Goal: Information Seeking & Learning: Learn about a topic

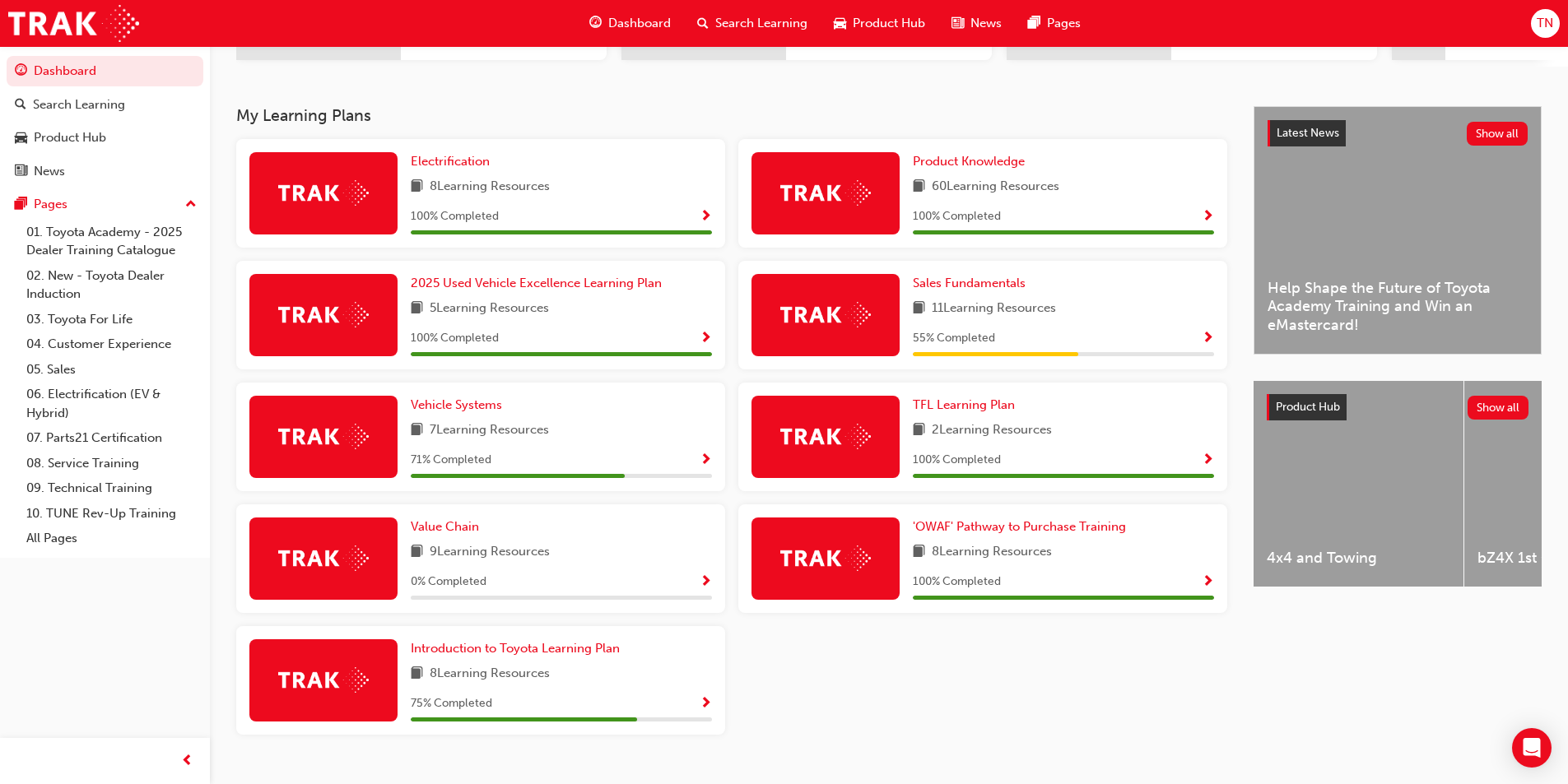
scroll to position [351, 0]
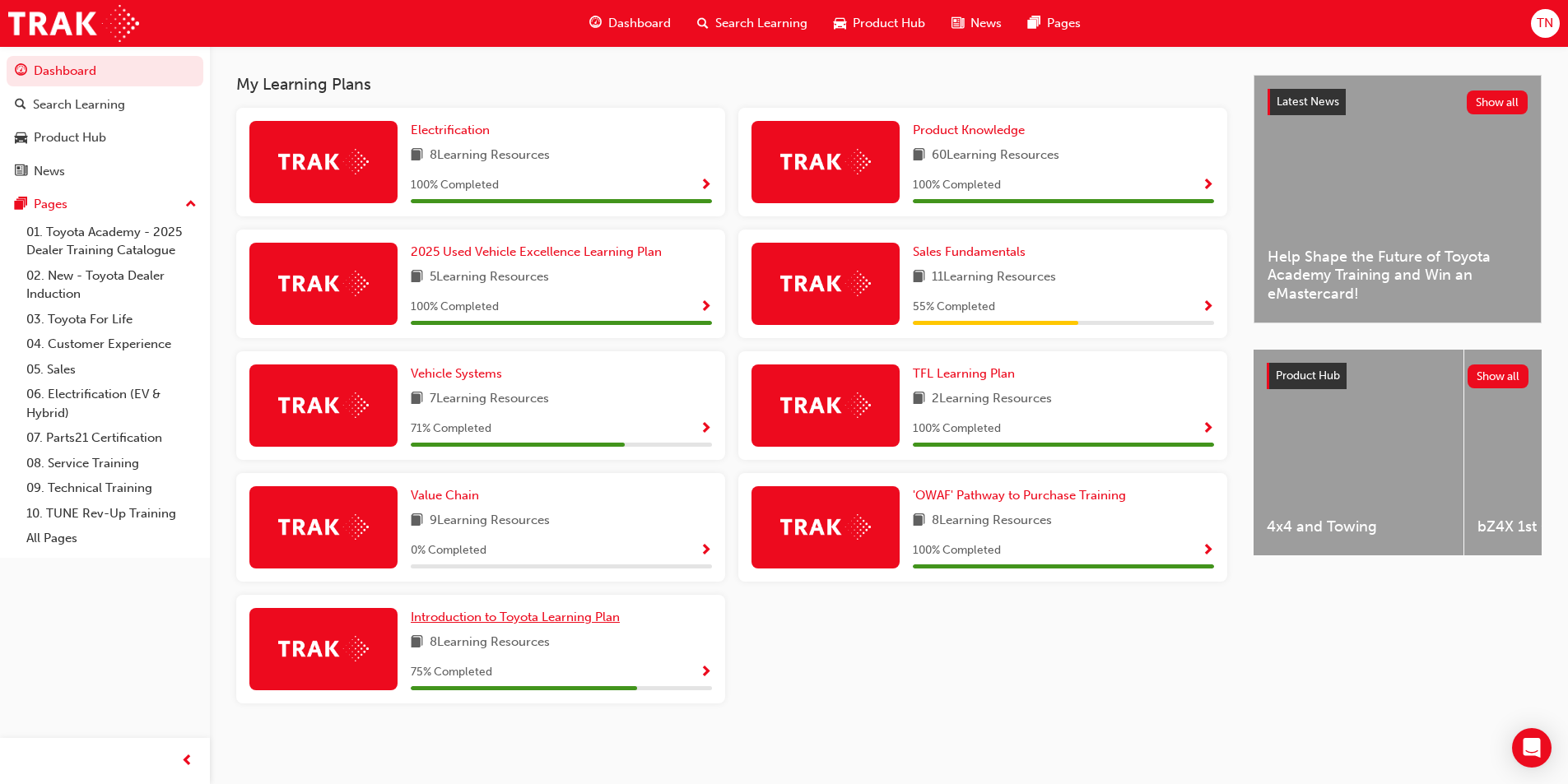
click at [540, 619] on span "Introduction to Toyota Learning Plan" at bounding box center [515, 617] width 209 height 14
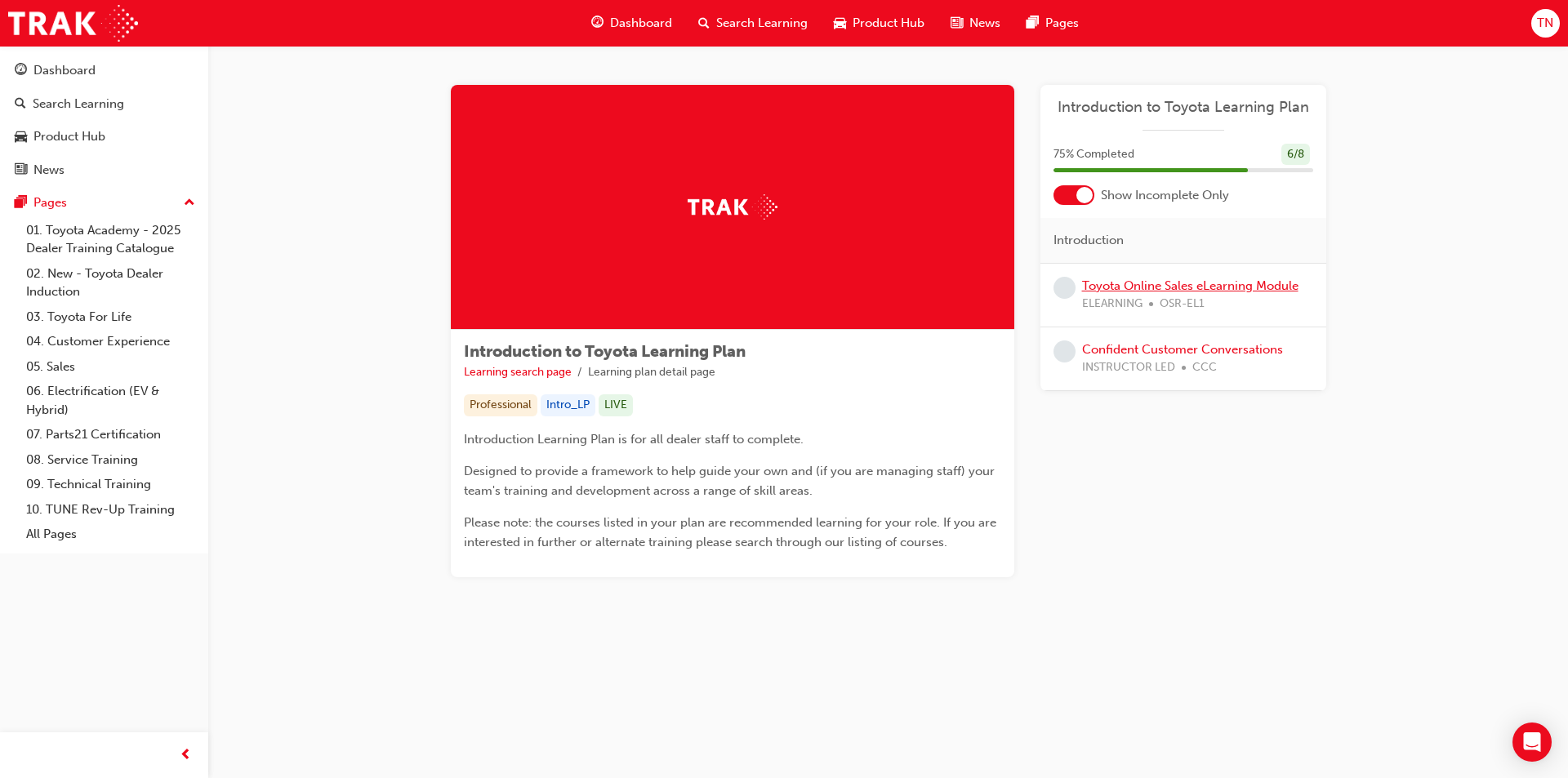
click at [1151, 291] on link "Toyota Online Sales eLearning Module" at bounding box center [1190, 285] width 216 height 14
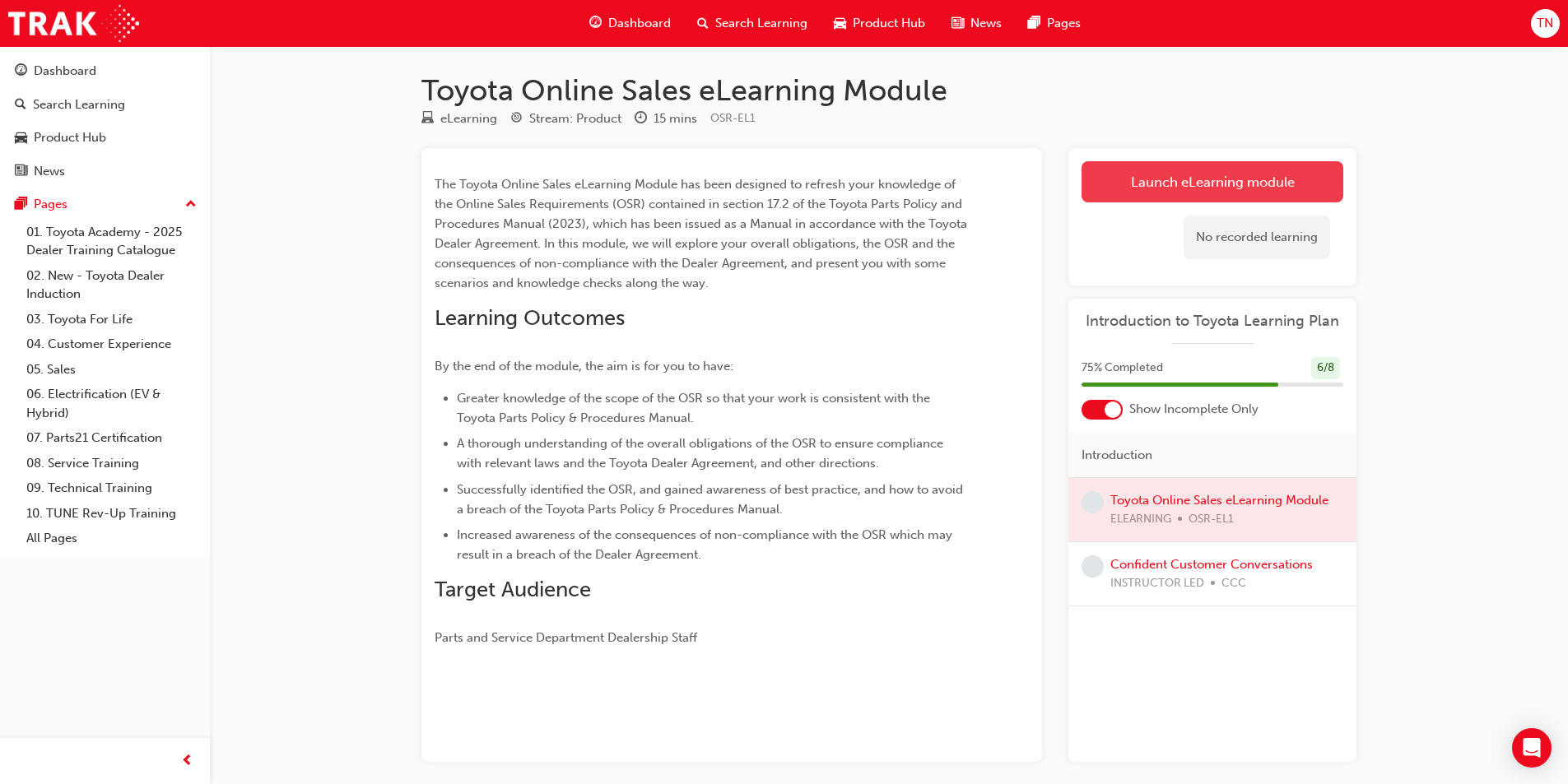
click at [1098, 180] on link "Launch eLearning module" at bounding box center [1212, 182] width 261 height 42
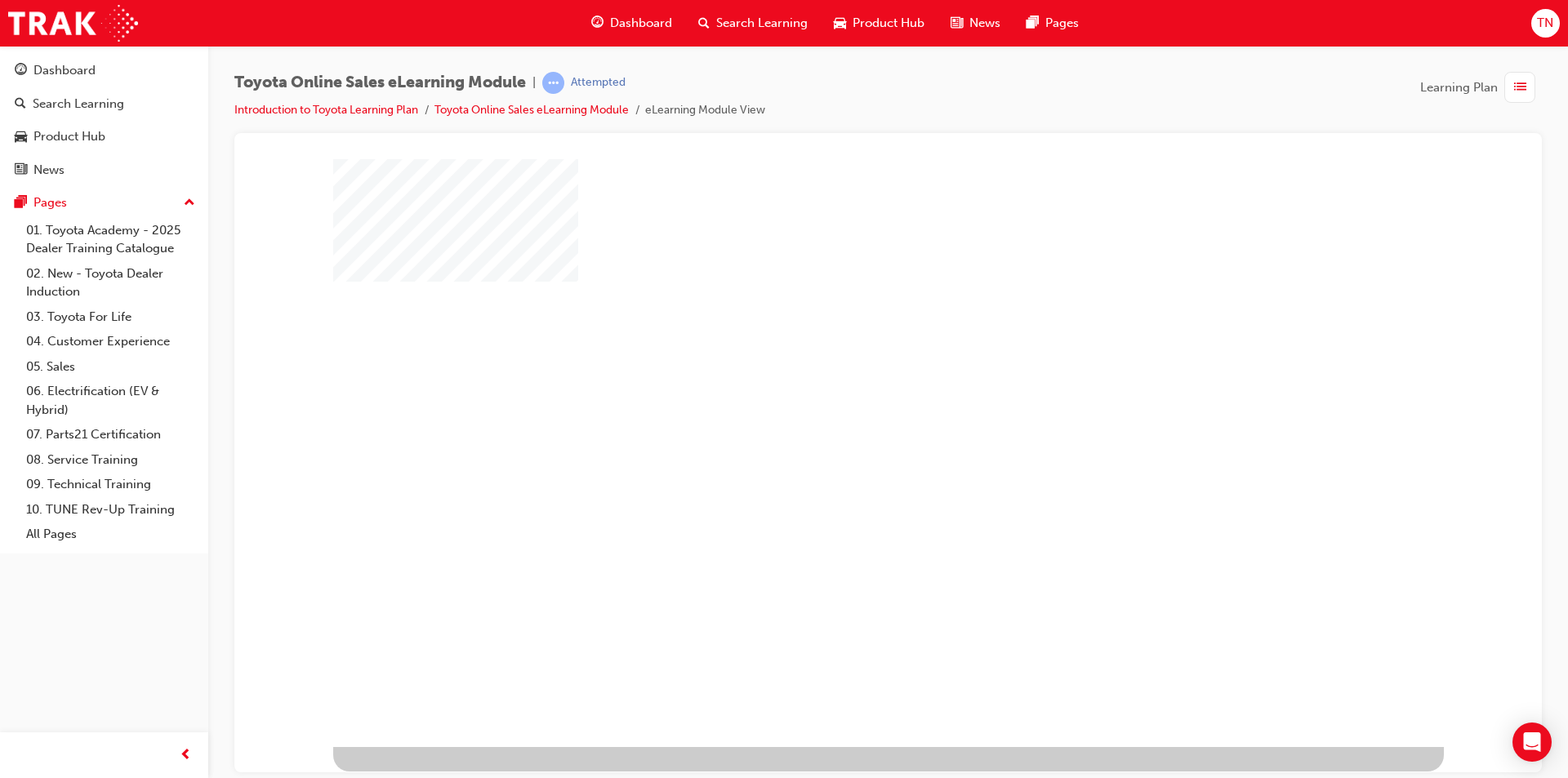
click at [841, 405] on div "play" at bounding box center [841, 405] width 0 height 0
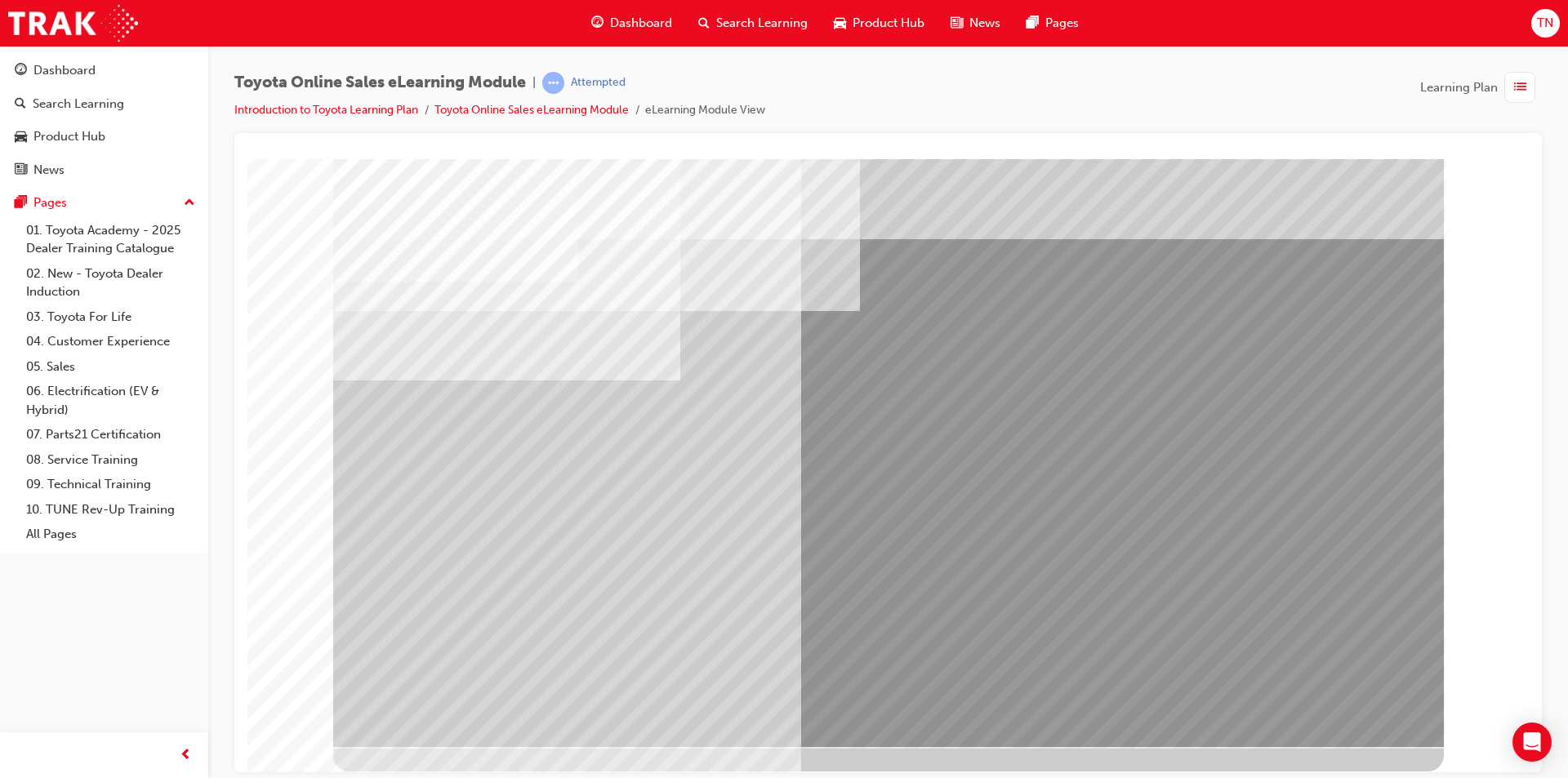
drag, startPoint x: 458, startPoint y: 442, endPoint x: 467, endPoint y: 445, distance: 9.5
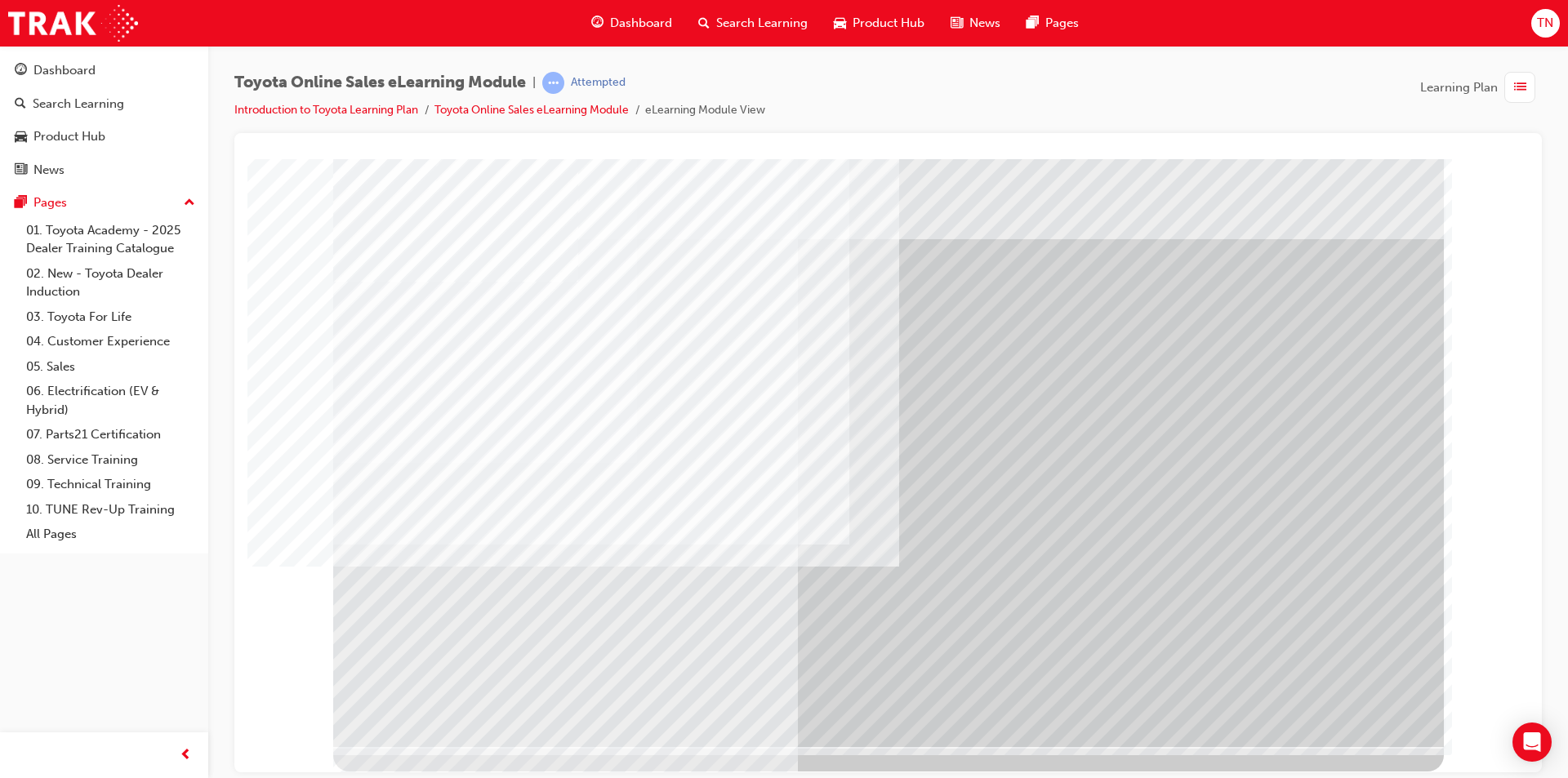
drag, startPoint x: 1329, startPoint y: 702, endPoint x: 962, endPoint y: 400, distance: 475.3
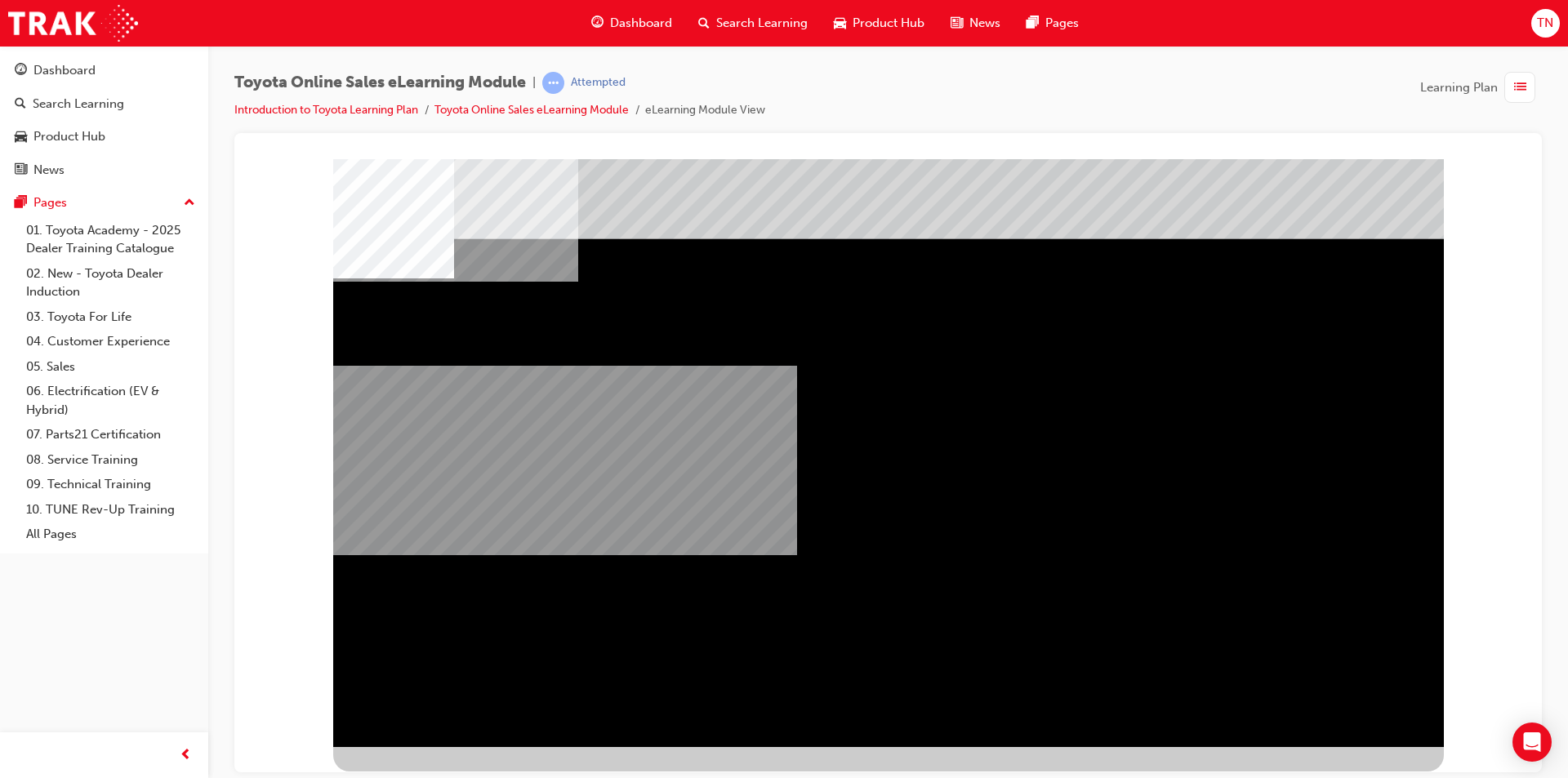
drag, startPoint x: 803, startPoint y: 552, endPoint x: 1209, endPoint y: 581, distance: 407.0
click at [1209, 581] on div "multistate" at bounding box center [889, 452] width 1111 height 588
drag, startPoint x: 1025, startPoint y: 556, endPoint x: 1317, endPoint y: 503, distance: 296.8
click at [1317, 503] on div "multistate" at bounding box center [889, 452] width 1111 height 588
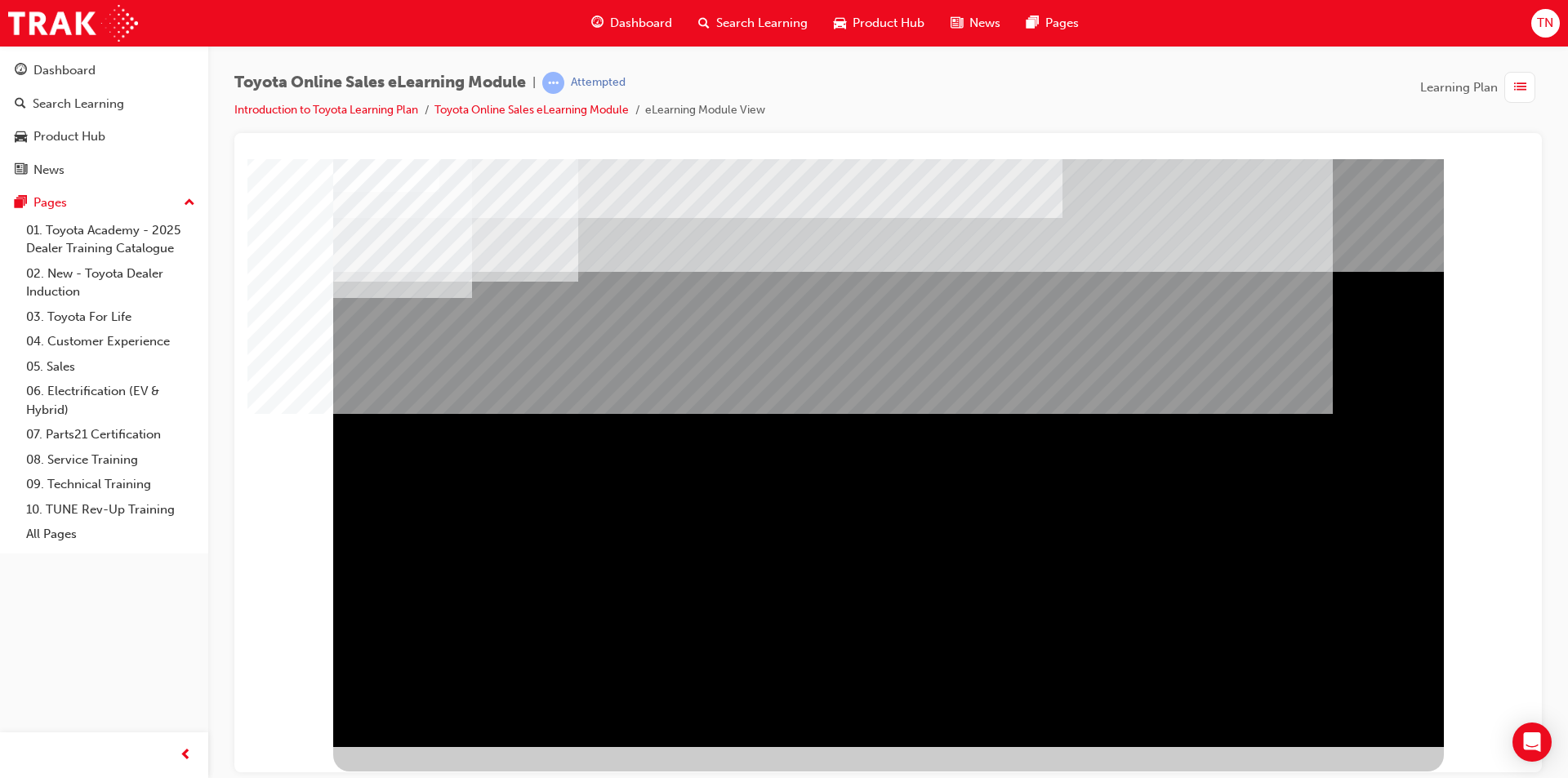
drag, startPoint x: 1325, startPoint y: 719, endPoint x: 1351, endPoint y: 711, distance: 27.2
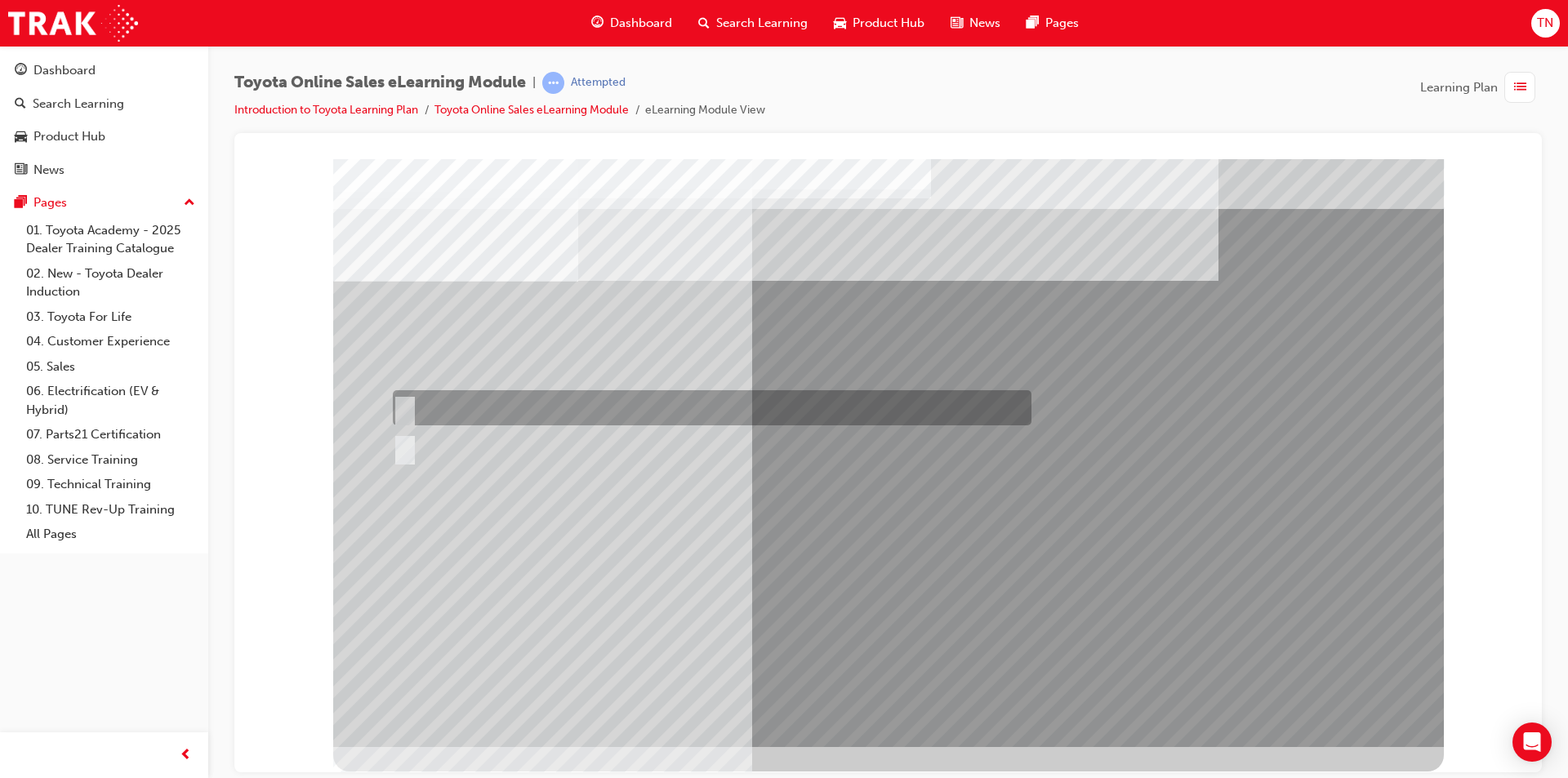
click at [550, 418] on div at bounding box center [708, 407] width 639 height 35
radio input "true"
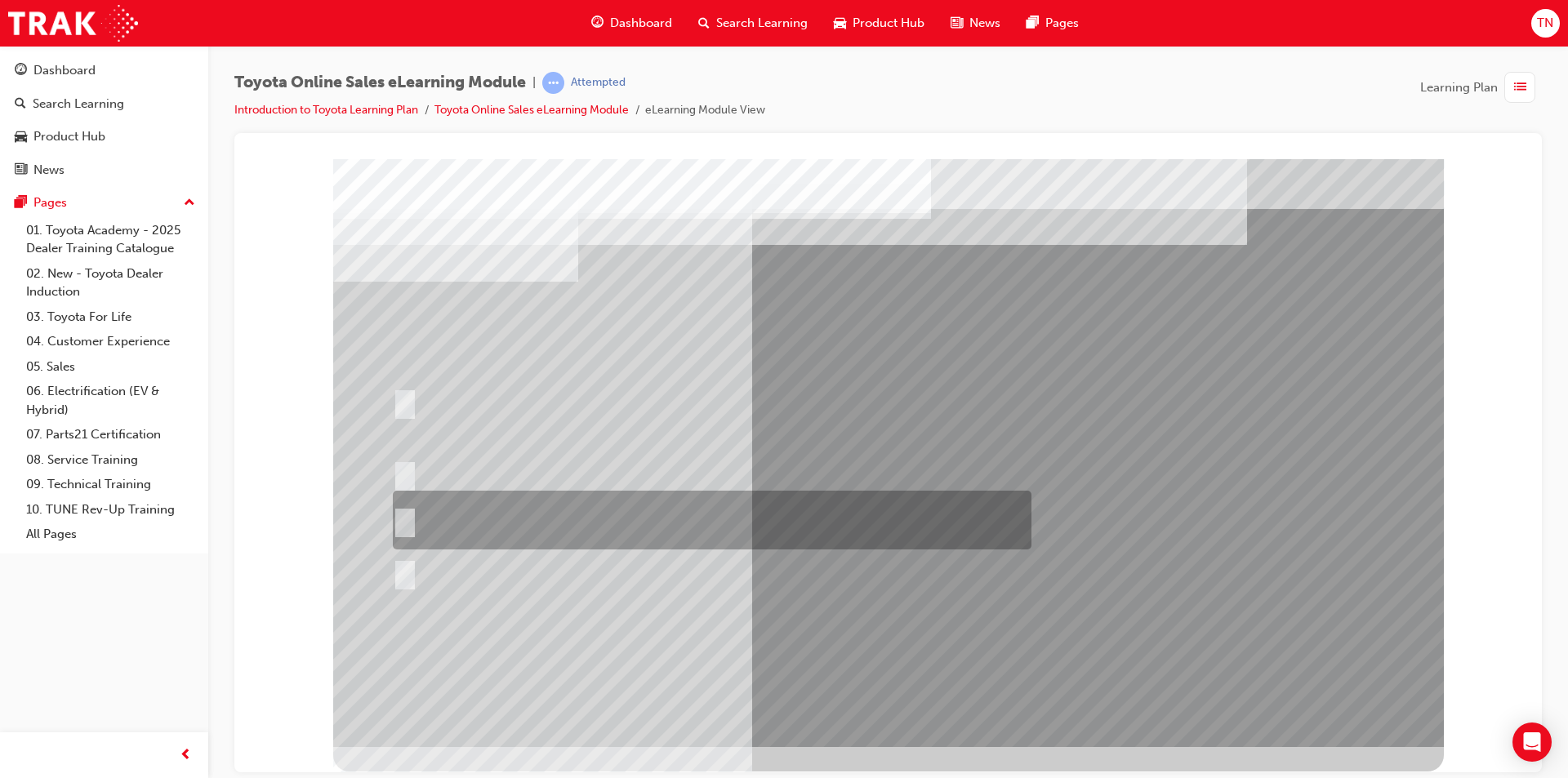
click at [648, 520] on div at bounding box center [708, 520] width 639 height 59
radio input "true"
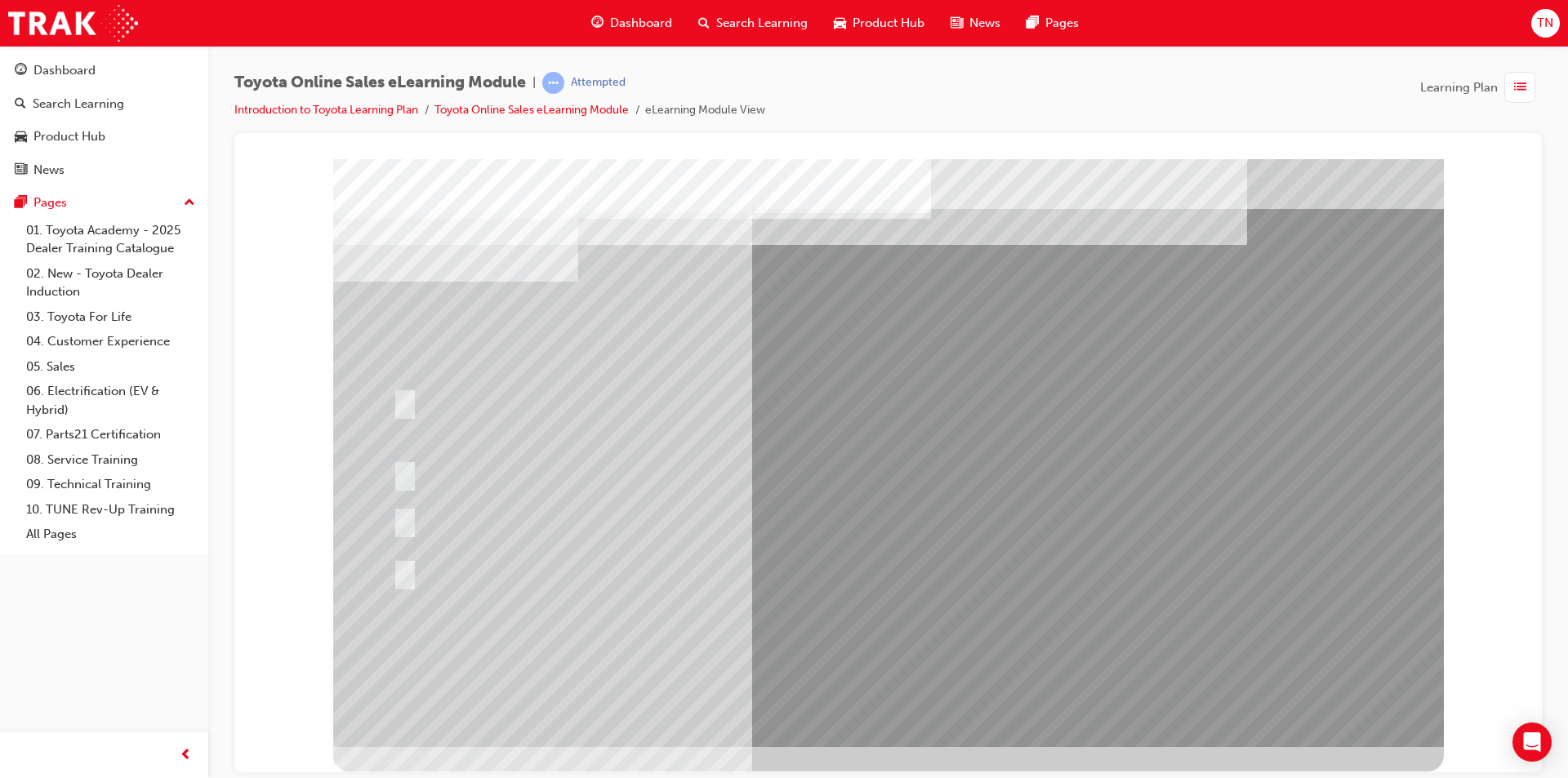
click at [757, 559] on div at bounding box center [708, 573] width 639 height 31
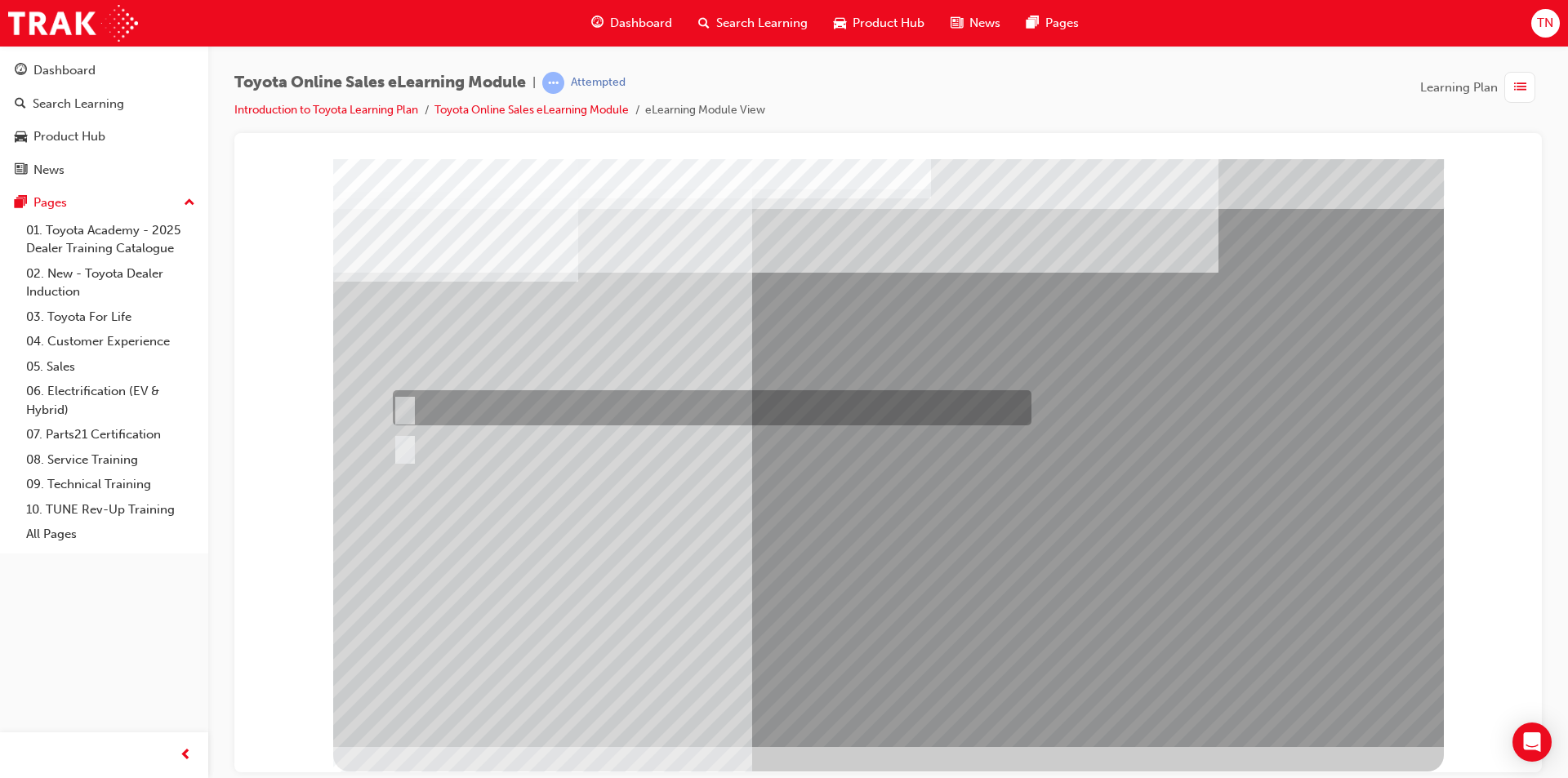
click at [461, 424] on div at bounding box center [708, 407] width 639 height 35
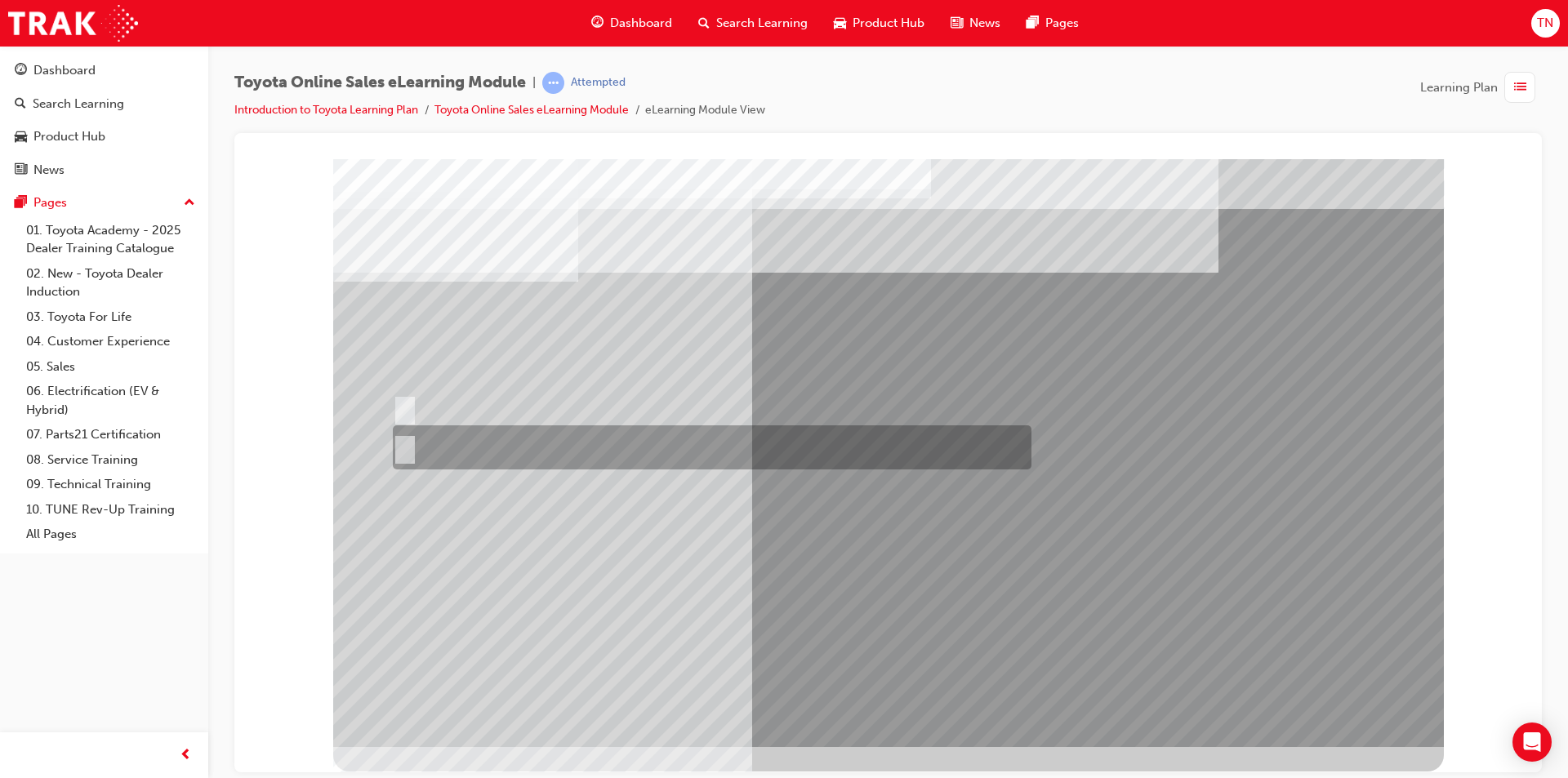
click at [453, 446] on div at bounding box center [708, 447] width 639 height 44
radio input "false"
radio input "true"
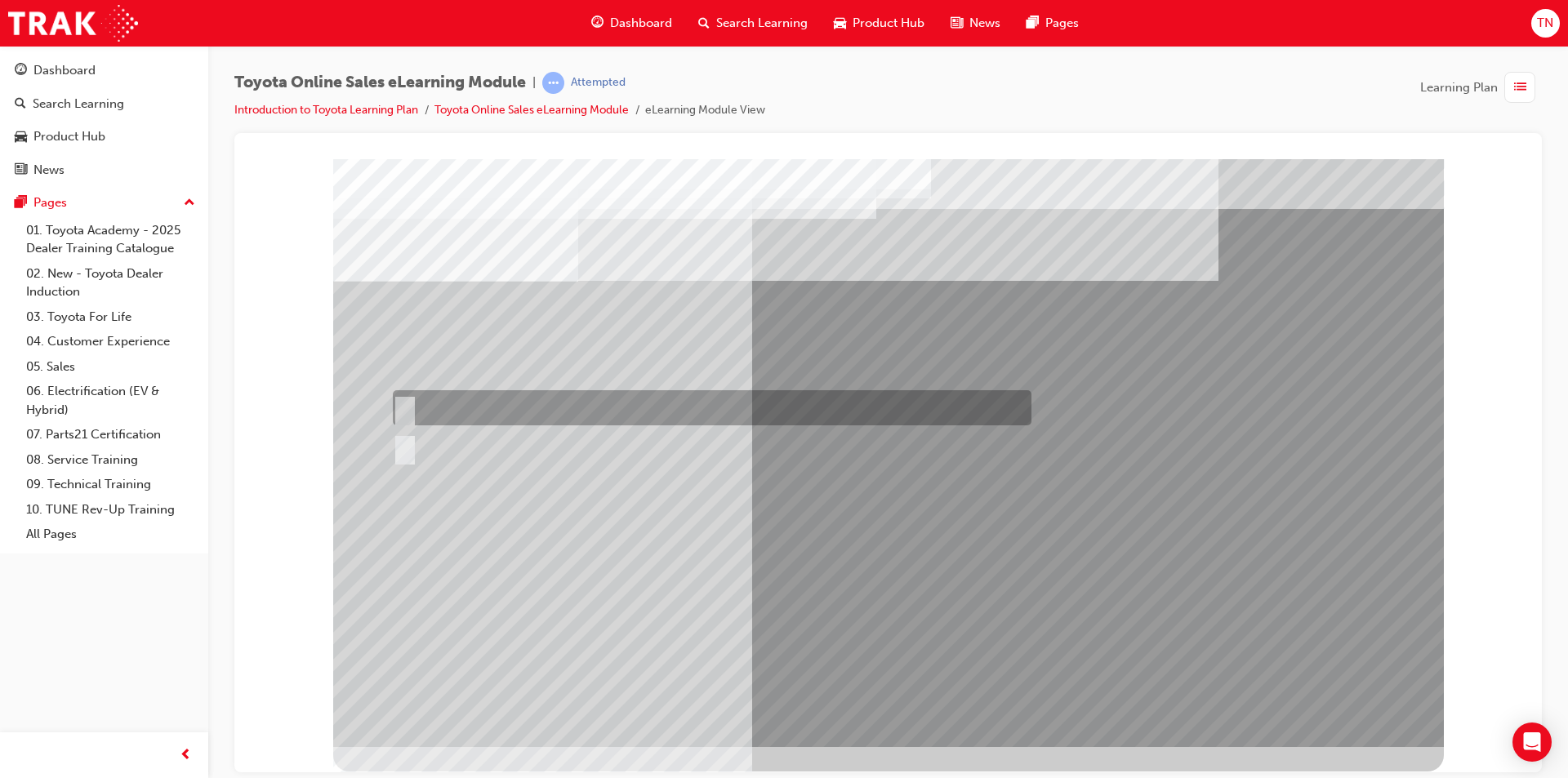
click at [460, 412] on div at bounding box center [708, 407] width 639 height 35
radio input "true"
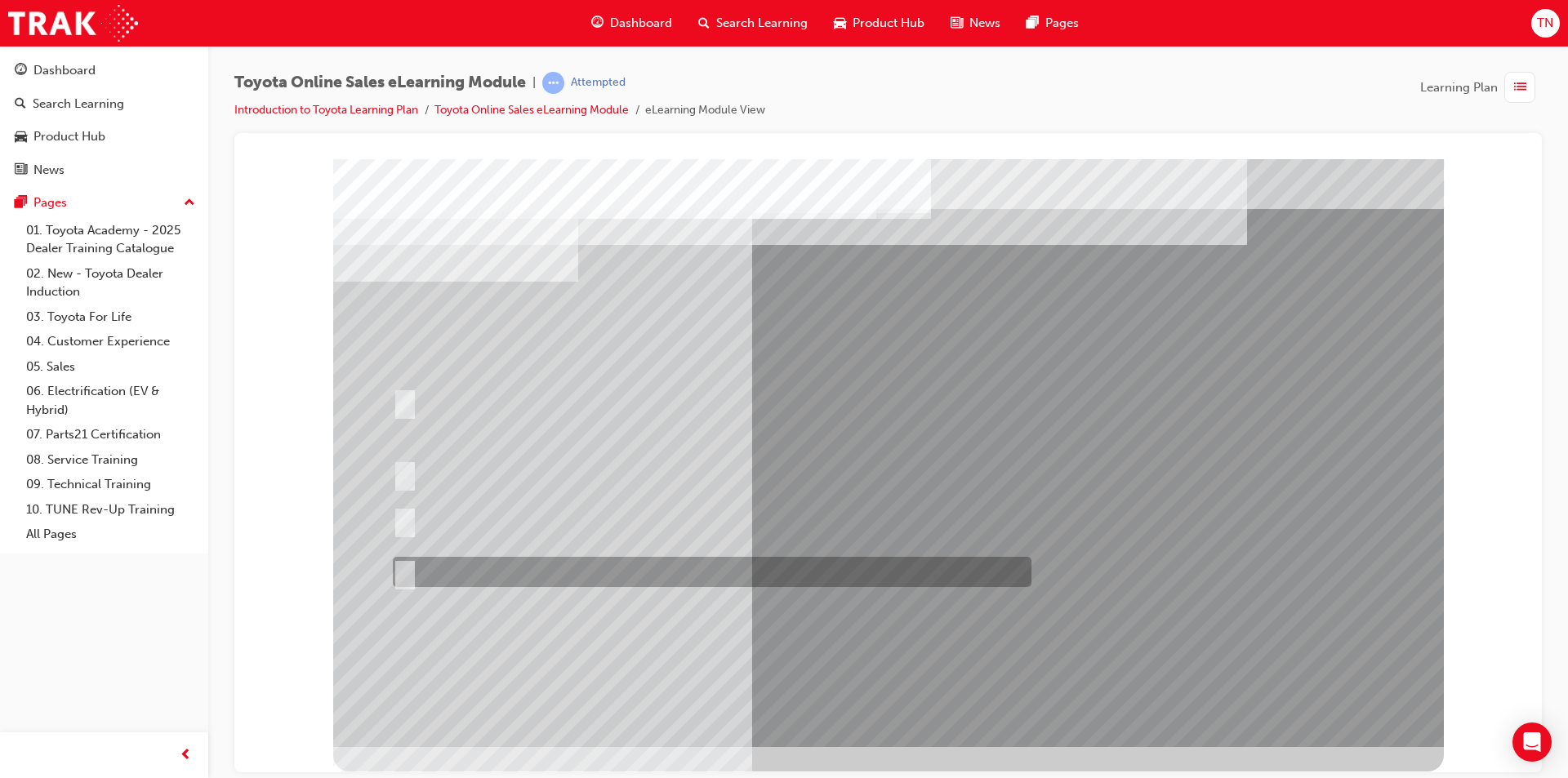
click at [578, 563] on div at bounding box center [708, 573] width 639 height 31
radio input "true"
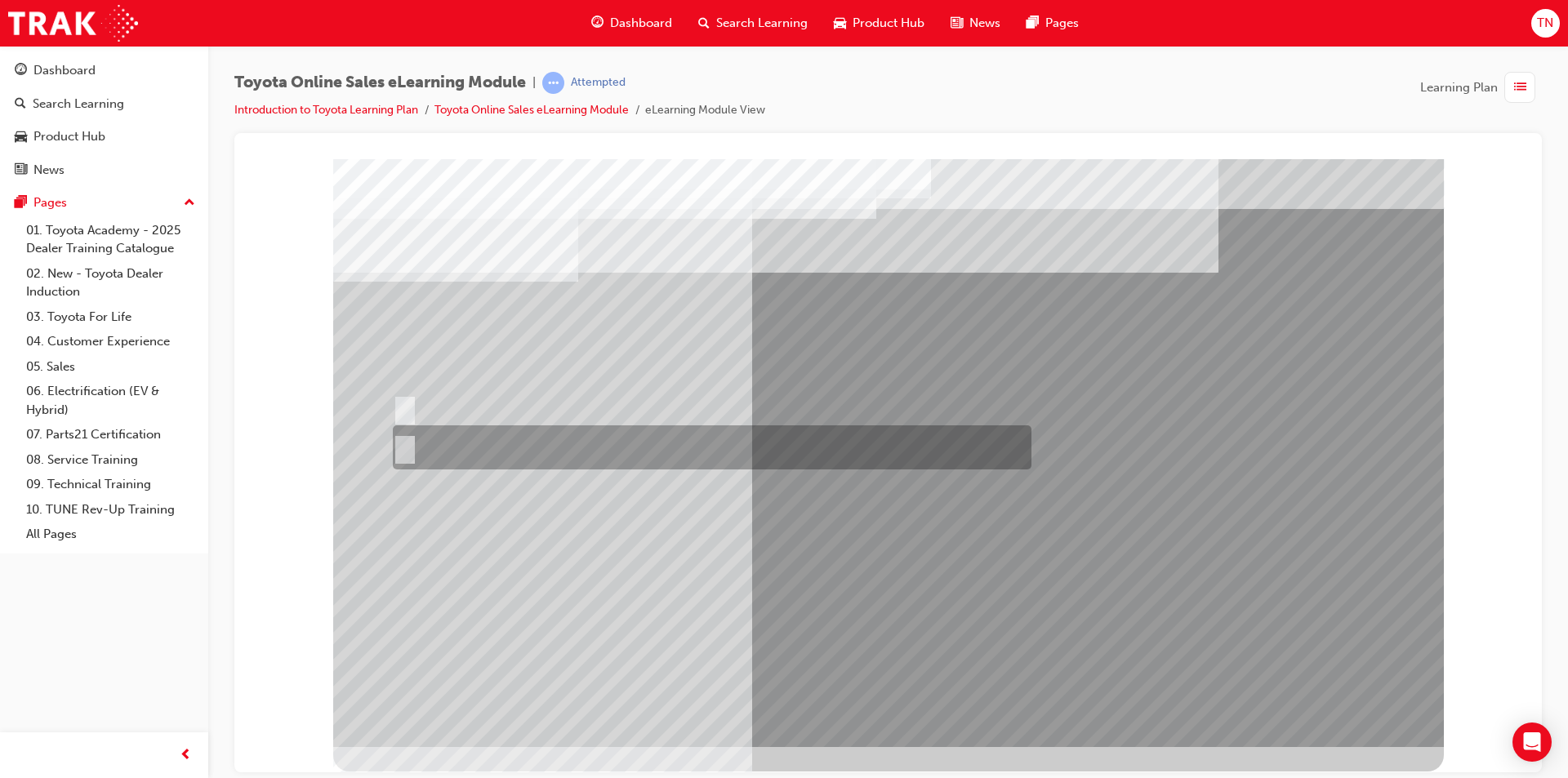
click at [423, 444] on div at bounding box center [708, 447] width 639 height 44
radio input "true"
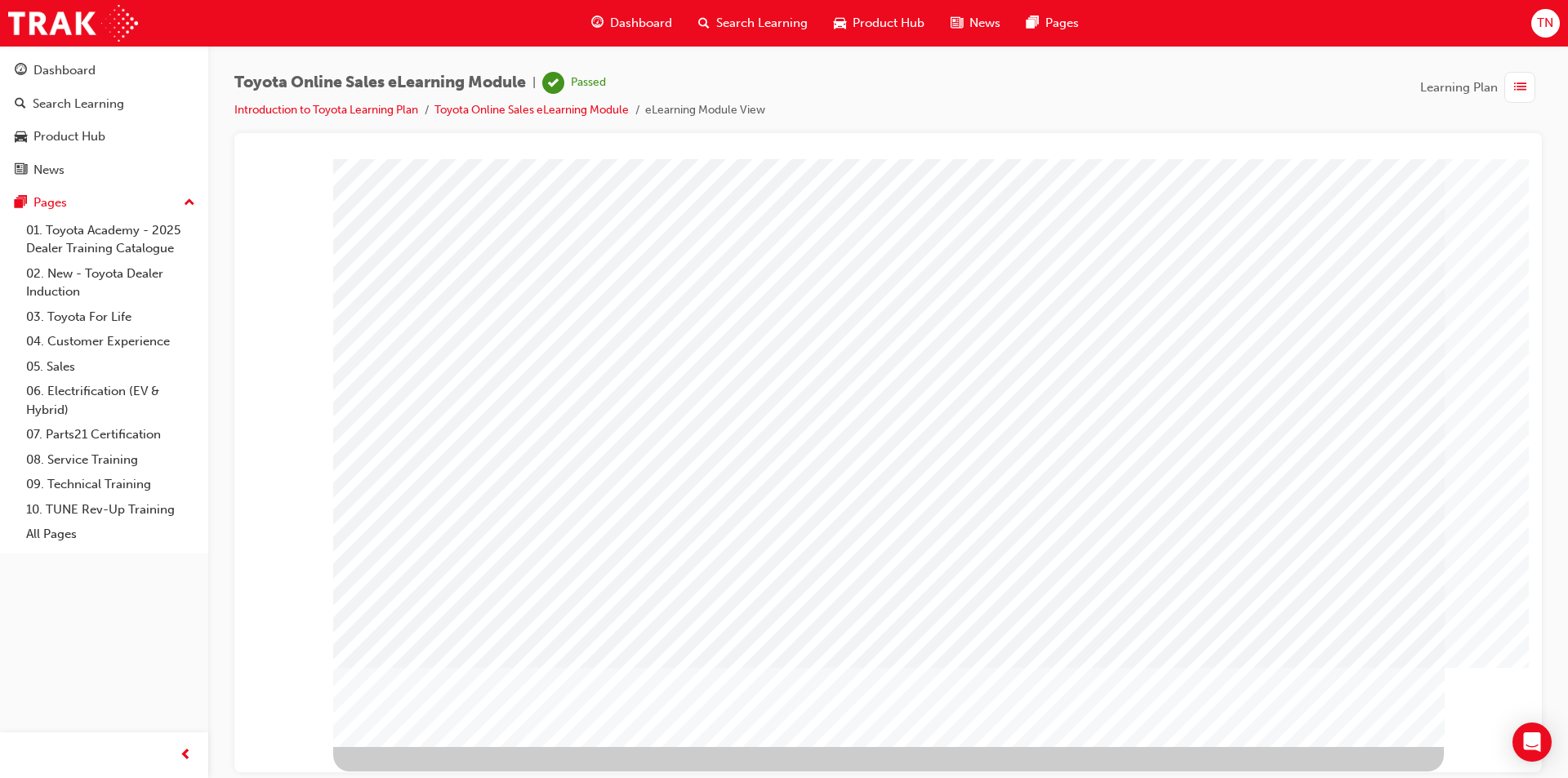
click at [658, 22] on span "Dashboard" at bounding box center [641, 22] width 62 height 19
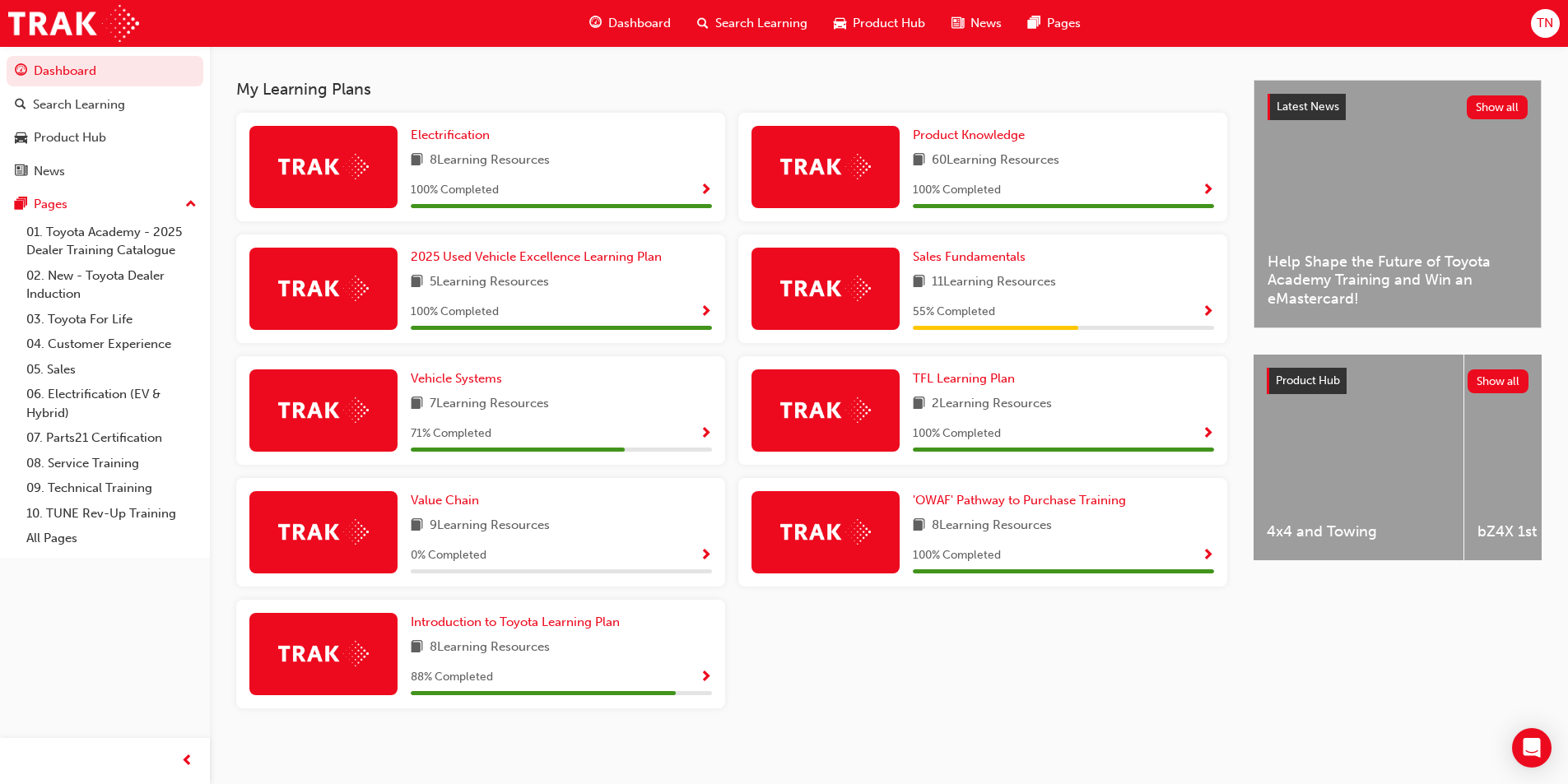
scroll to position [351, 0]
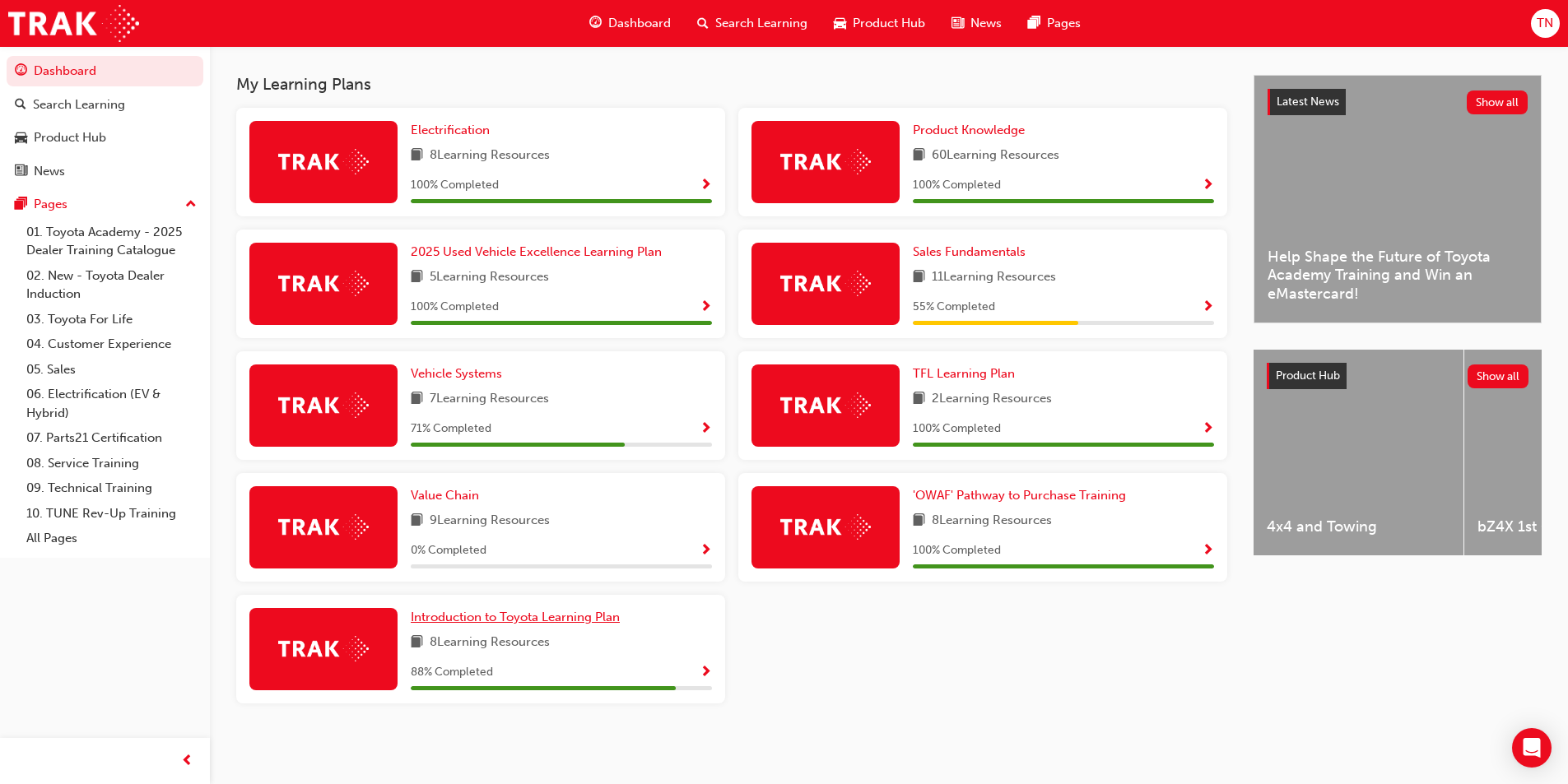
click at [571, 619] on span "Introduction to Toyota Learning Plan" at bounding box center [515, 617] width 209 height 14
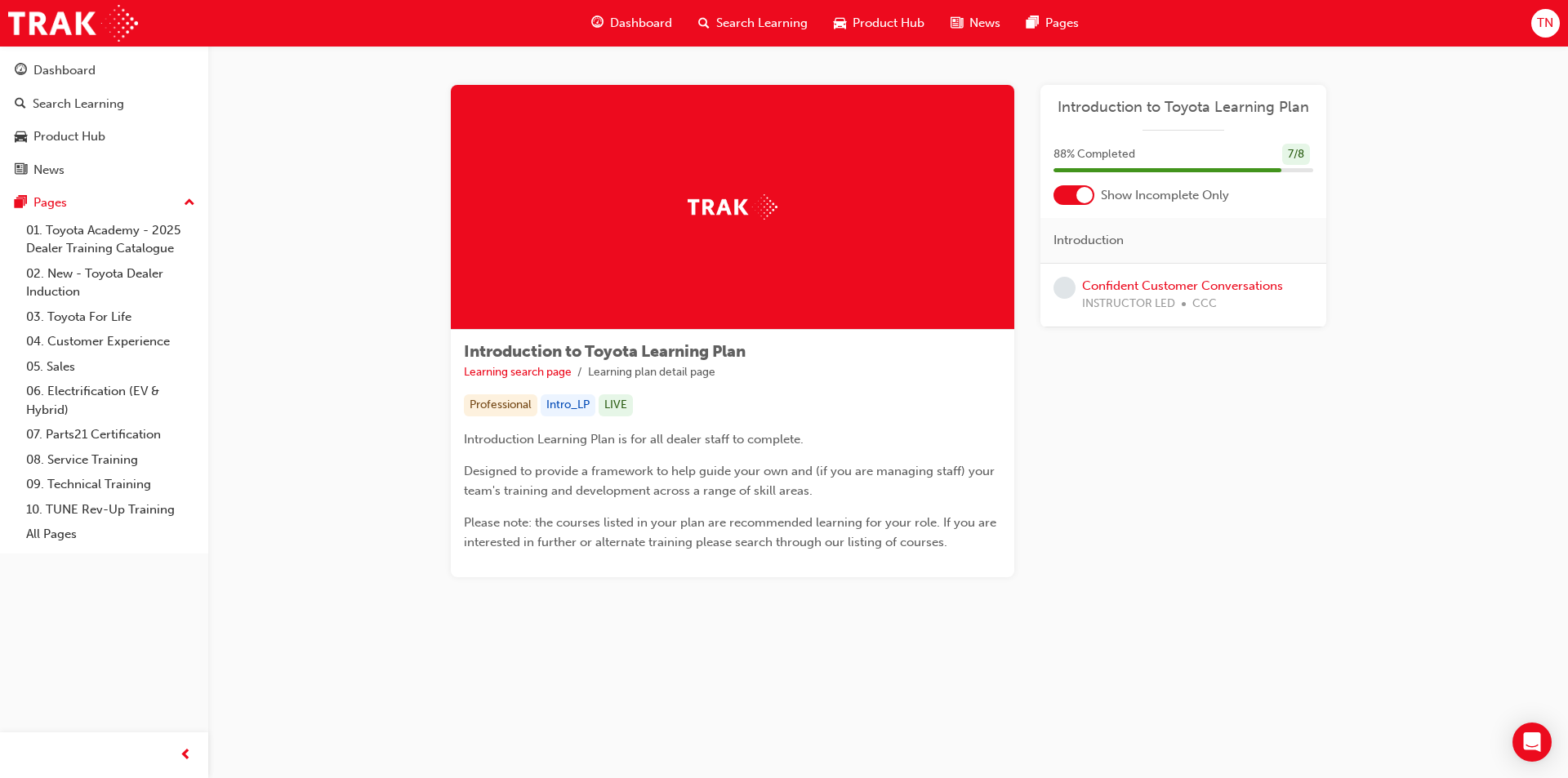
click at [1149, 293] on div "Confident Customer Conversations INSTRUCTOR LED CCC" at bounding box center [1183, 294] width 201 height 37
click at [1158, 281] on link "Confident Customer Conversations" at bounding box center [1183, 285] width 201 height 14
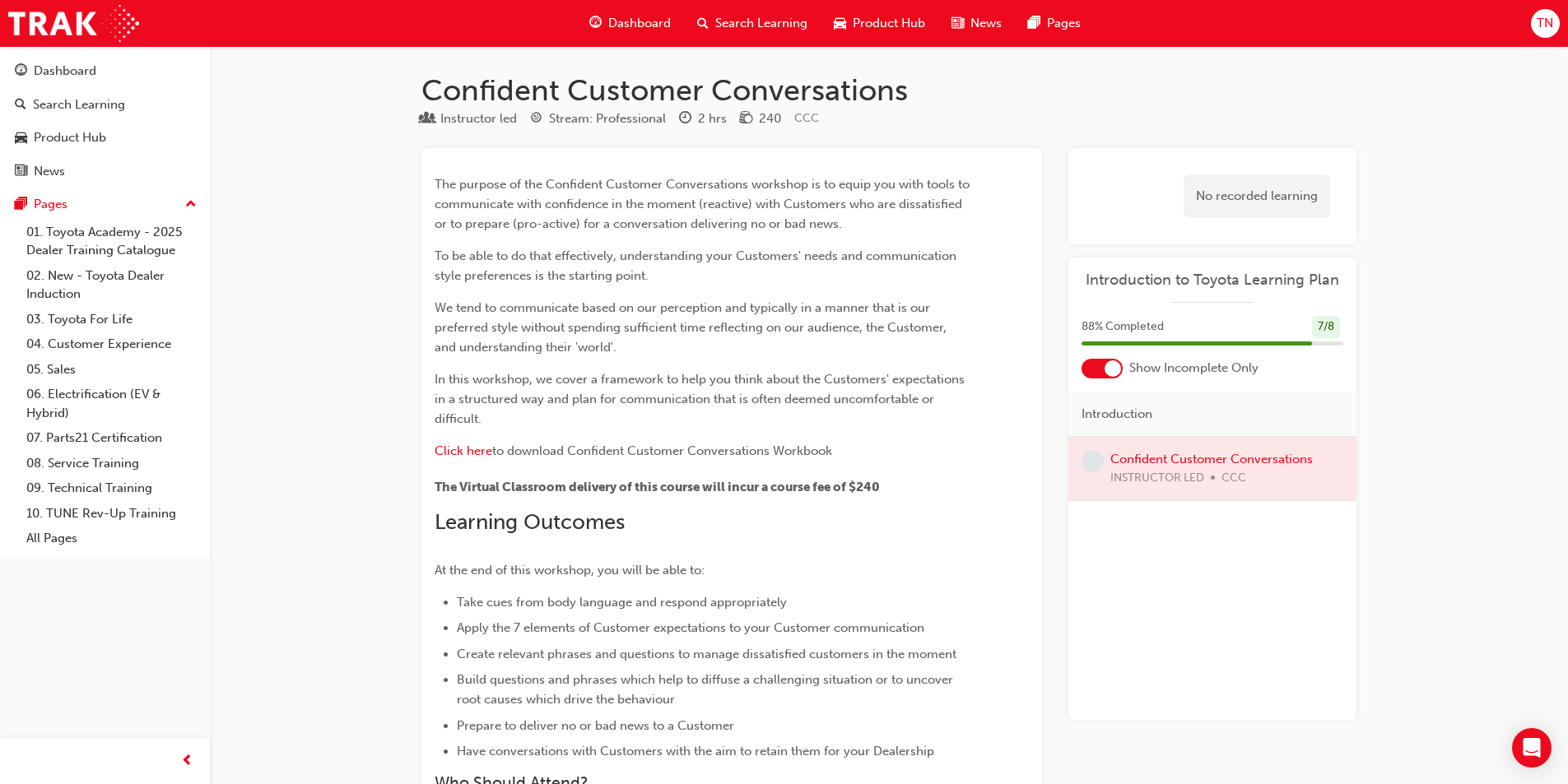
click at [607, 24] on div "Dashboard" at bounding box center [629, 23] width 108 height 33
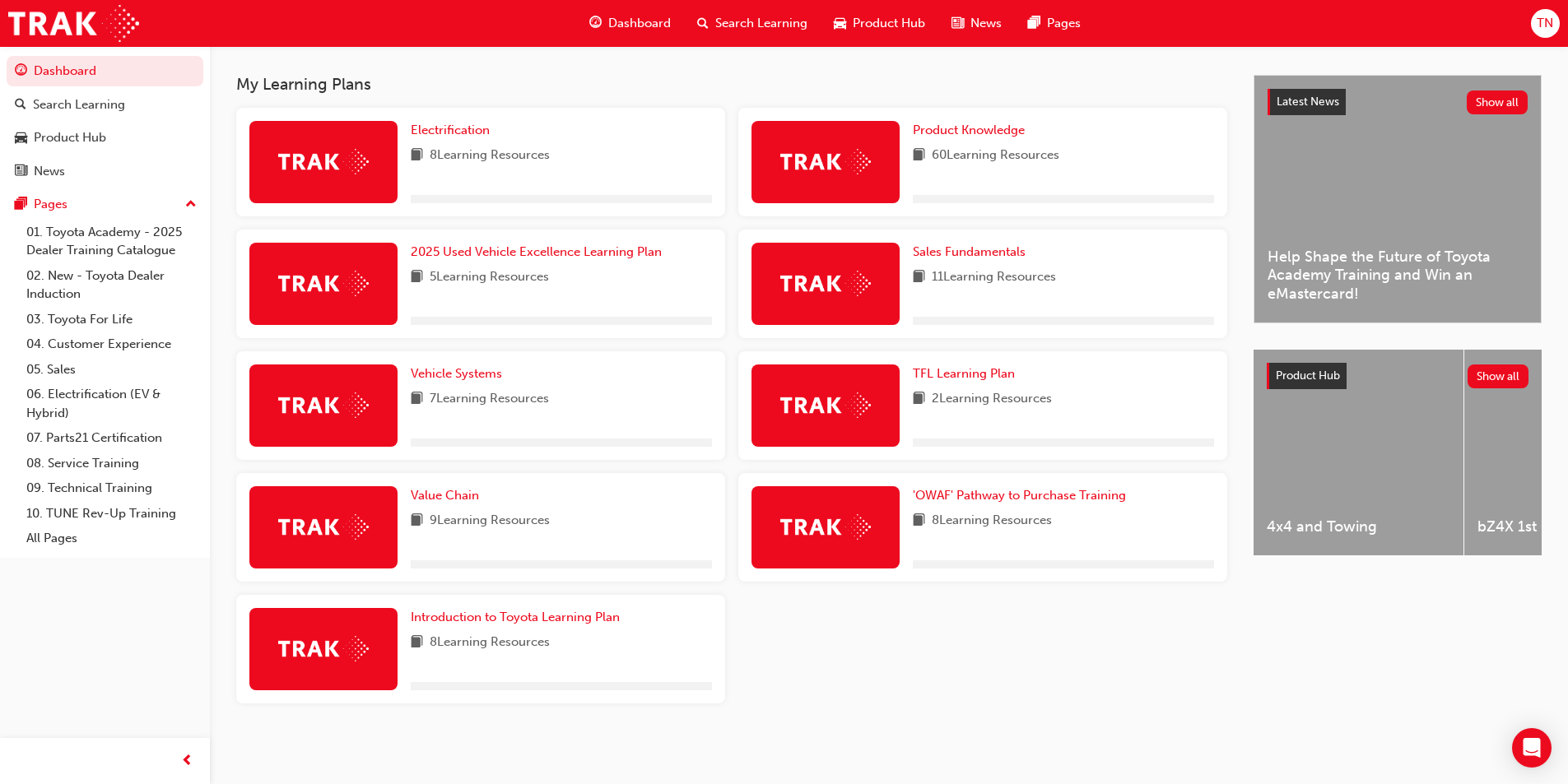
scroll to position [350, 0]
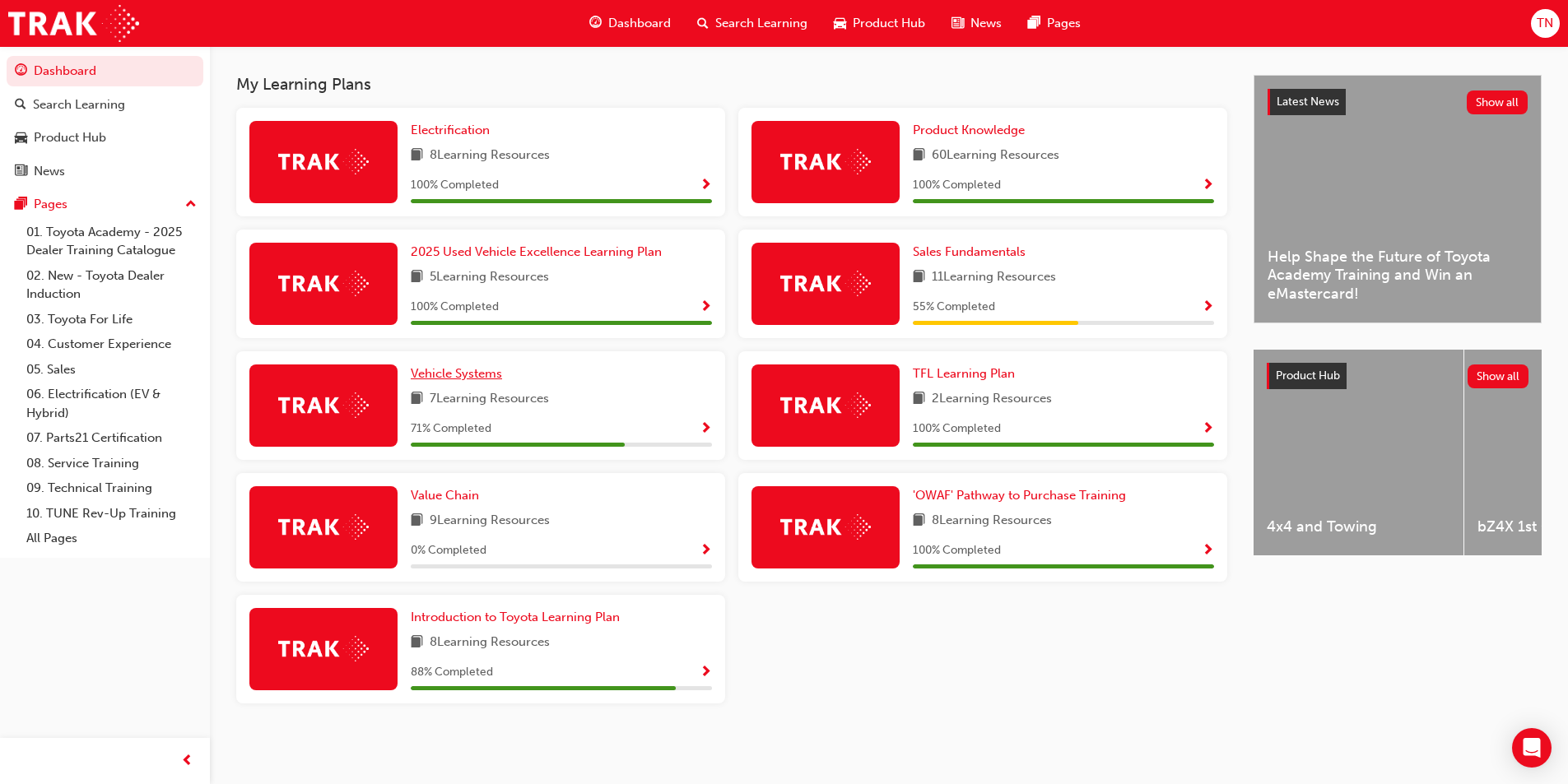
click at [469, 376] on span "Vehicle Systems" at bounding box center [456, 373] width 91 height 14
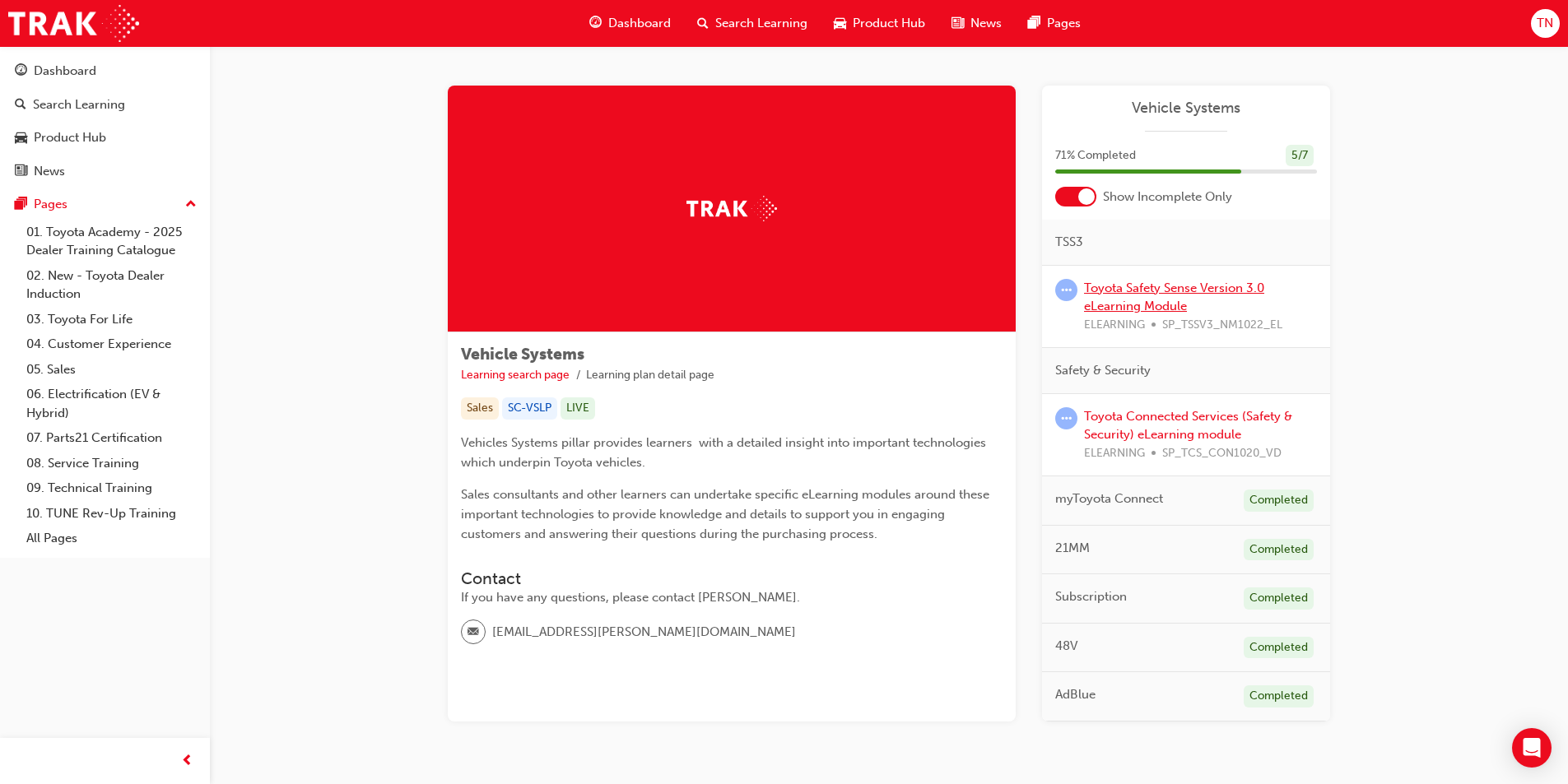
click at [1157, 293] on link "Toyota Safety Sense Version 3.0 eLearning Module" at bounding box center [1173, 297] width 180 height 33
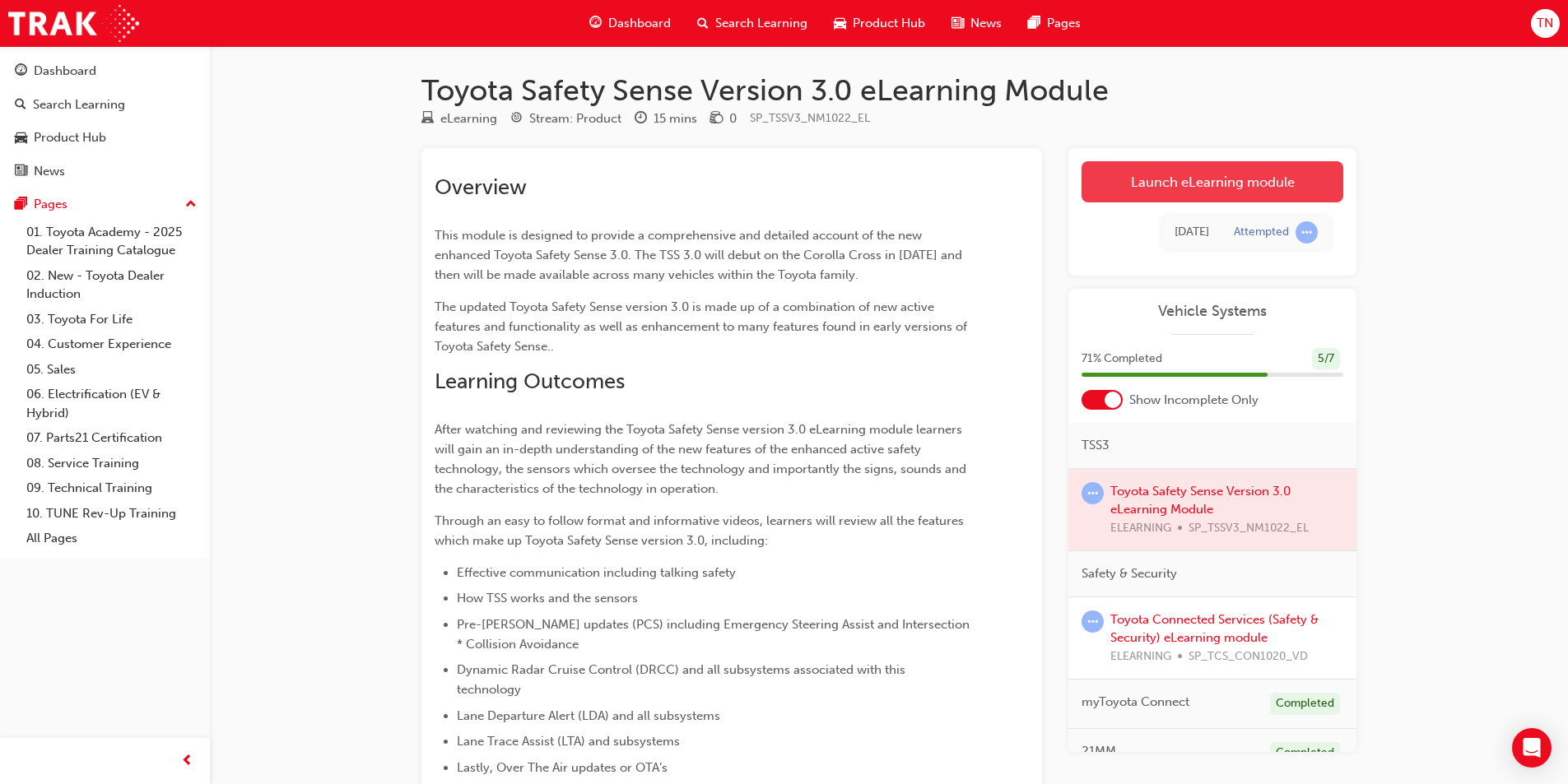
click at [1177, 190] on link "Launch eLearning module" at bounding box center [1212, 182] width 261 height 42
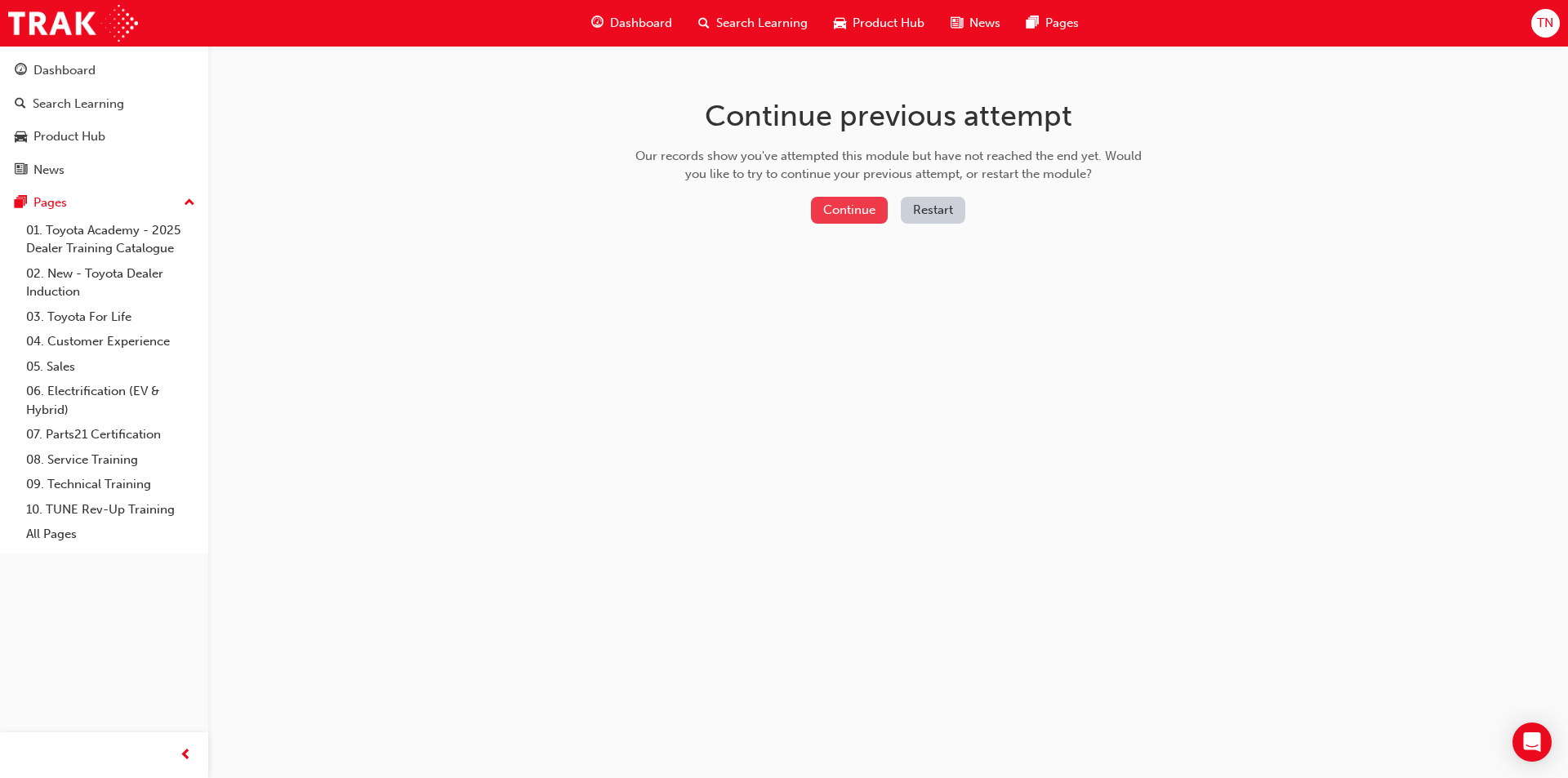
click at [839, 205] on button "Continue" at bounding box center [850, 210] width 77 height 27
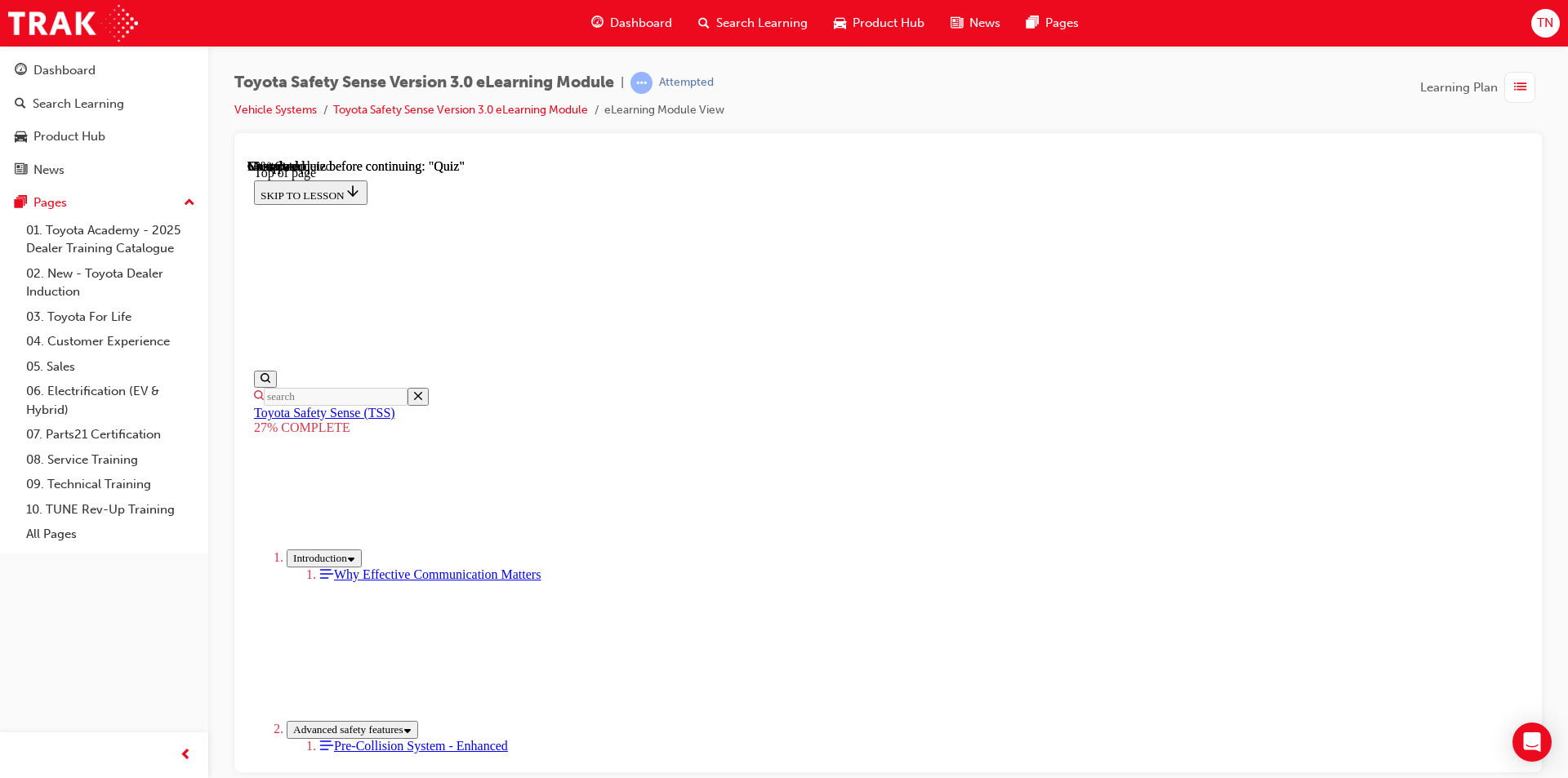
scroll to position [3456, 0]
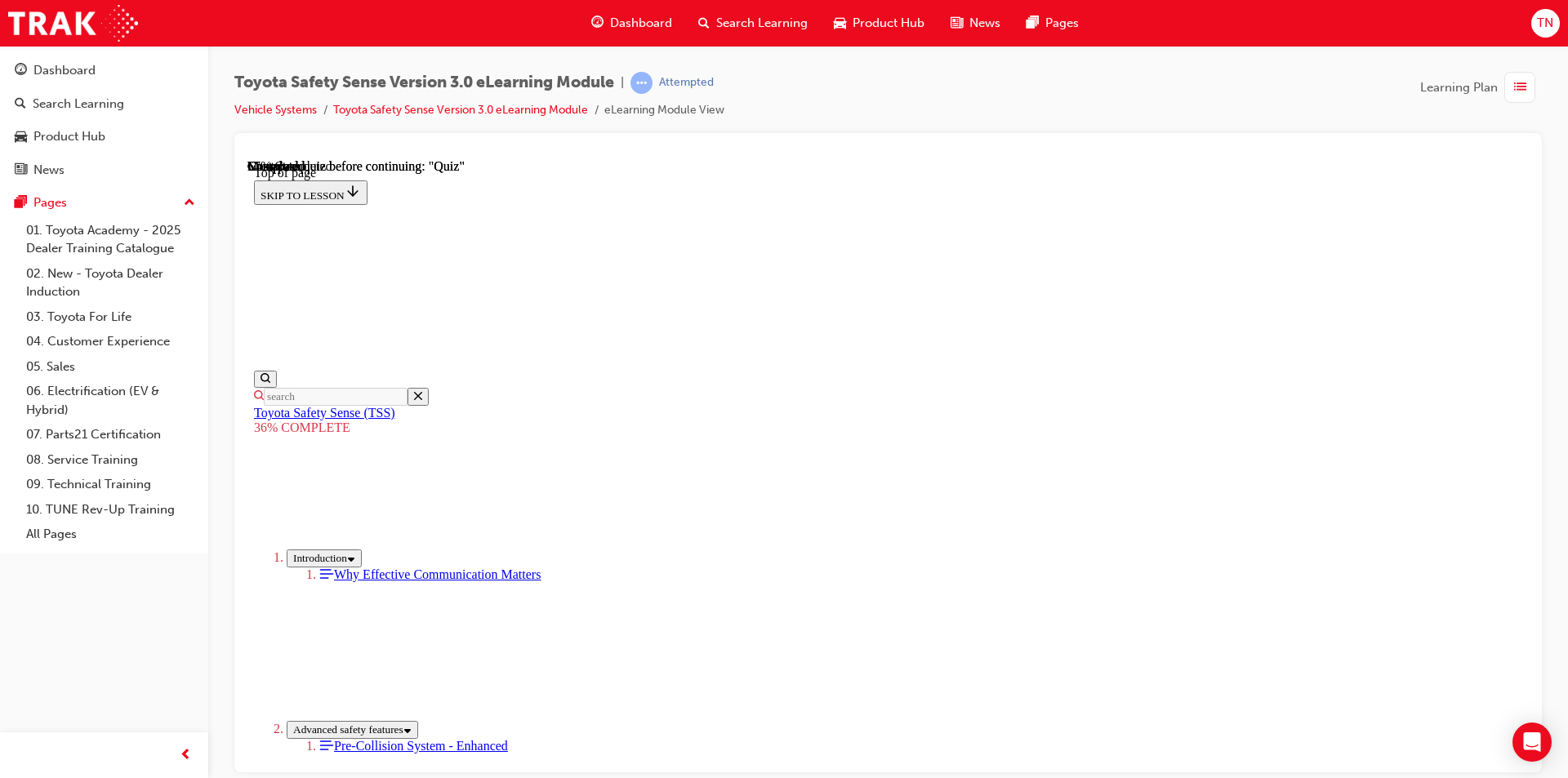
scroll to position [3444, 0]
drag, startPoint x: 1510, startPoint y: 631, endPoint x: 777, endPoint y: 596, distance: 733.8
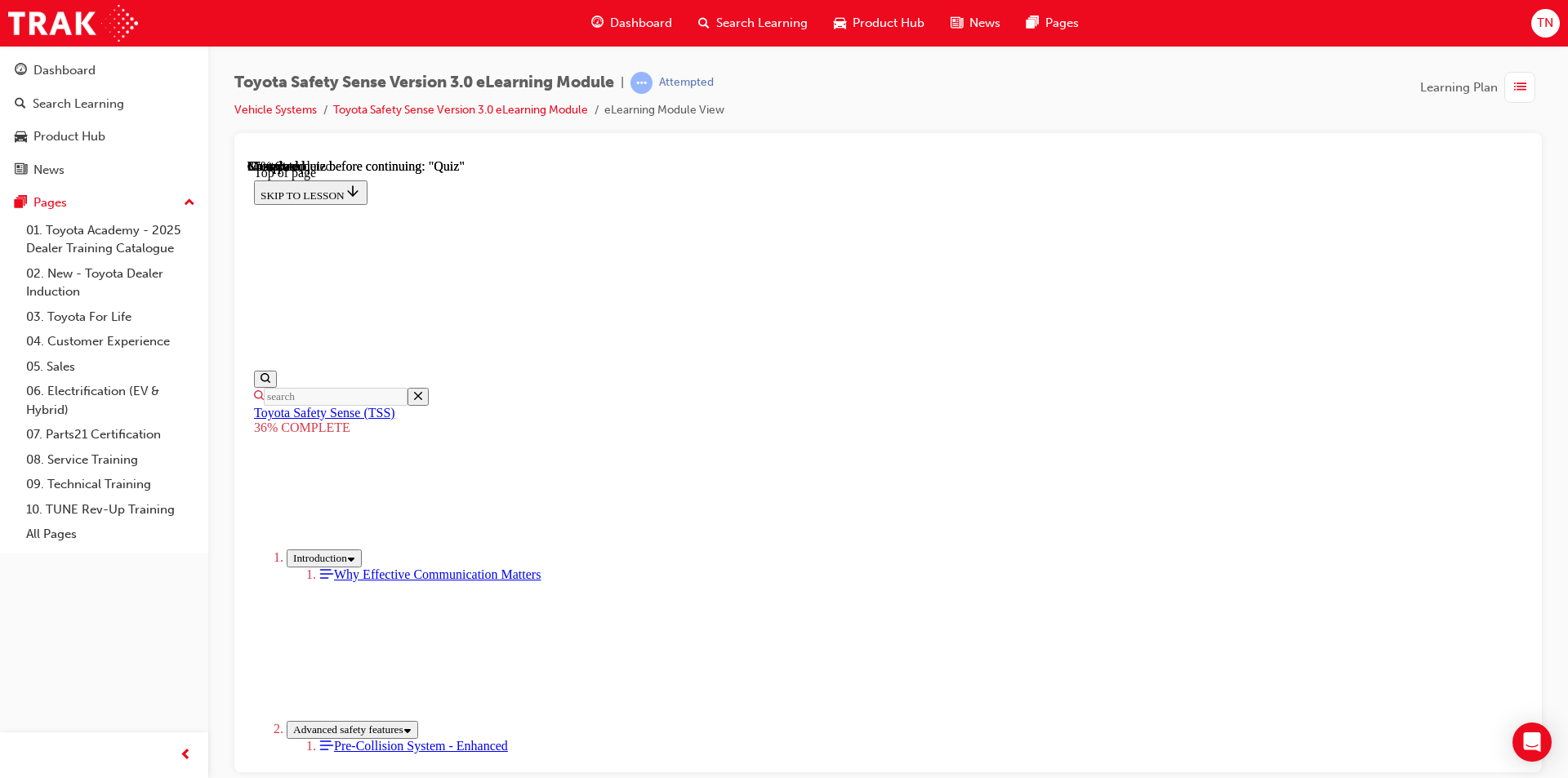
scroll to position [6083, 0]
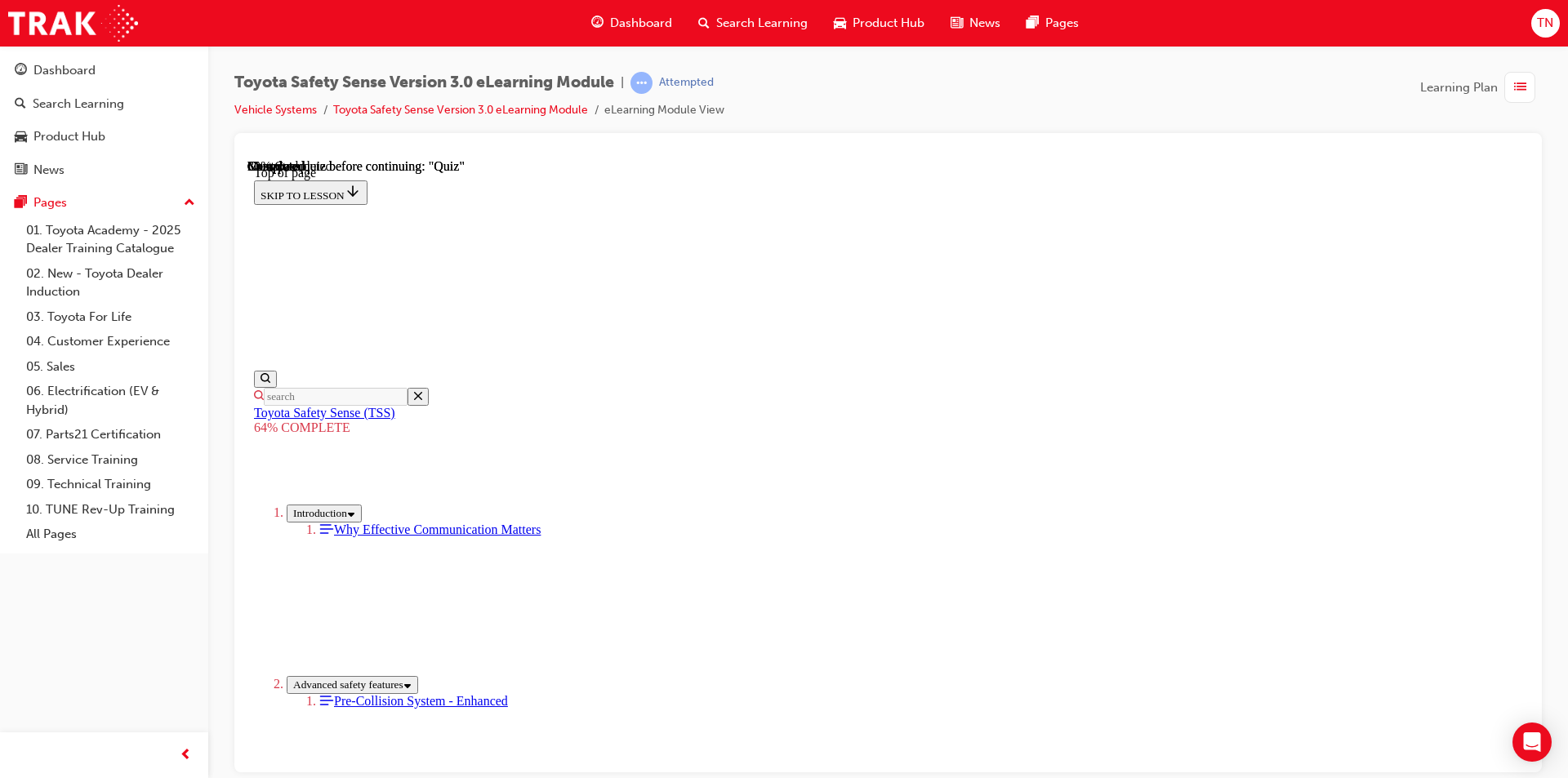
scroll to position [1355, 0]
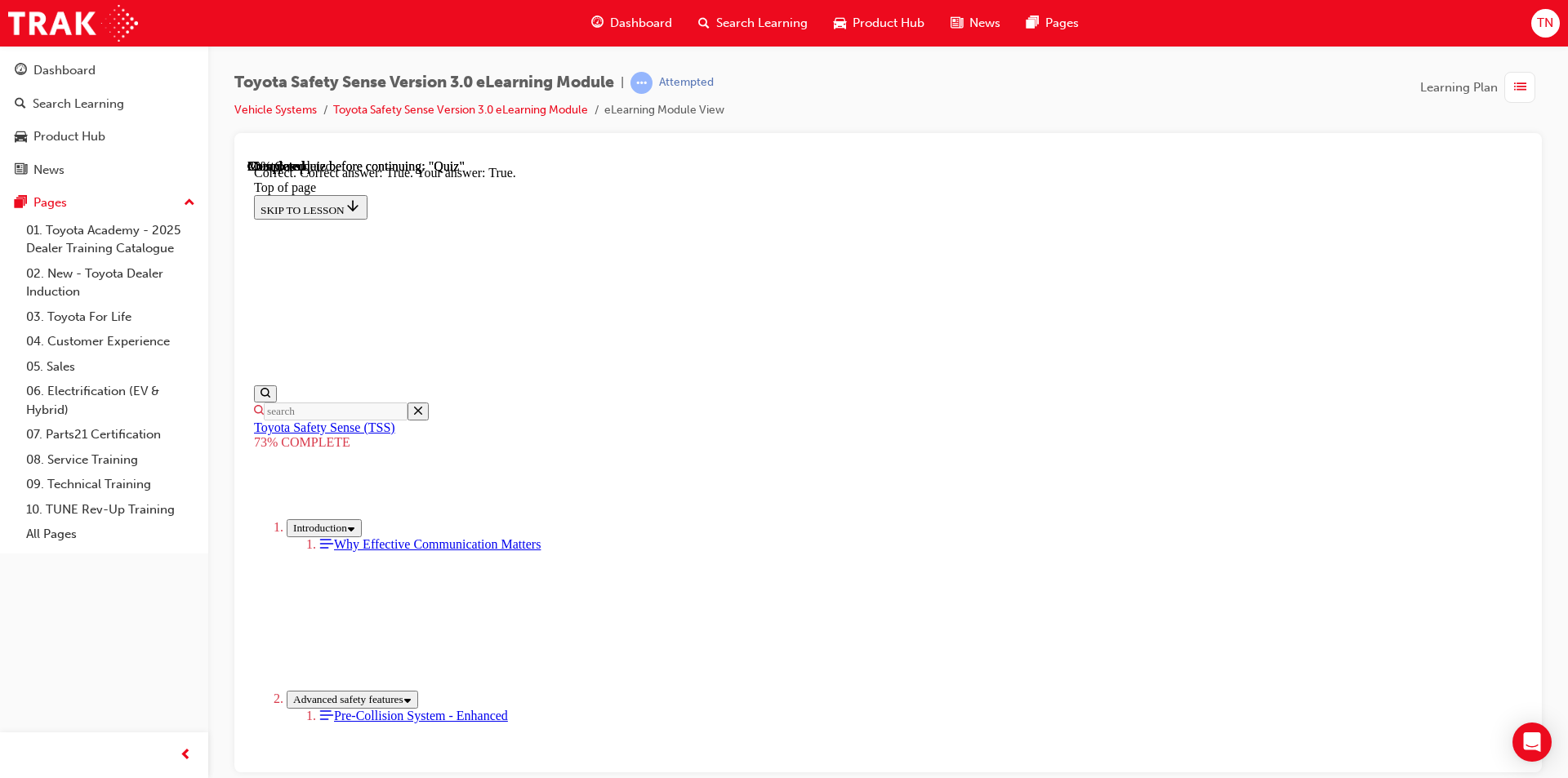
scroll to position [200, 0]
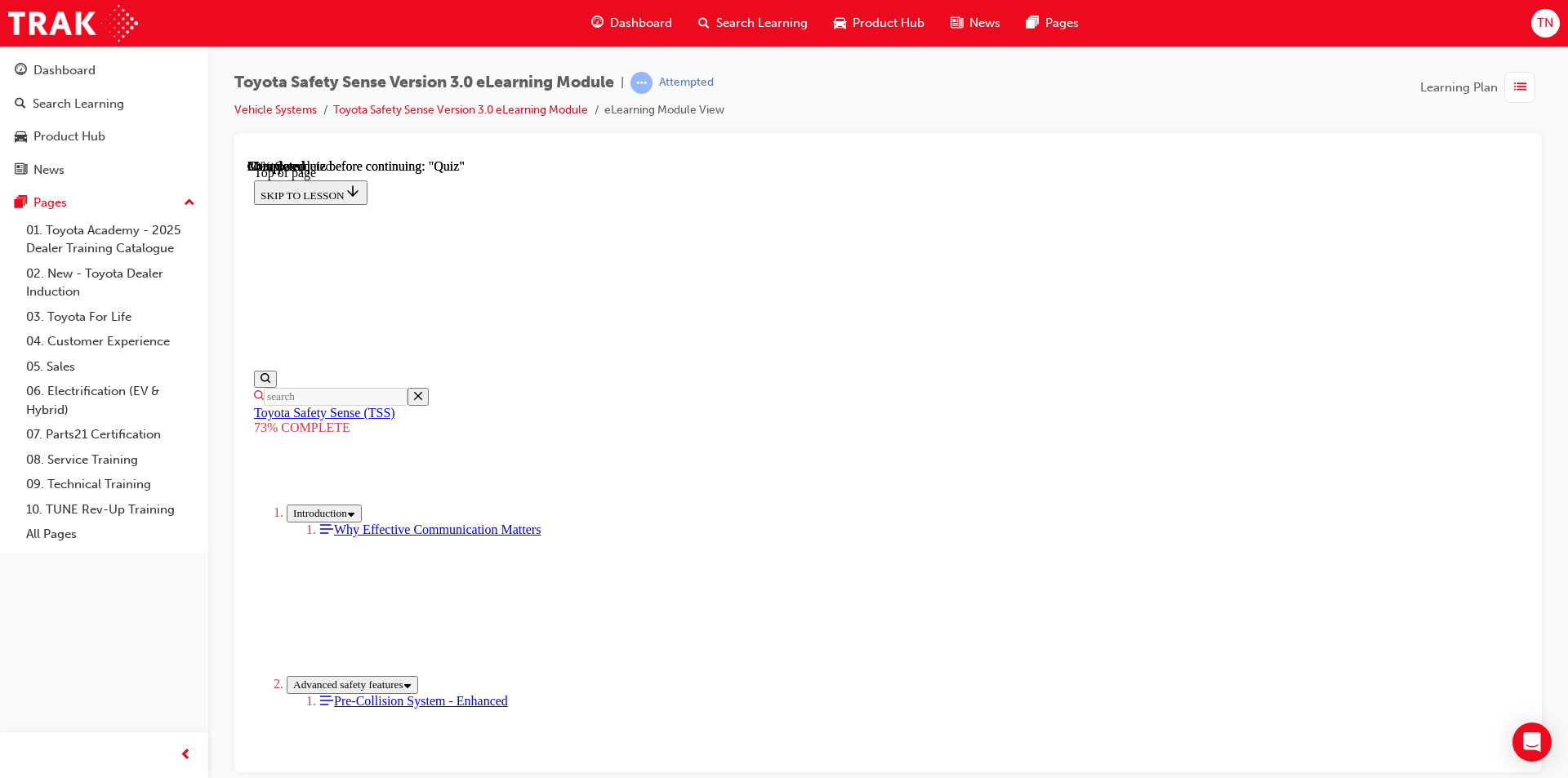
scroll to position [158, 0]
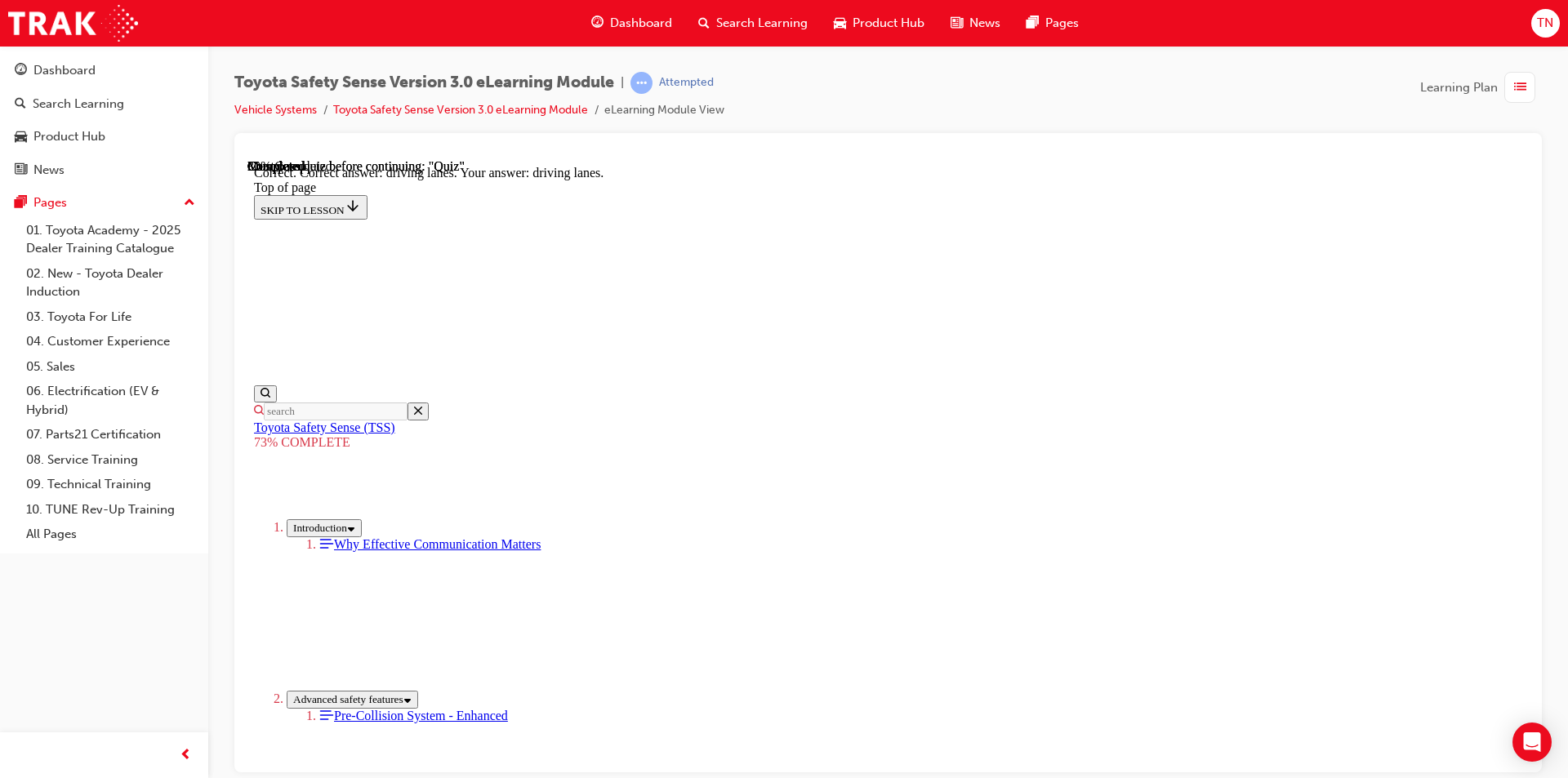
scroll to position [358, 0]
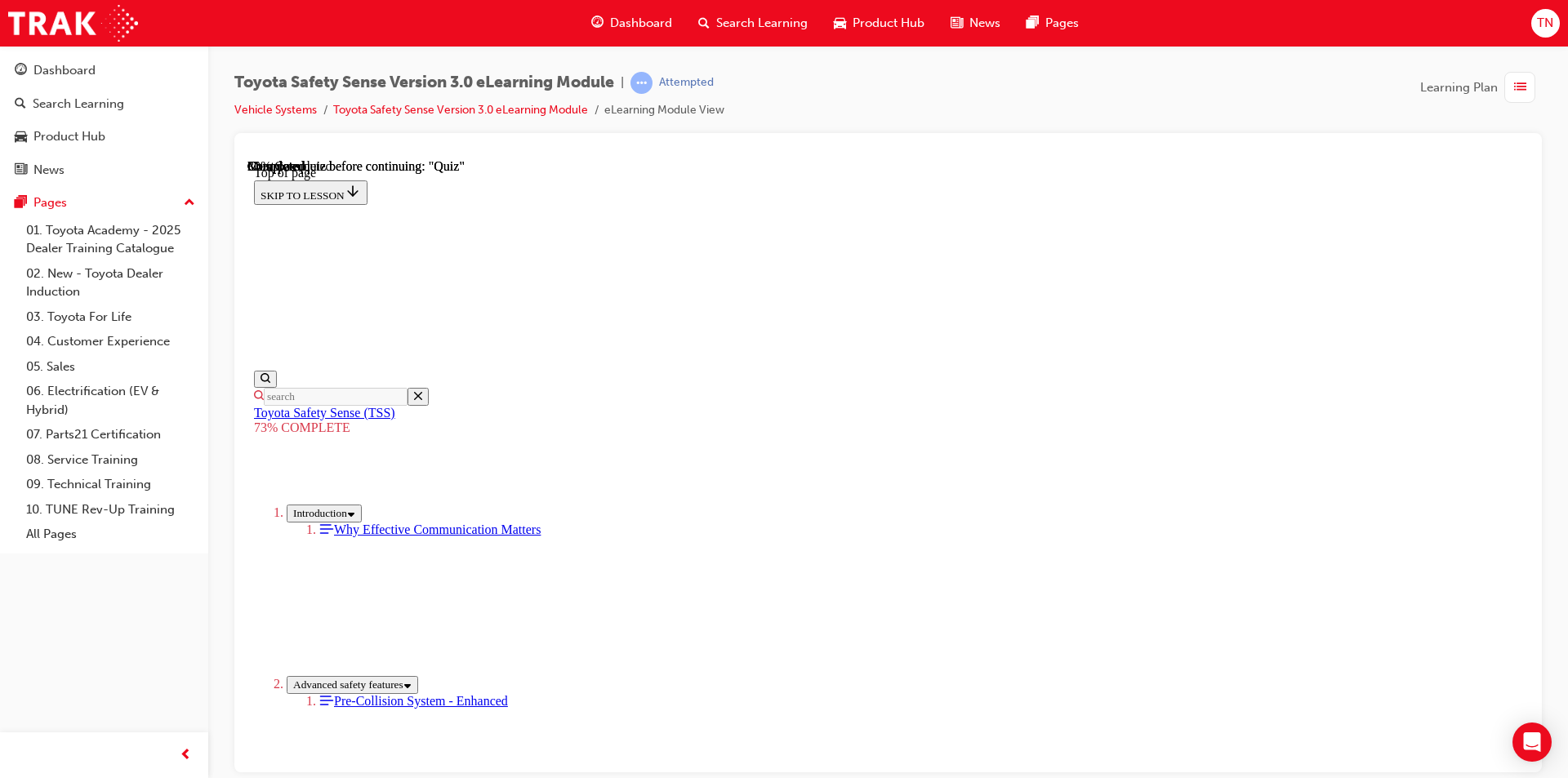
scroll to position [286, 0]
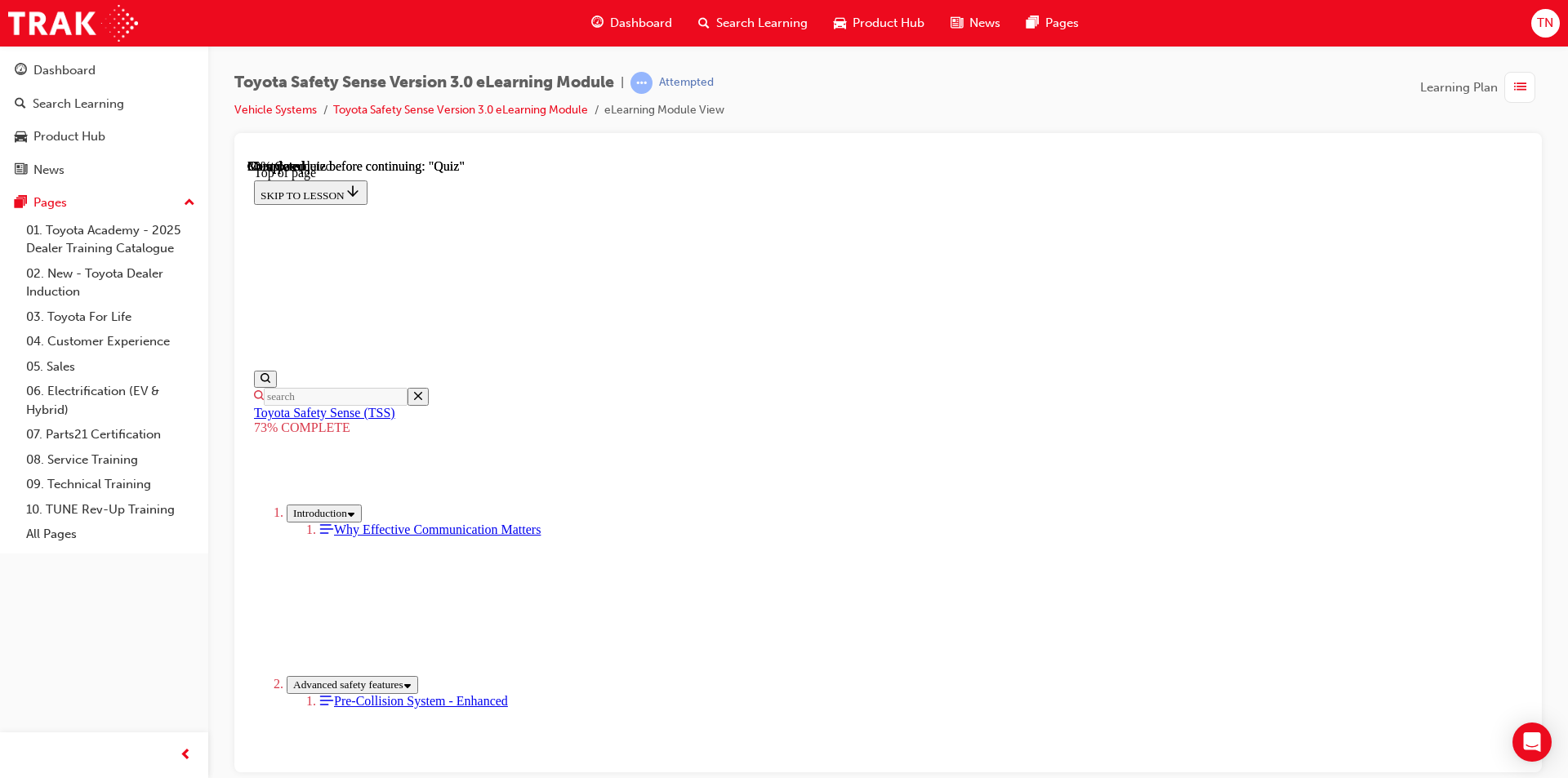
drag, startPoint x: 977, startPoint y: 739, endPoint x: 941, endPoint y: 735, distance: 36.2
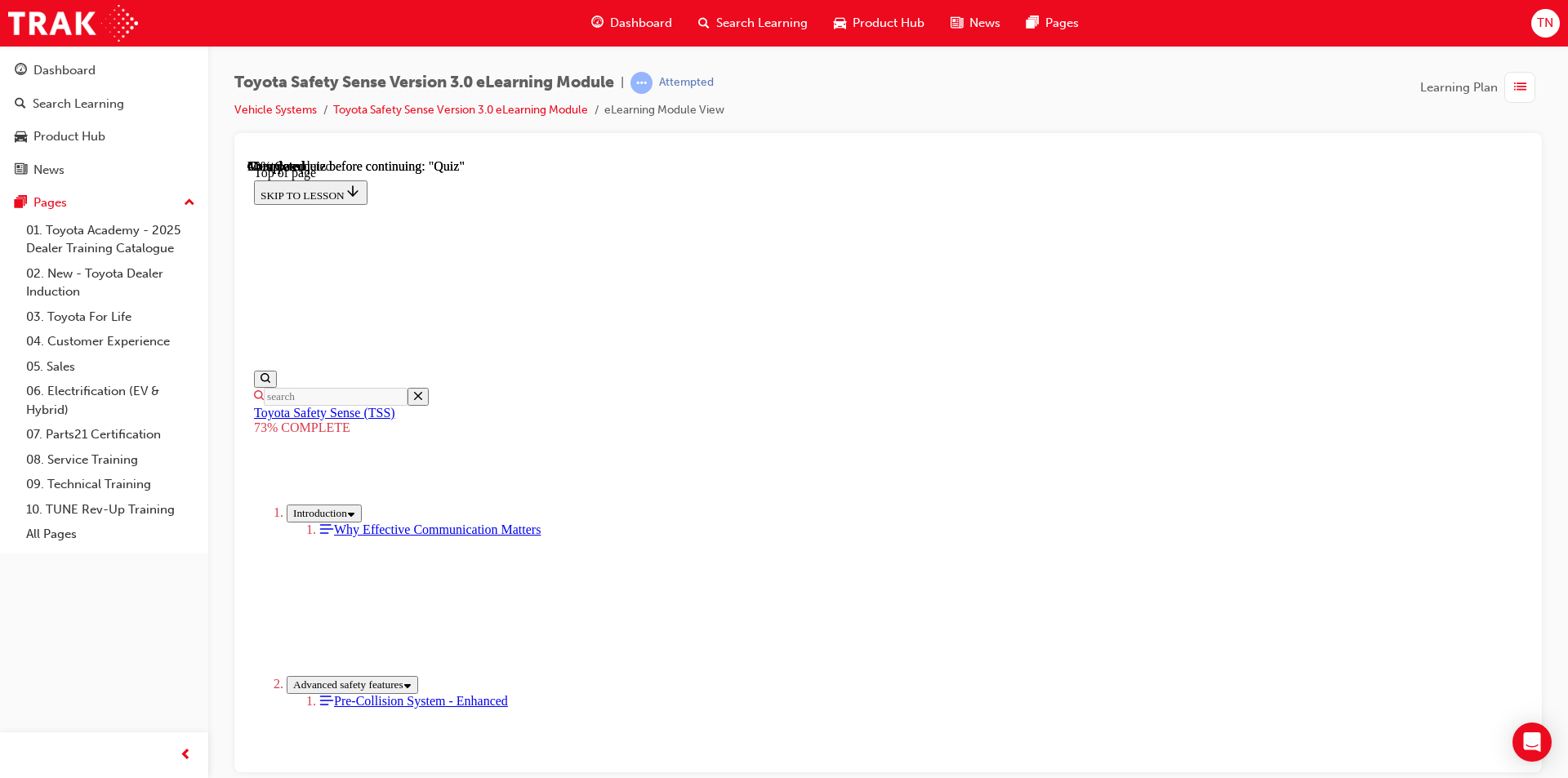
scroll to position [121, 0]
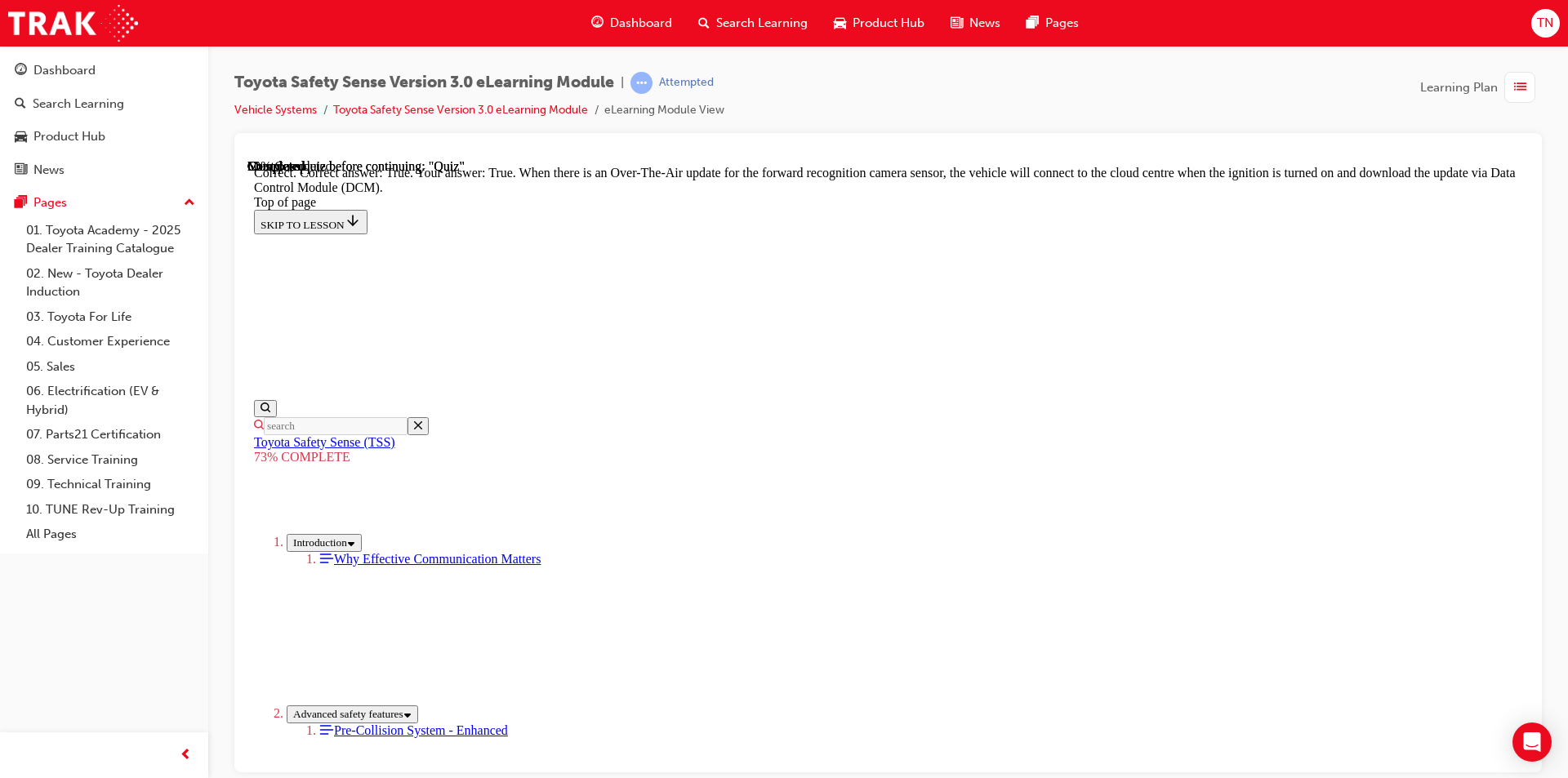
scroll to position [292, 0]
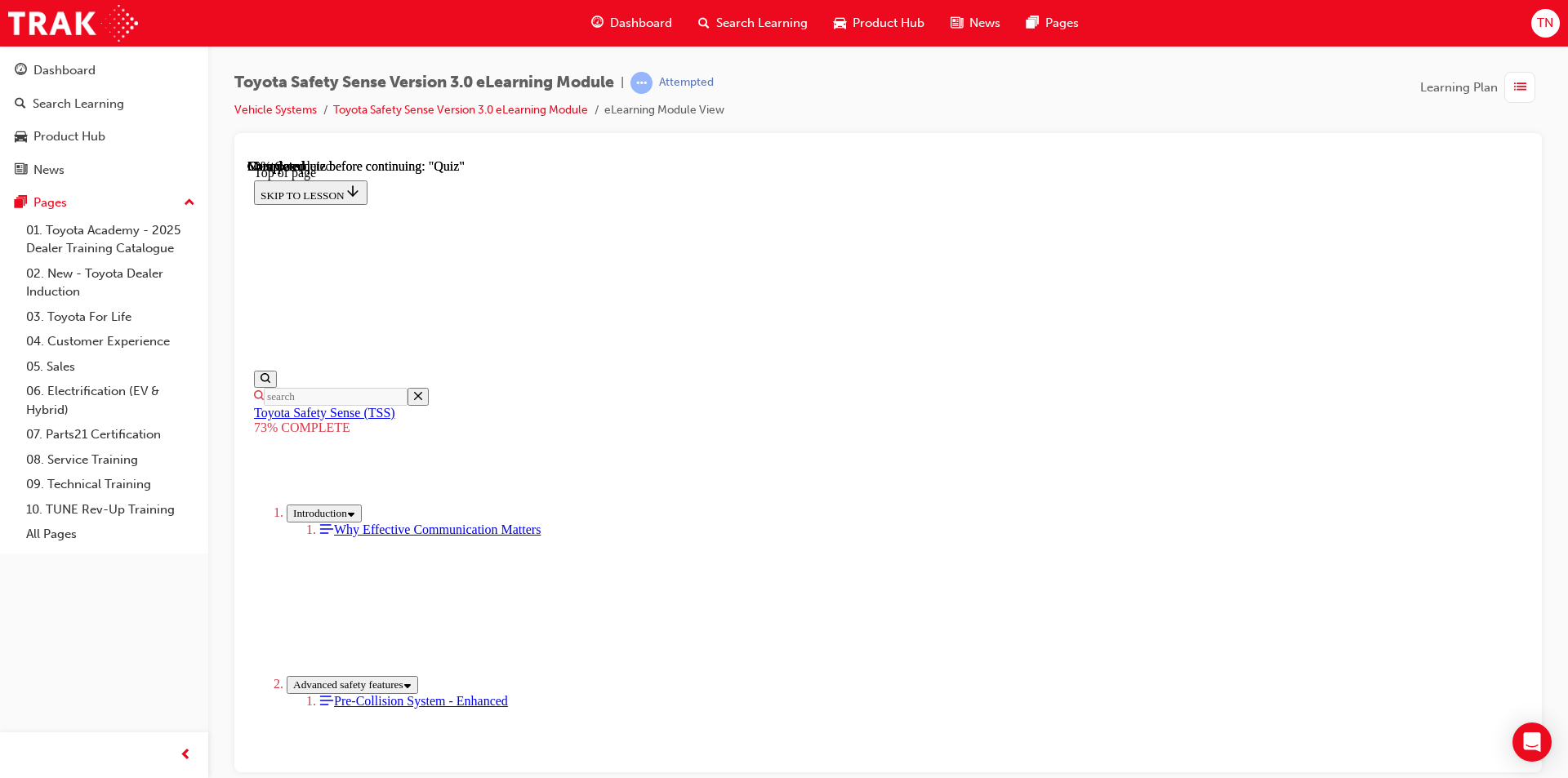
scroll to position [358, 0]
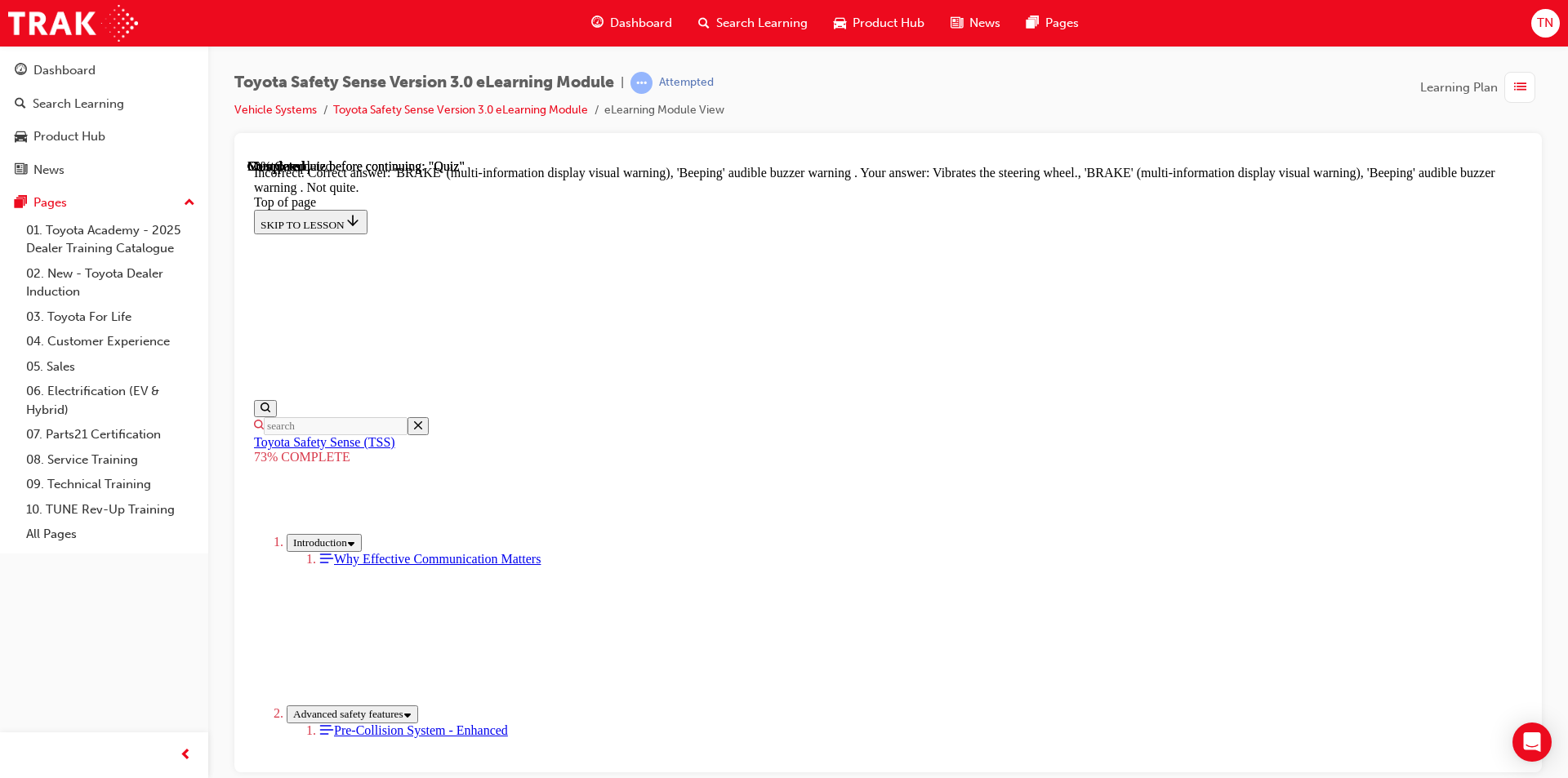
scroll to position [511, 0]
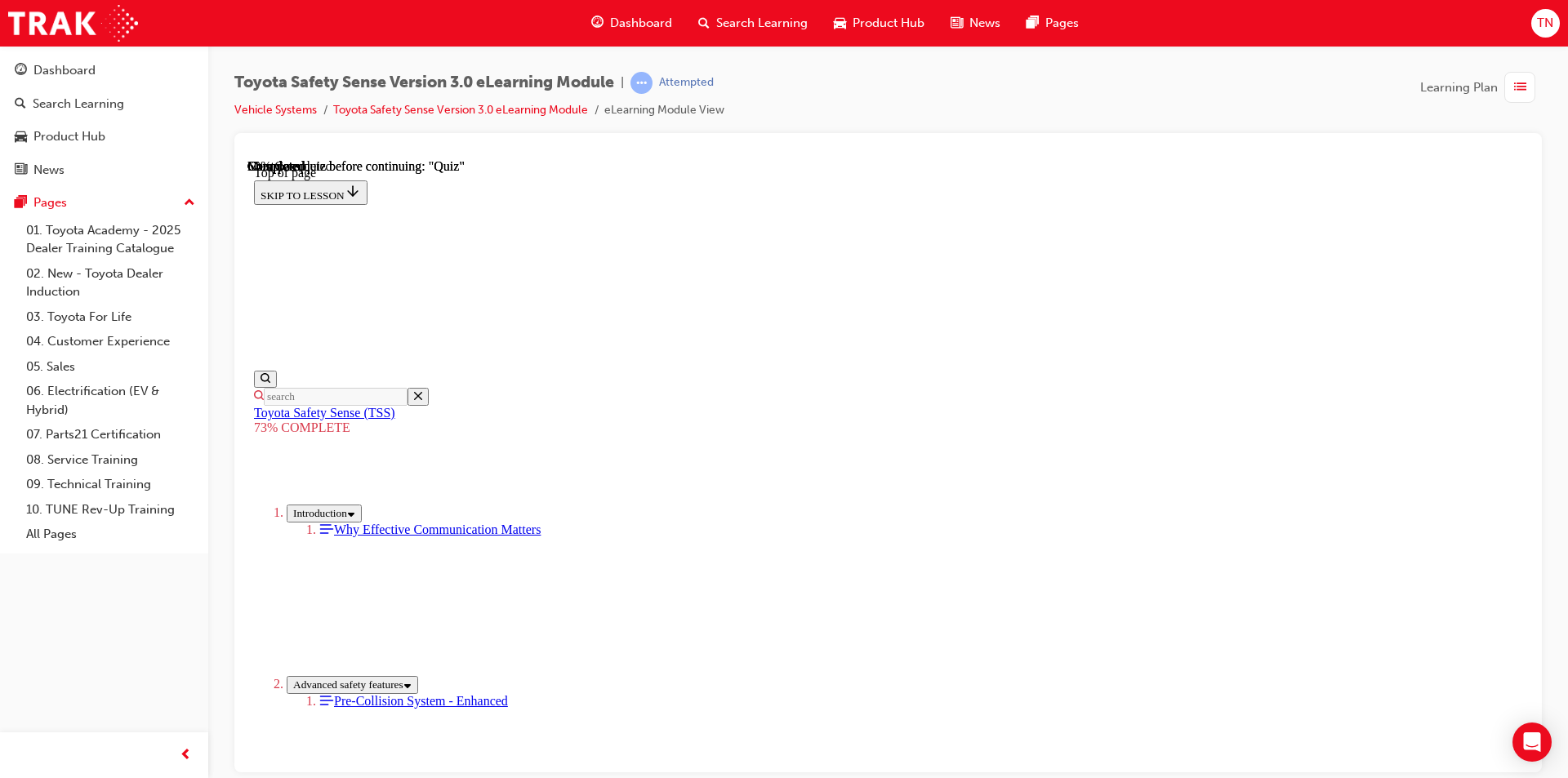
scroll to position [236, 0]
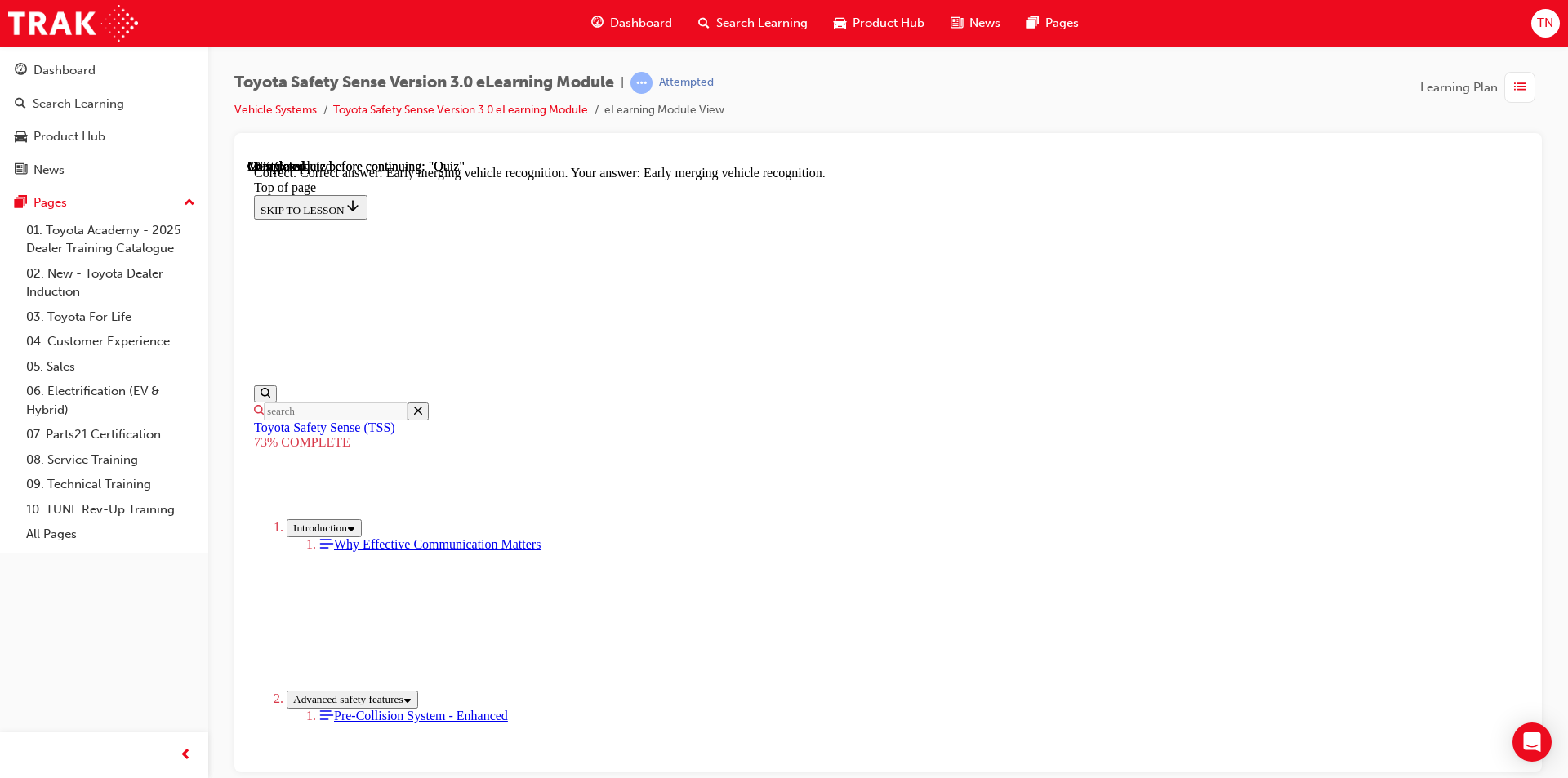
scroll to position [386, 0]
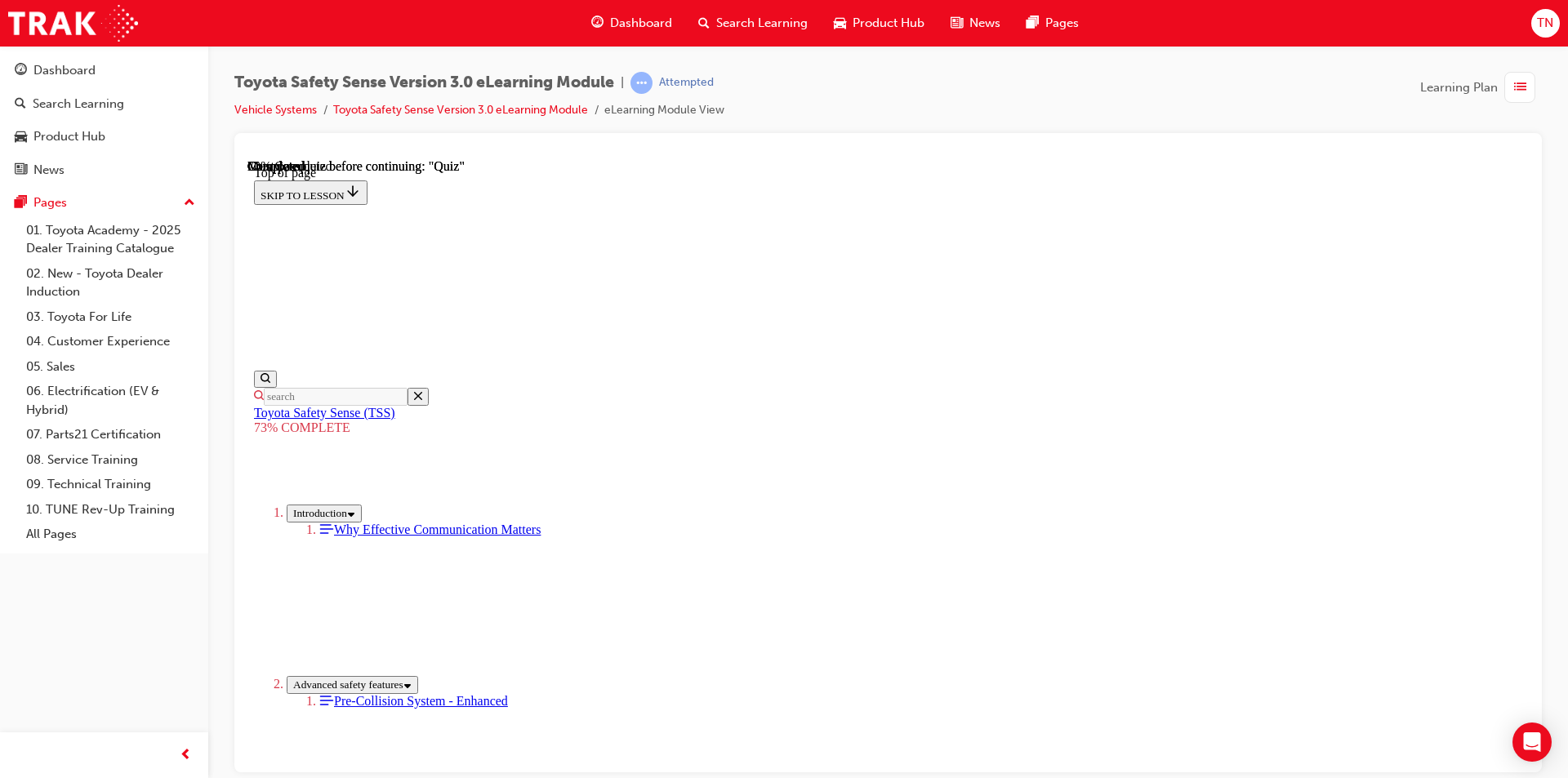
scroll to position [249, 0]
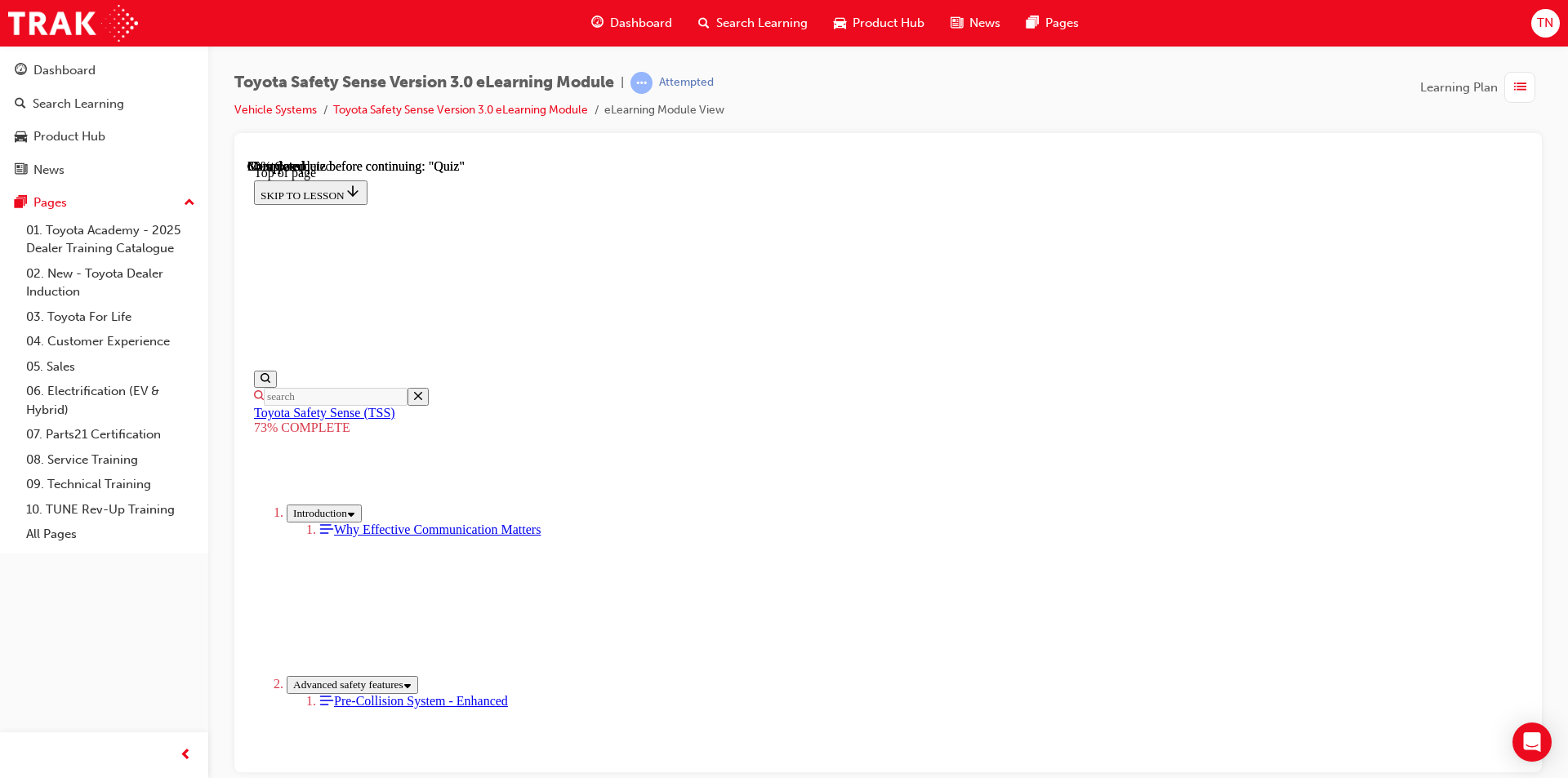
scroll to position [280, 0]
drag, startPoint x: 949, startPoint y: 255, endPoint x: 1073, endPoint y: 204, distance: 134.1
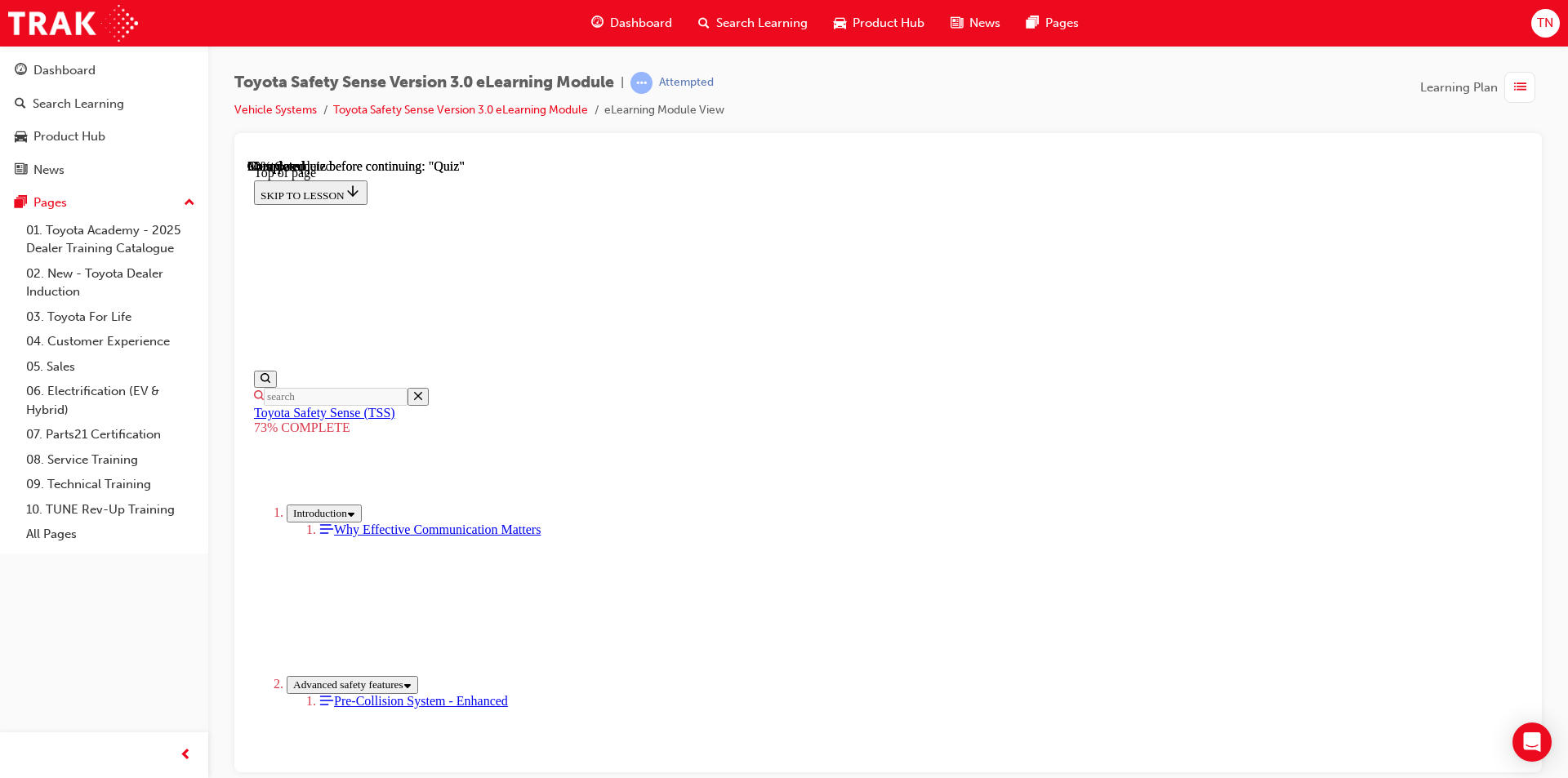
scroll to position [246, 0]
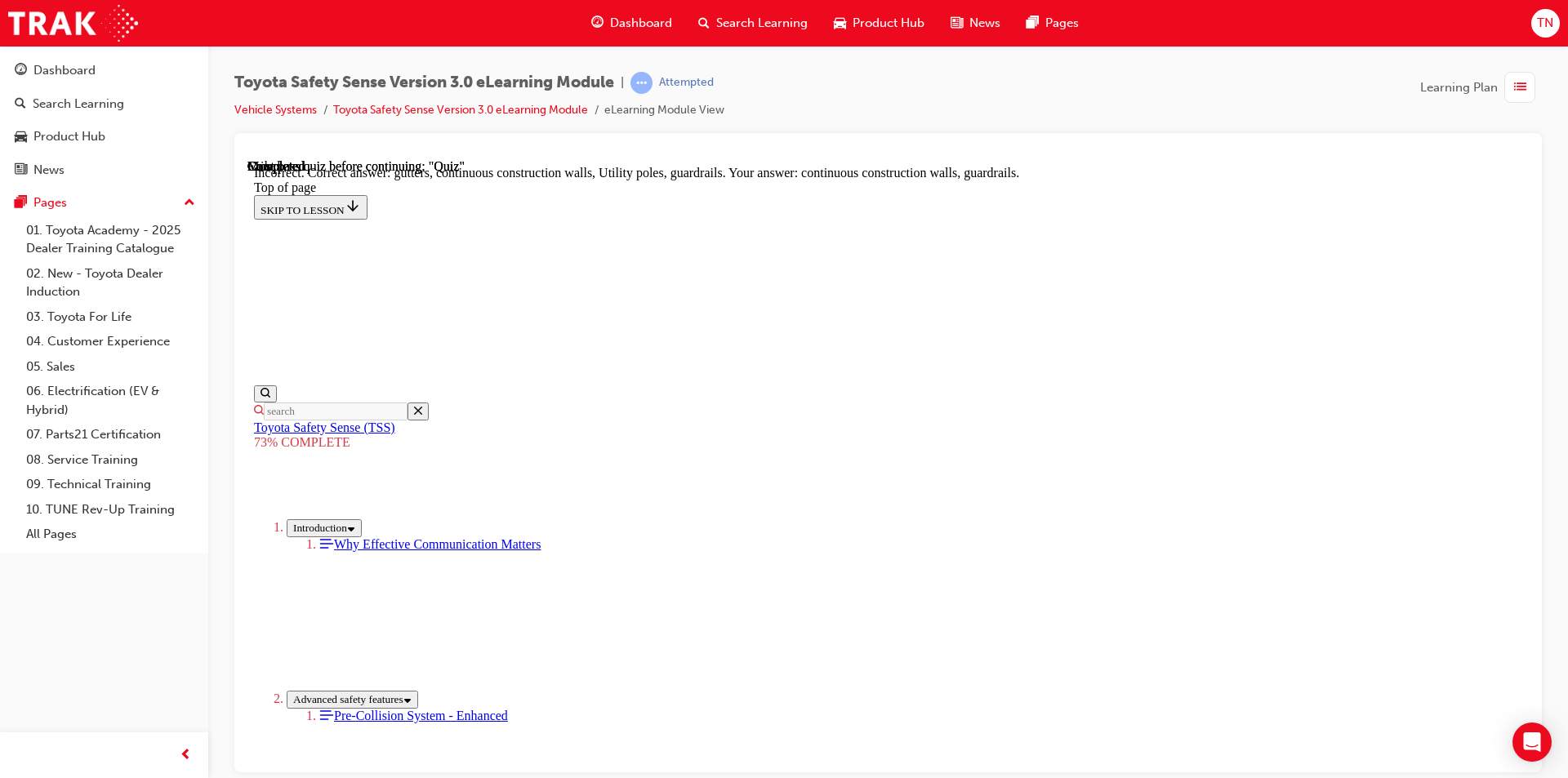
scroll to position [424, 0]
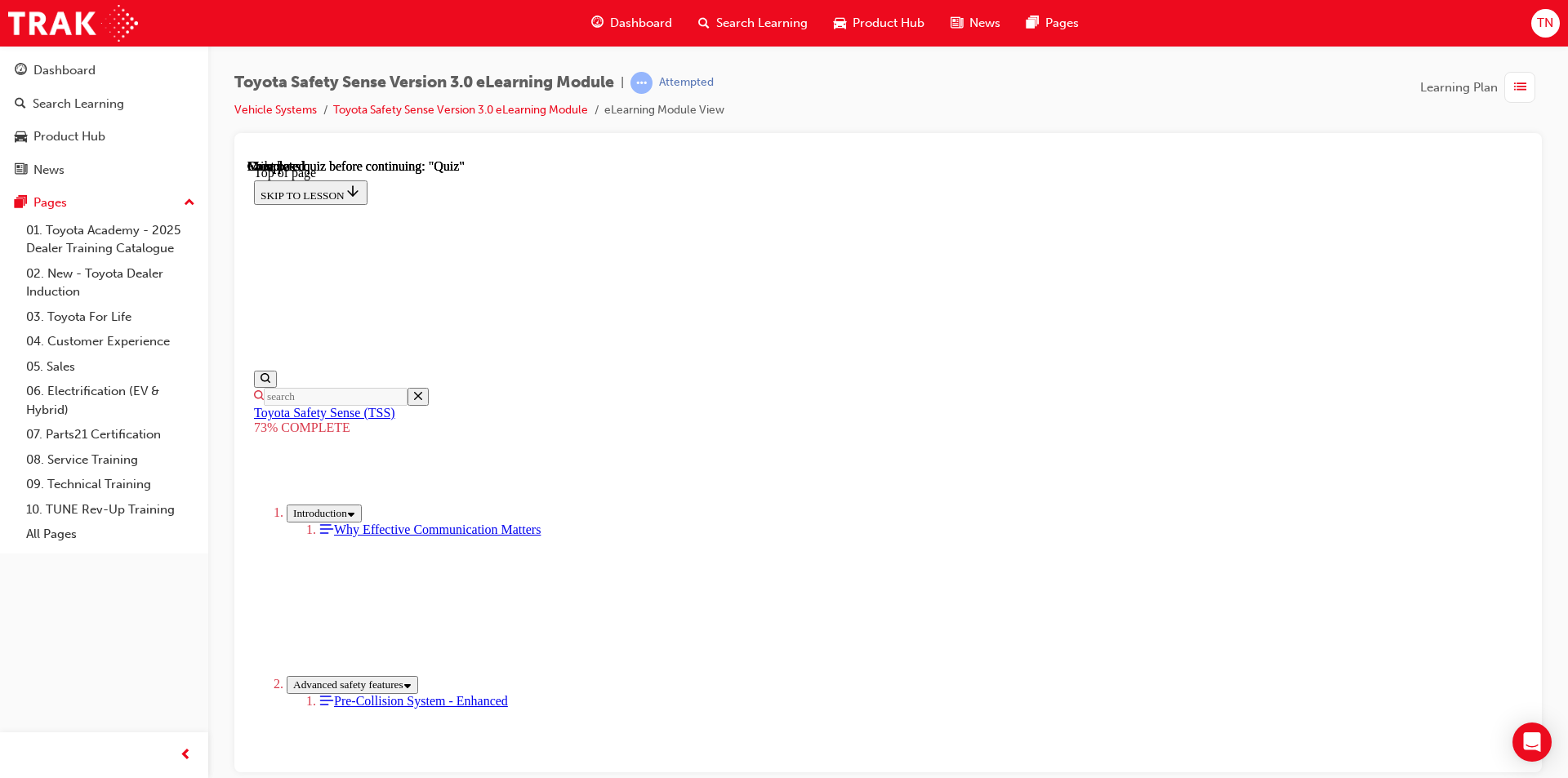
scroll to position [223, 0]
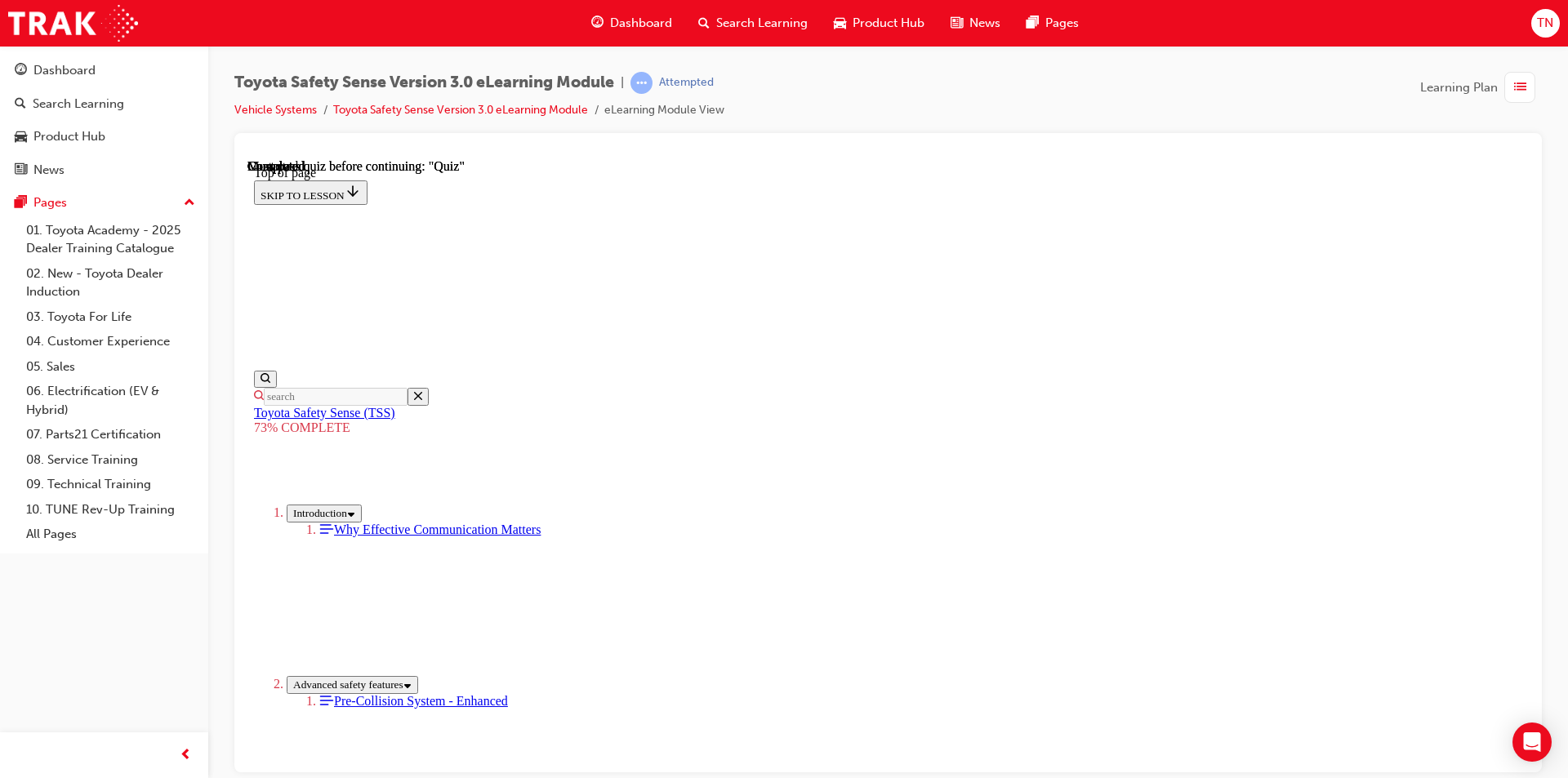
scroll to position [280, 0]
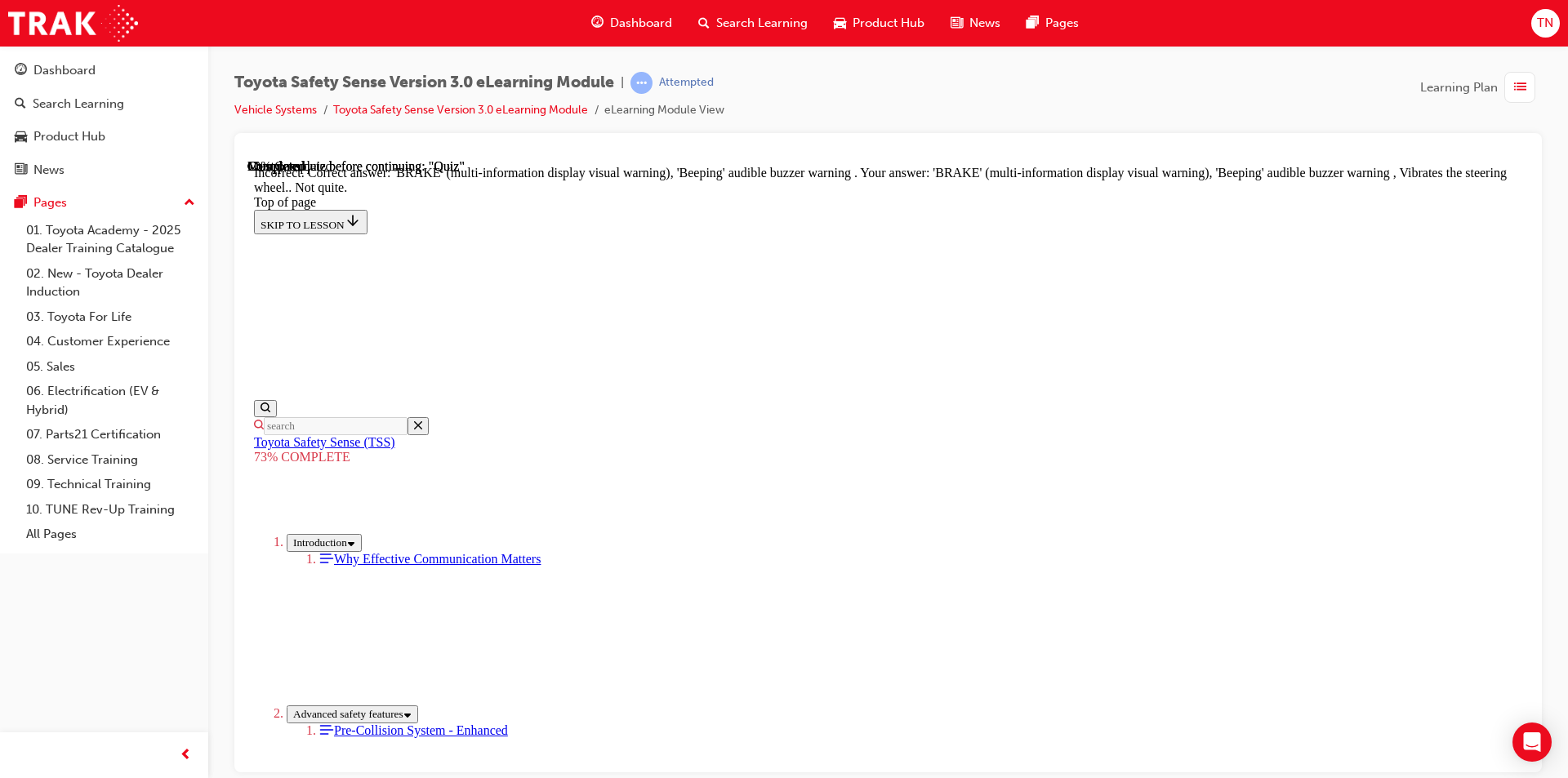
scroll to position [340, 0]
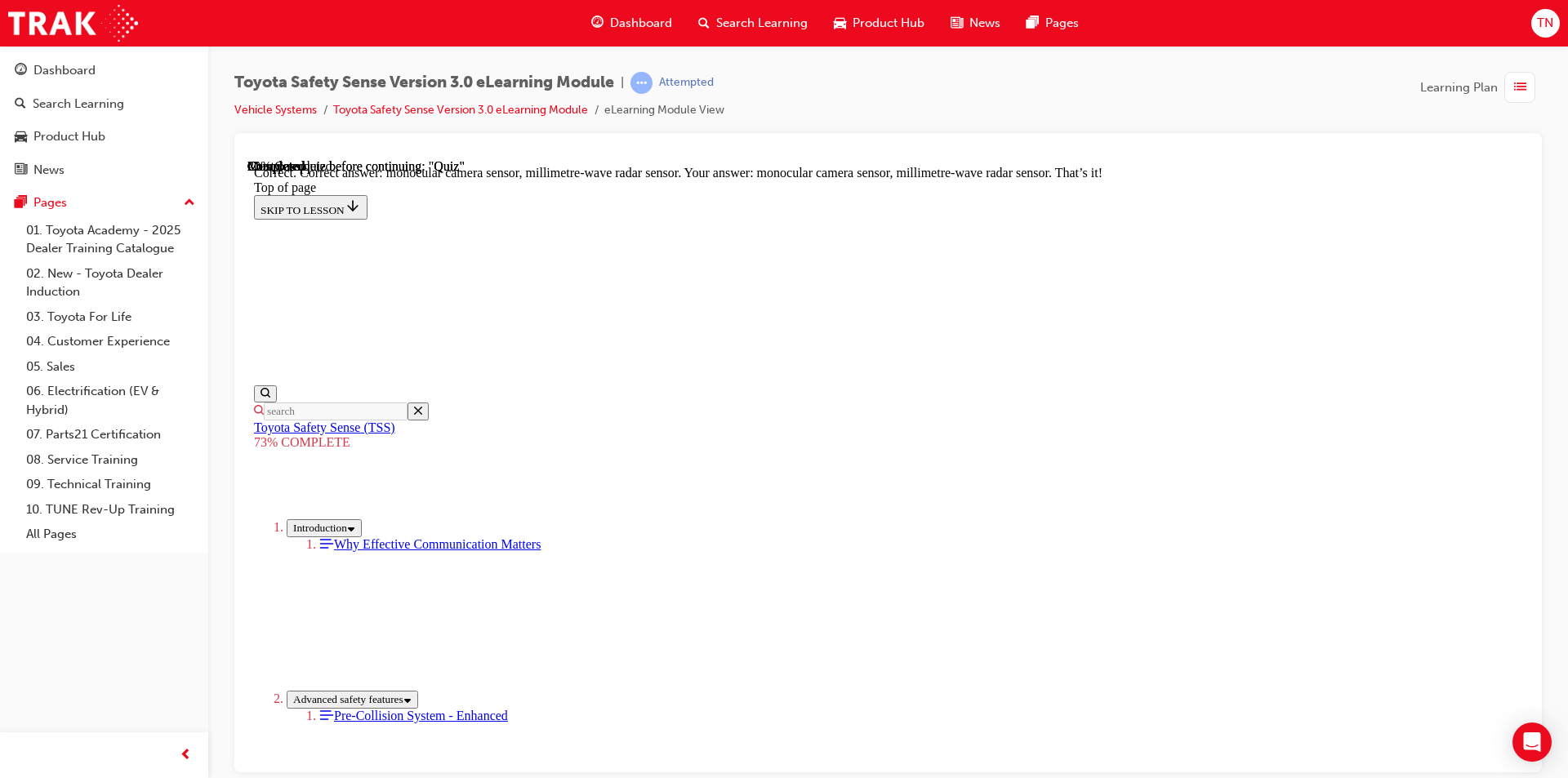
scroll to position [532, 0]
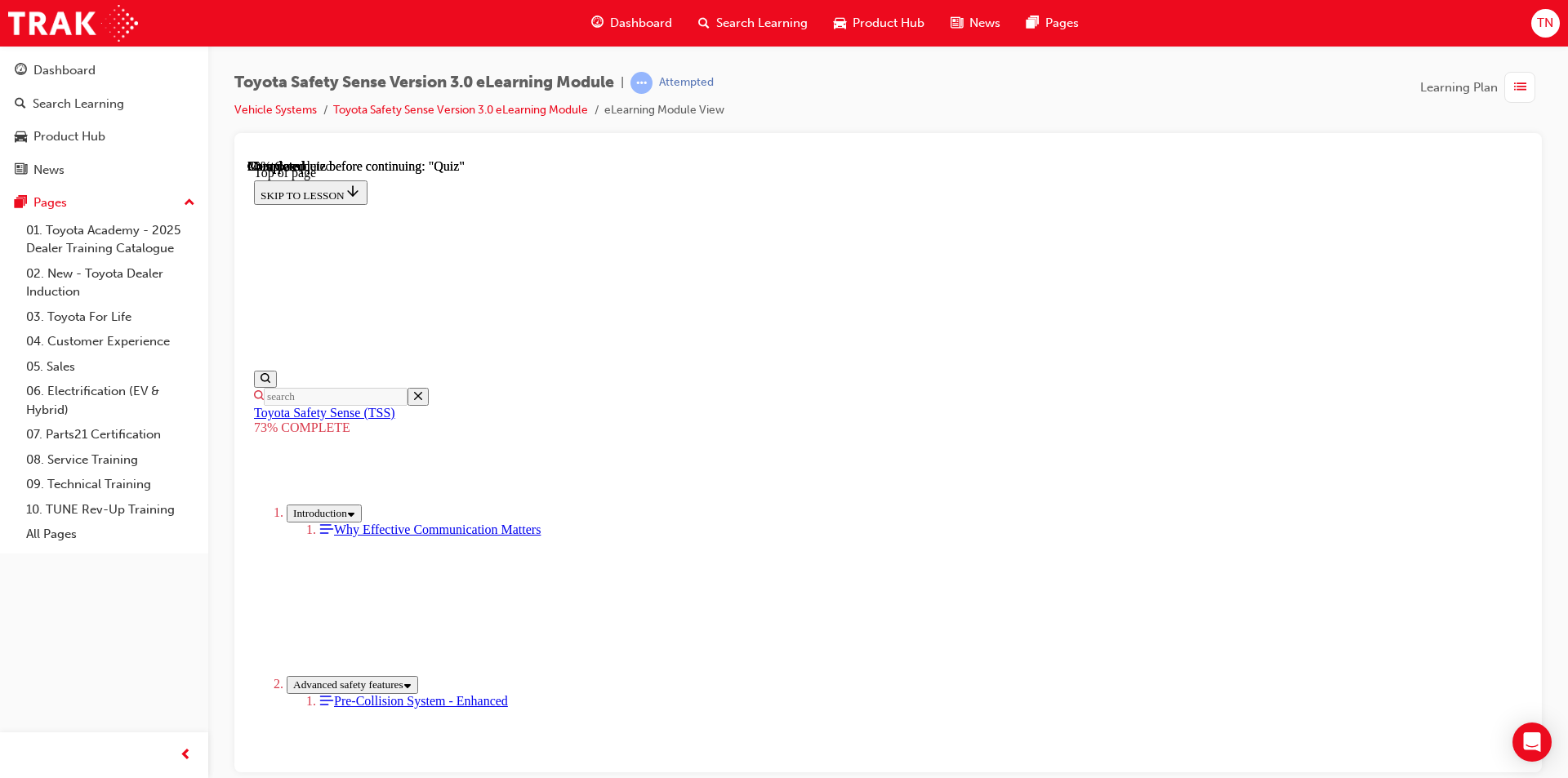
scroll to position [380, 0]
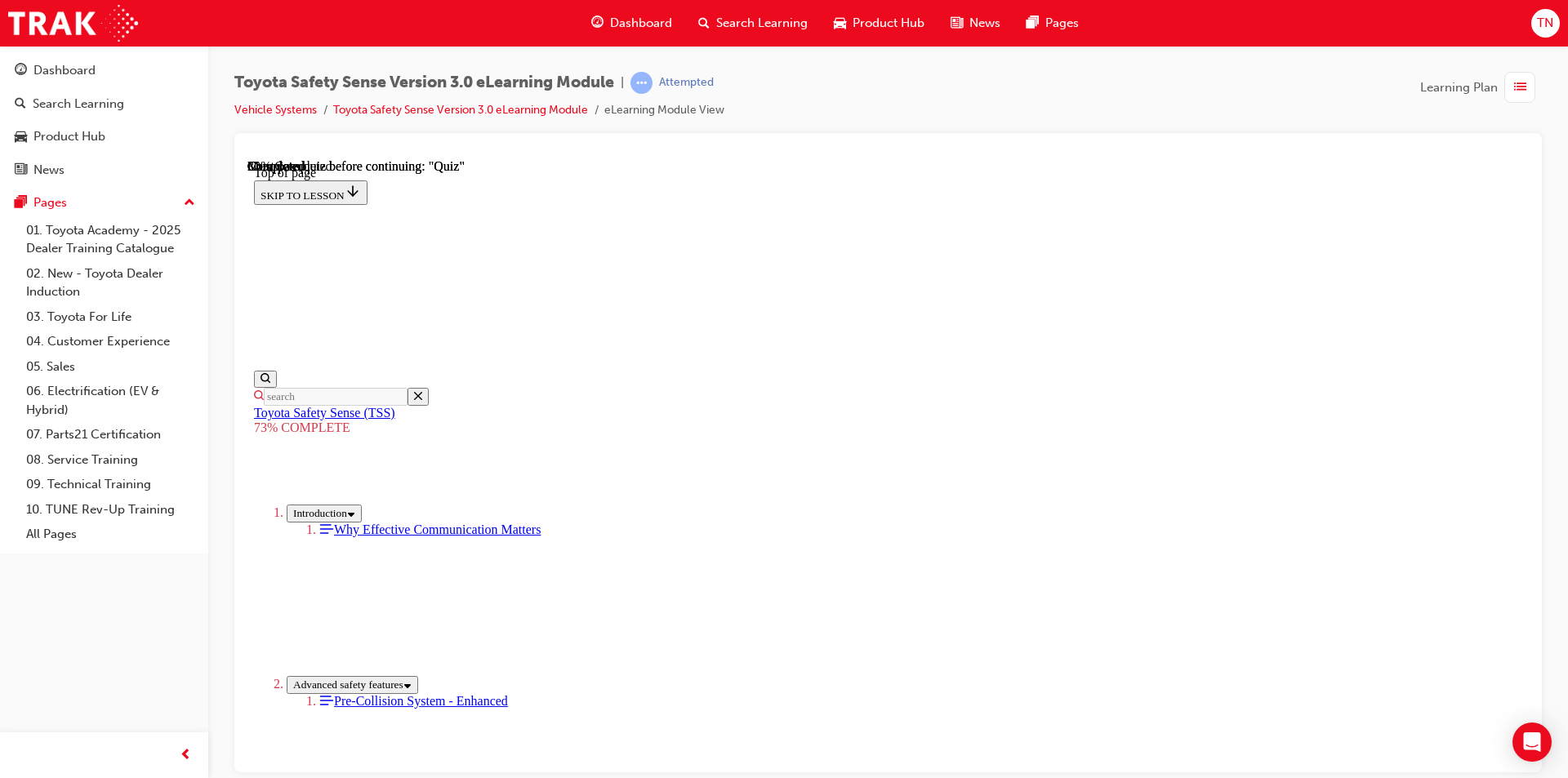
scroll to position [295, 0]
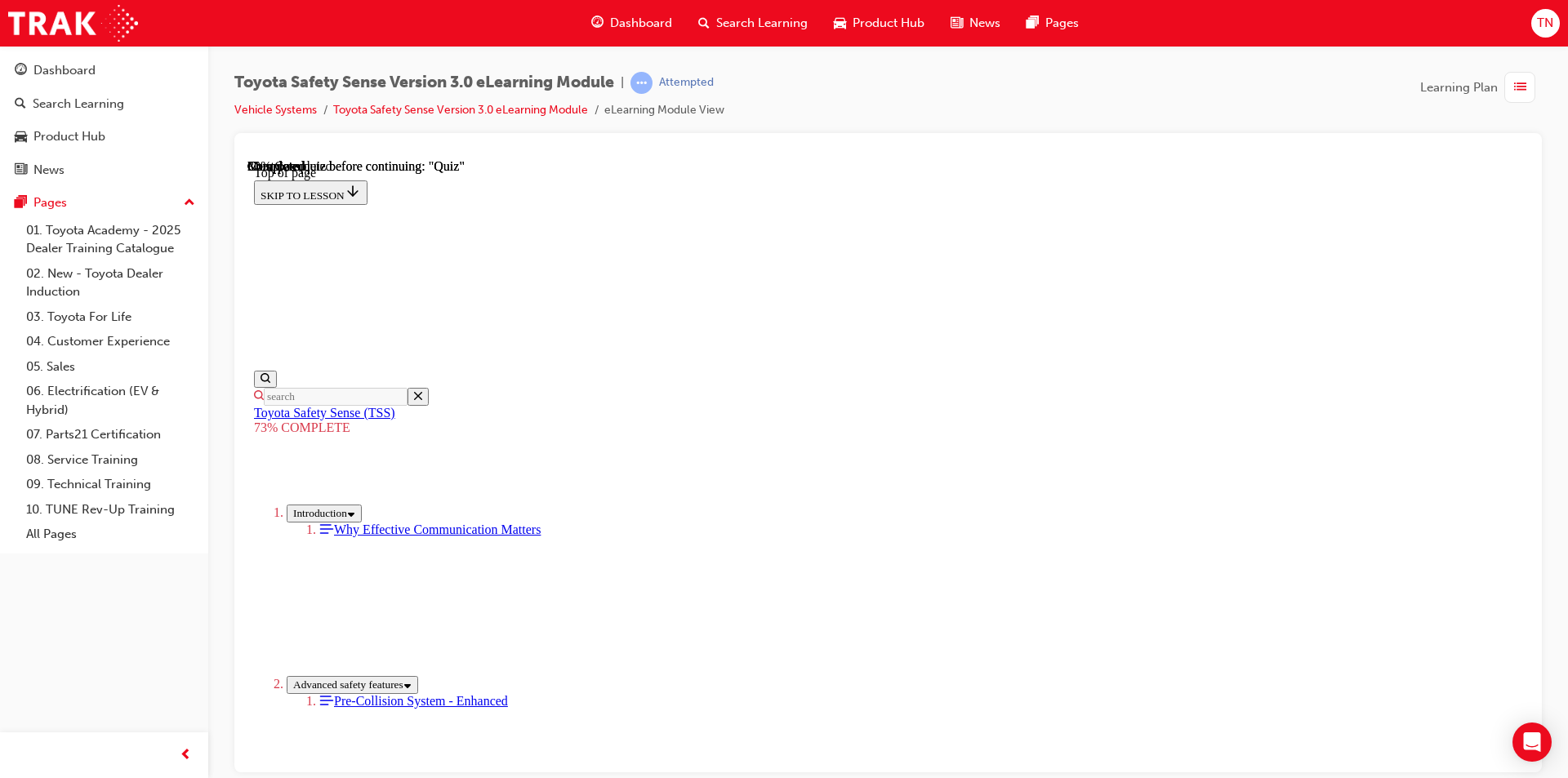
scroll to position [350, 0]
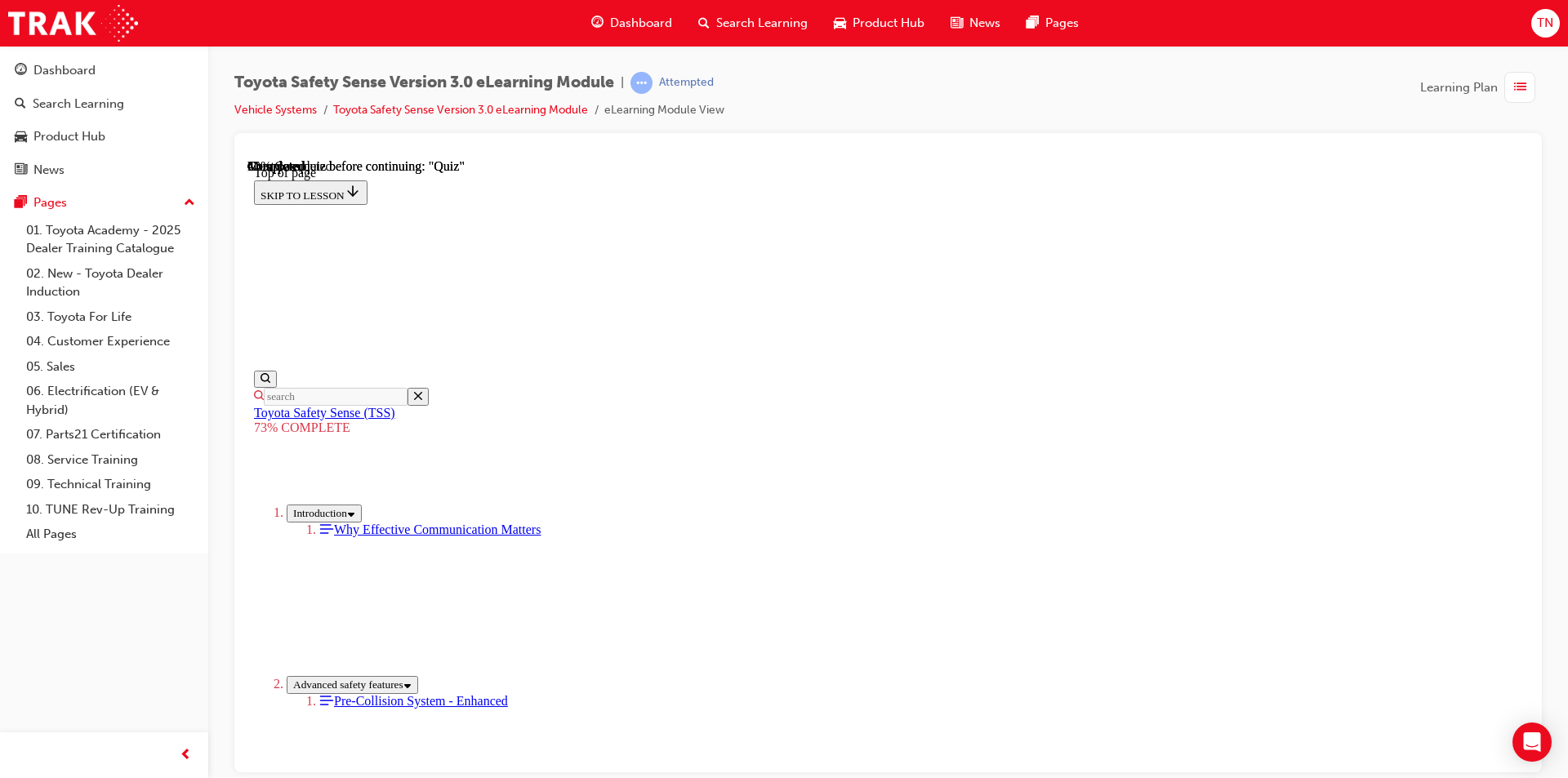
scroll to position [202, 0]
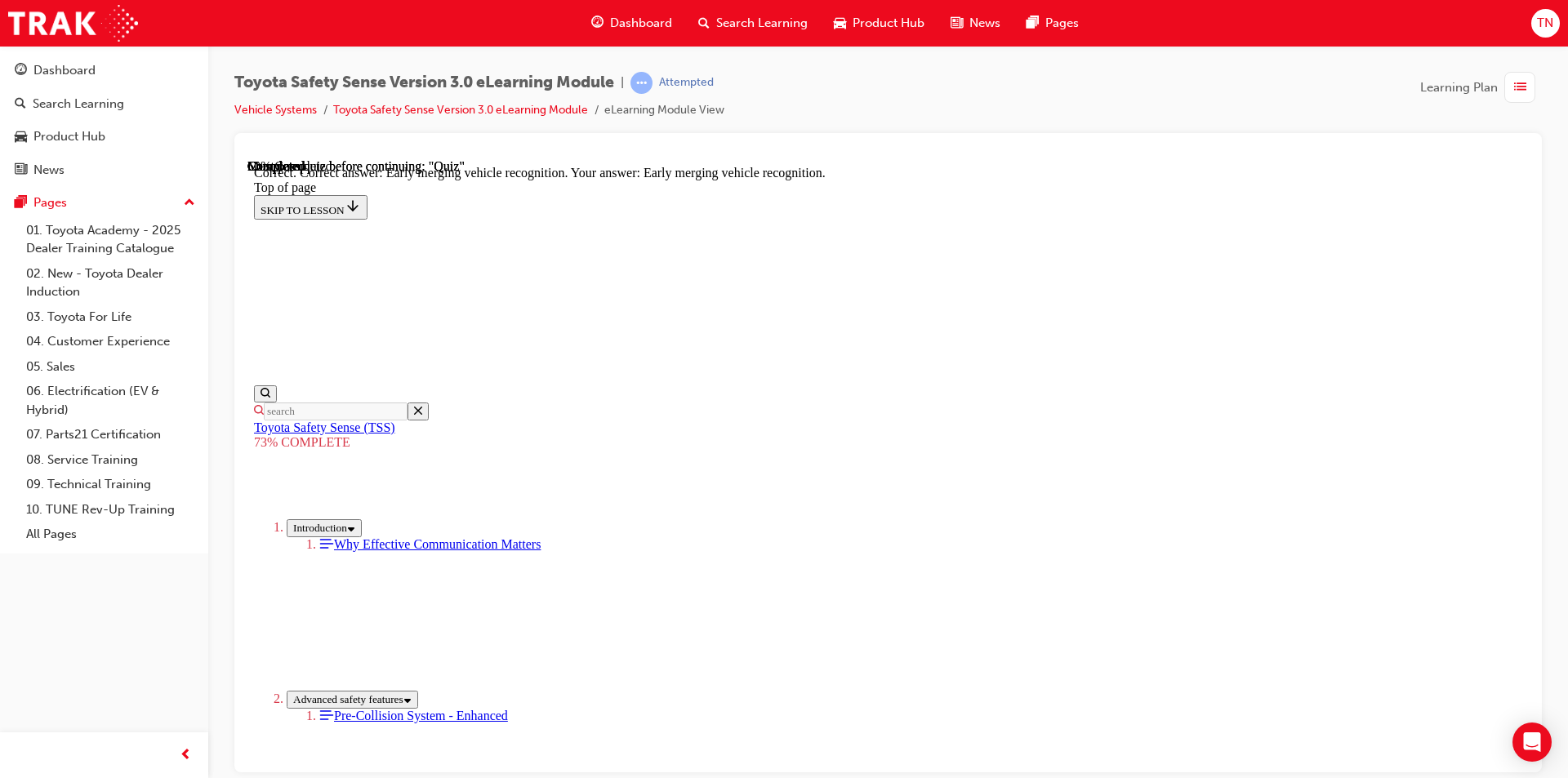
scroll to position [386, 0]
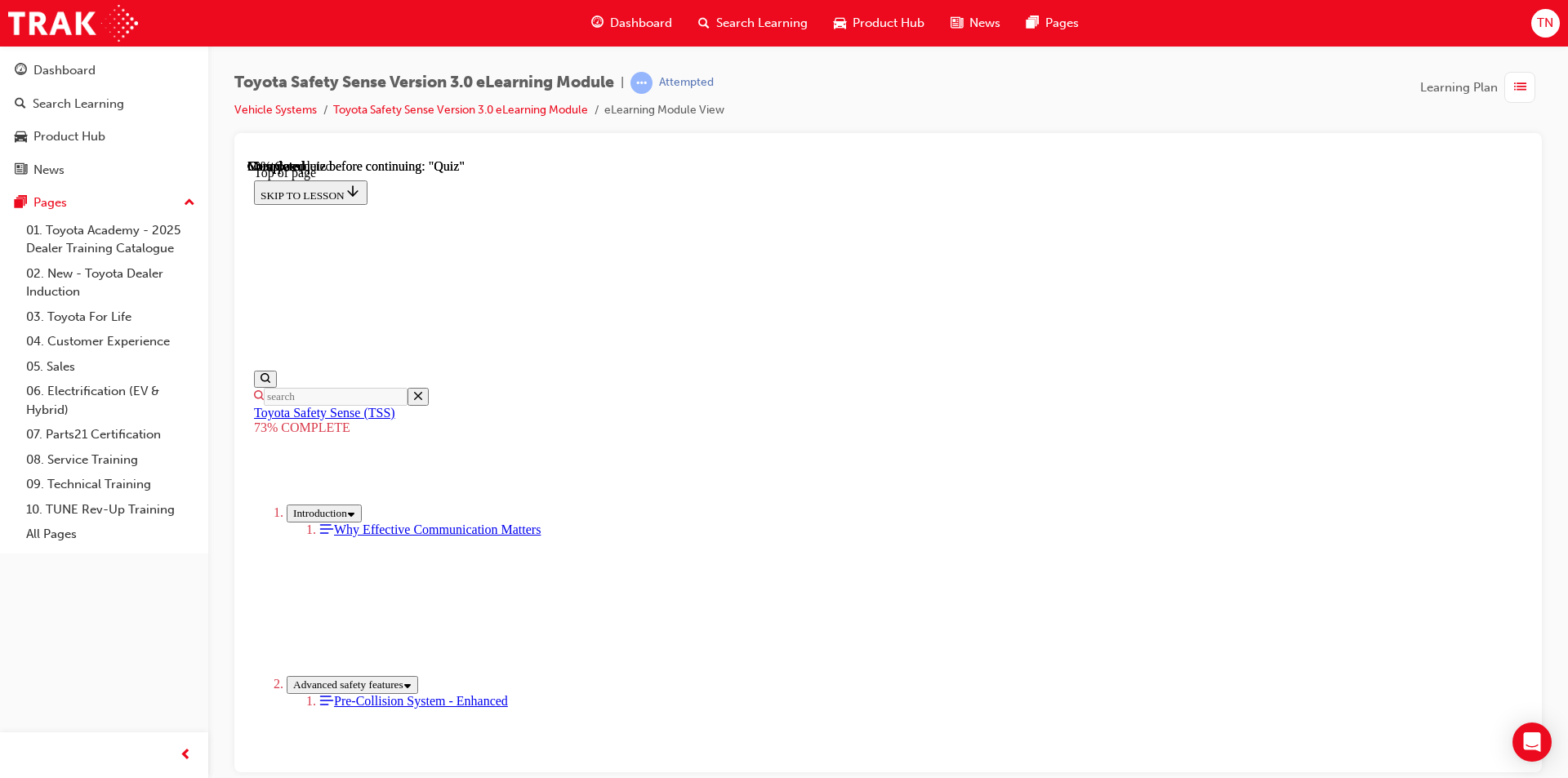
scroll to position [121, 0]
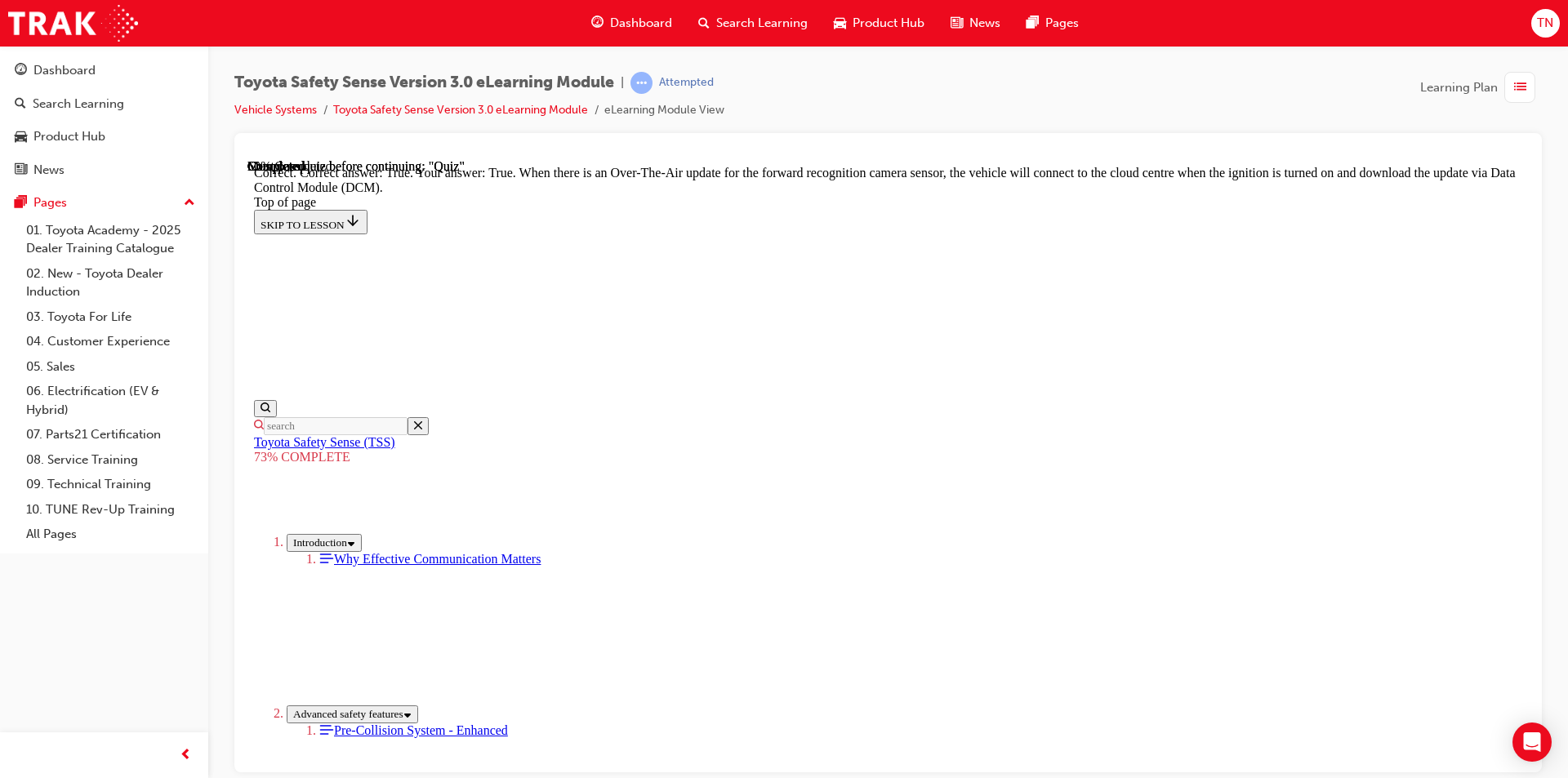
scroll to position [292, 0]
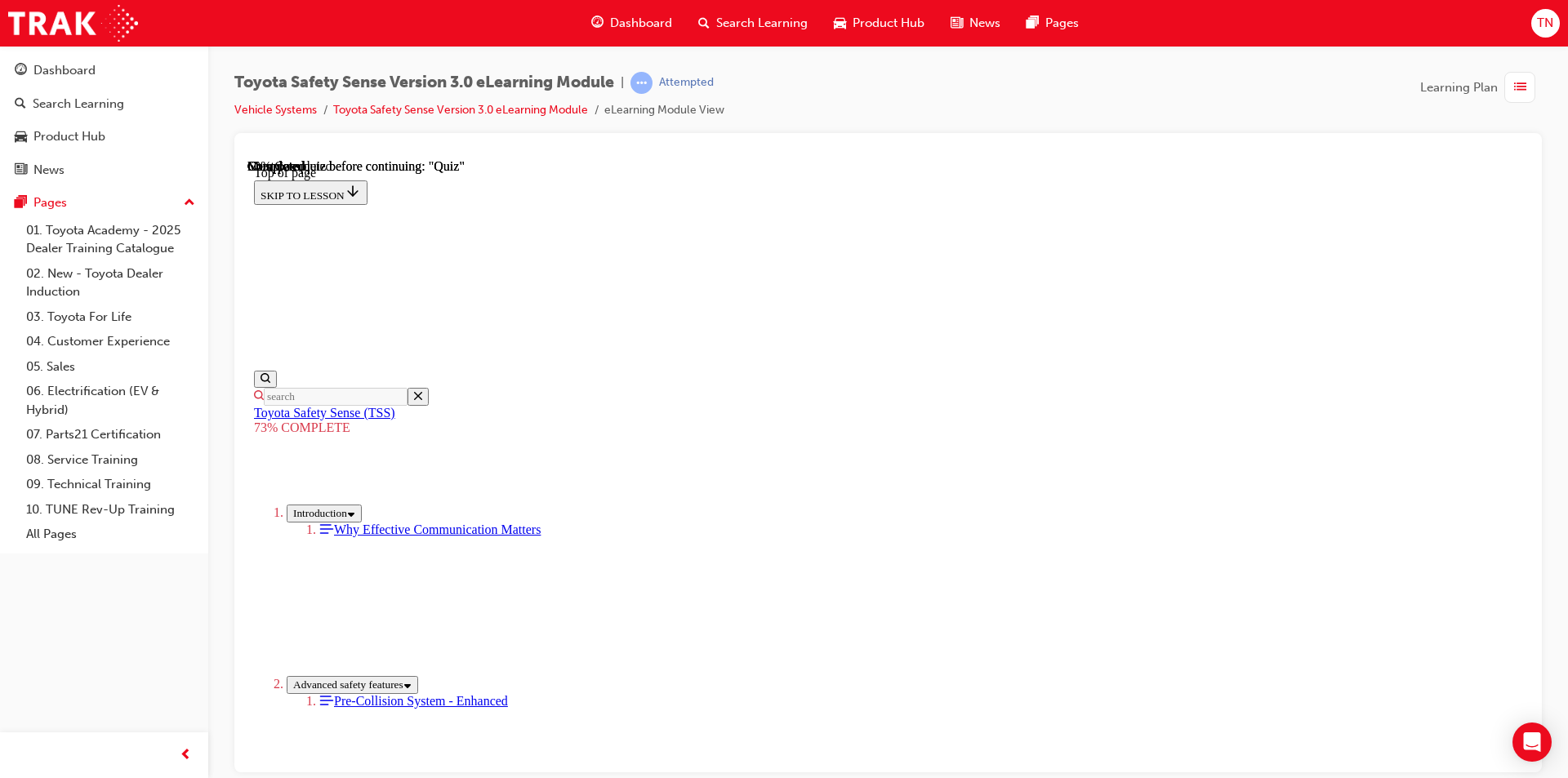
scroll to position [225, 0]
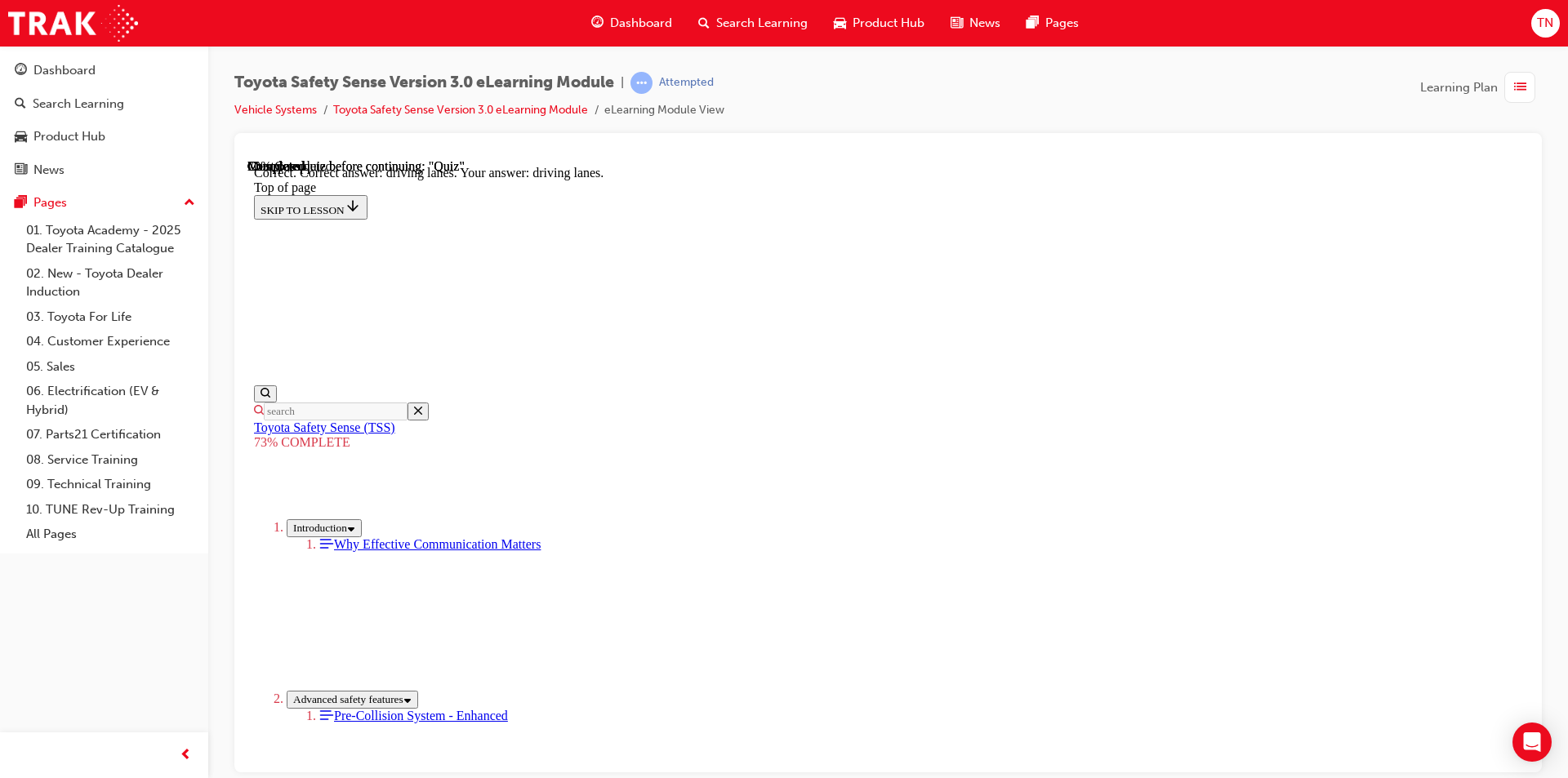
scroll to position [358, 0]
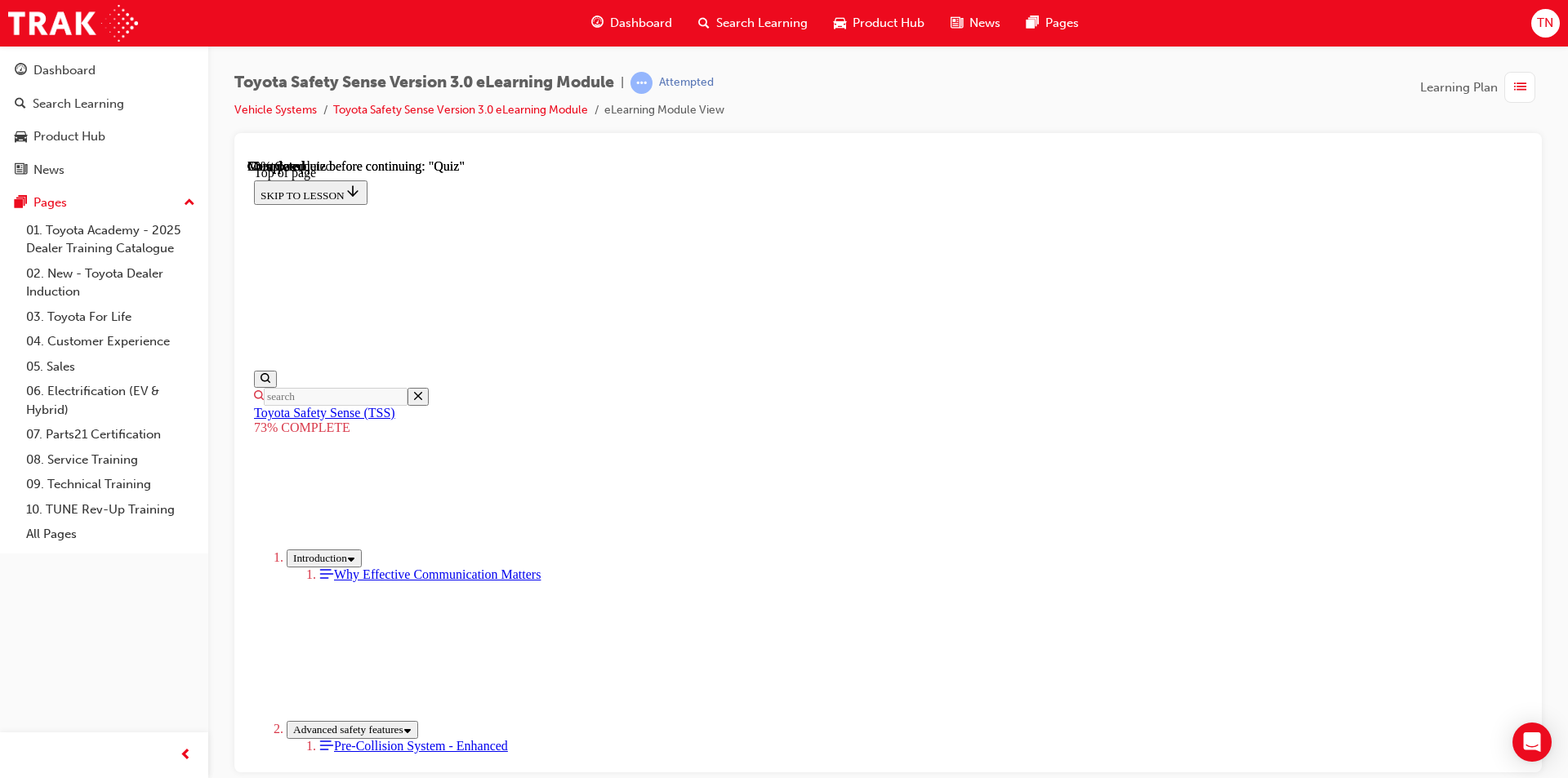
scroll to position [267, 0]
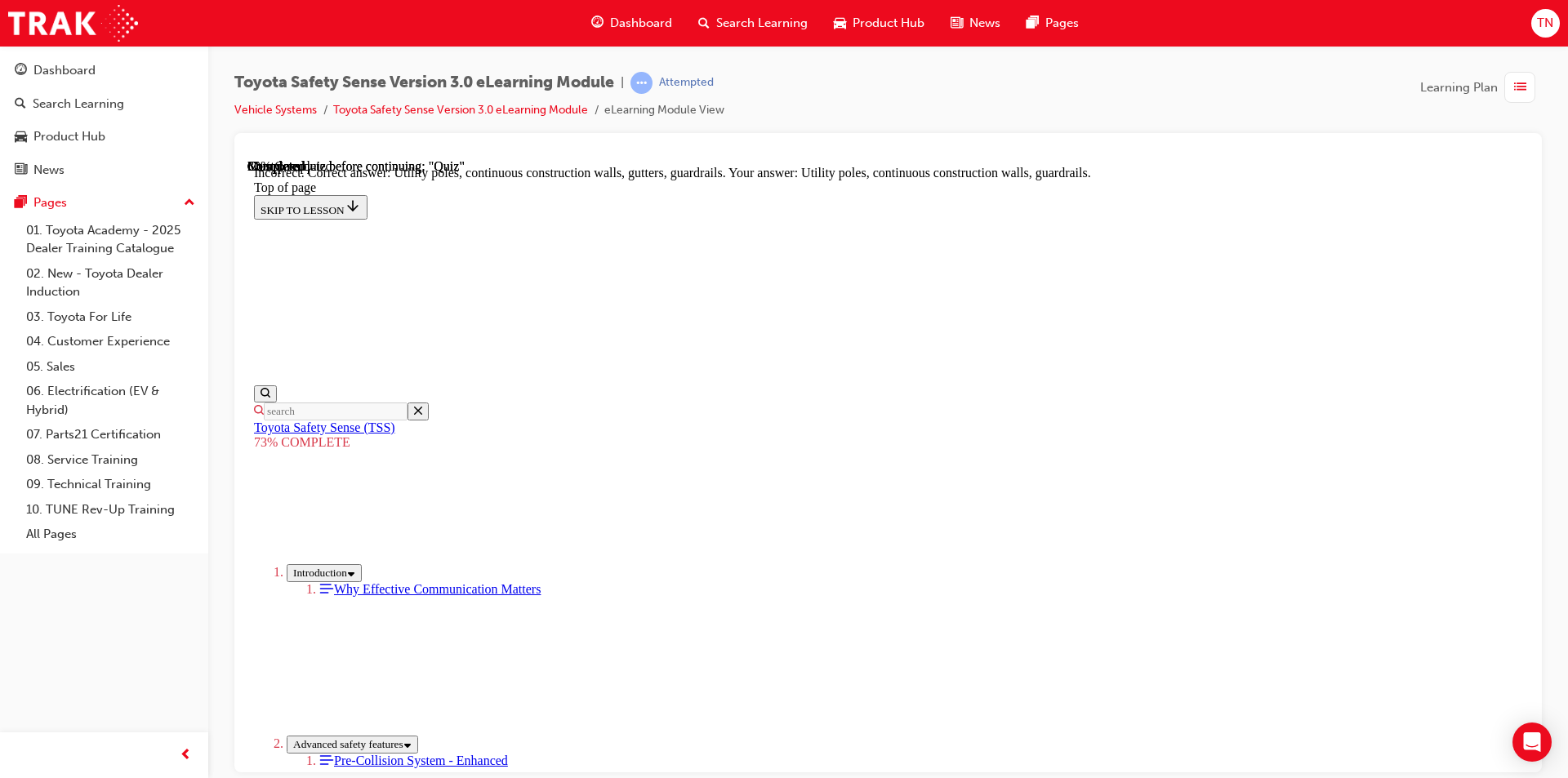
scroll to position [424, 0]
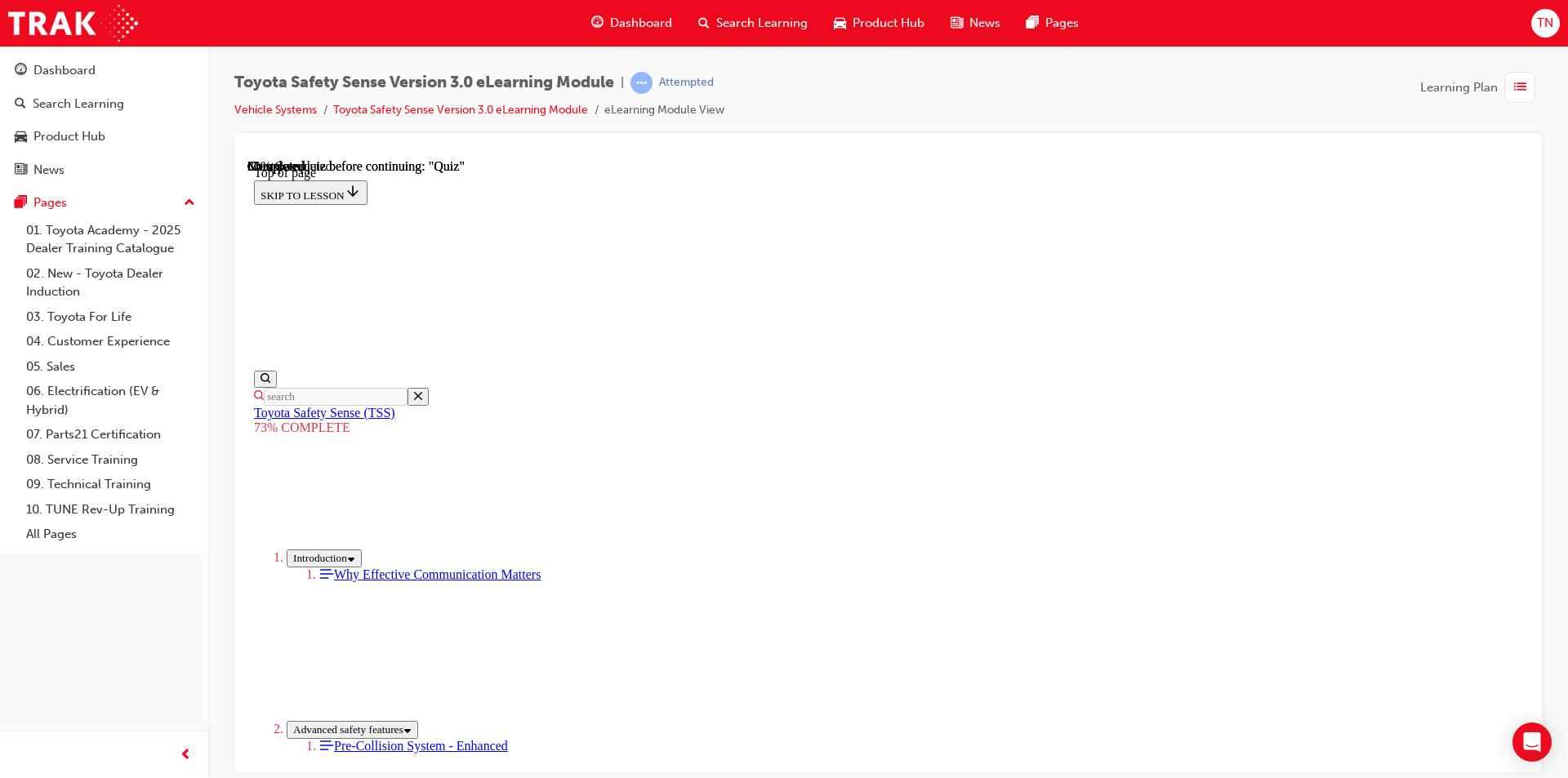
scroll to position [257, 0]
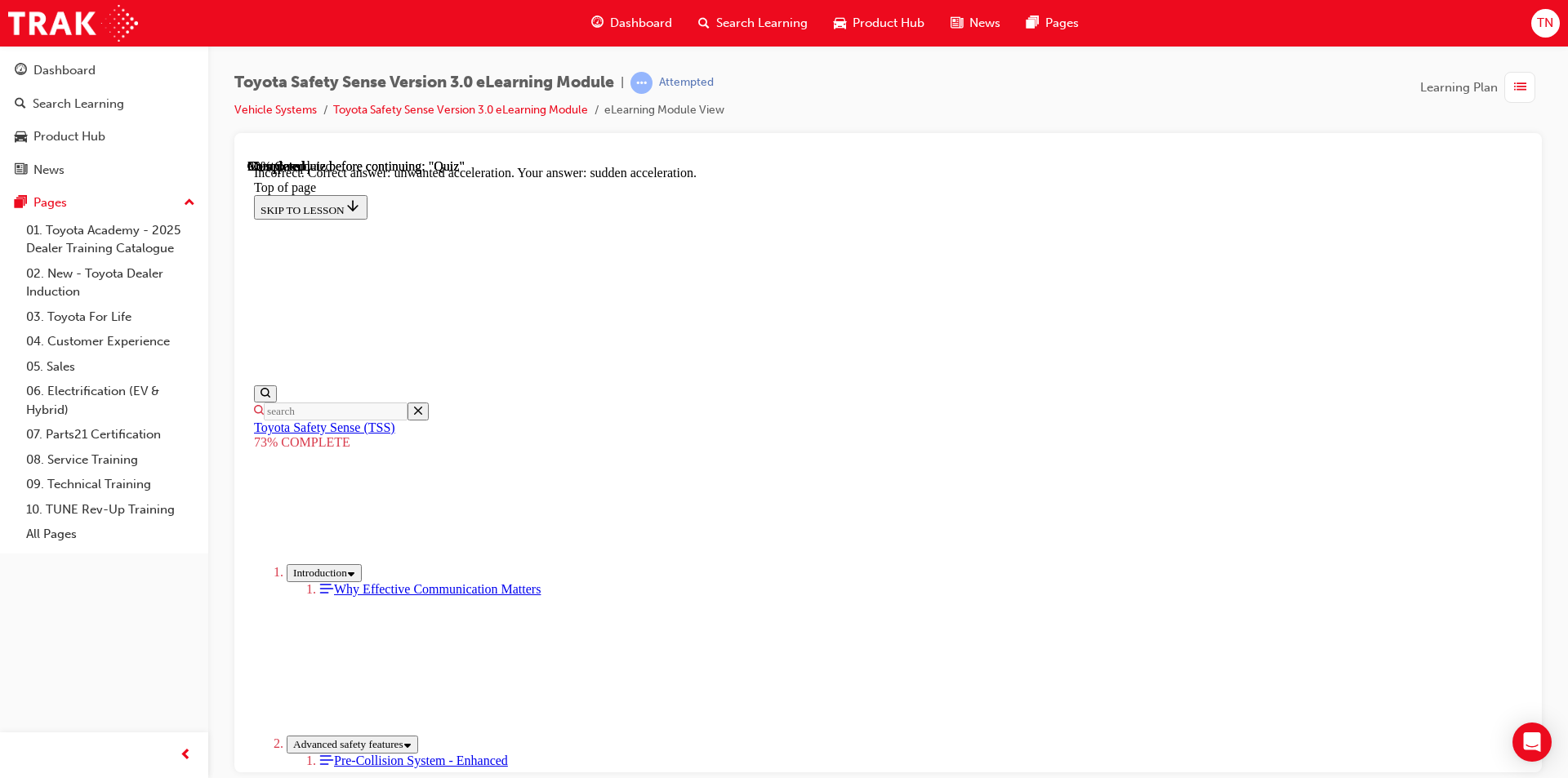
scroll to position [386, 0]
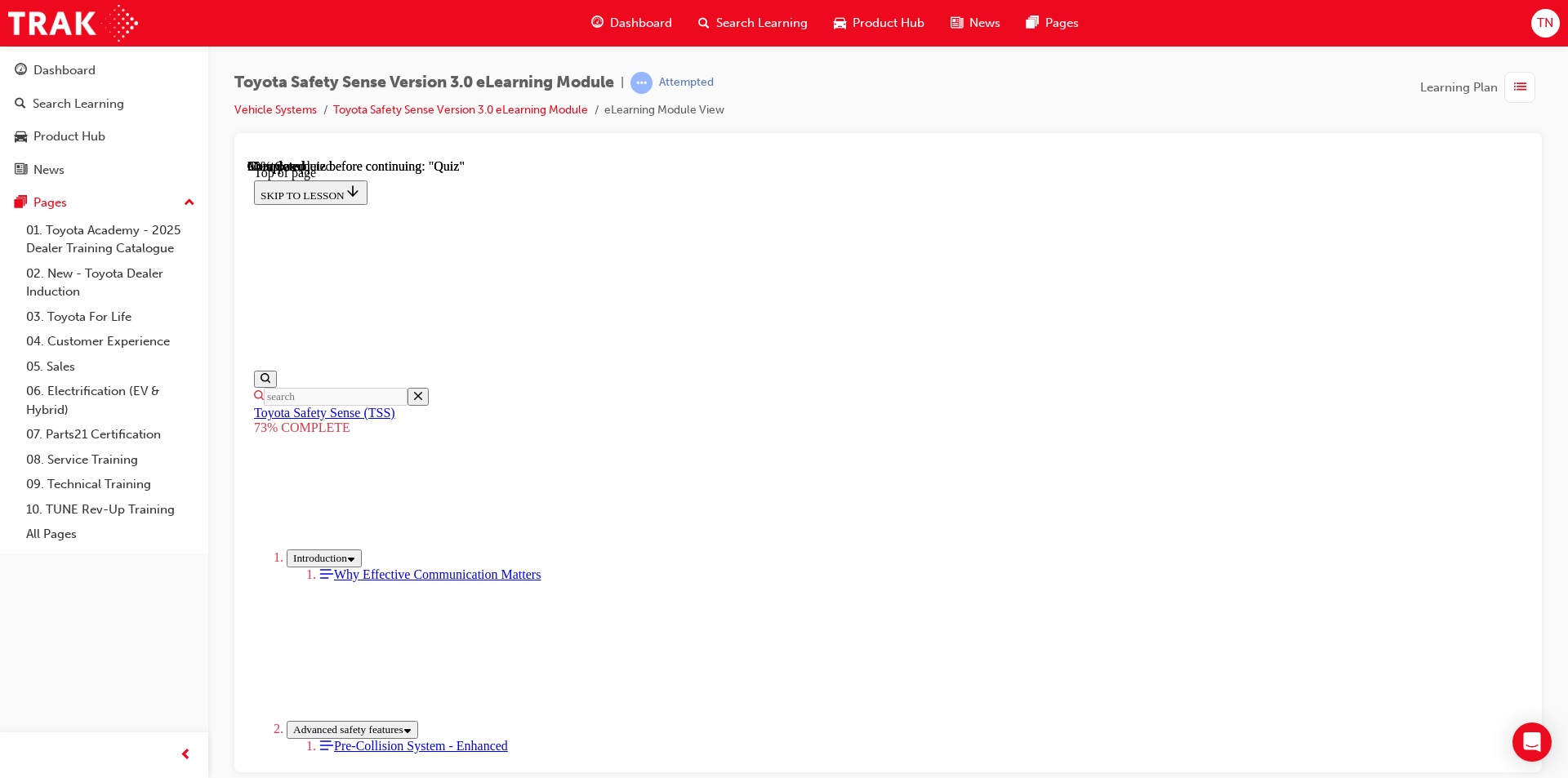
scroll to position [59, 0]
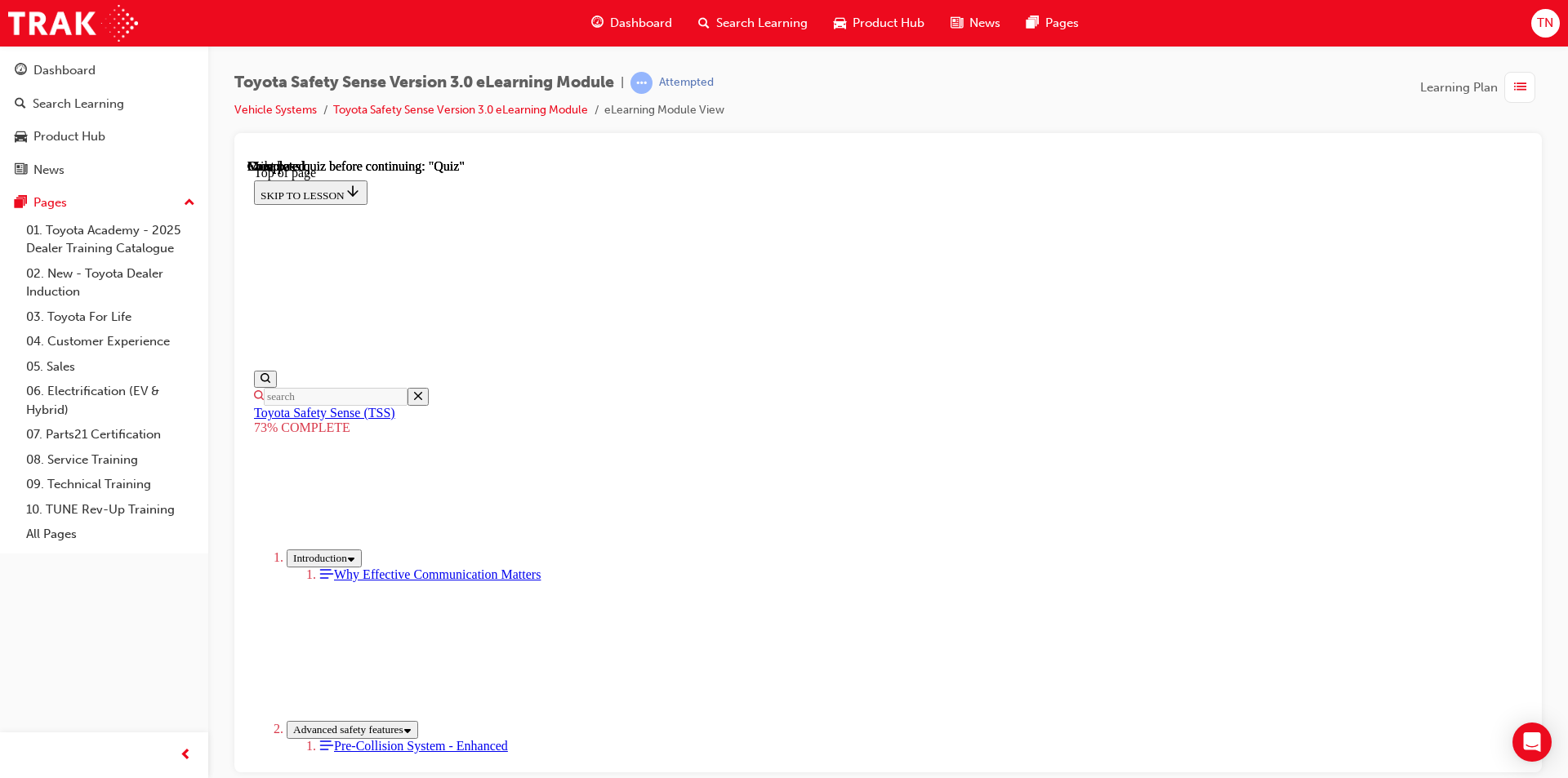
scroll to position [223, 0]
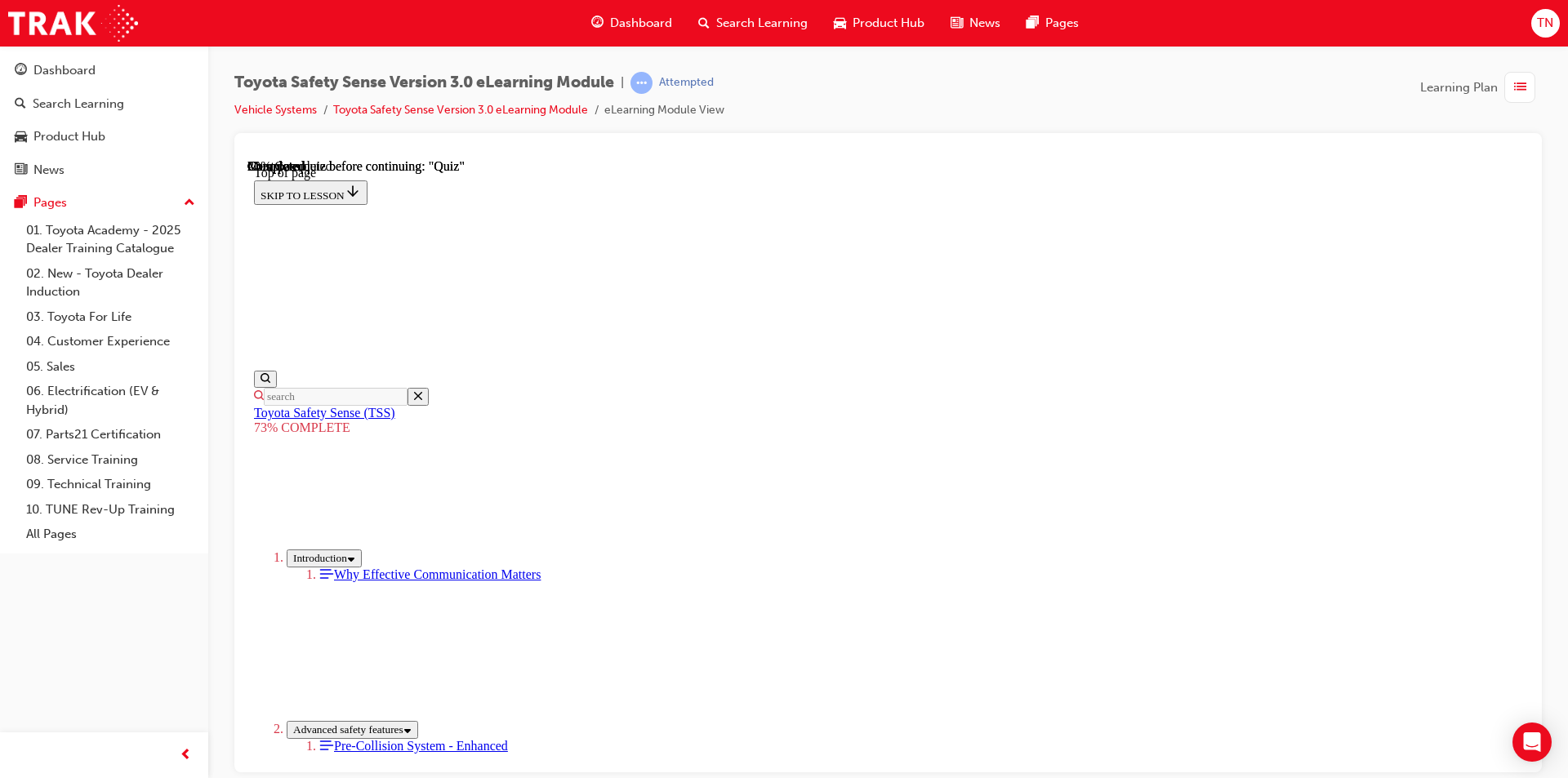
scroll to position [329, 0]
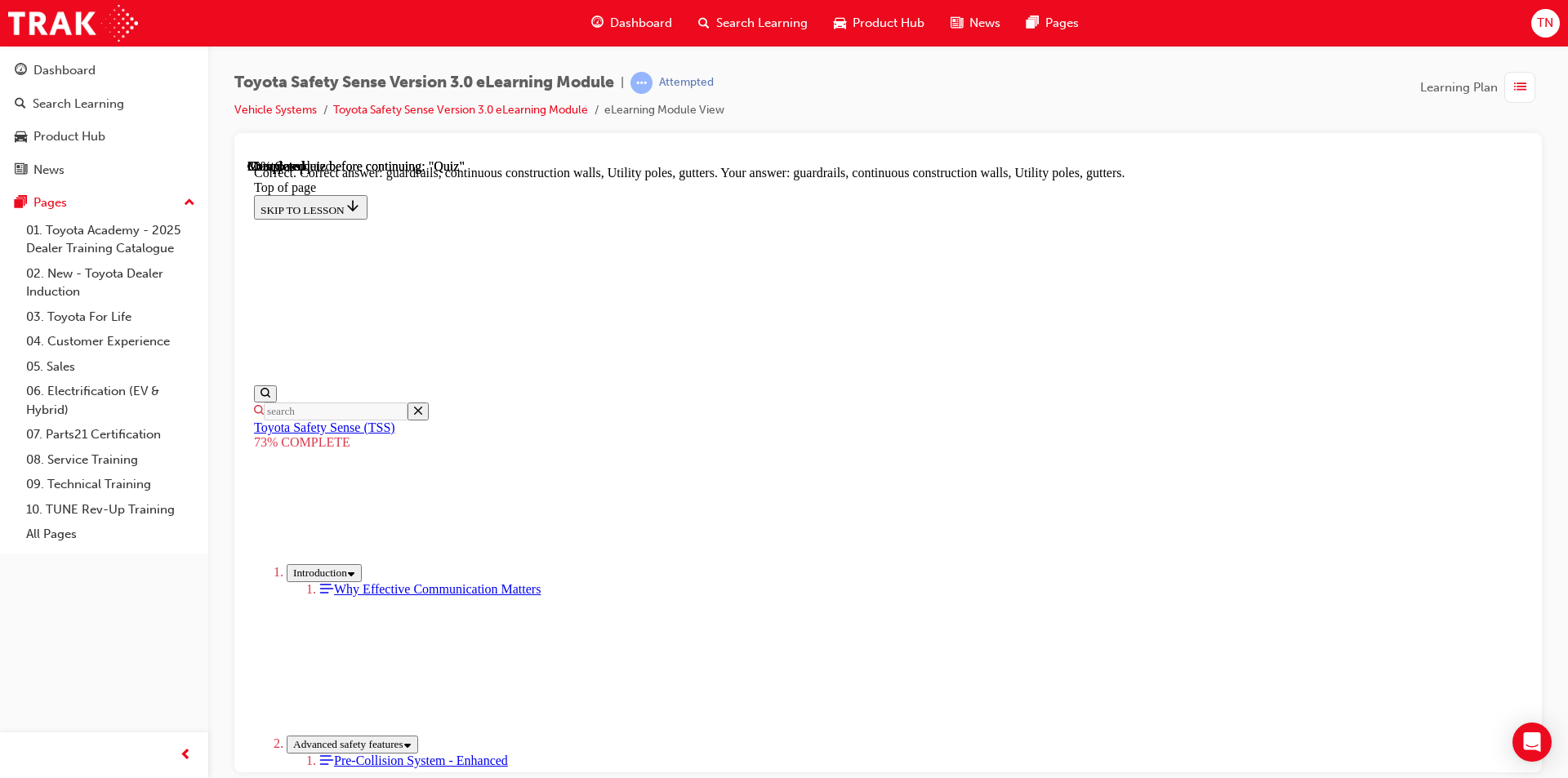
scroll to position [424, 0]
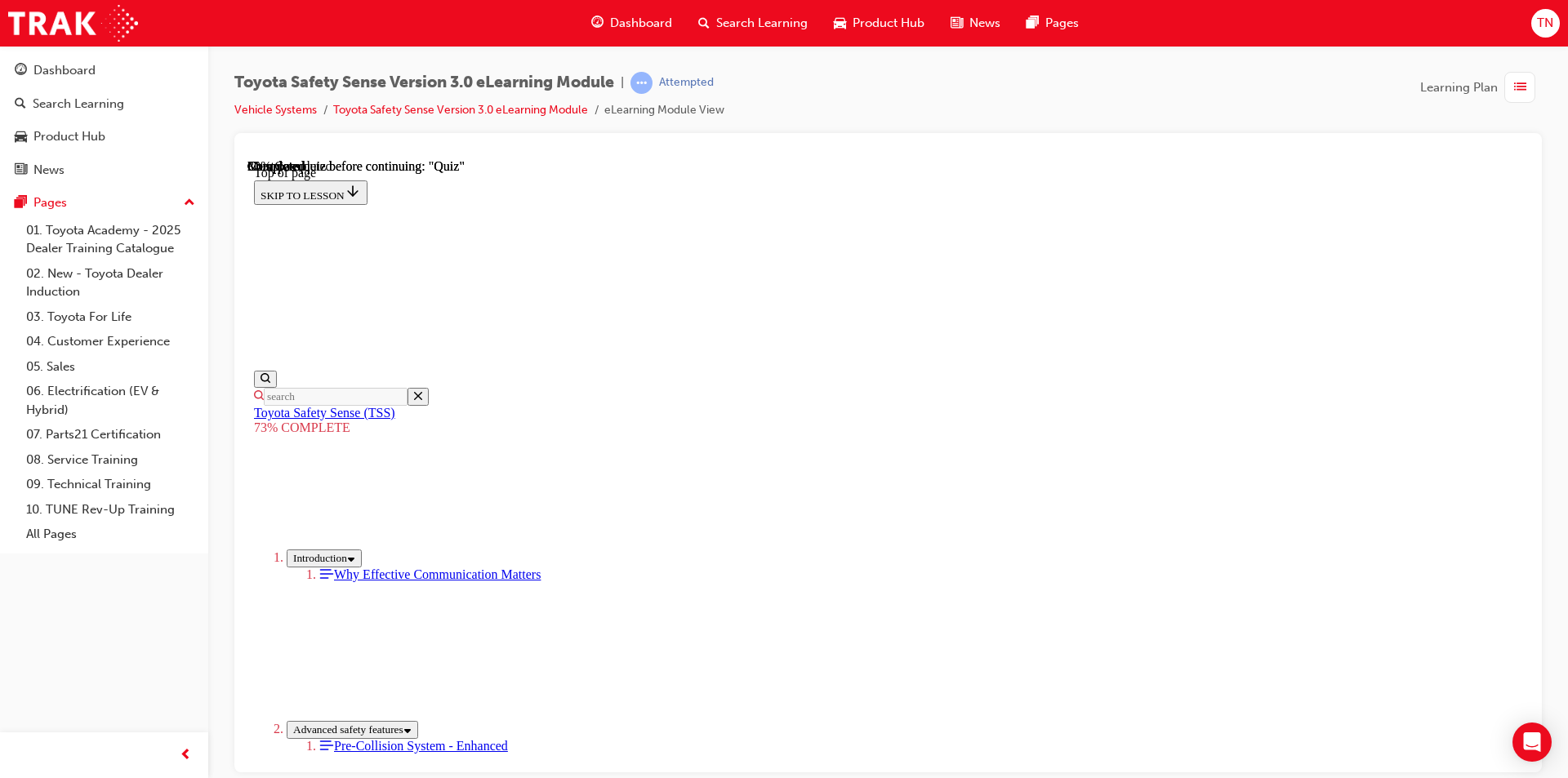
scroll to position [253, 0]
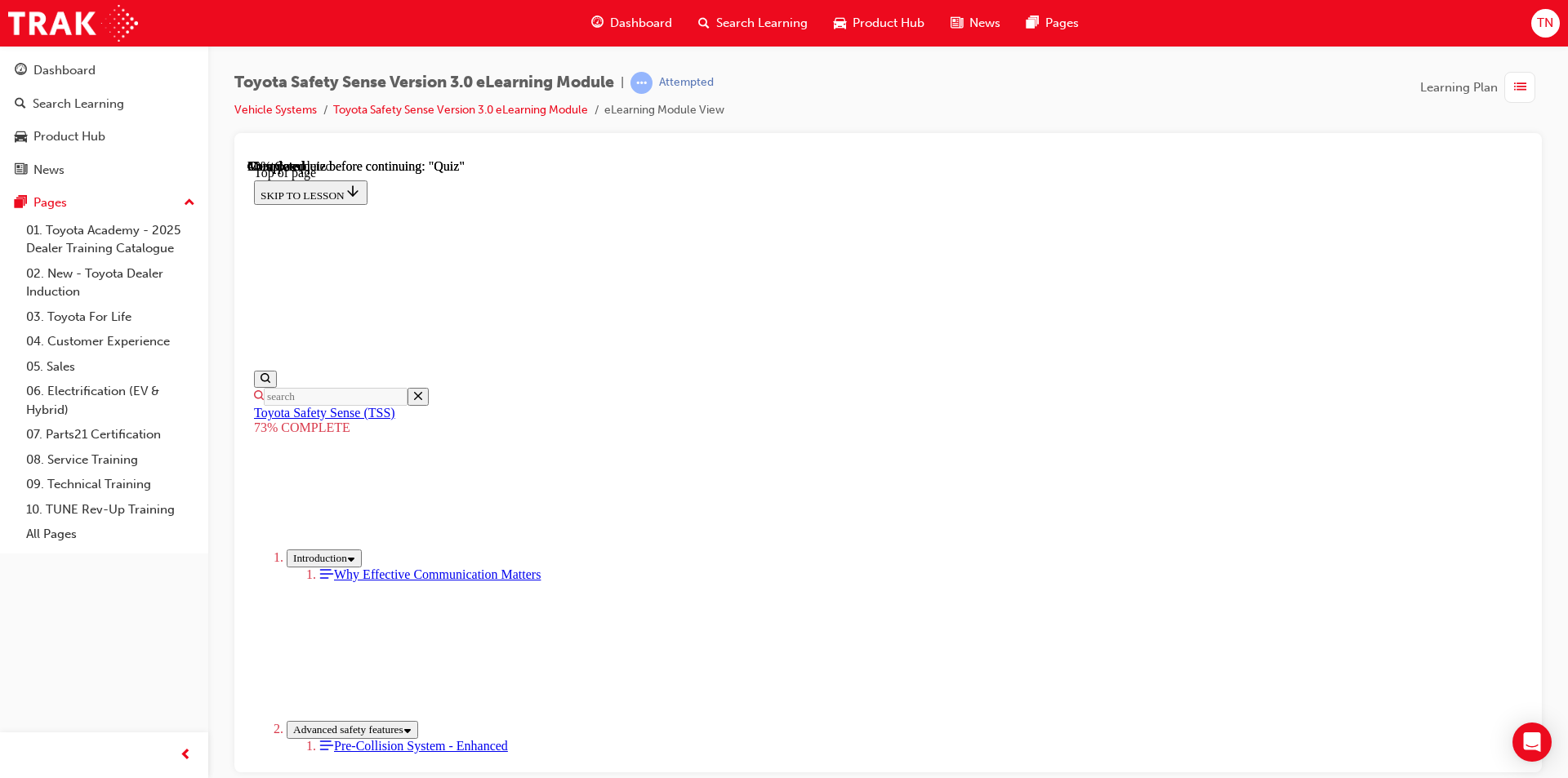
scroll to position [267, 0]
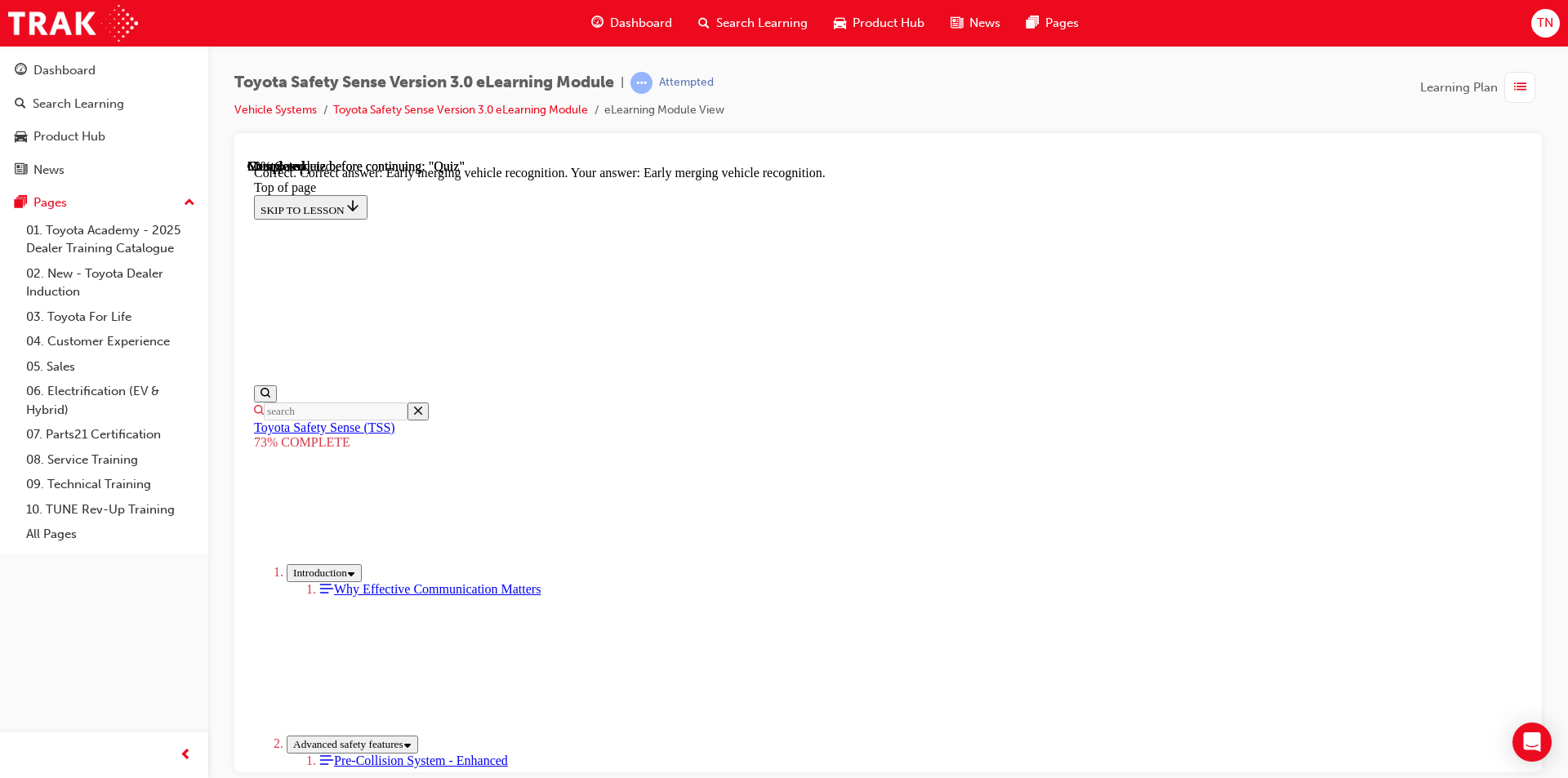
scroll to position [386, 0]
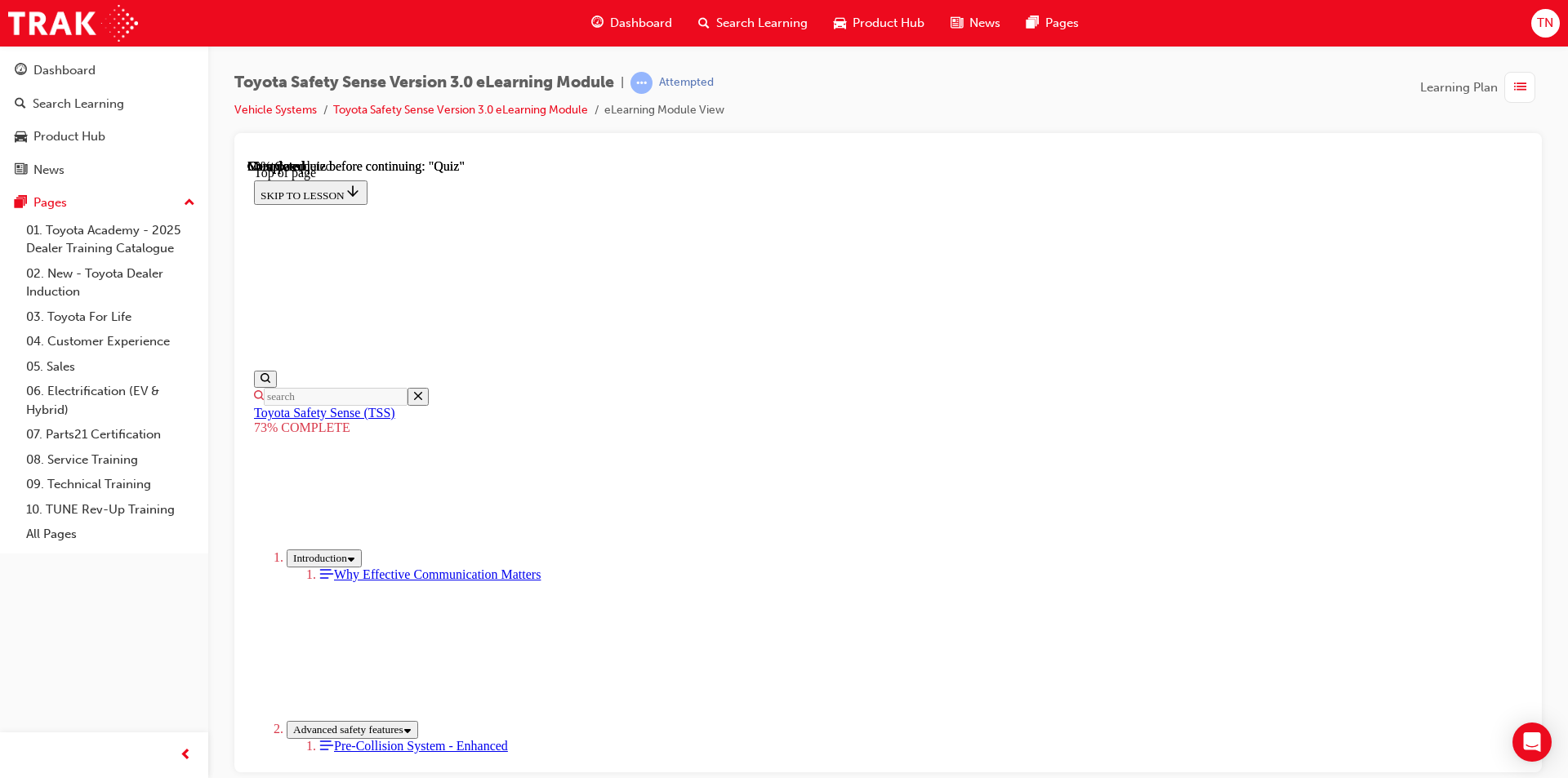
scroll to position [121, 0]
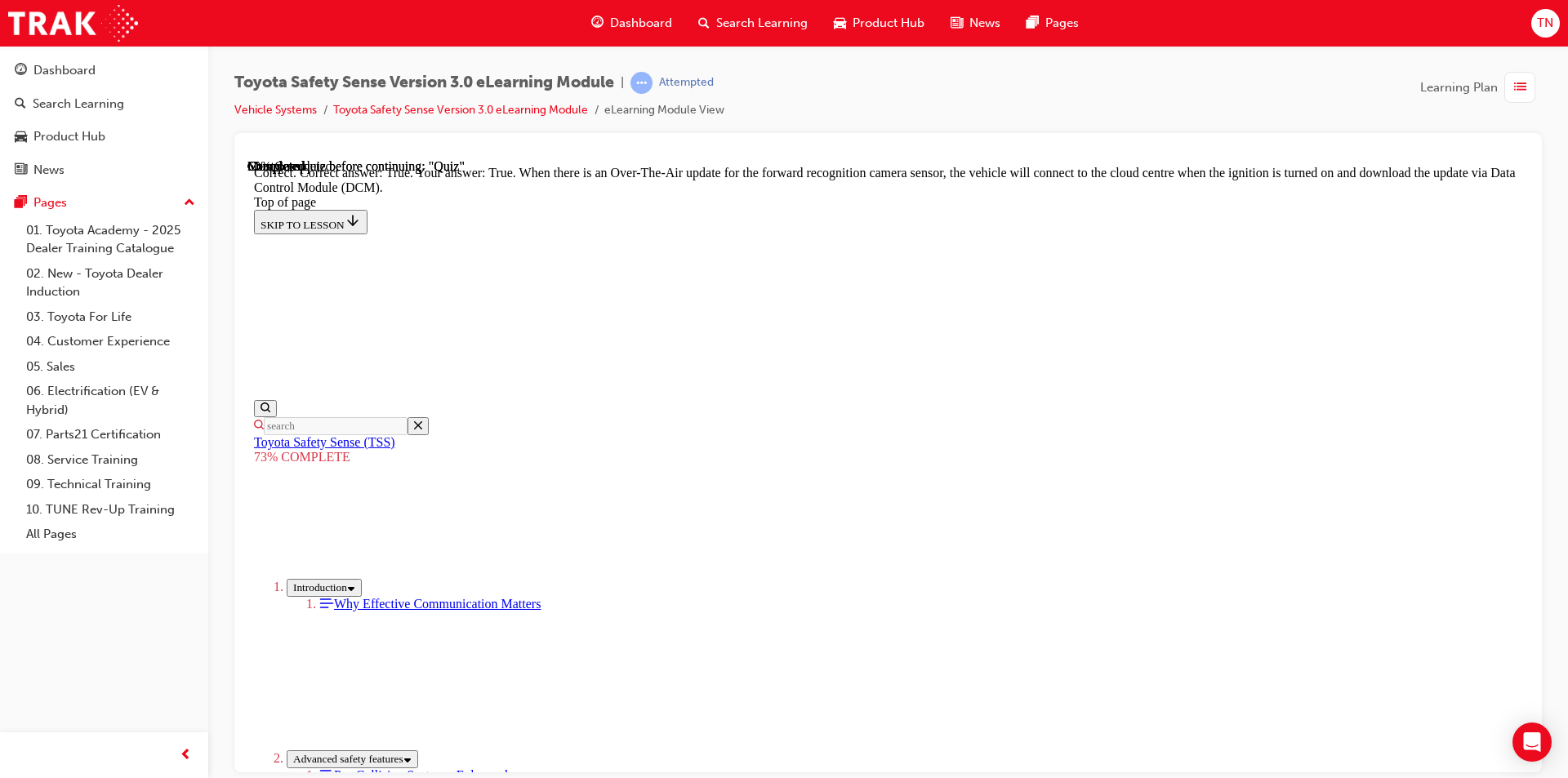
scroll to position [292, 0]
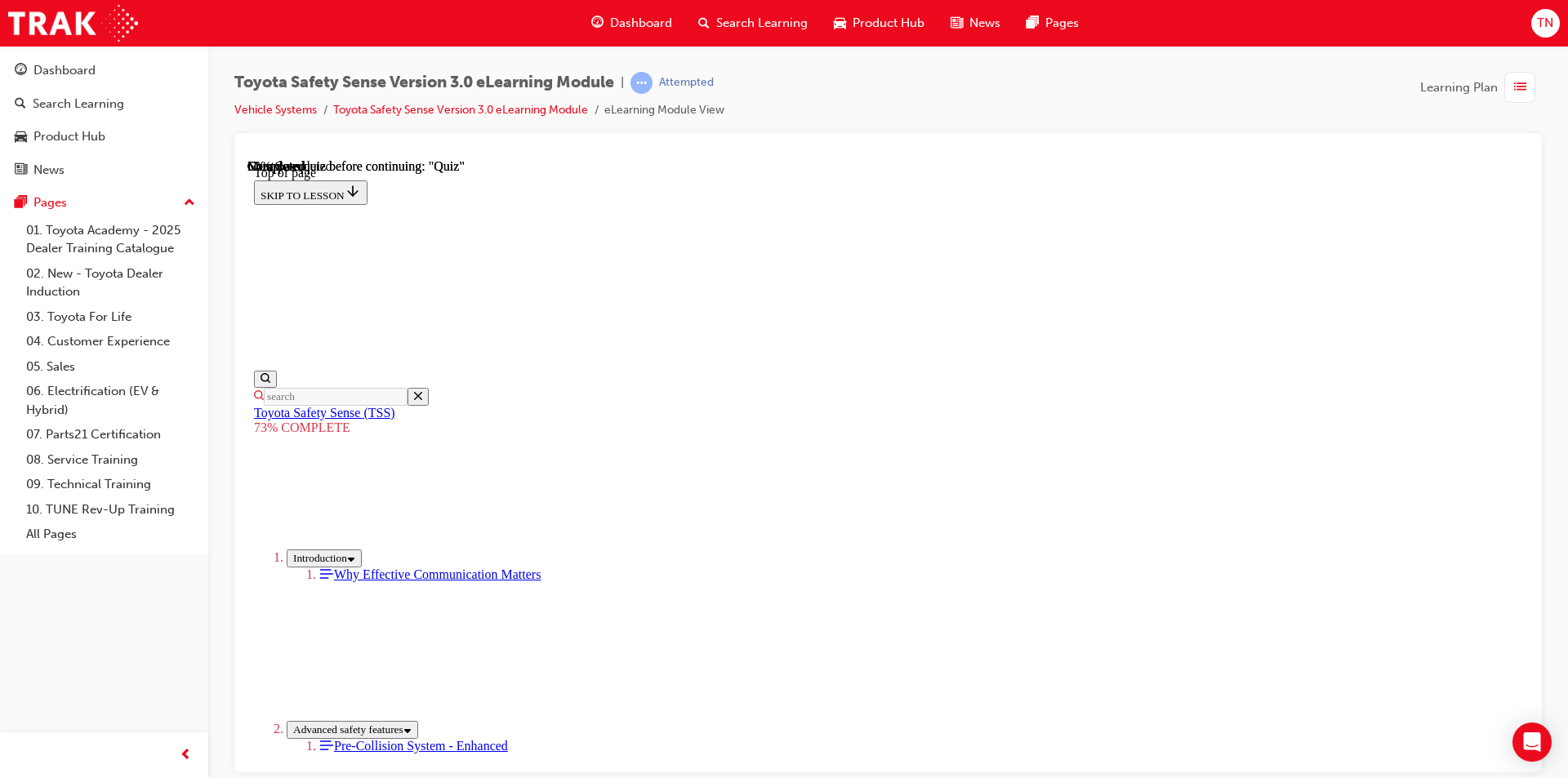
scroll to position [358, 0]
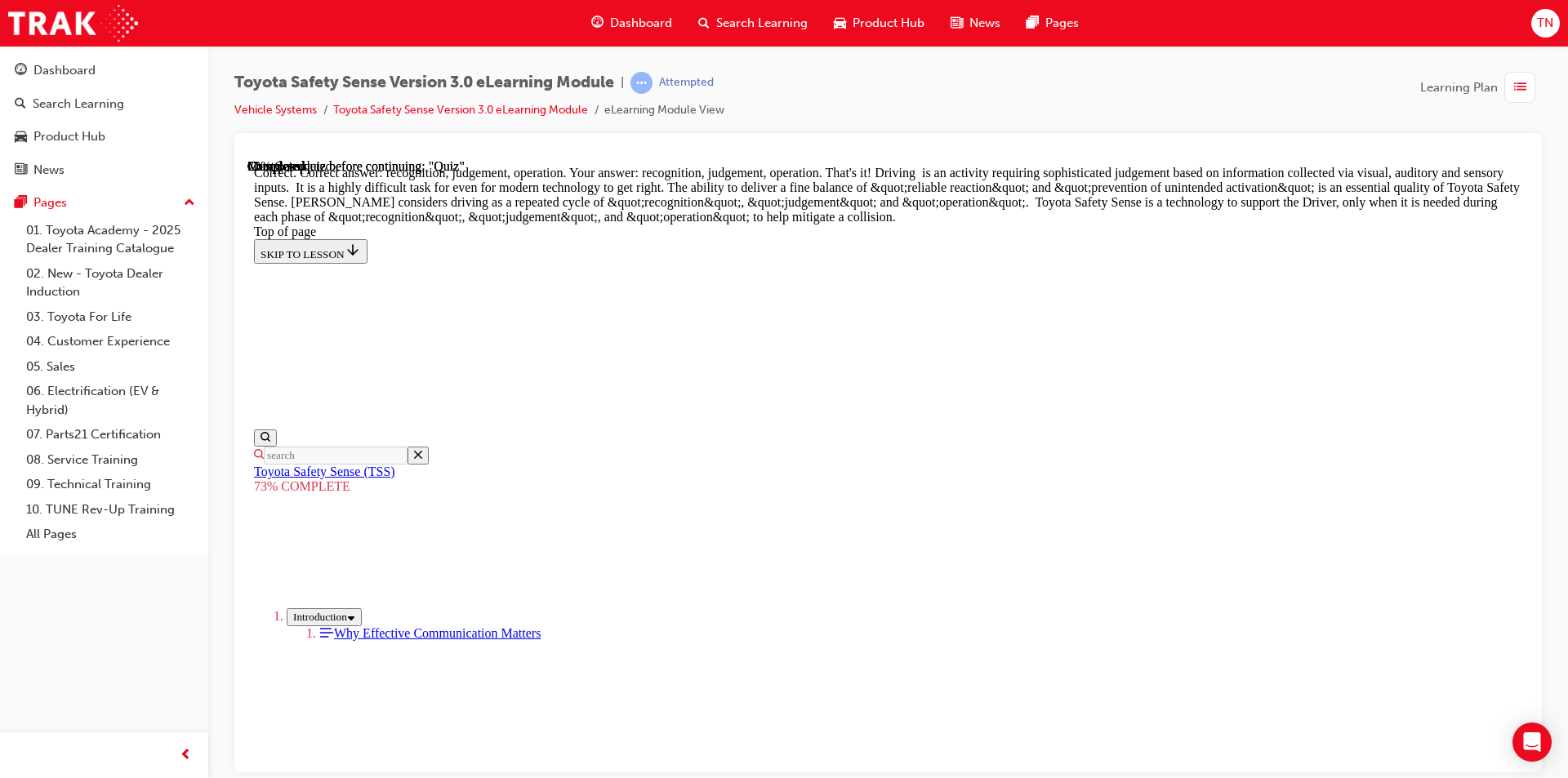
scroll to position [809, 0]
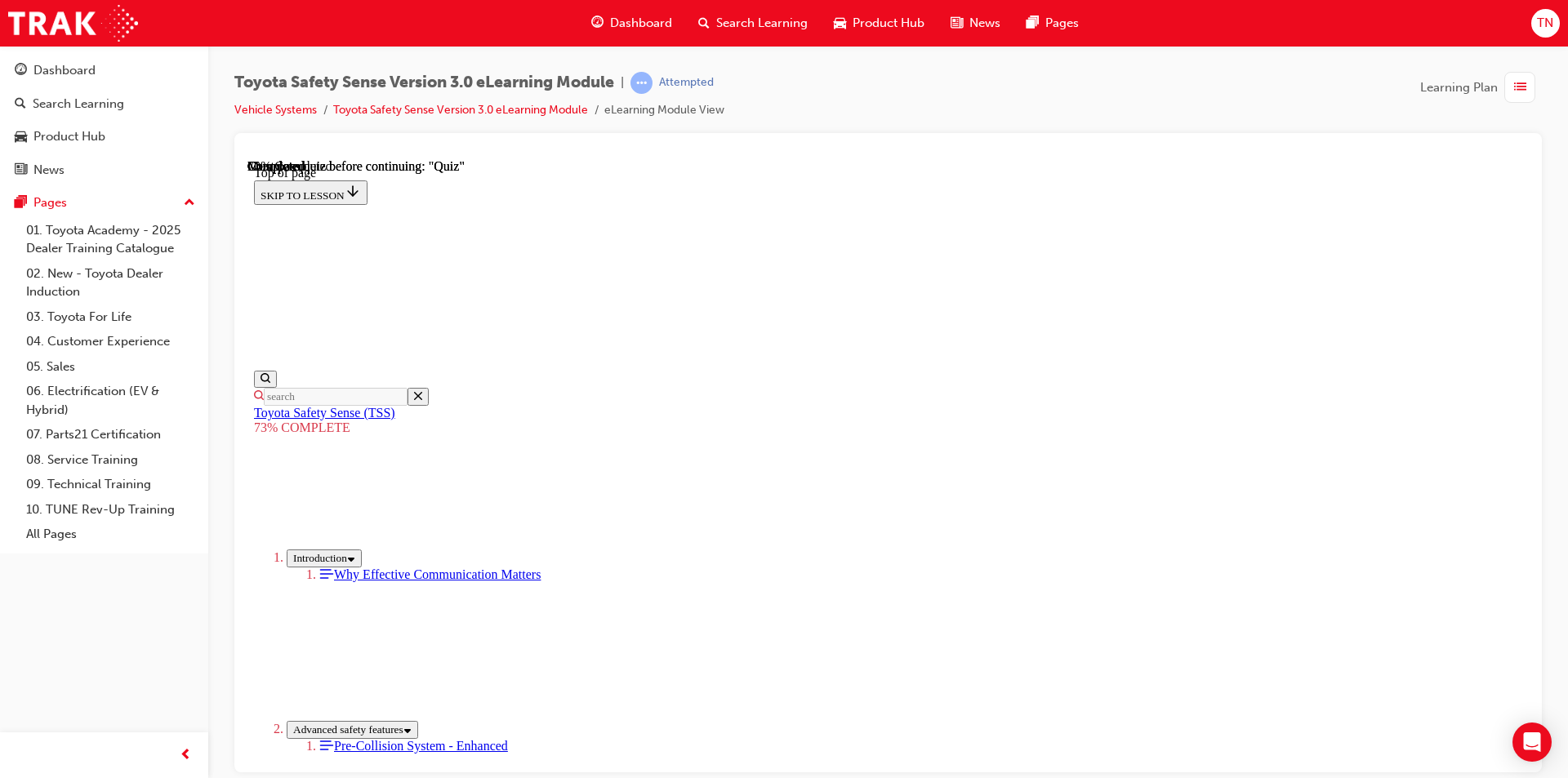
scroll to position [149, 0]
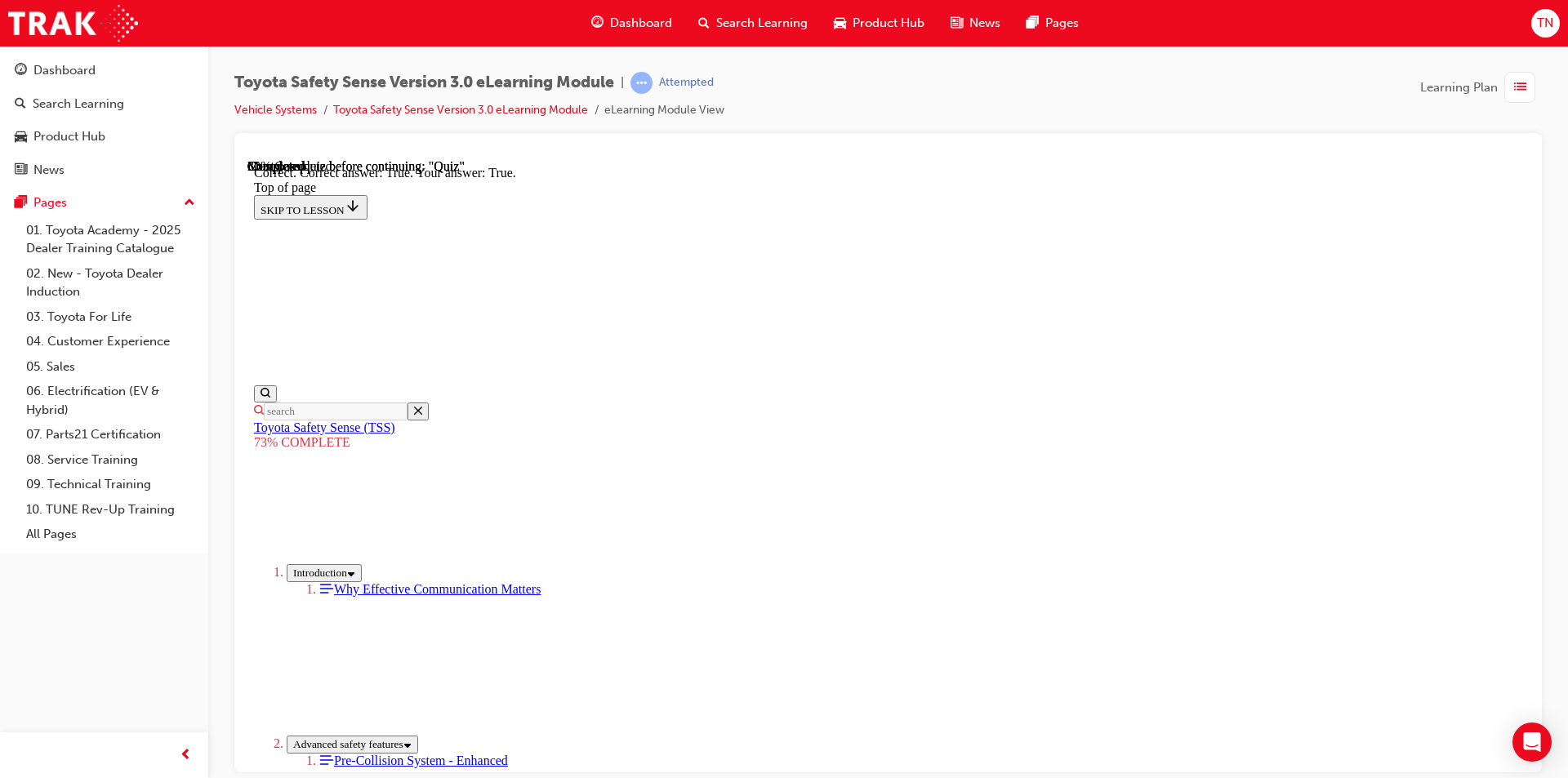
scroll to position [200, 0]
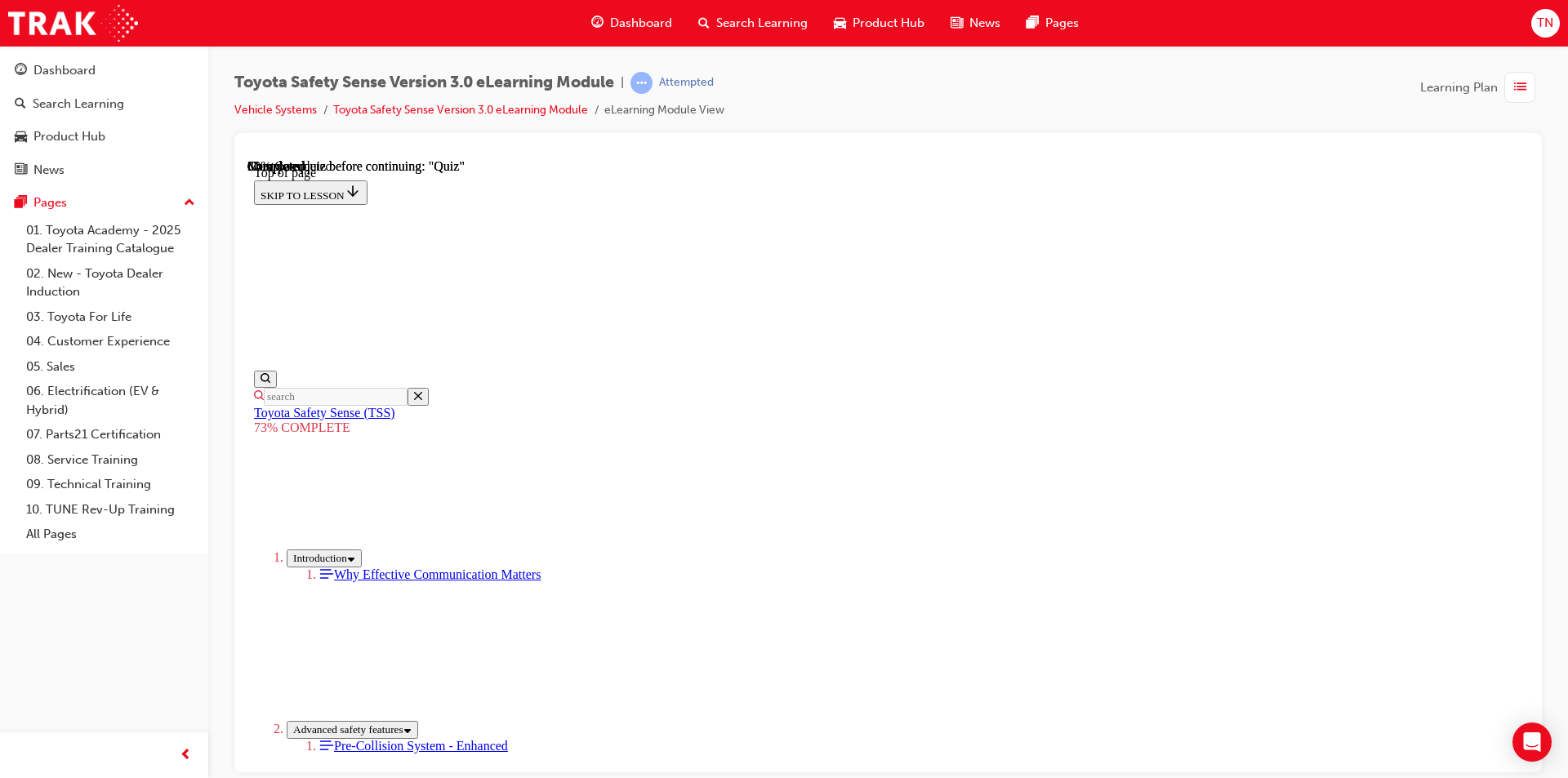
scroll to position [273, 0]
drag, startPoint x: 1021, startPoint y: 621, endPoint x: 815, endPoint y: 636, distance: 206.5
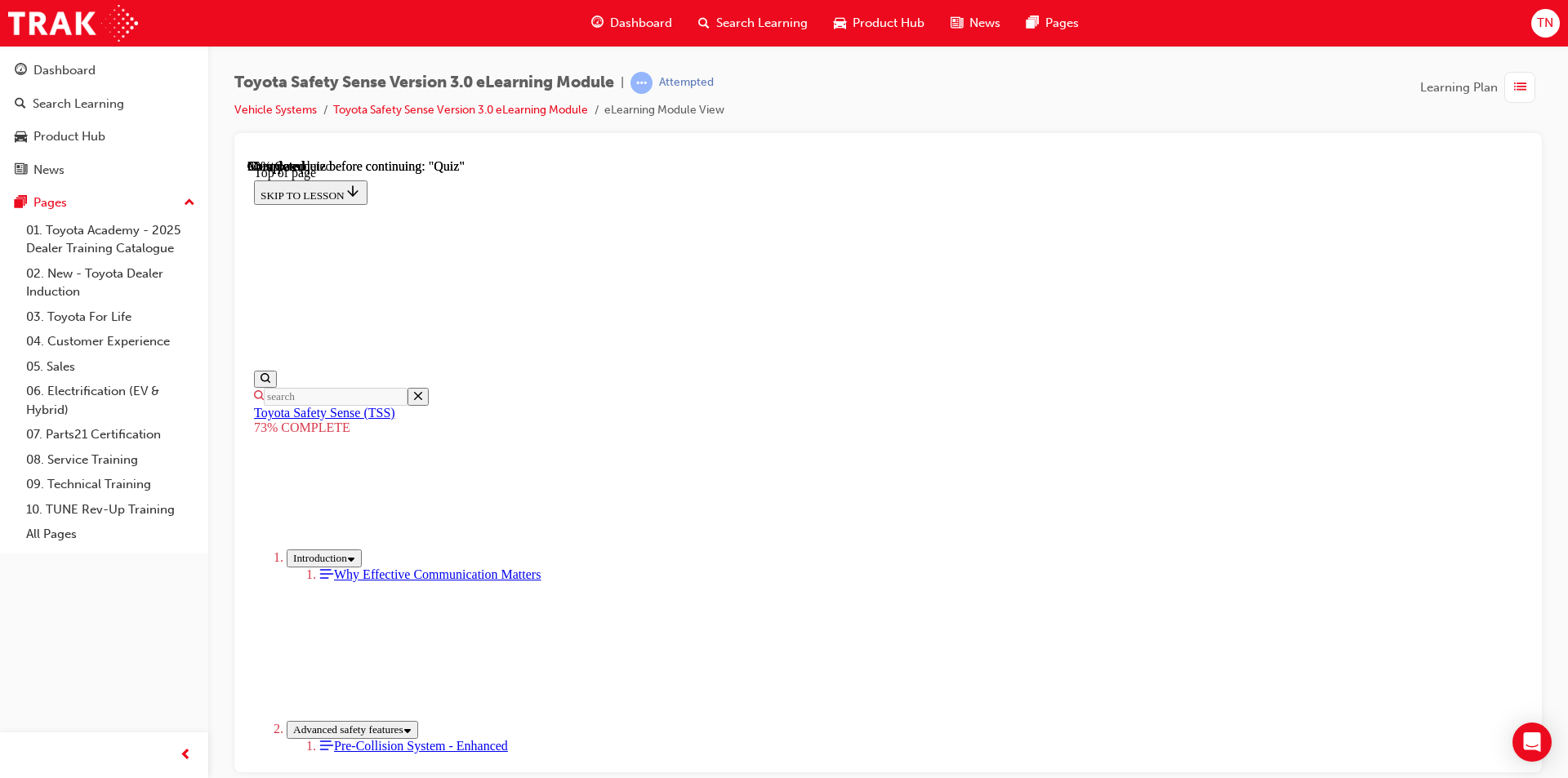
scroll to position [393, 0]
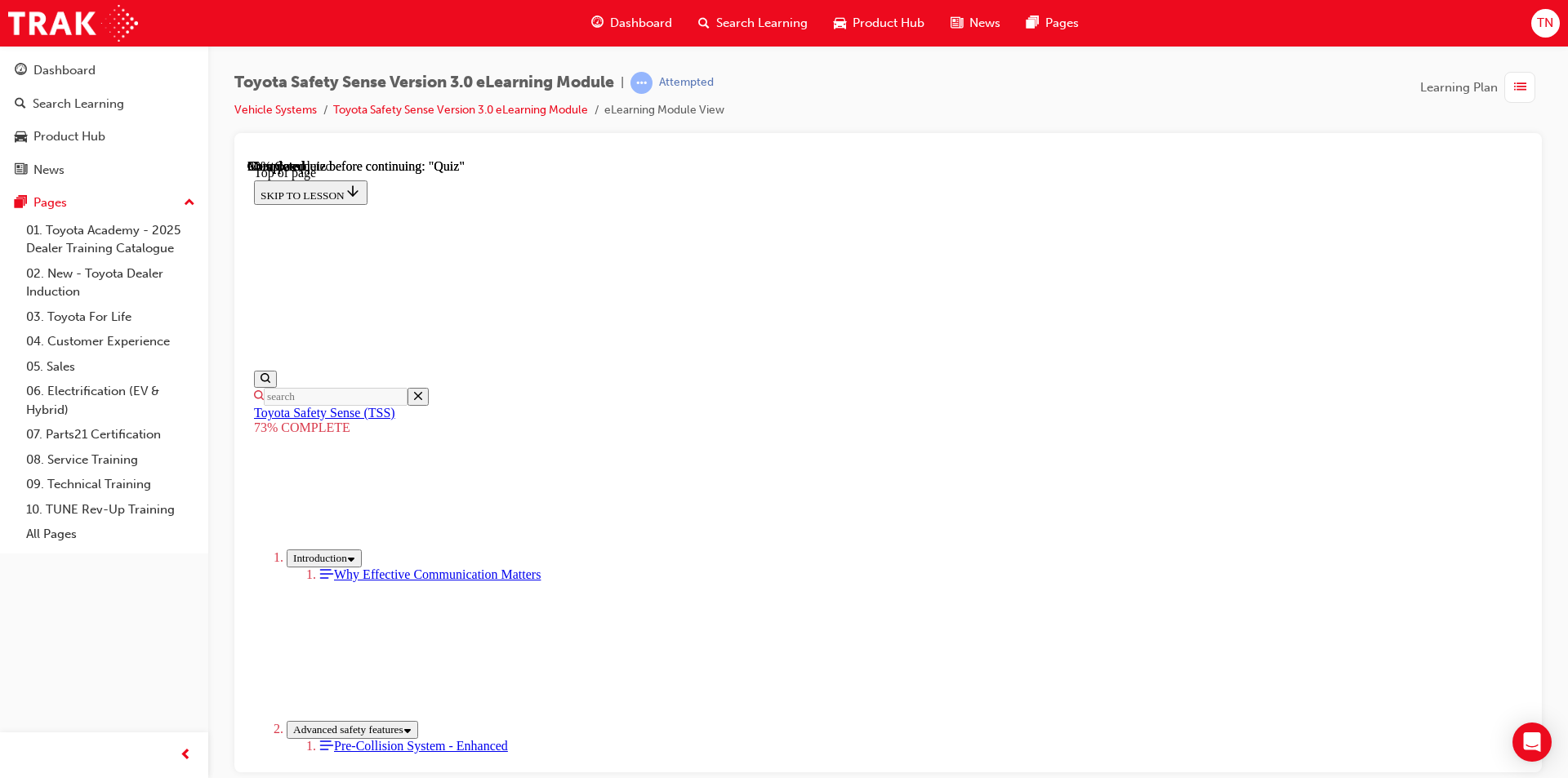
scroll to position [377, 0]
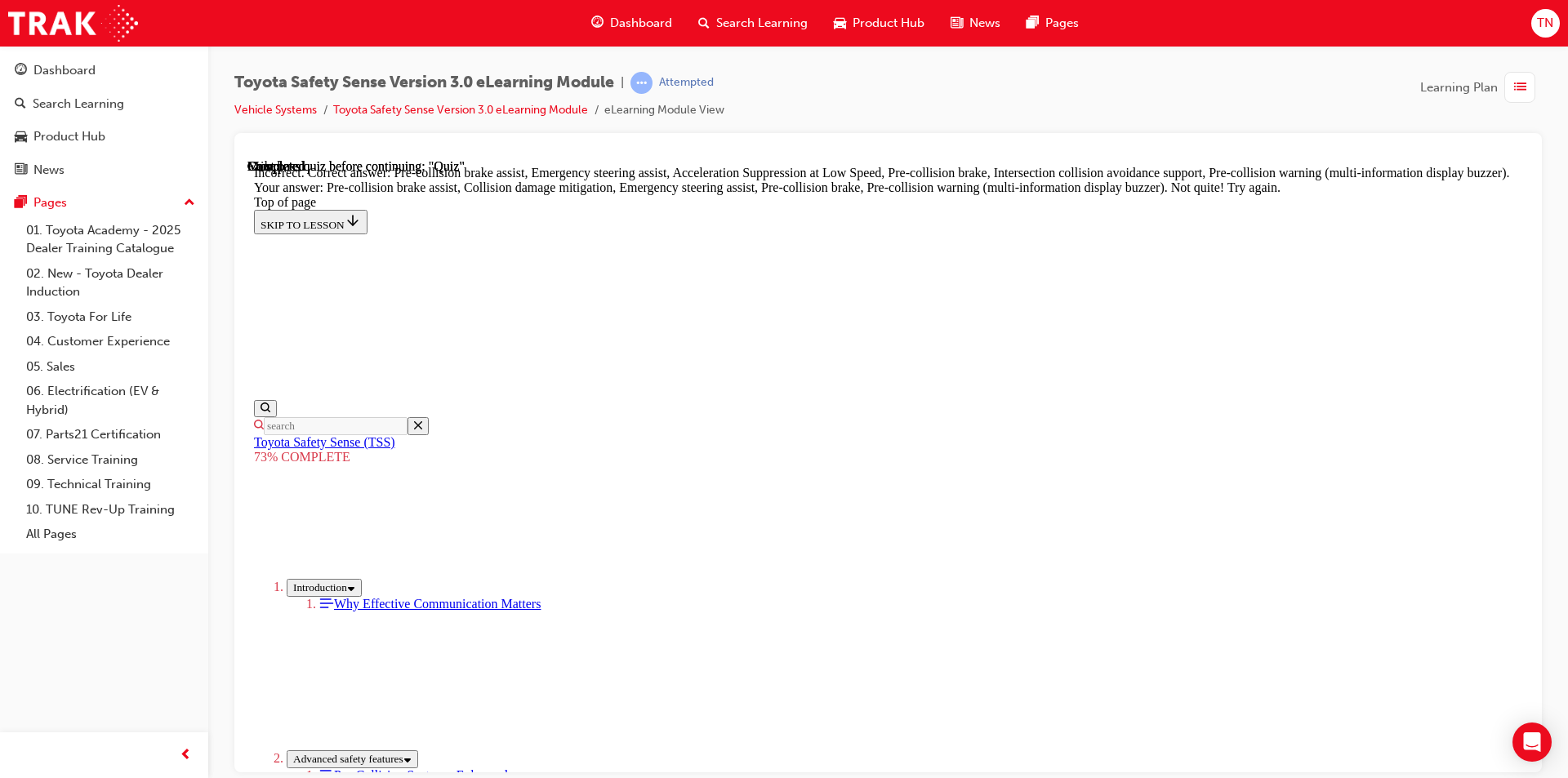
scroll to position [564, 0]
drag, startPoint x: 1021, startPoint y: 691, endPoint x: 954, endPoint y: 717, distance: 71.9
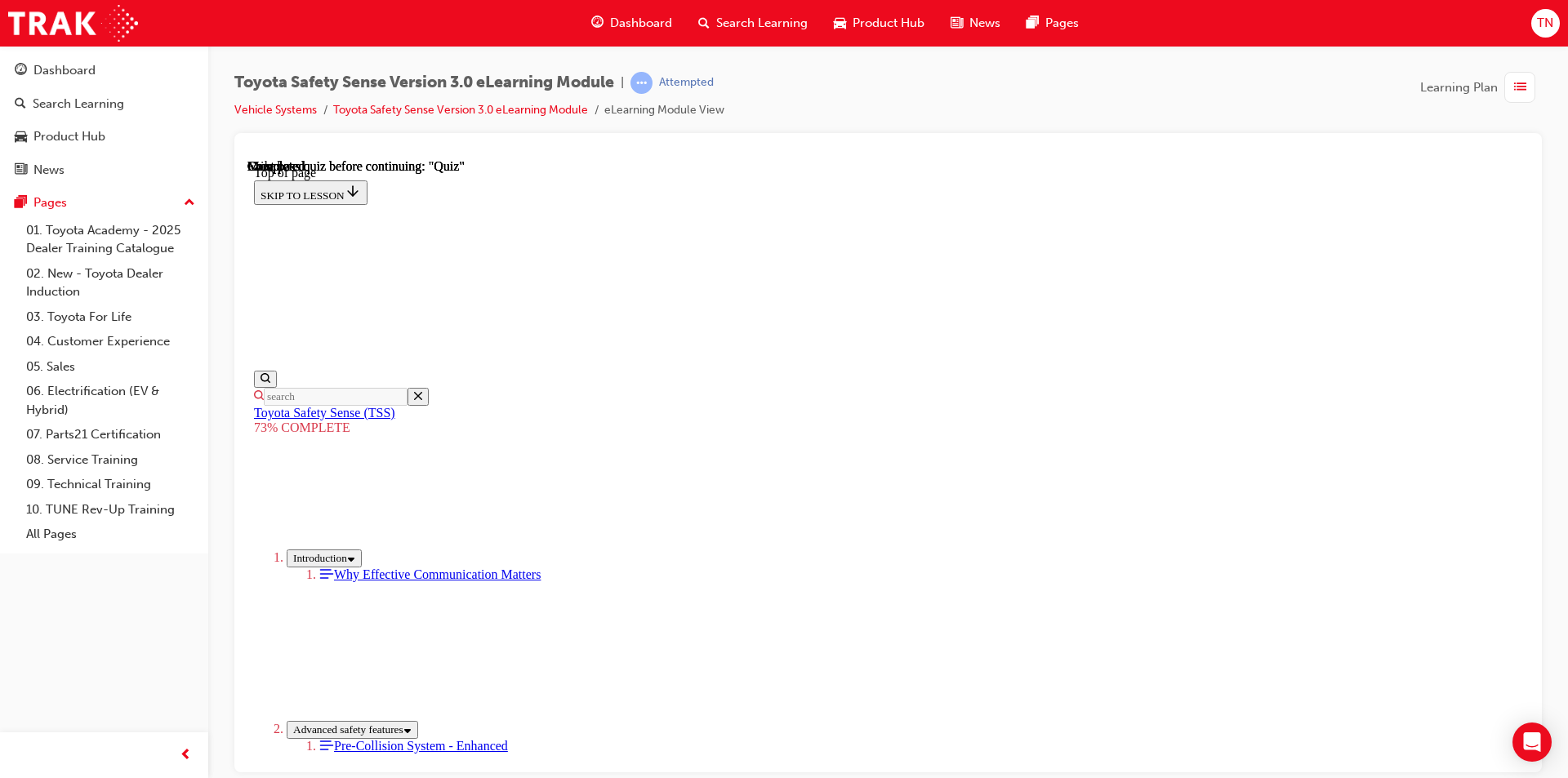
scroll to position [223, 0]
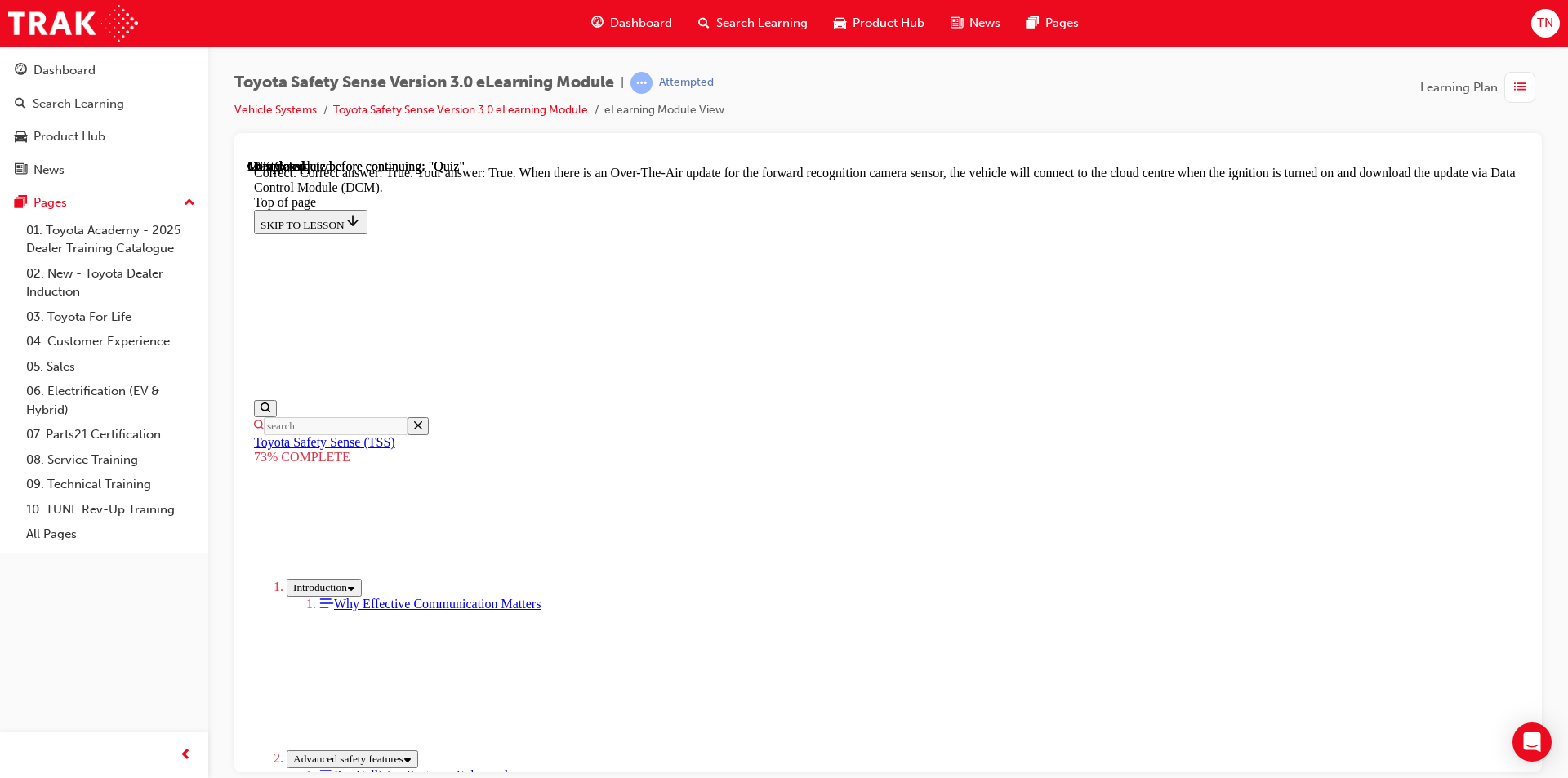
scroll to position [212, 0]
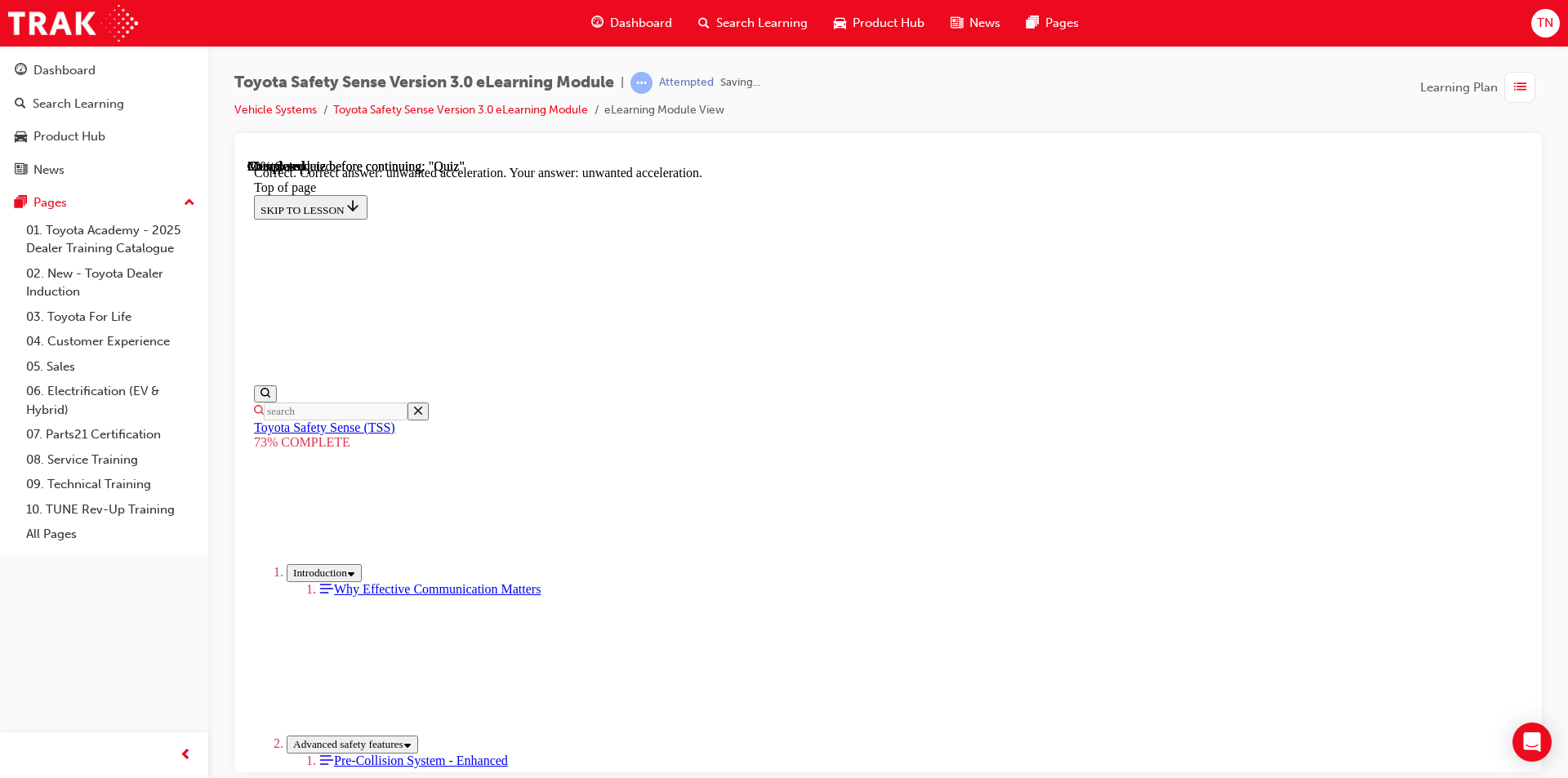
scroll to position [386, 0]
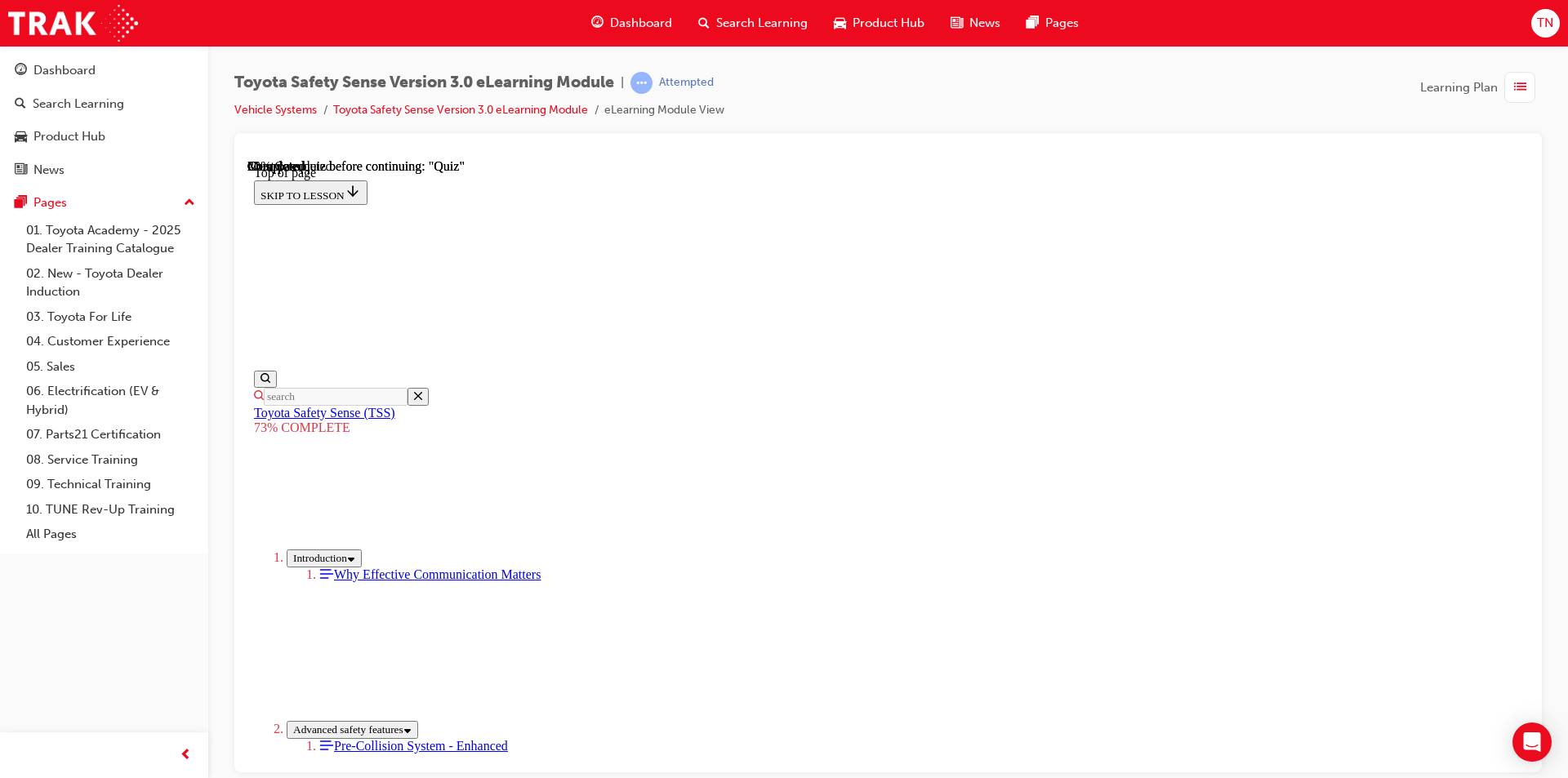
scroll to position [179, 0]
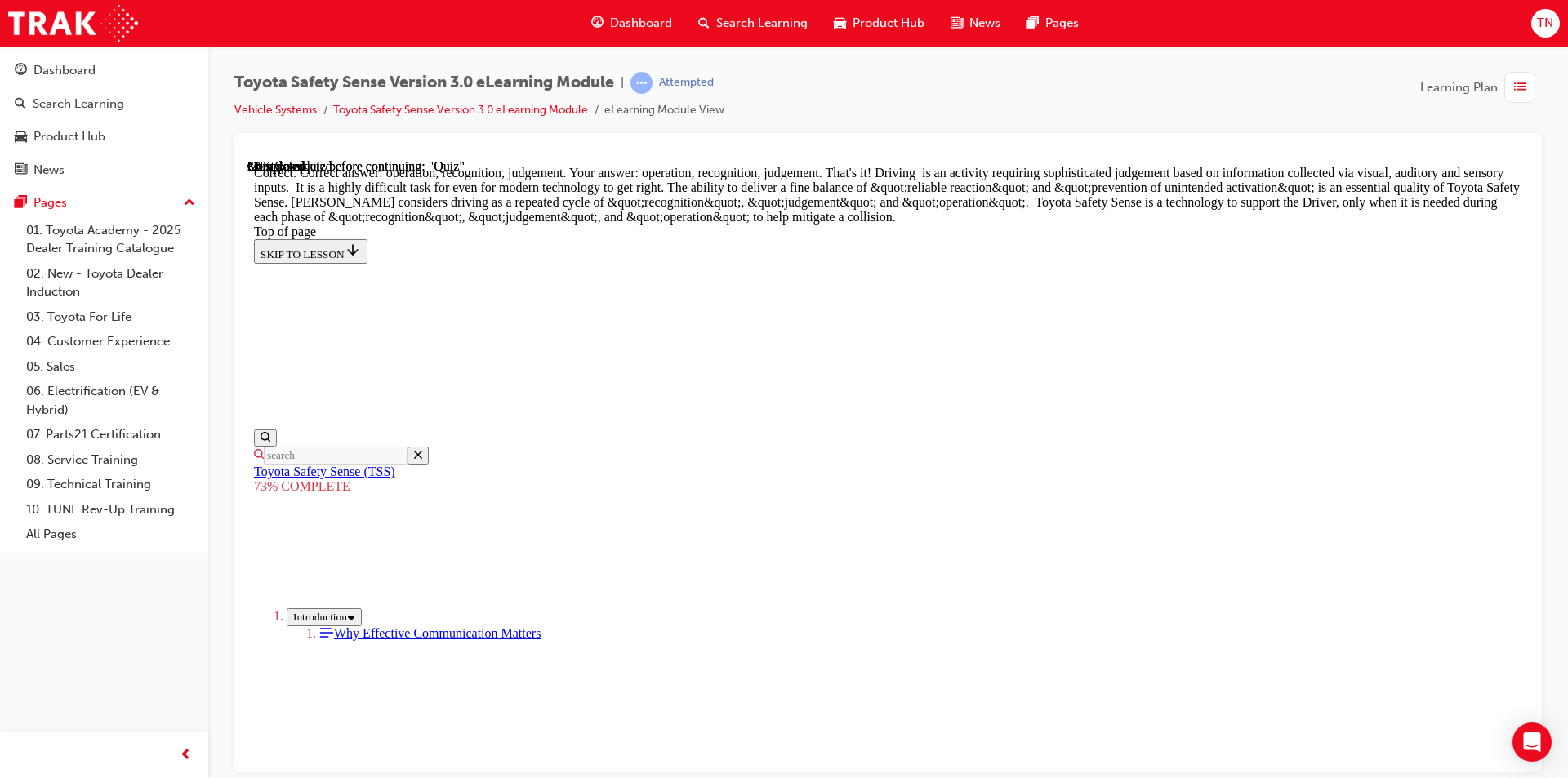
scroll to position [809, 0]
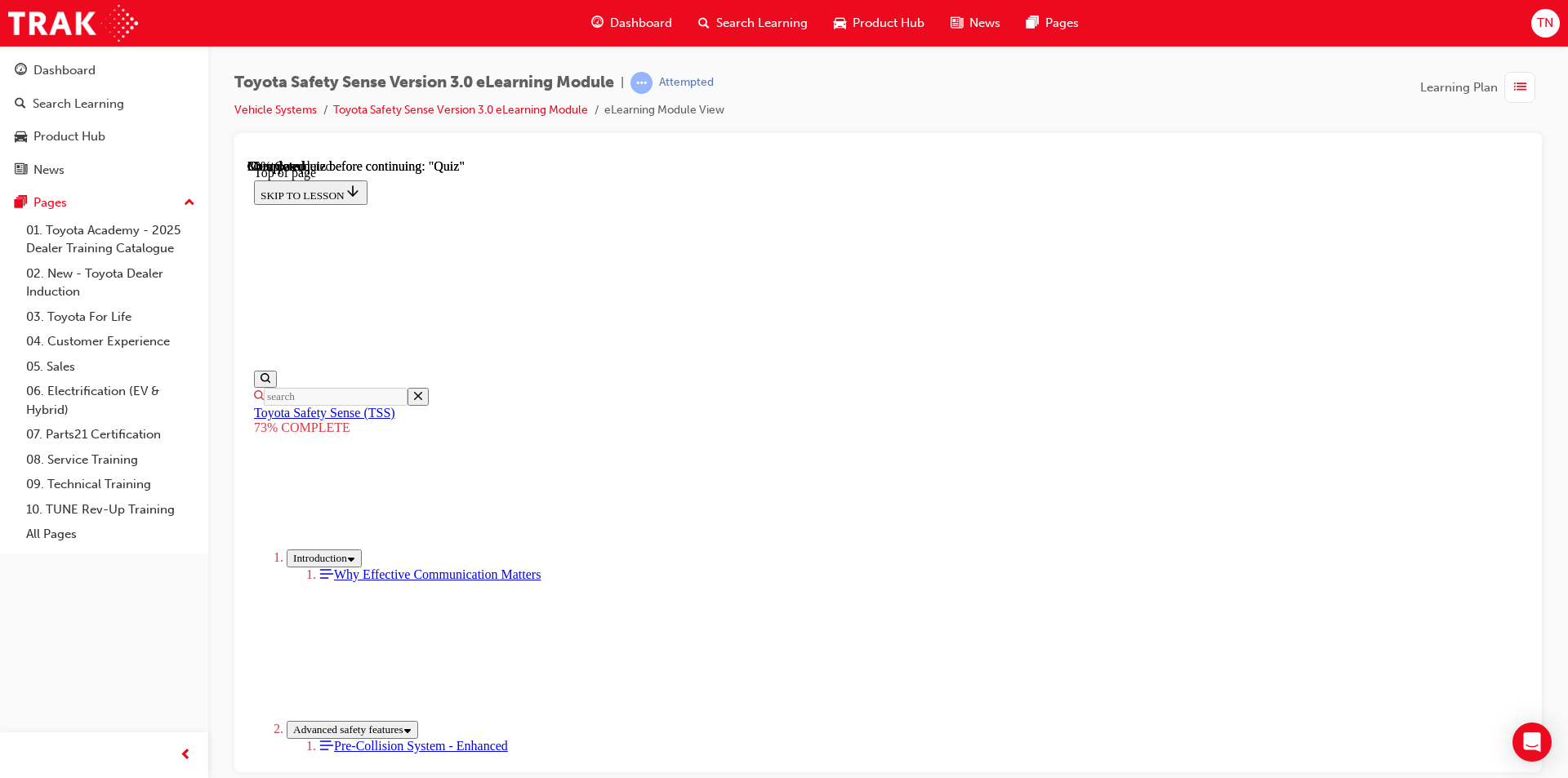
scroll to position [229, 0]
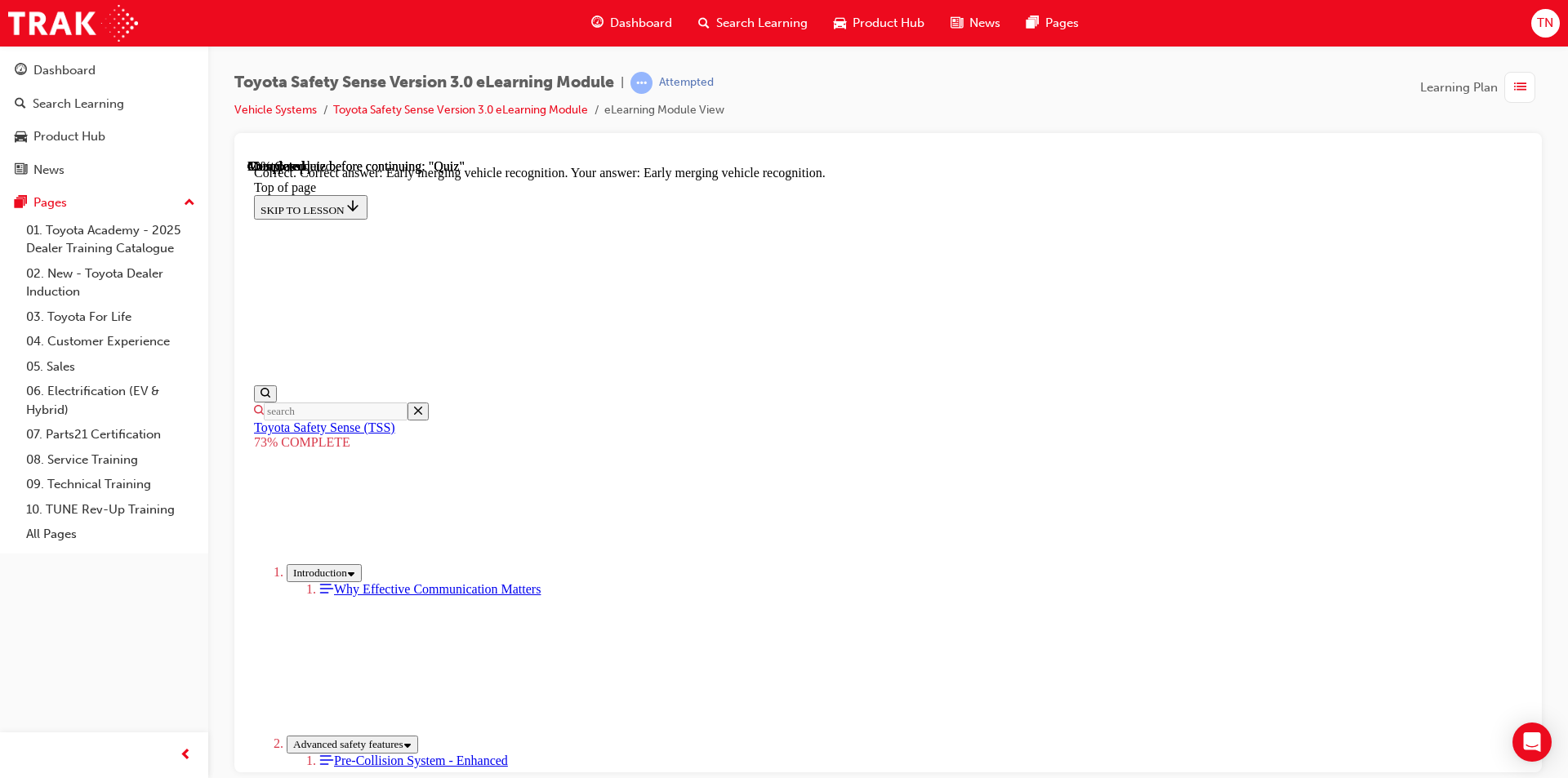
scroll to position [386, 0]
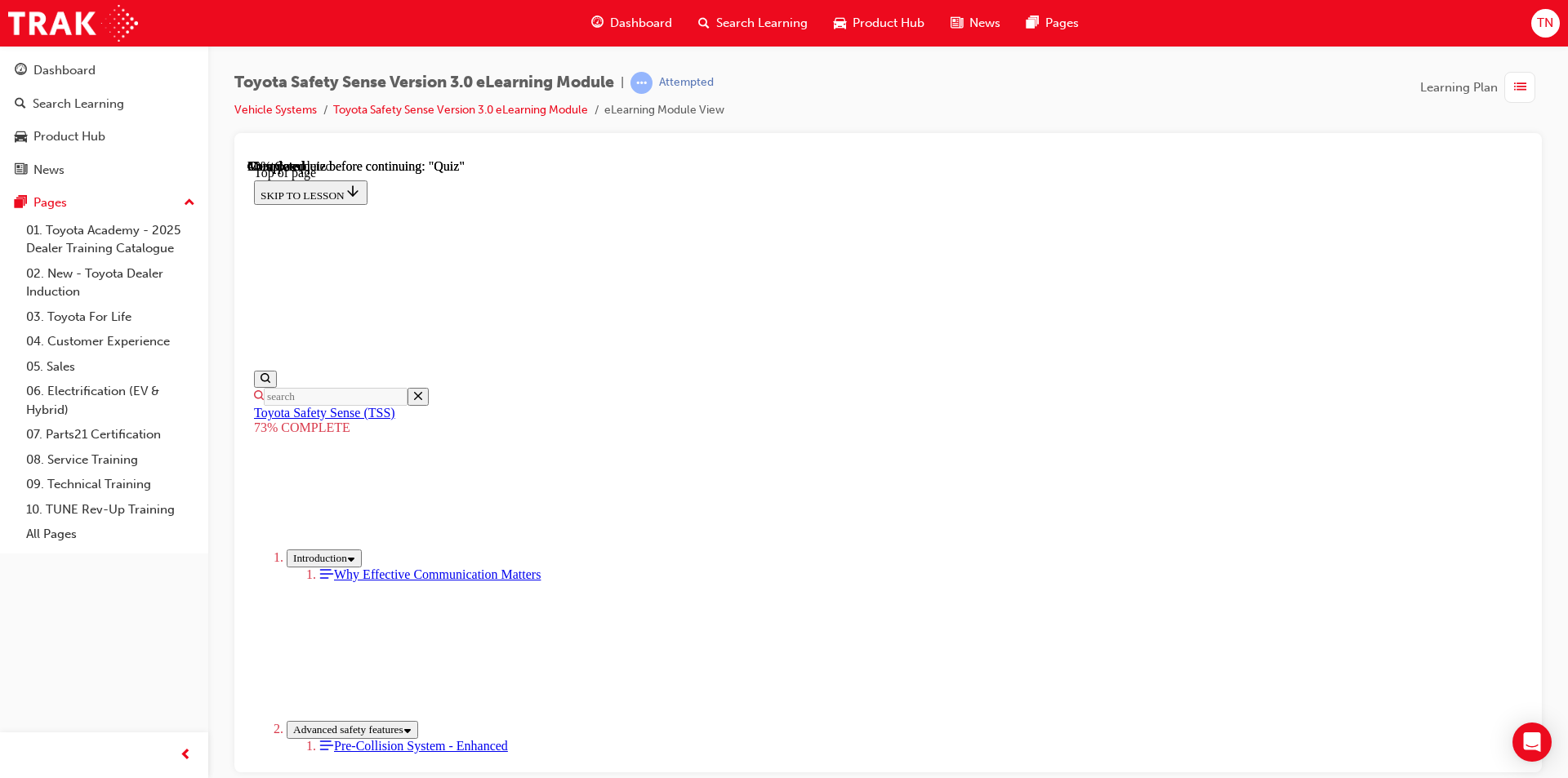
scroll to position [262, 0]
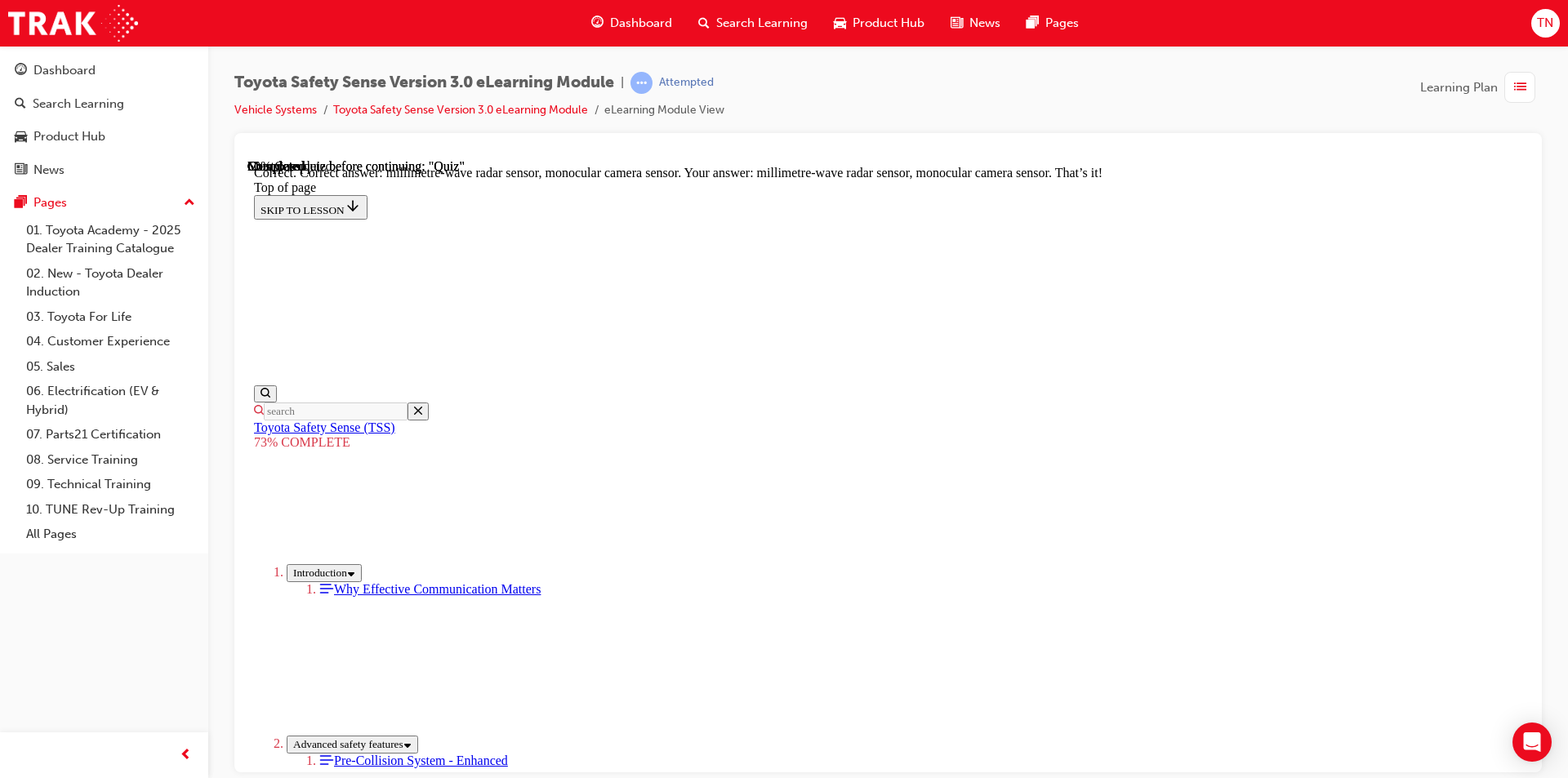
scroll to position [532, 0]
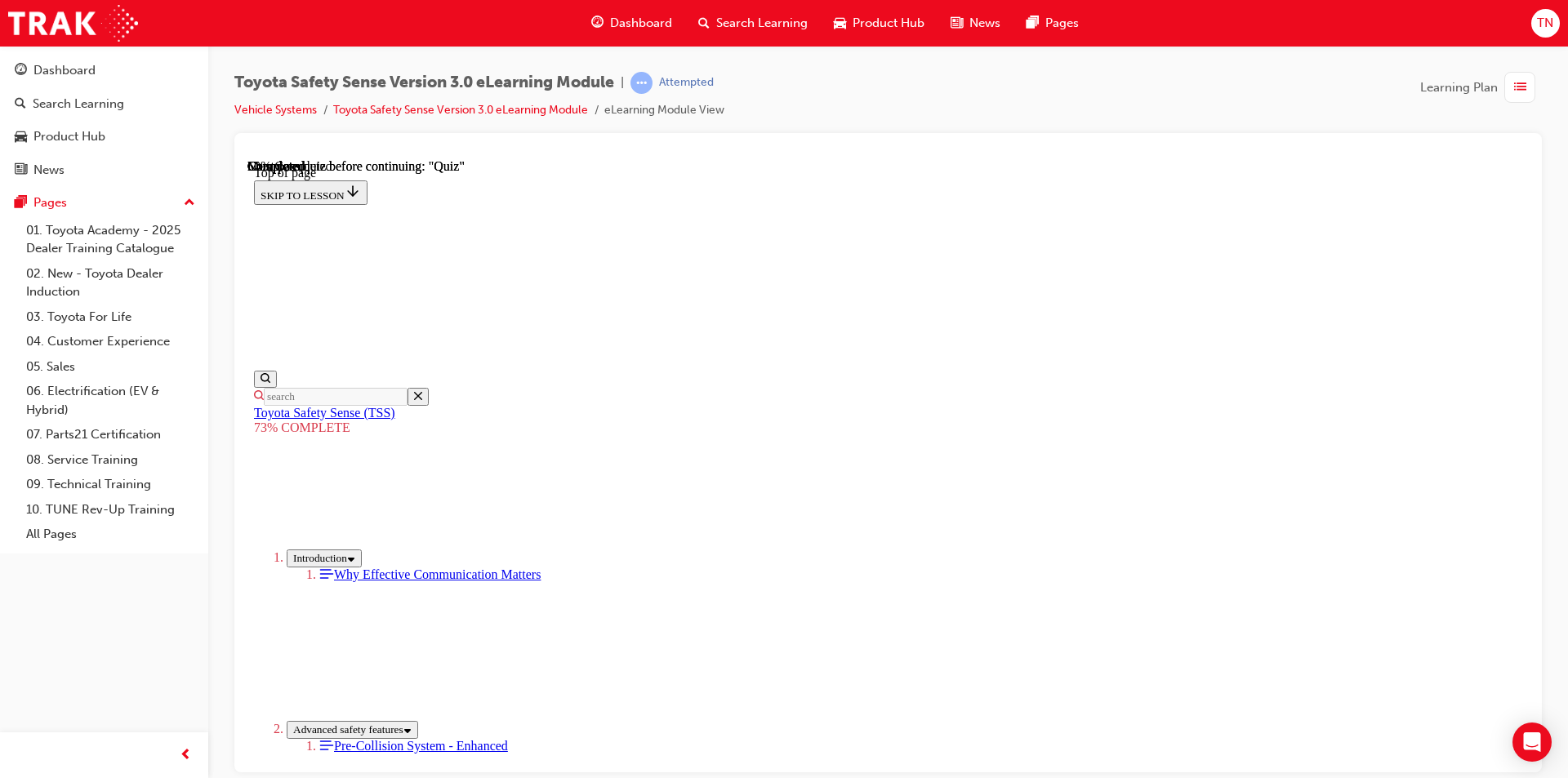
scroll to position [363, 0]
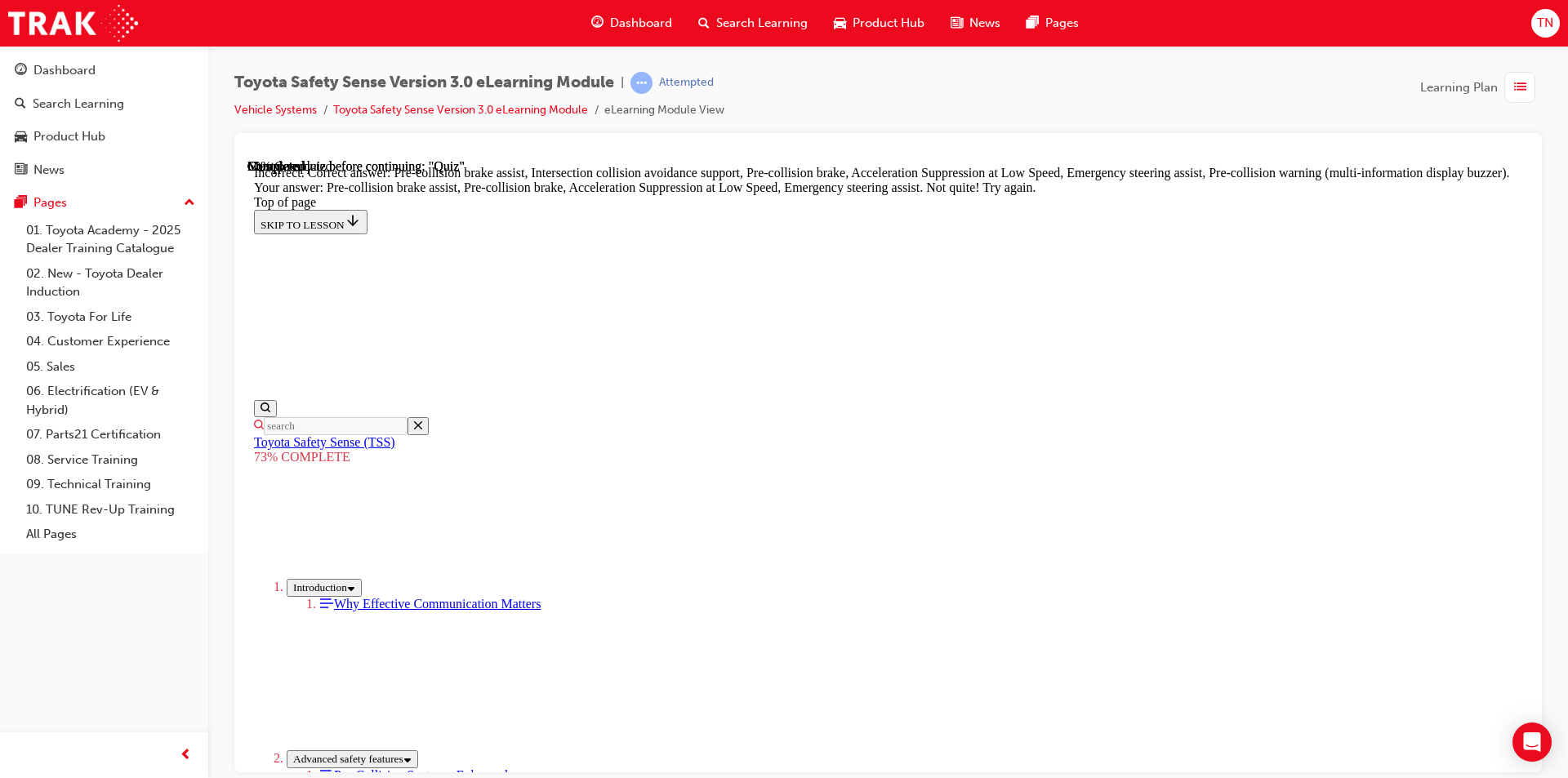
scroll to position [527, 0]
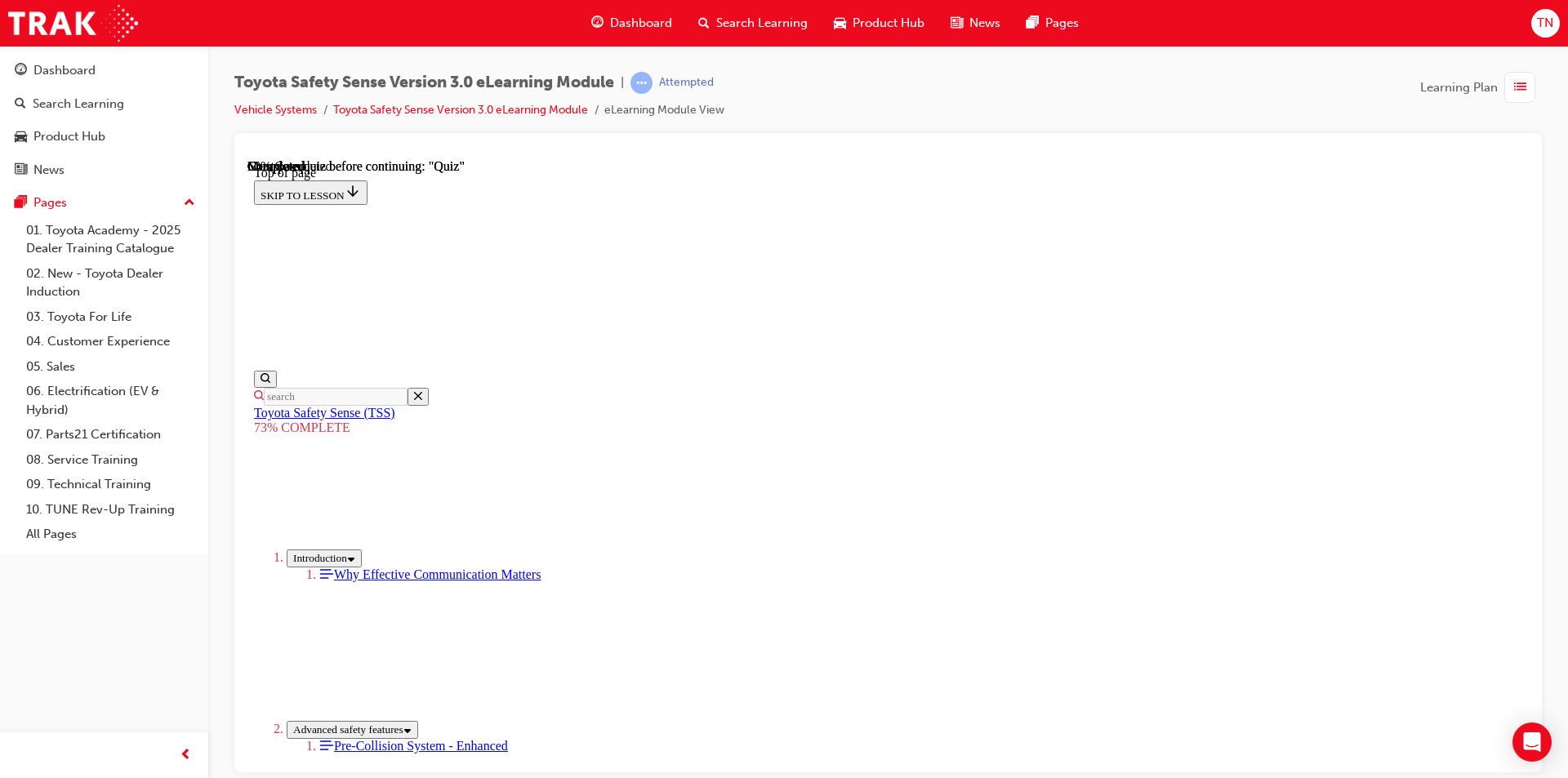
scroll to position [379, 0]
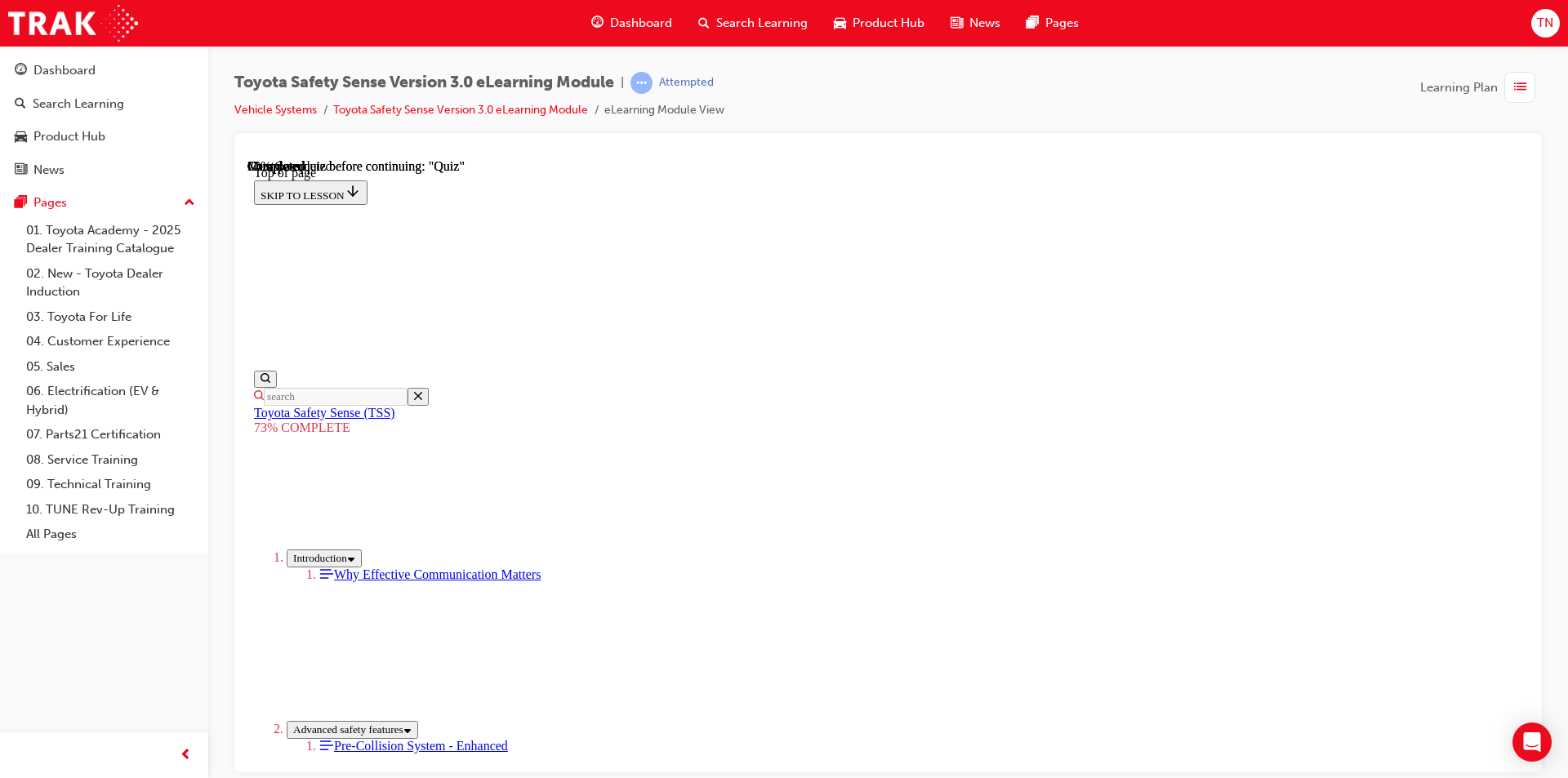
scroll to position [307, 0]
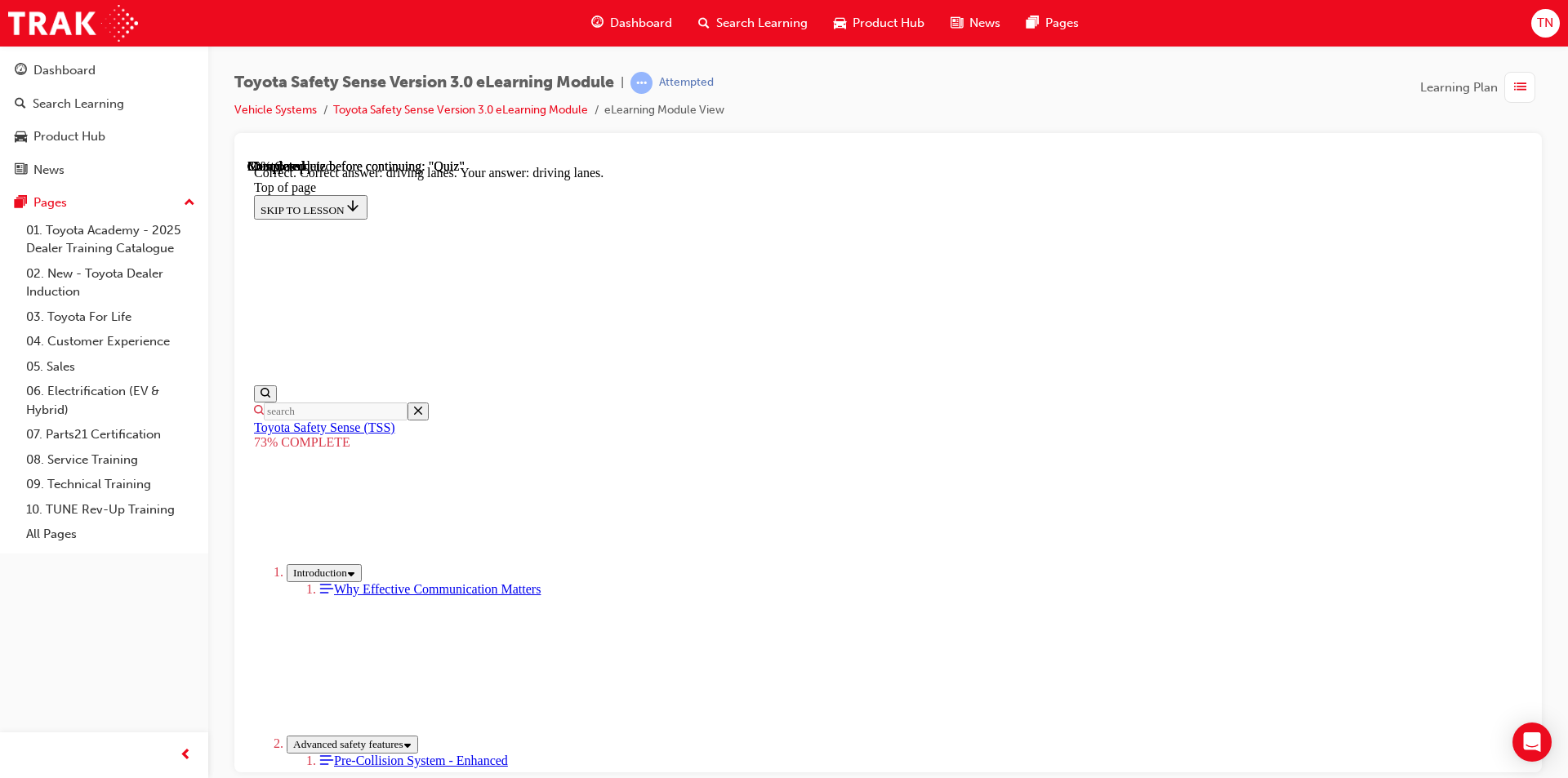
scroll to position [358, 0]
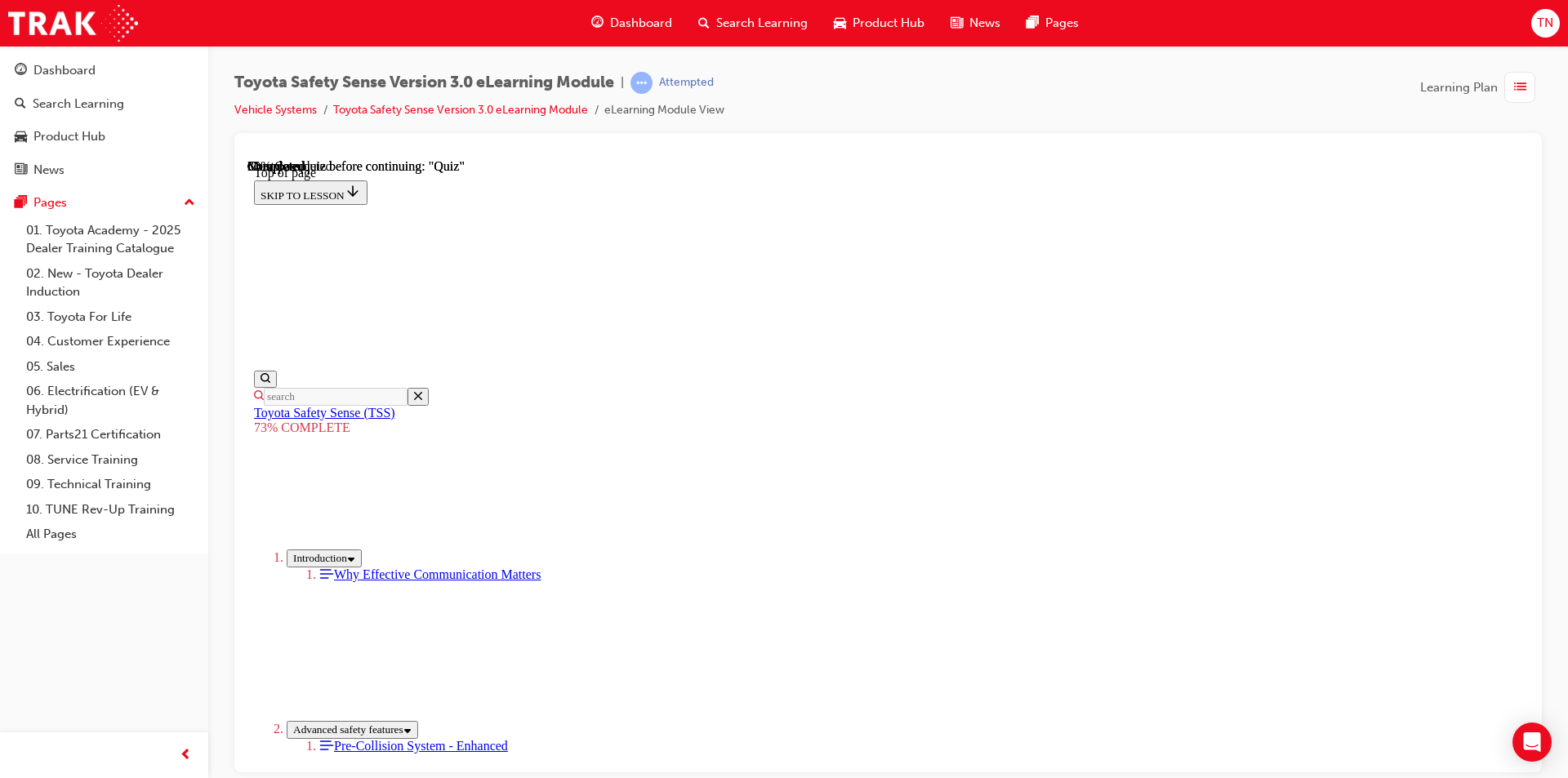
scroll to position [59, 0]
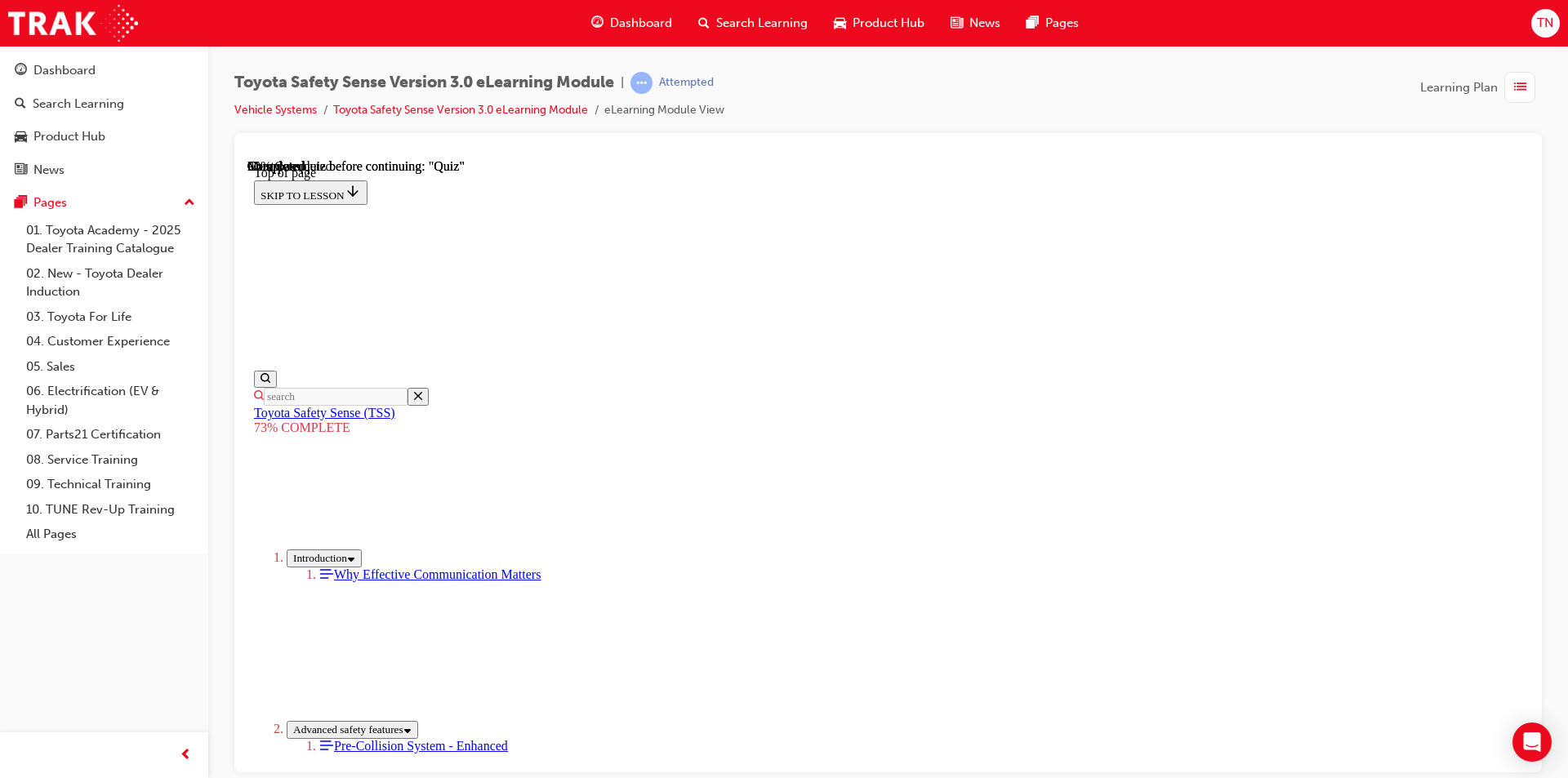
scroll to position [279, 0]
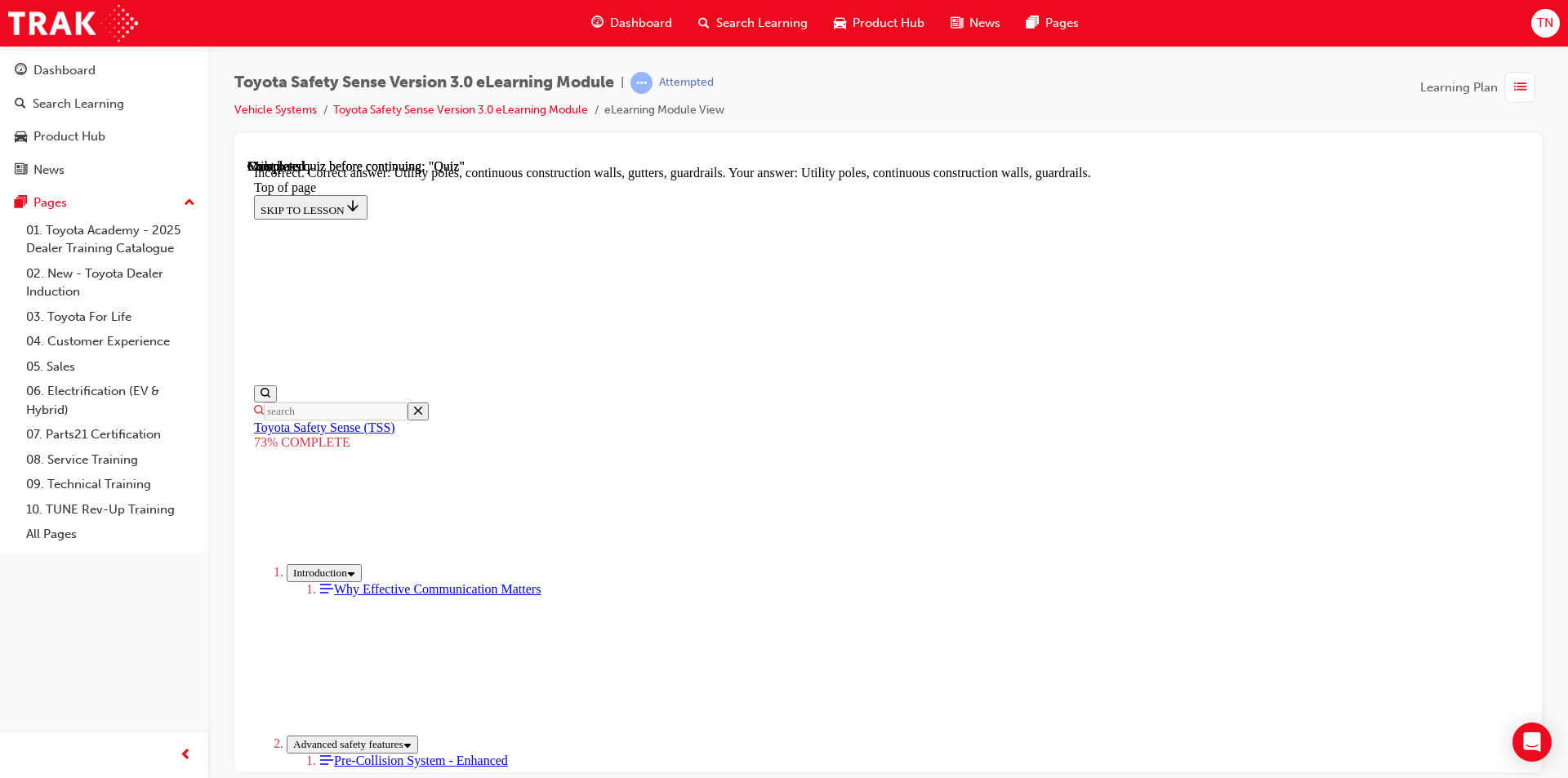
scroll to position [424, 0]
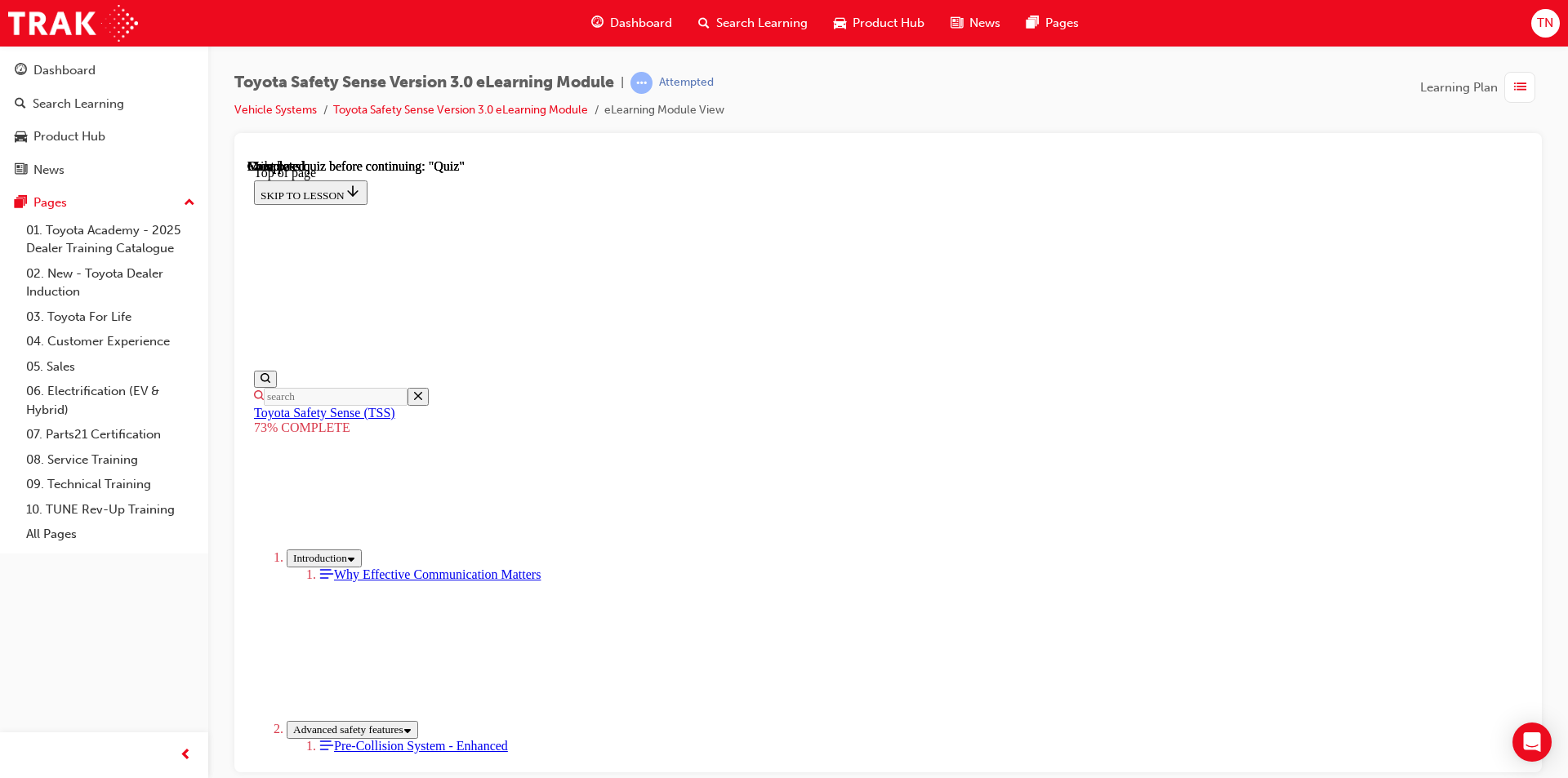
scroll to position [223, 0]
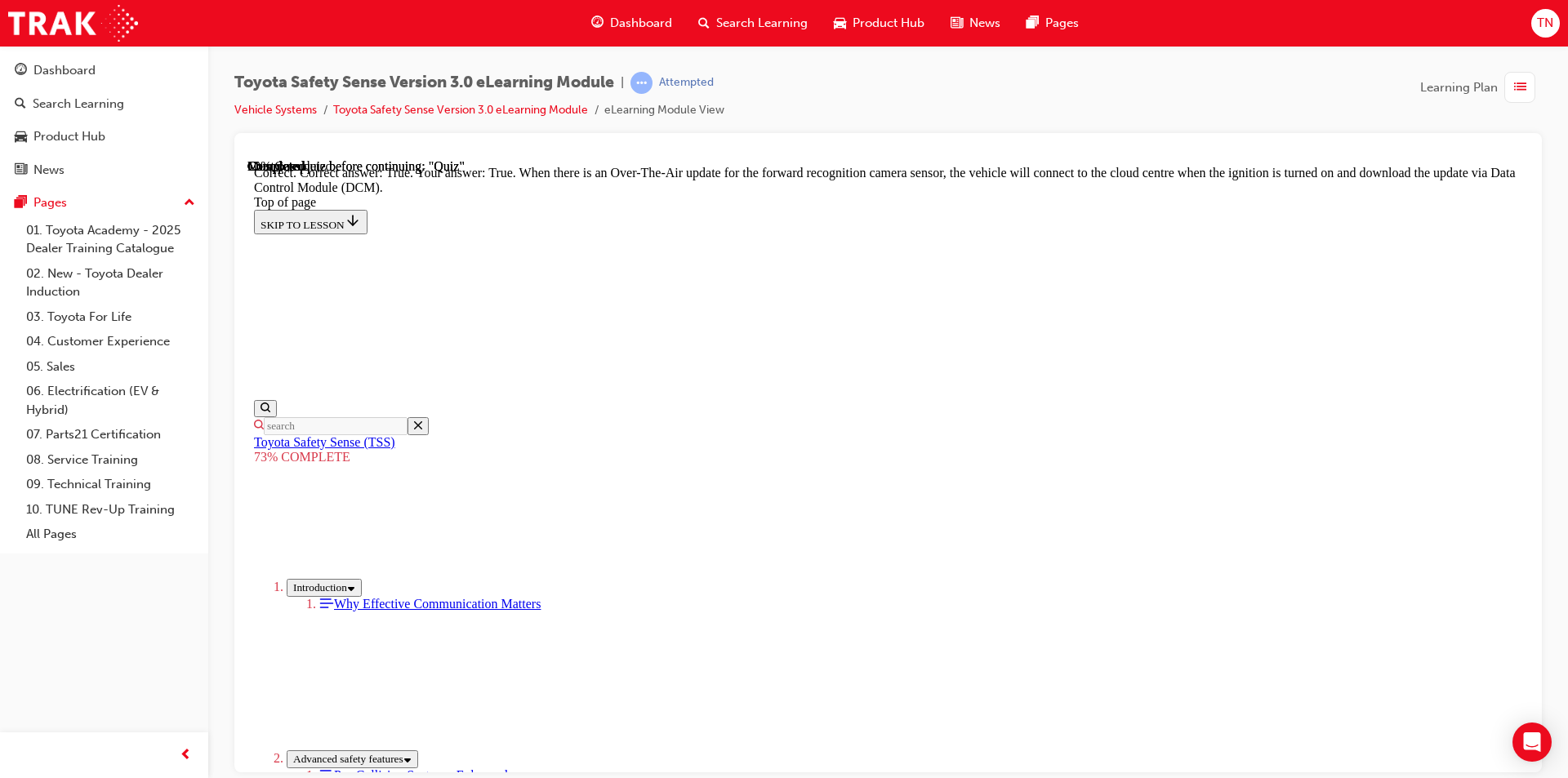
scroll to position [292, 0]
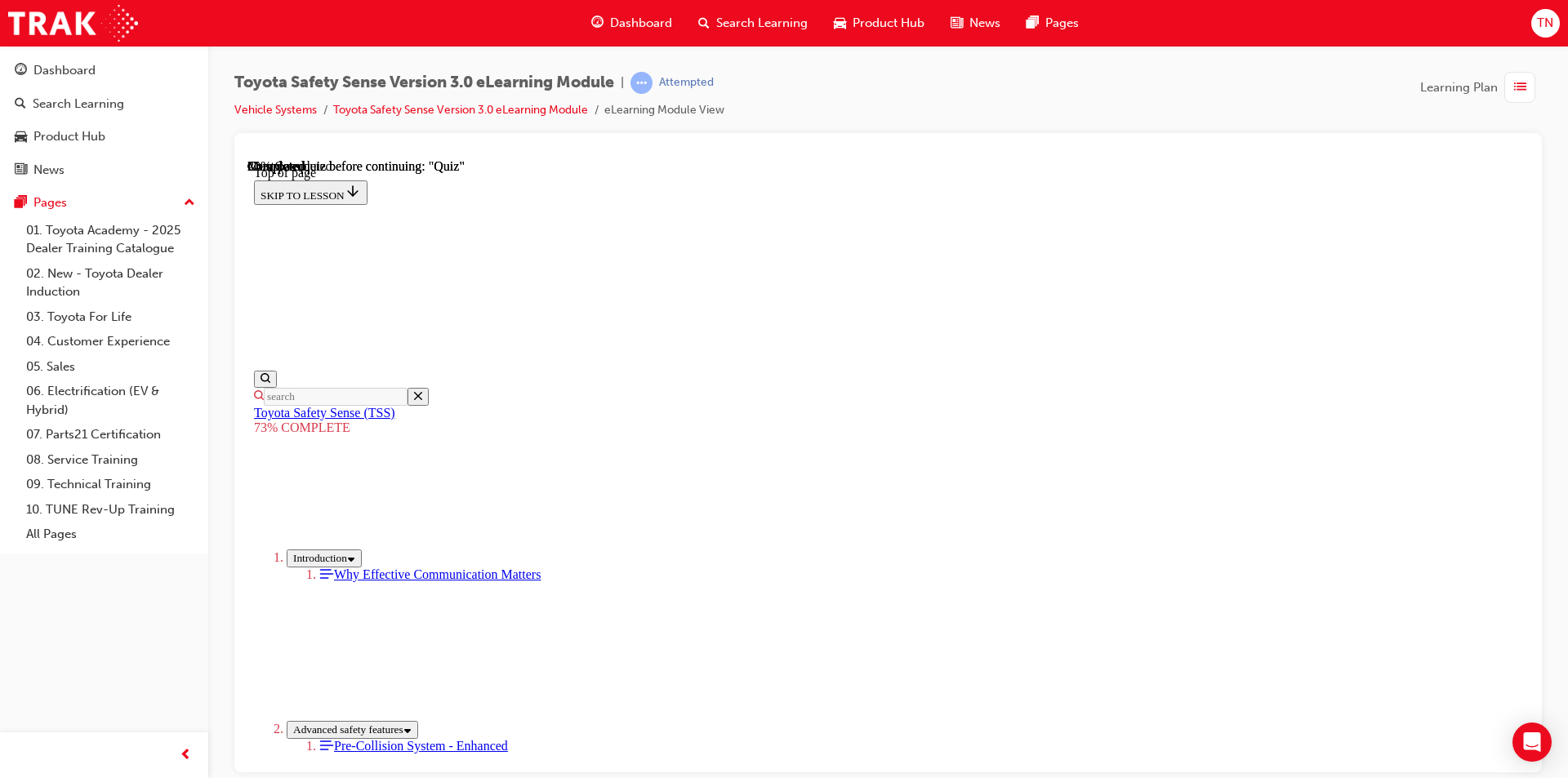
scroll to position [358, 0]
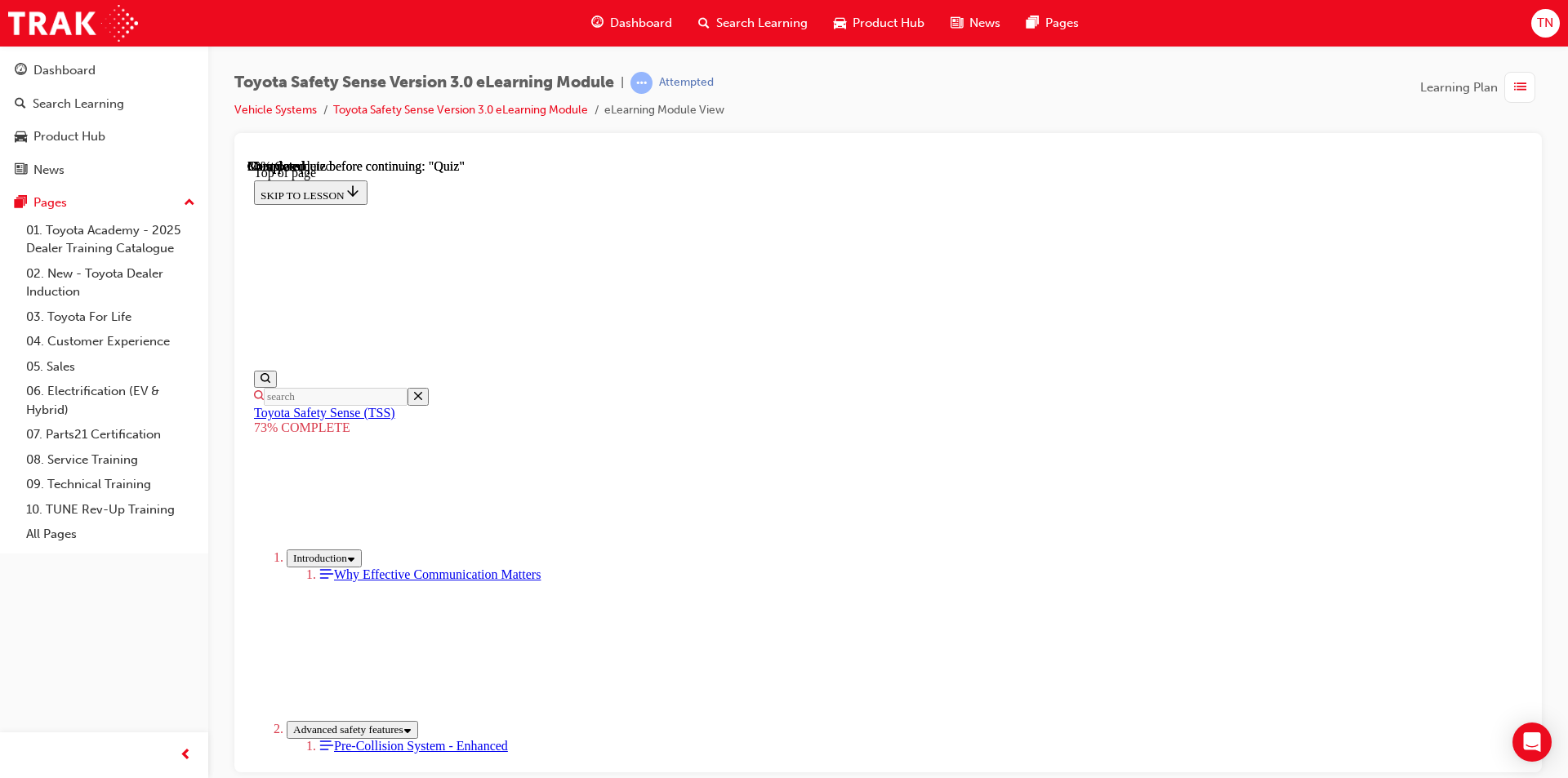
scroll to position [309, 0]
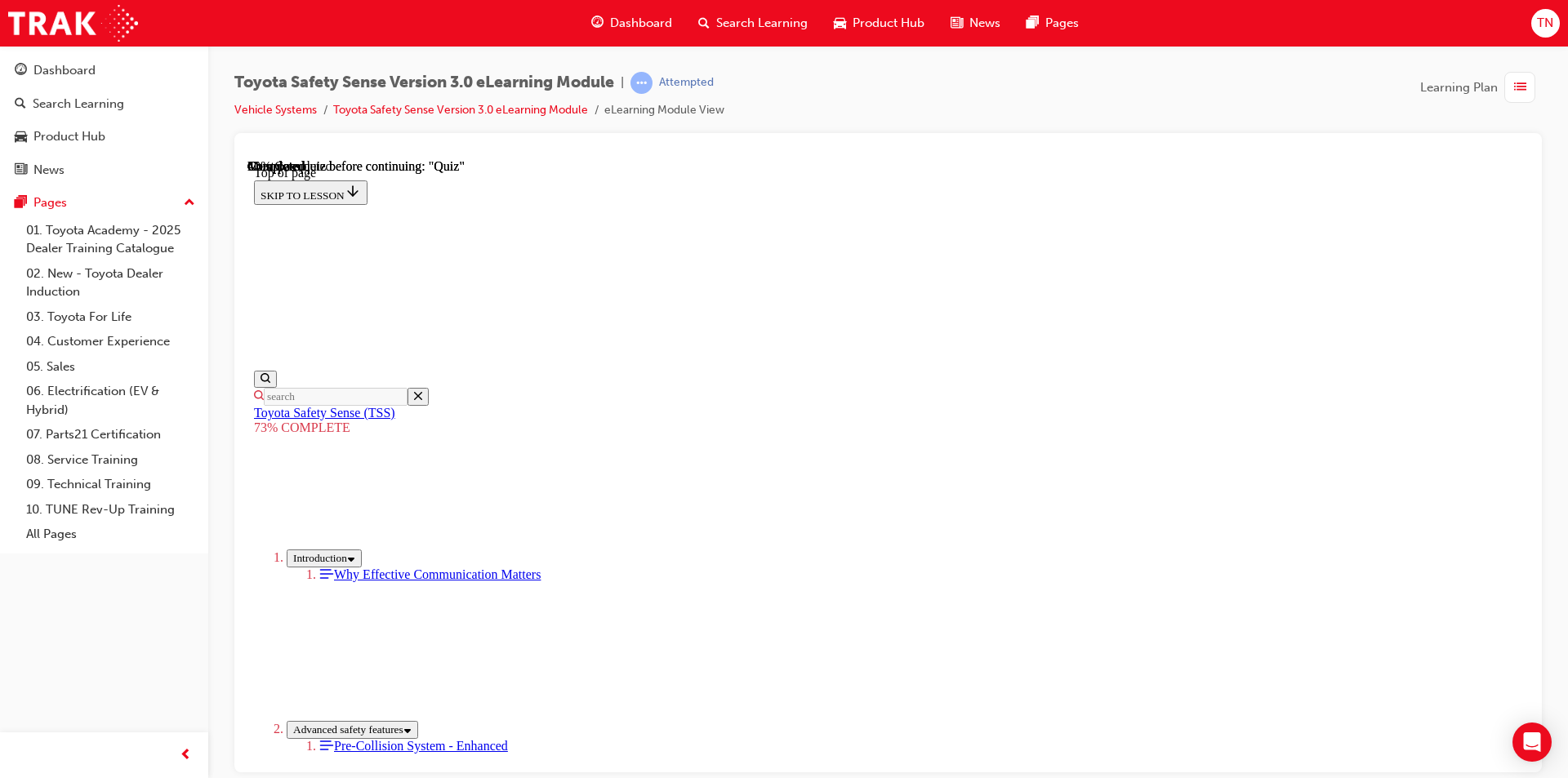
scroll to position [298, 0]
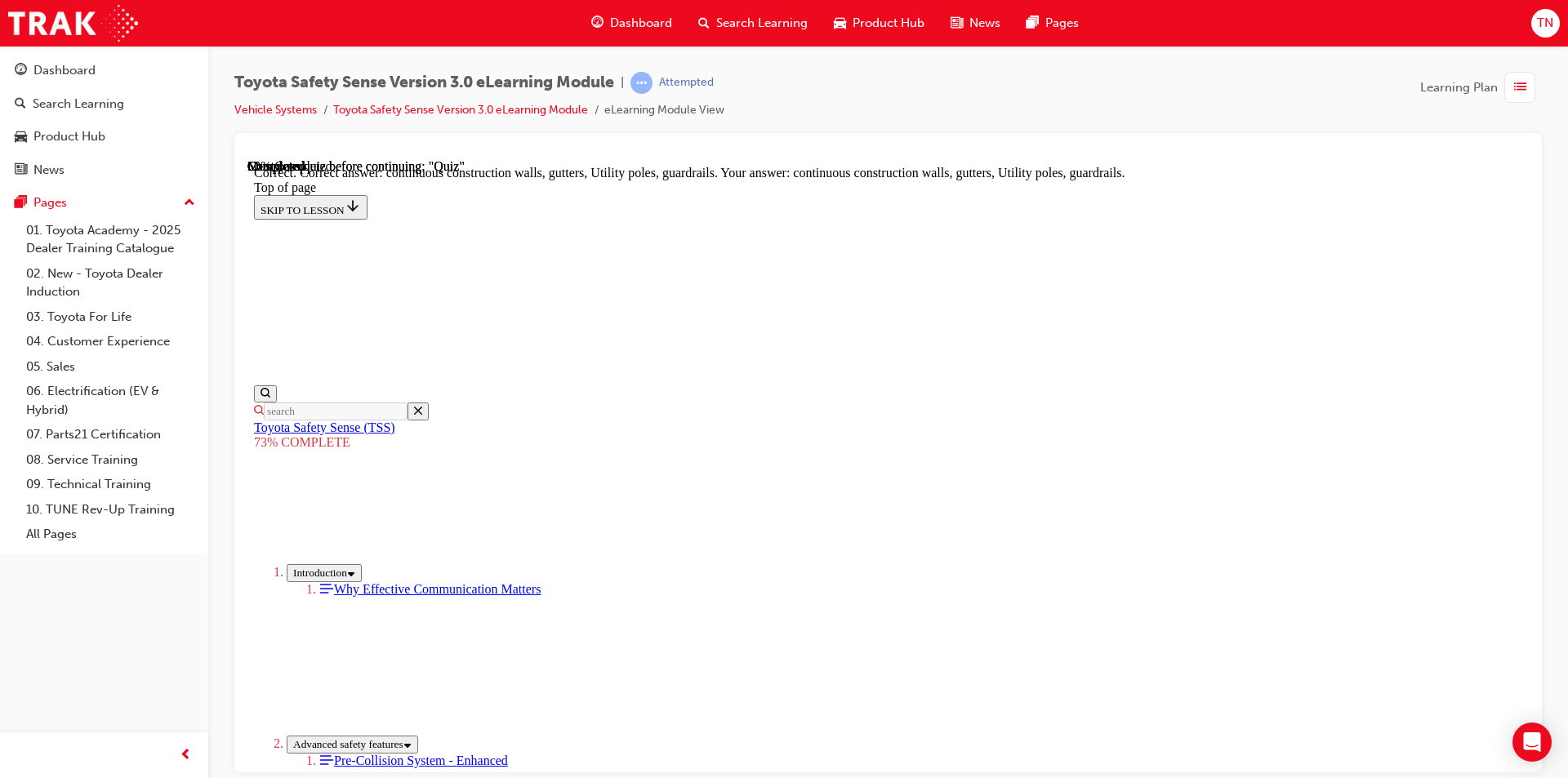
scroll to position [424, 0]
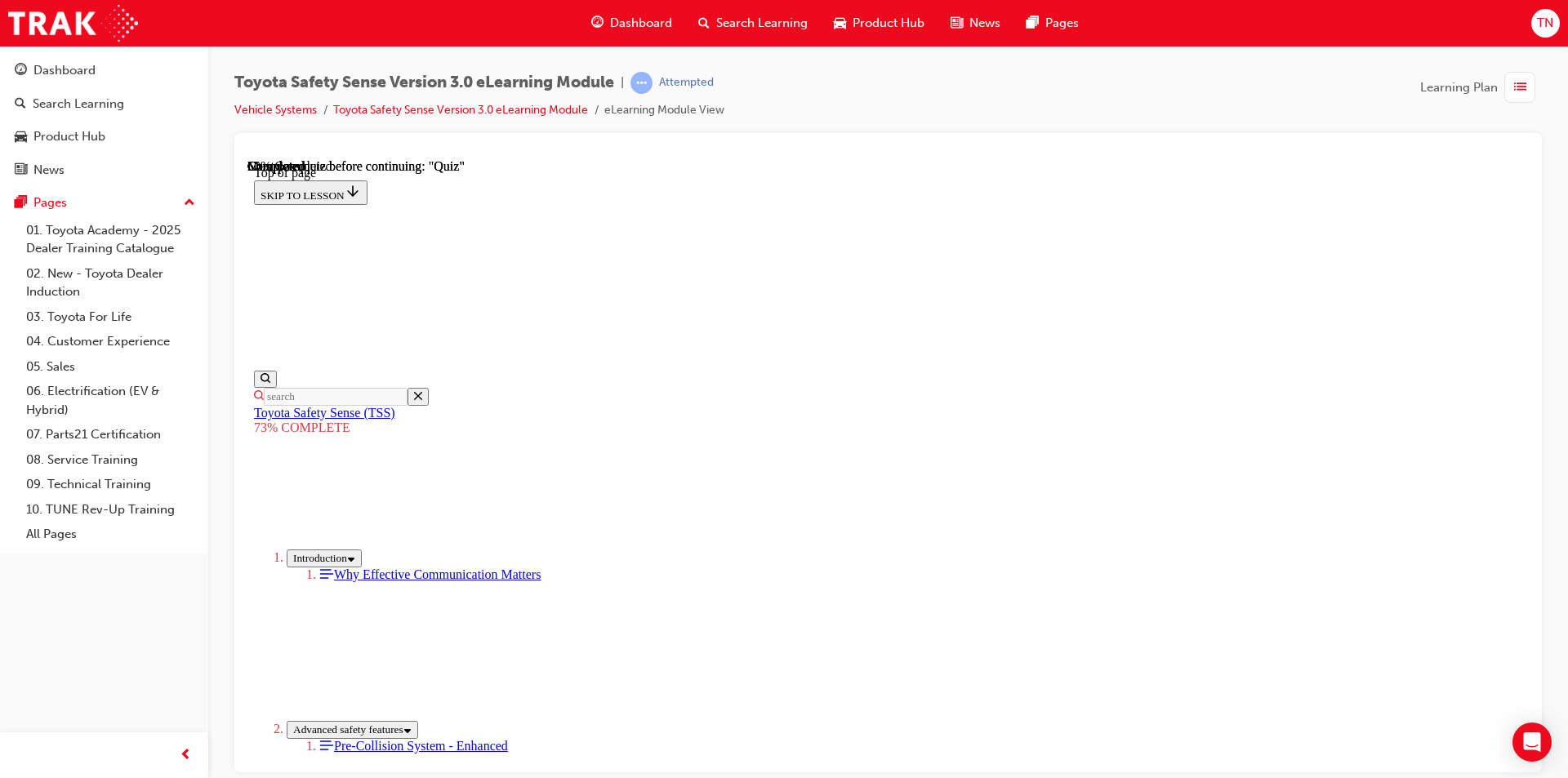
scroll to position [323, 0]
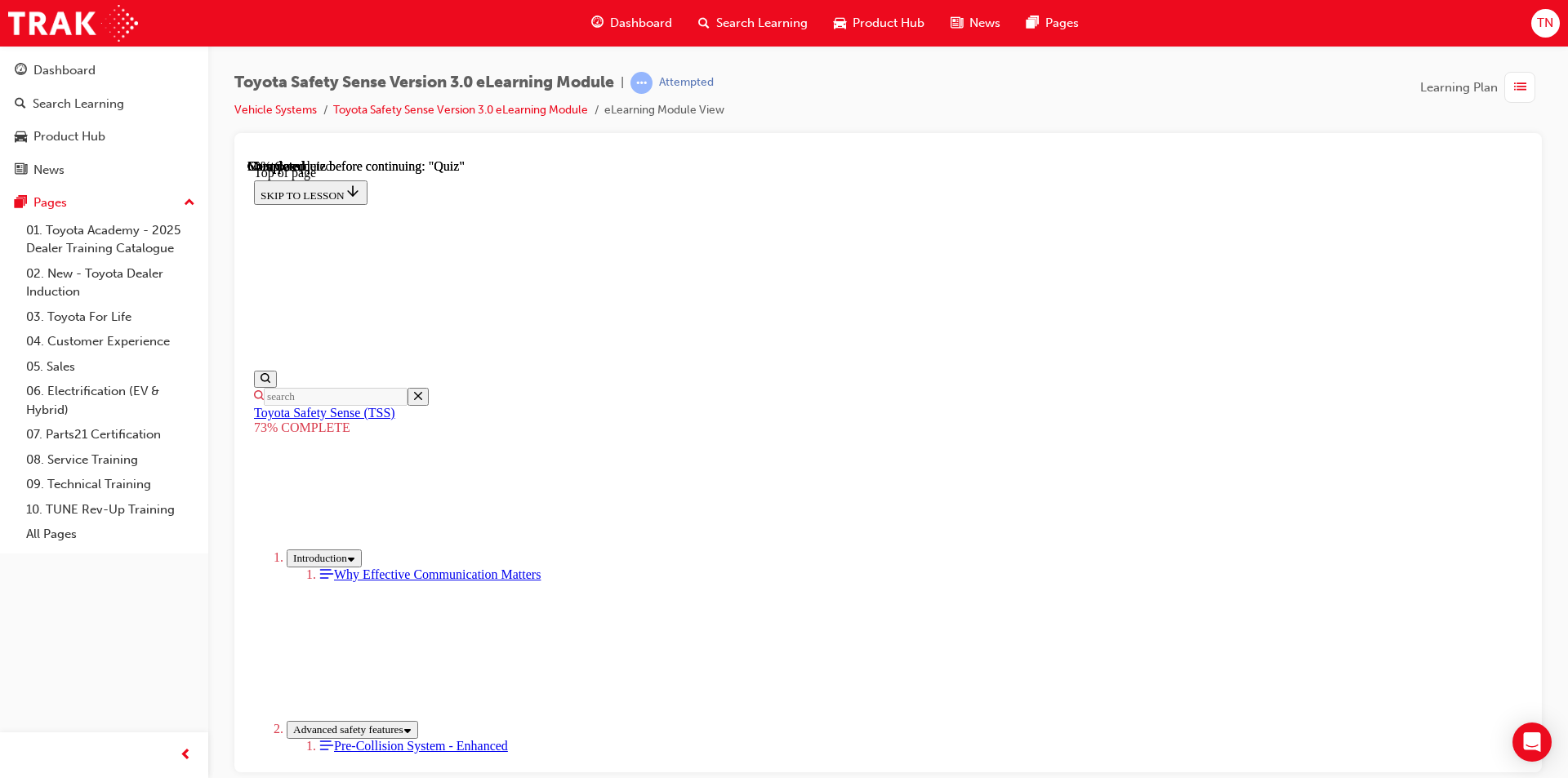
scroll to position [306, 0]
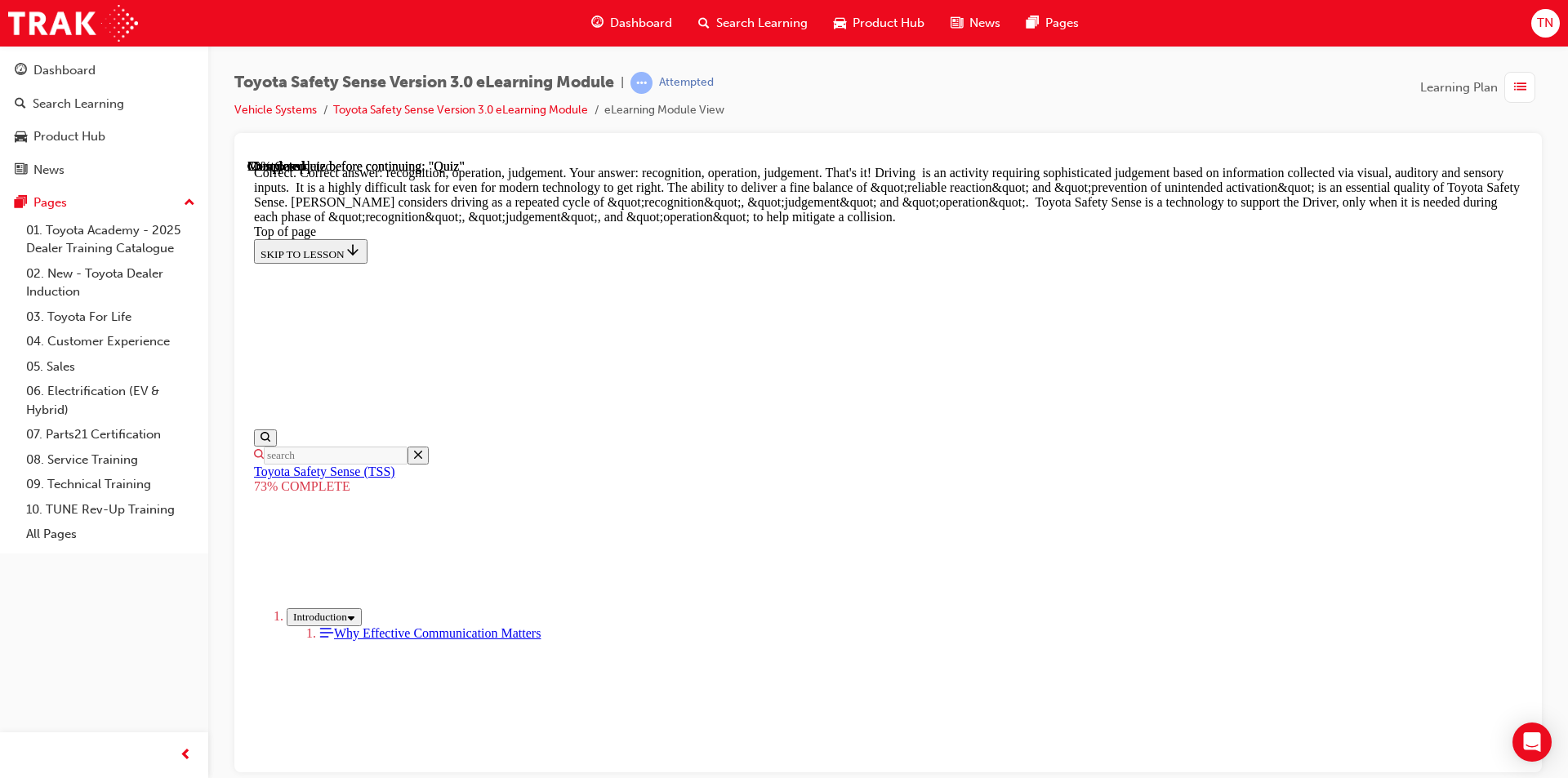
scroll to position [809, 0]
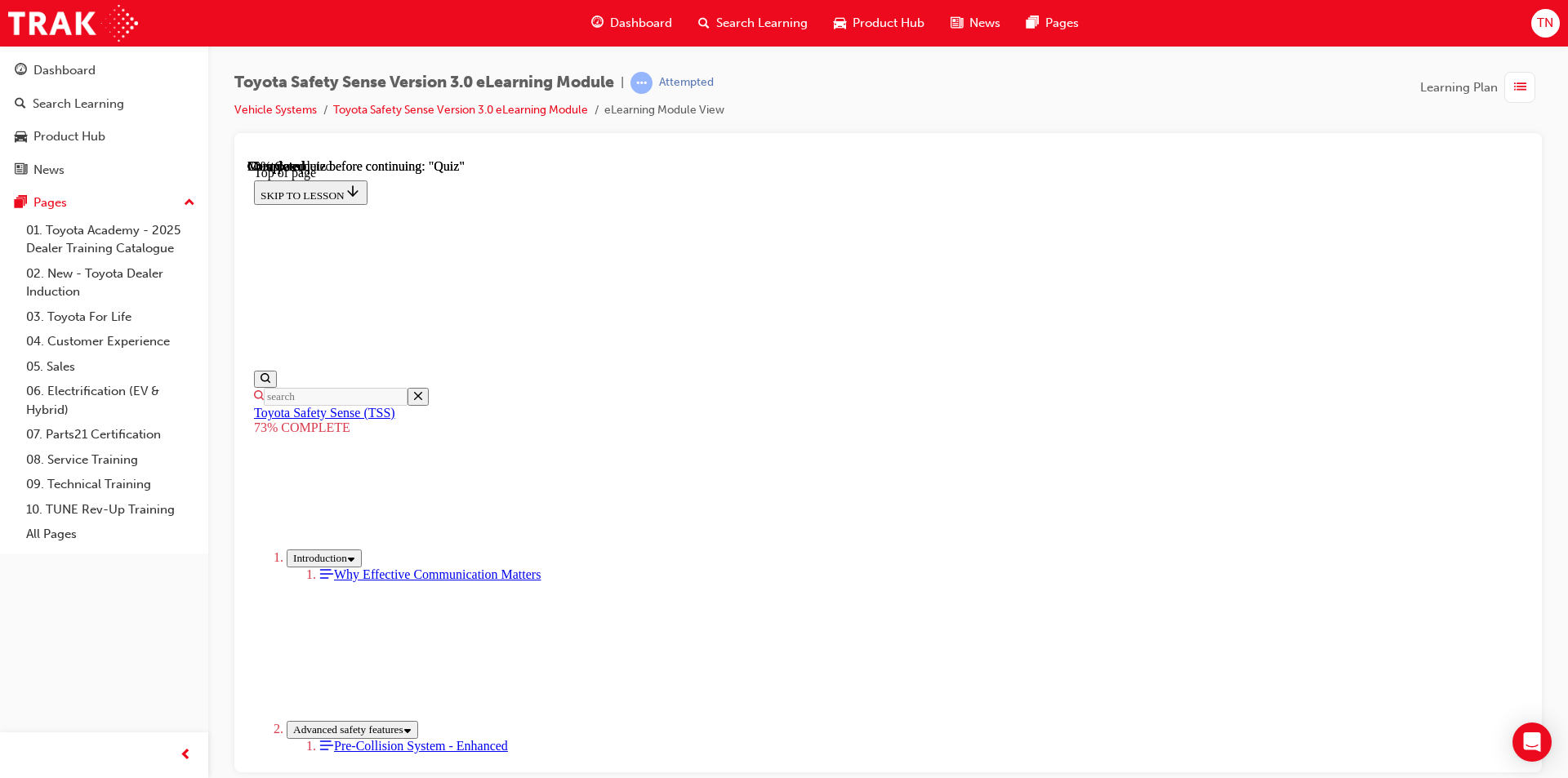
scroll to position [302, 0]
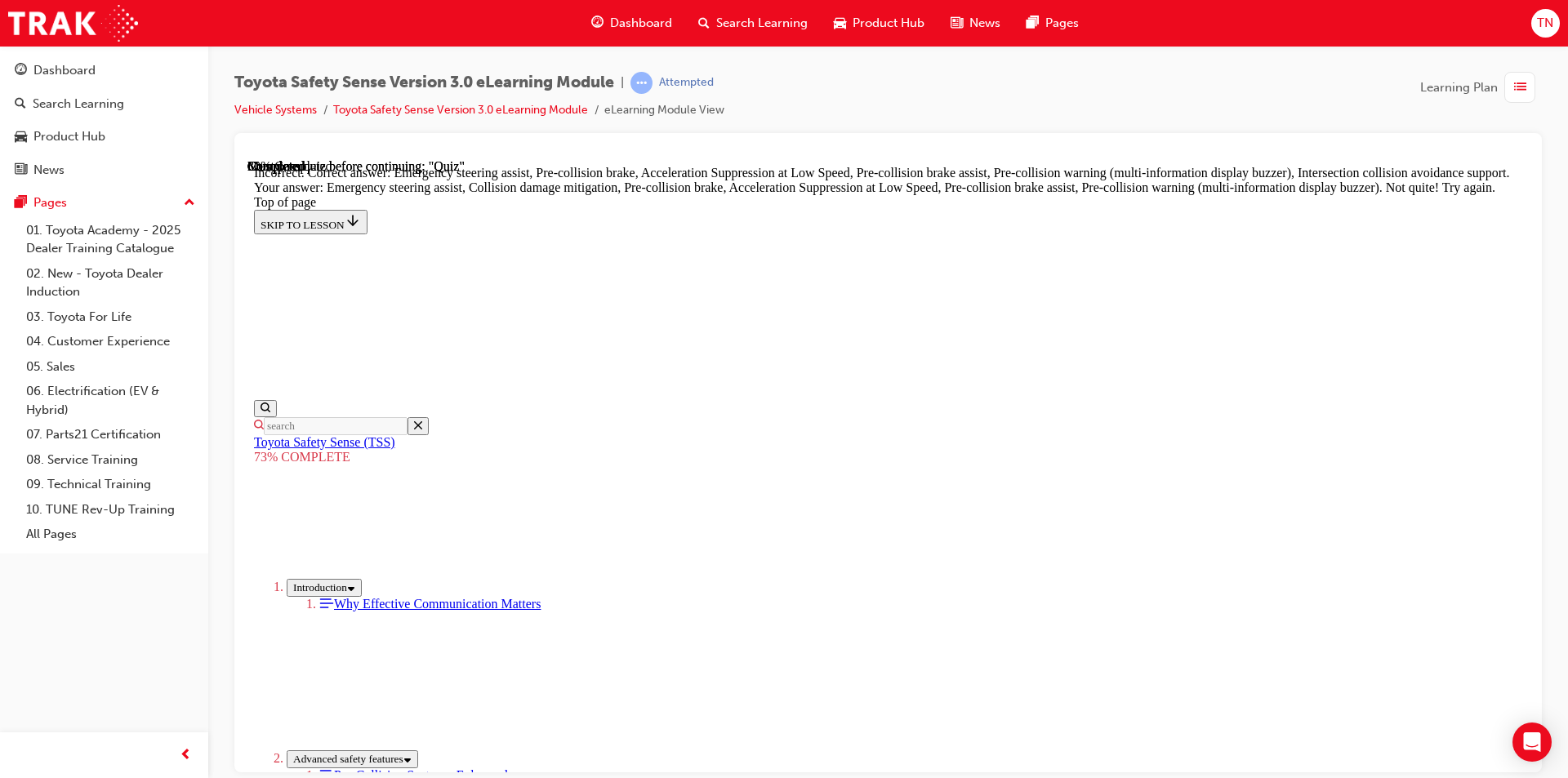
scroll to position [663, 0]
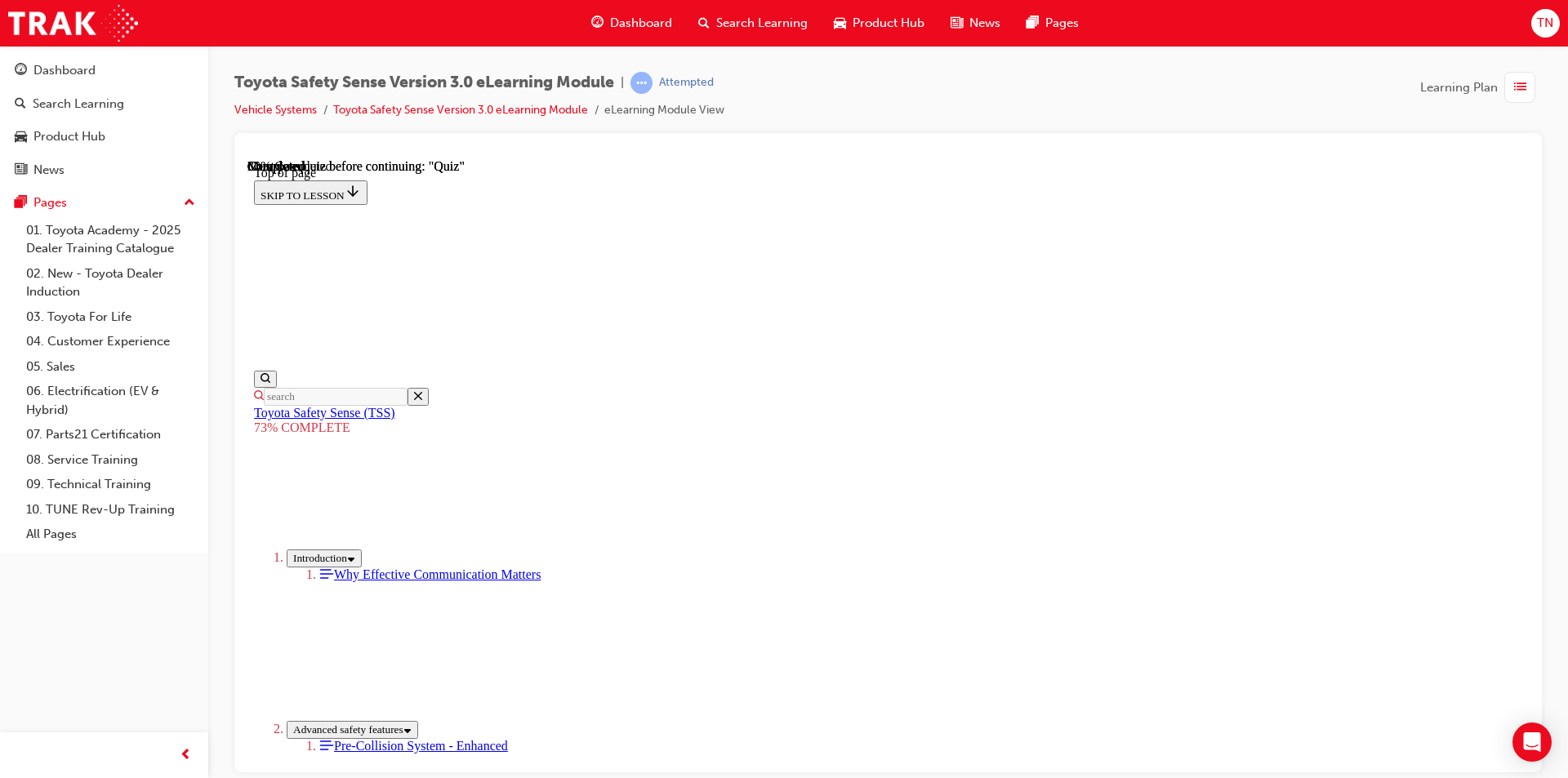
scroll to position [277, 0]
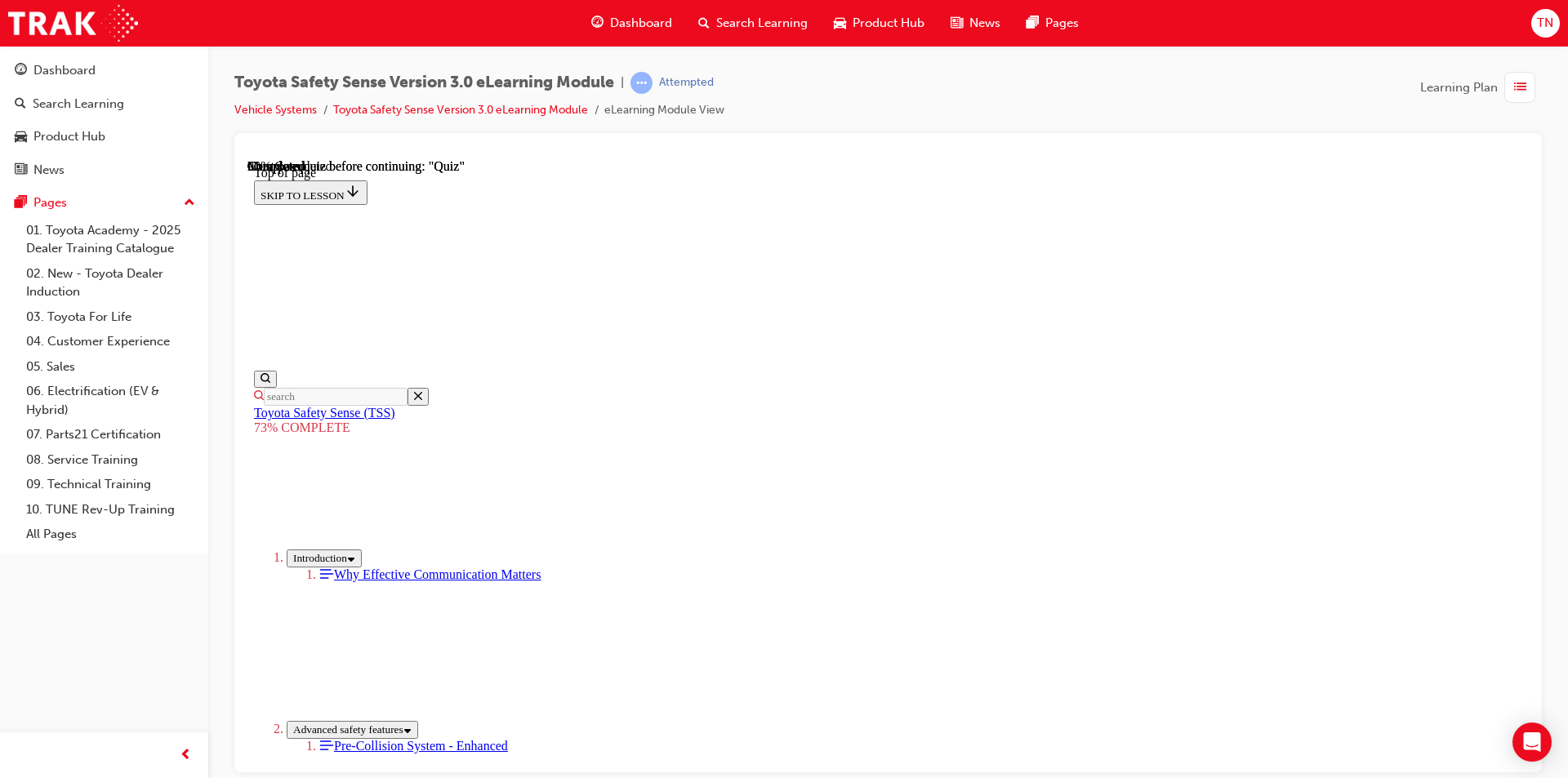
scroll to position [248, 0]
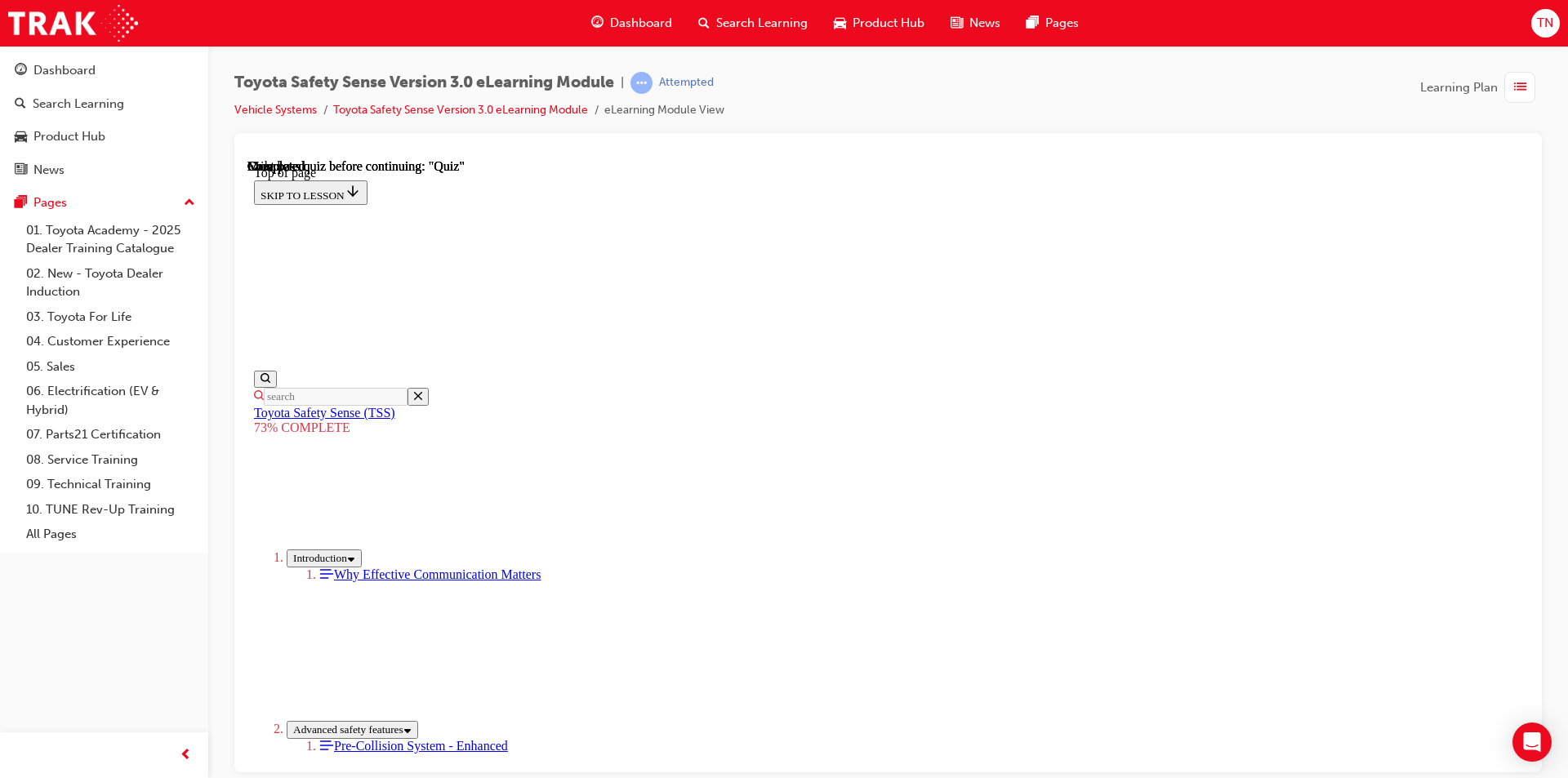
scroll to position [223, 0]
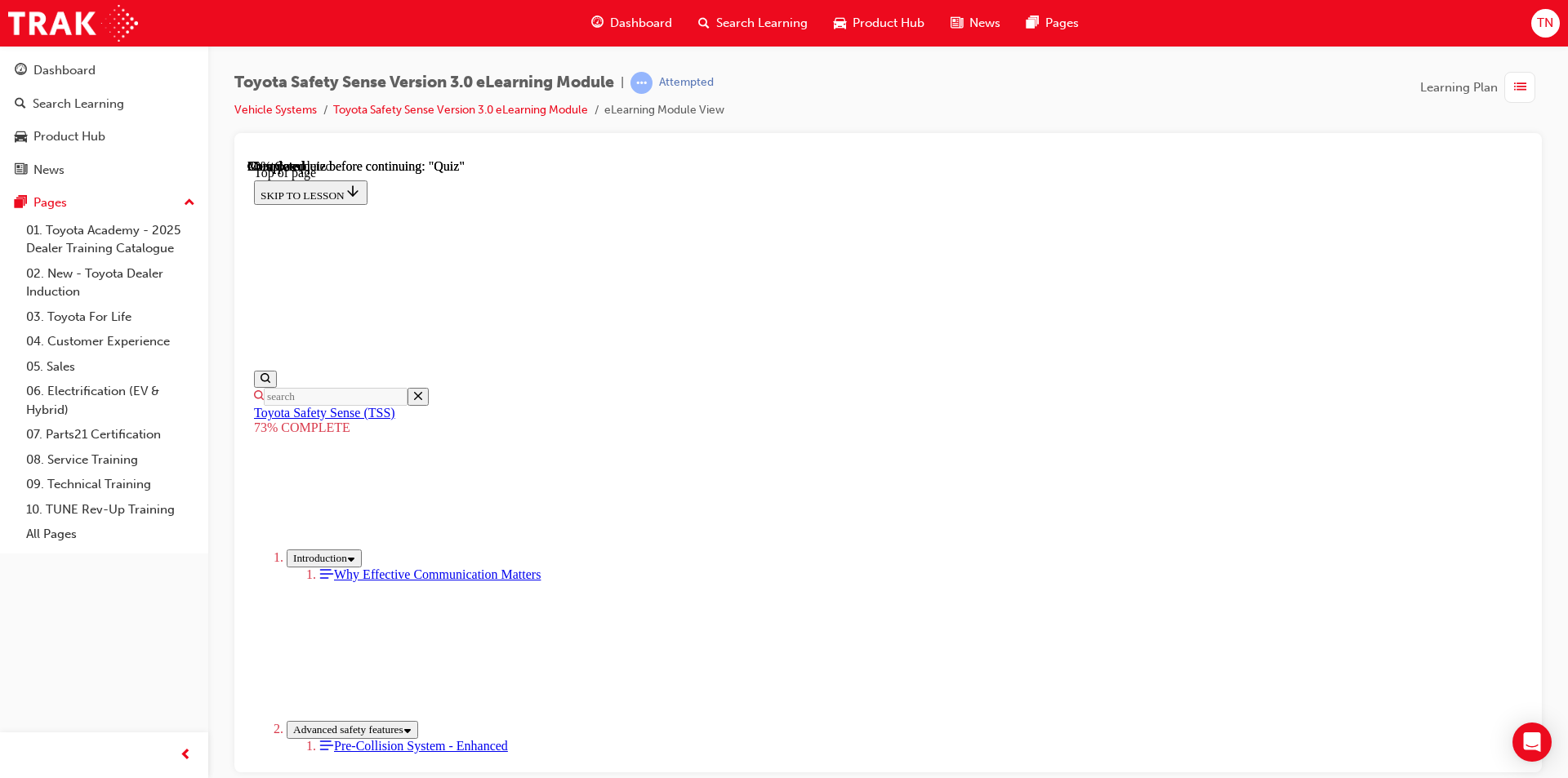
scroll to position [445, 0]
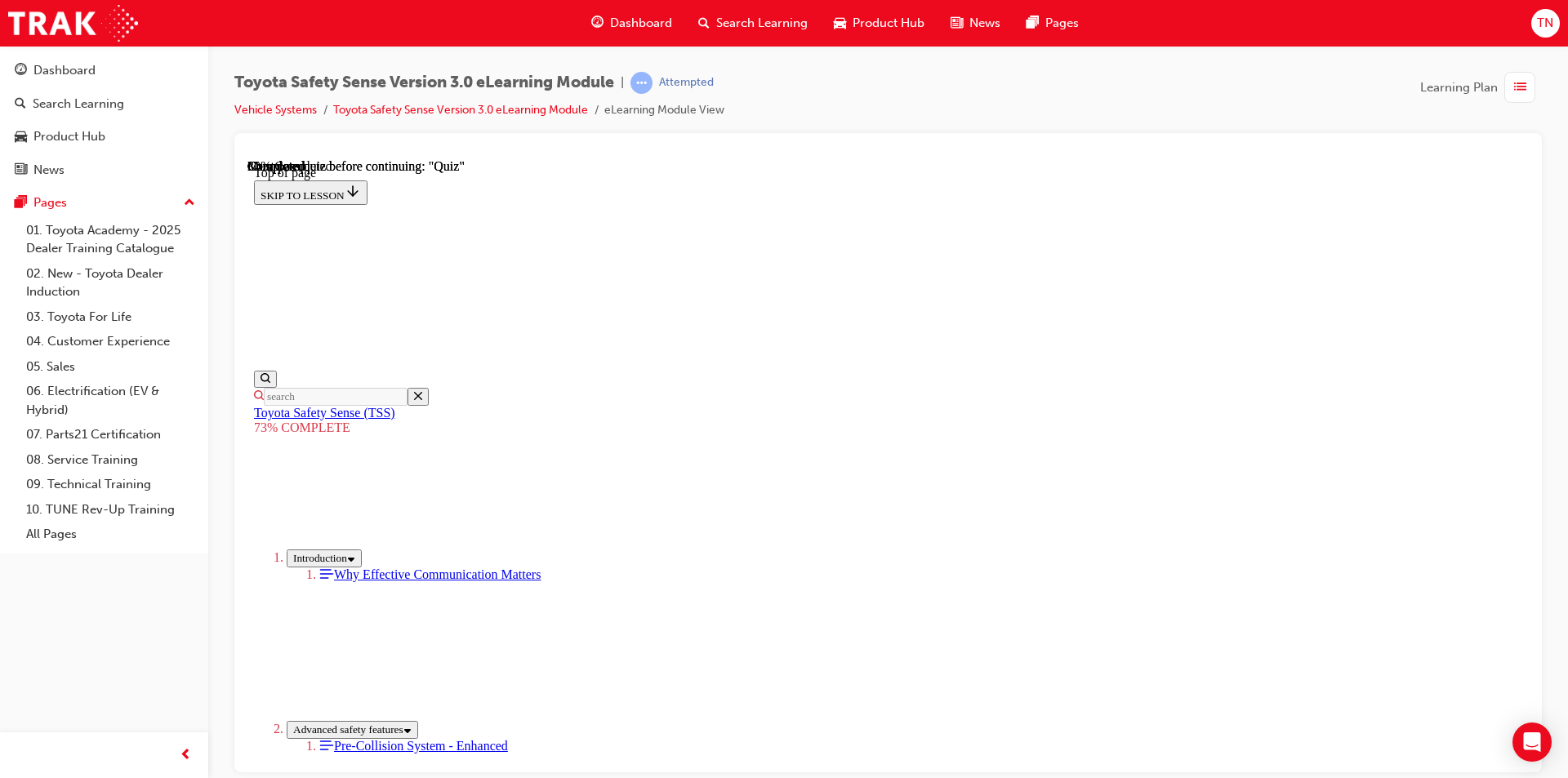
scroll to position [149, 0]
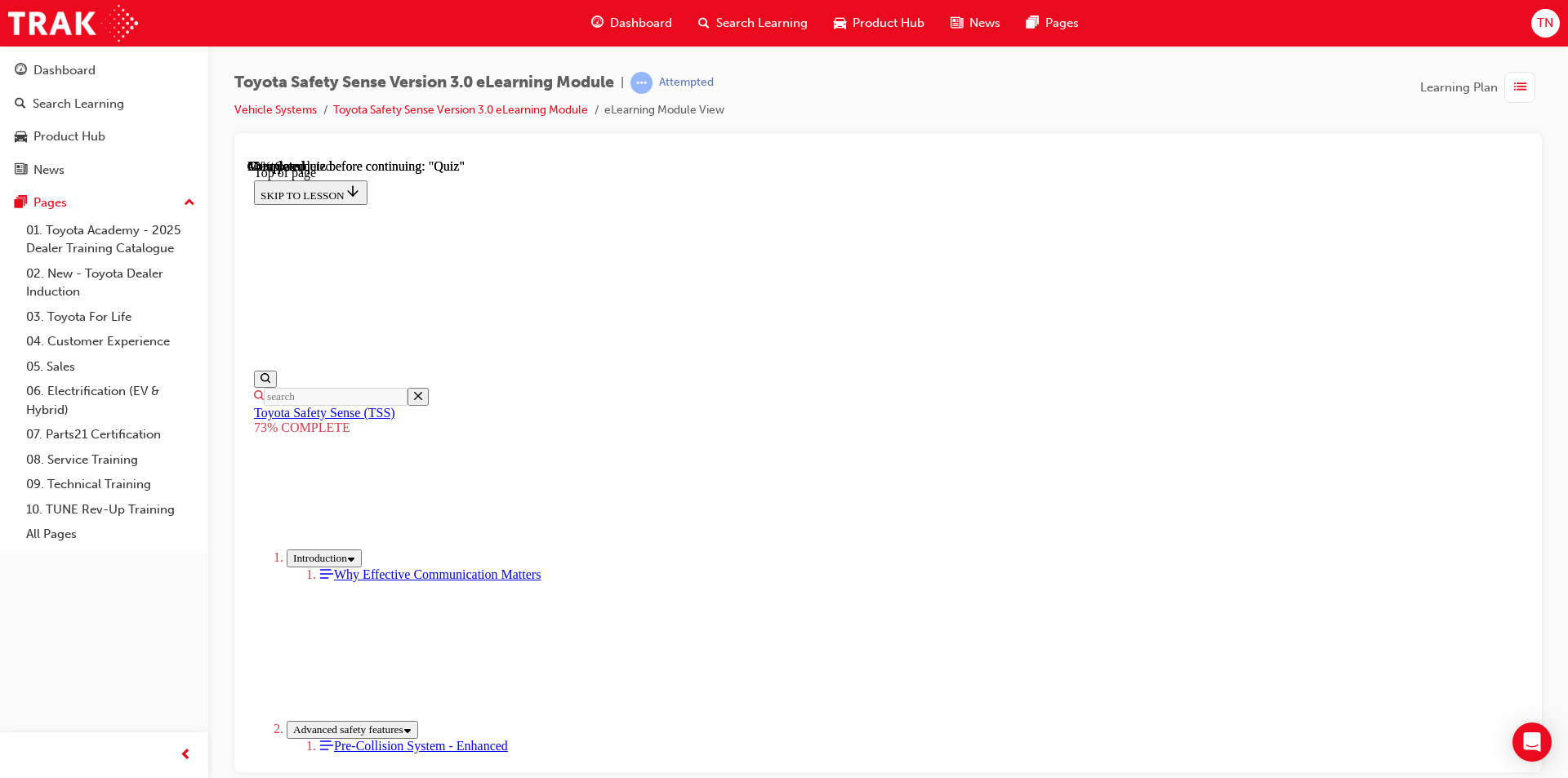
scroll to position [235, 0]
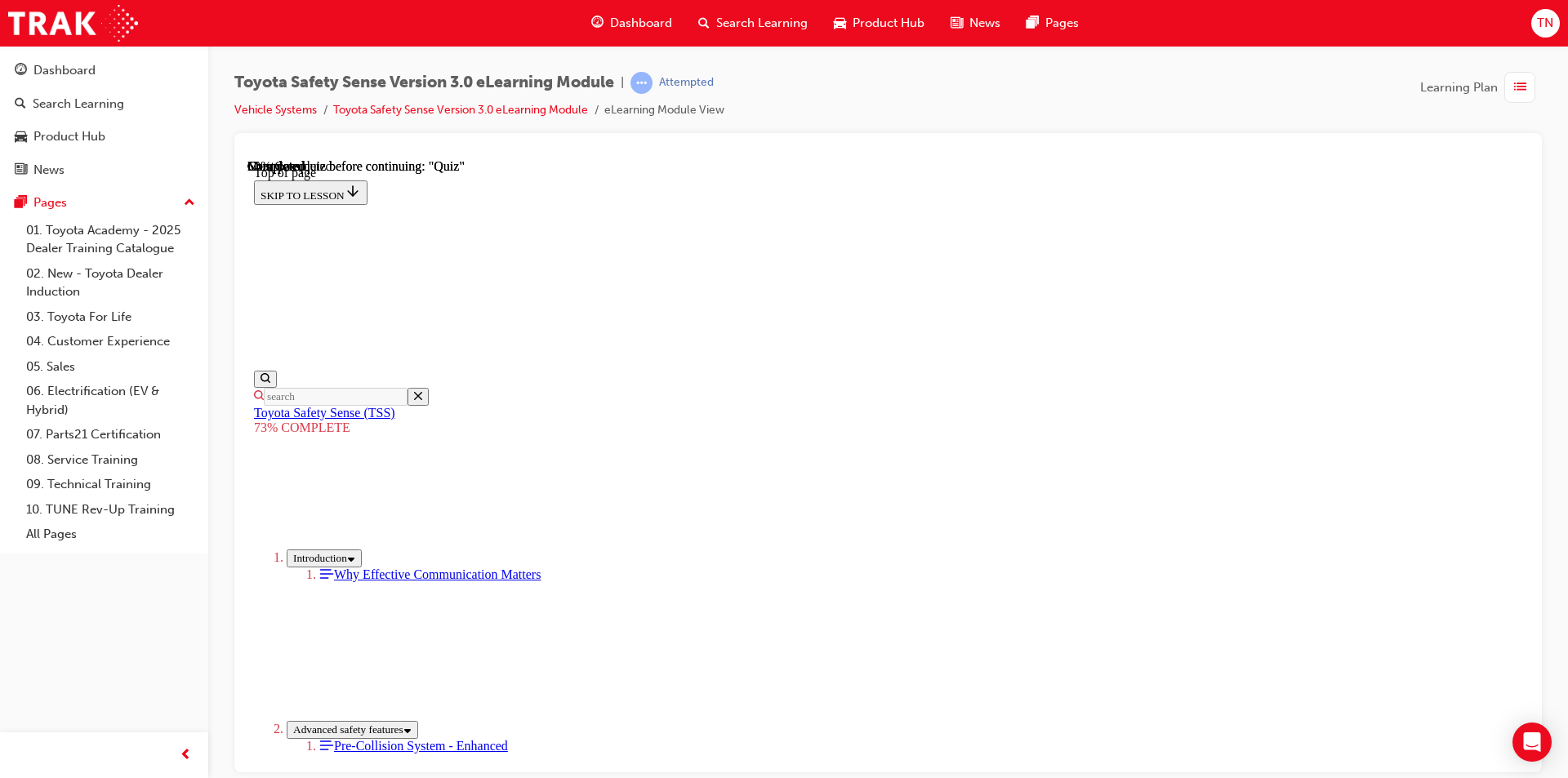
scroll to position [362, 0]
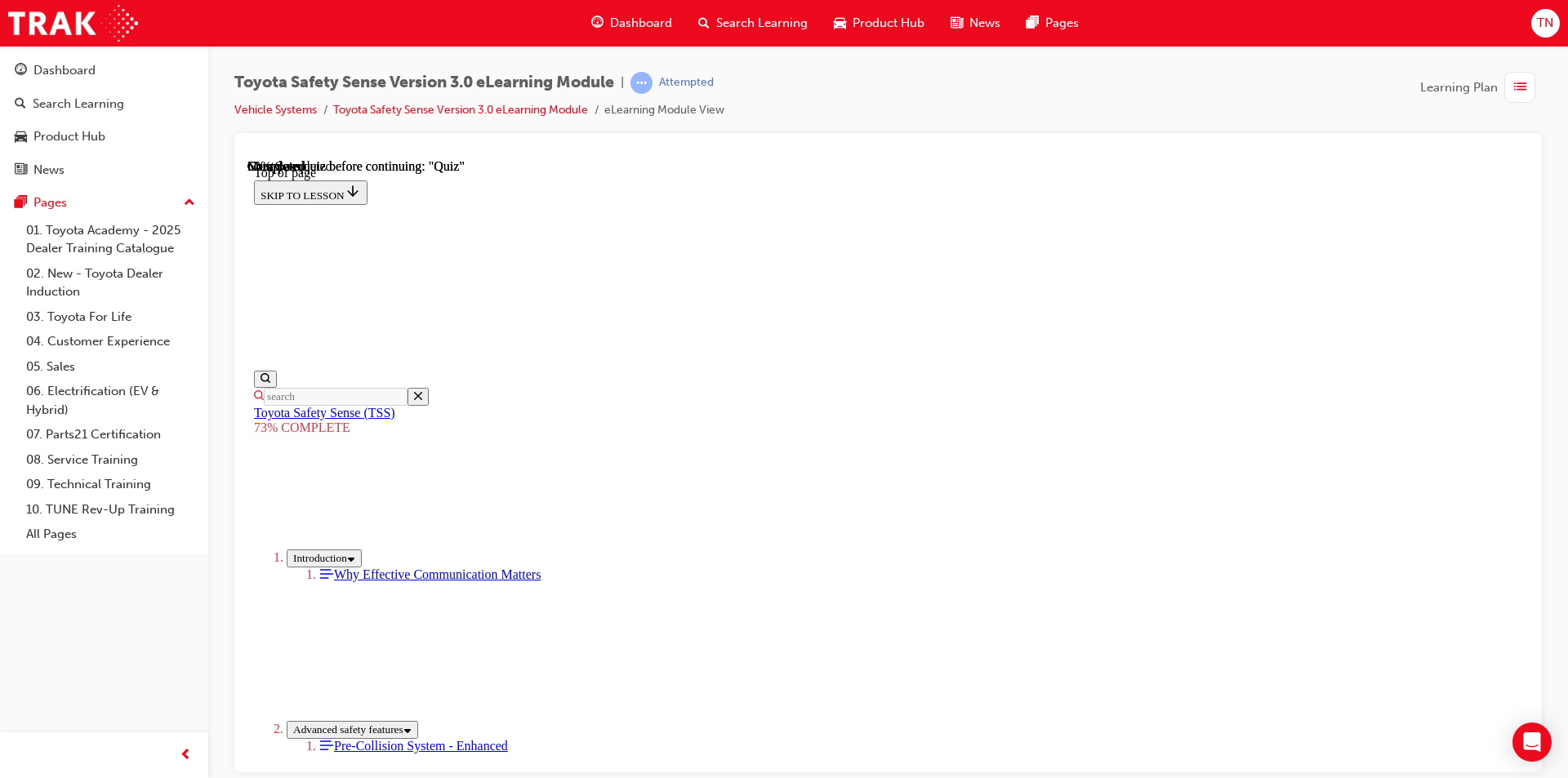
scroll to position [279, 0]
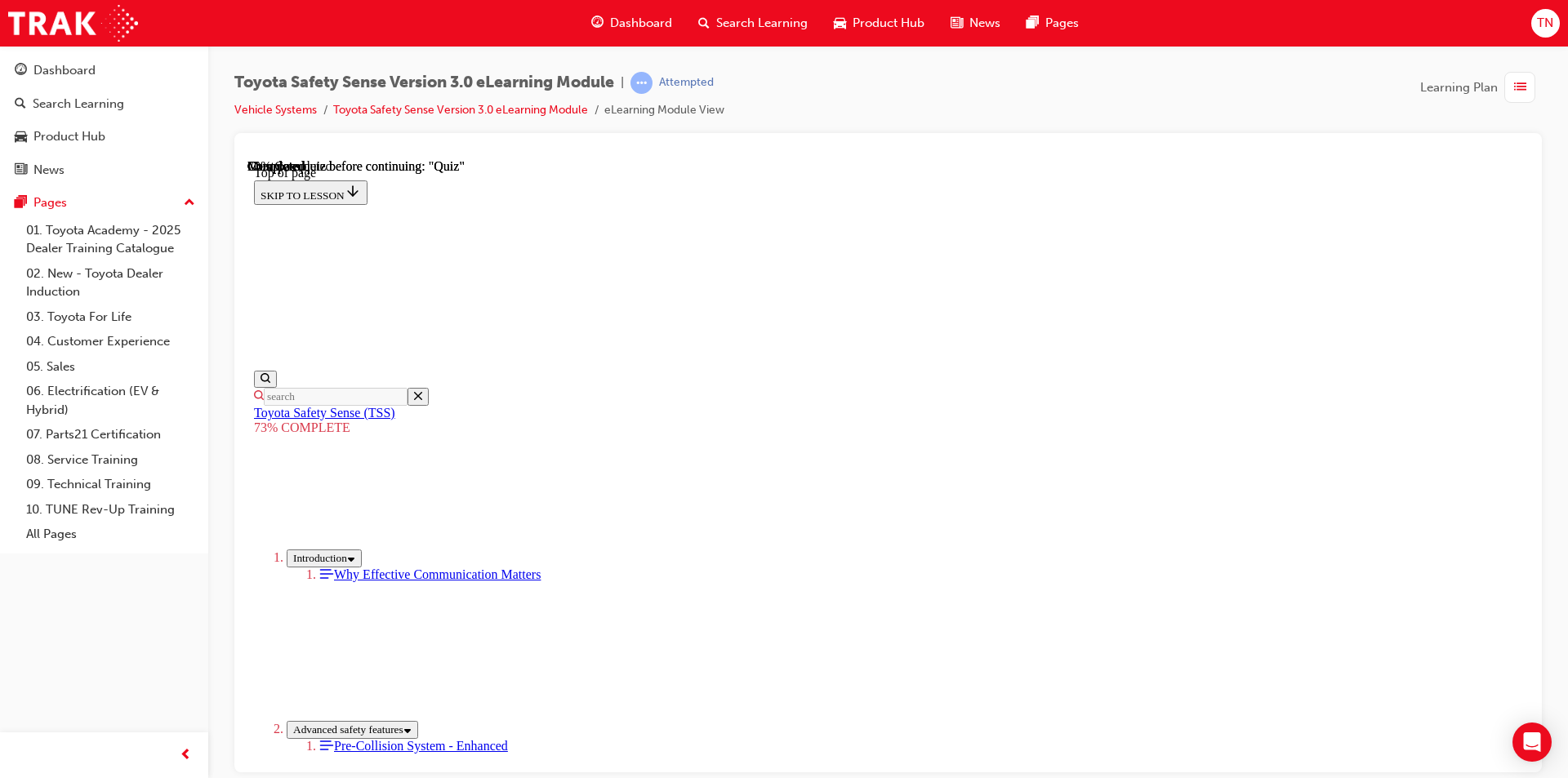
scroll to position [283, 0]
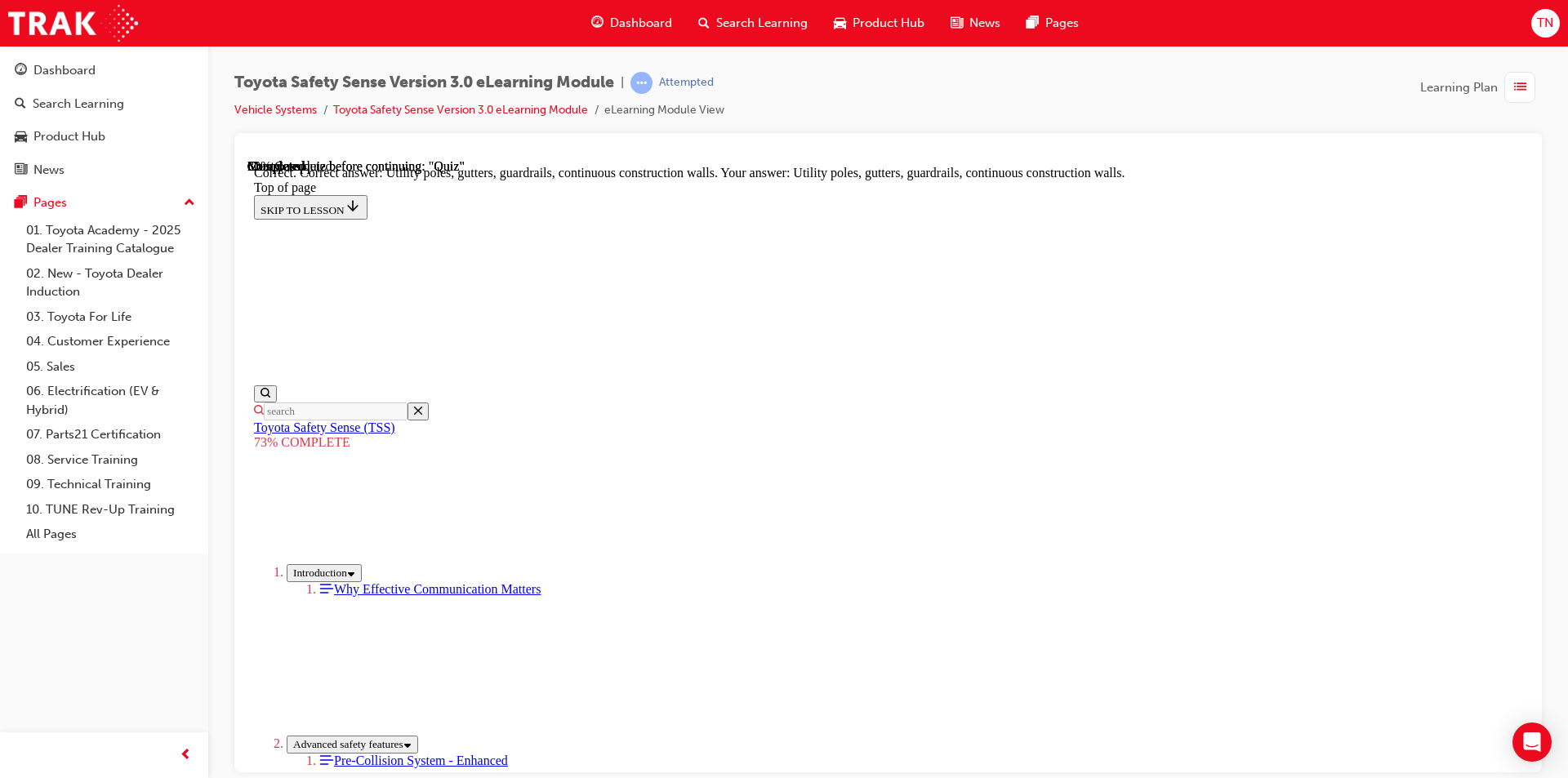
scroll to position [424, 0]
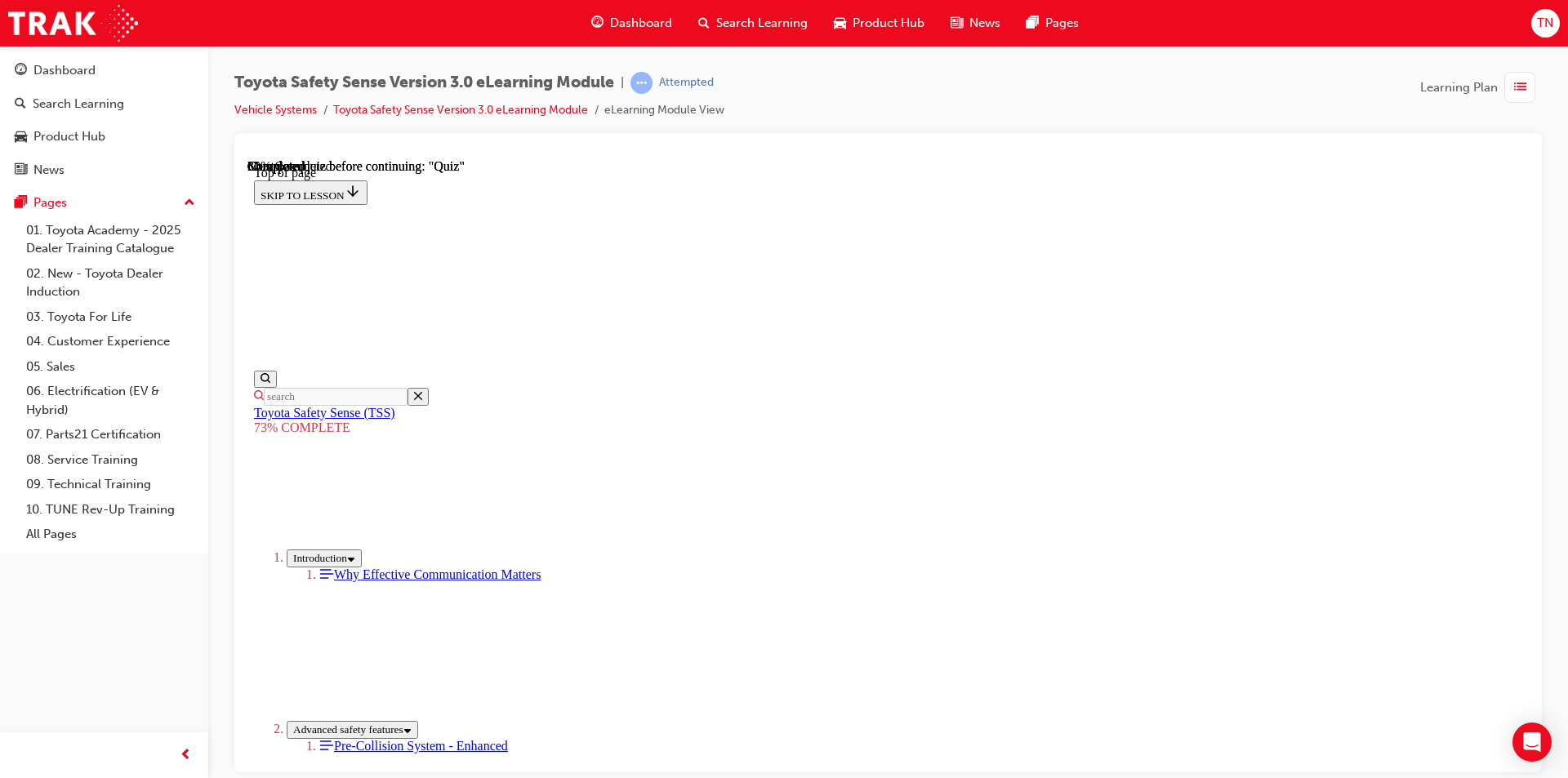
scroll to position [286, 0]
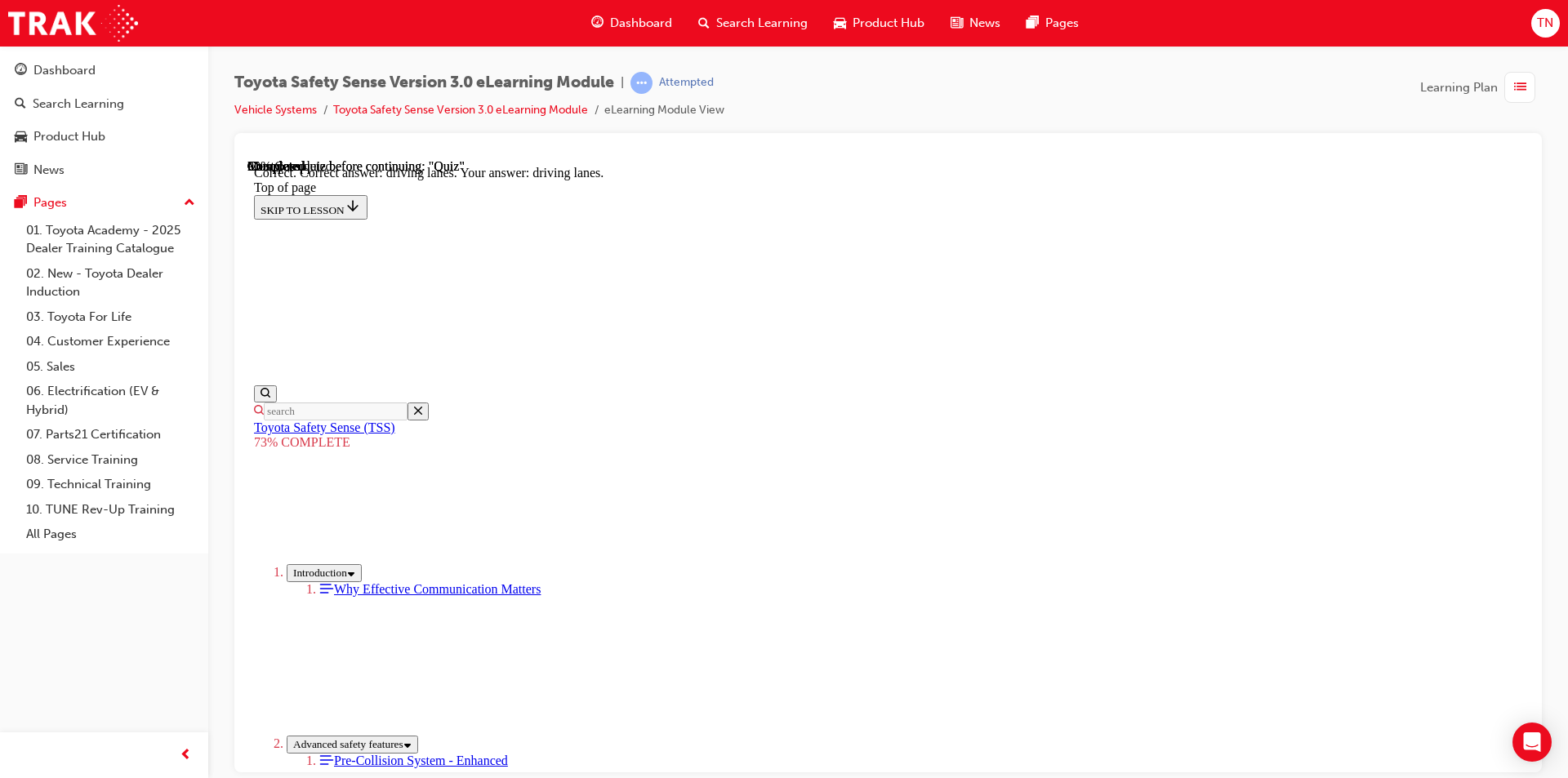
scroll to position [358, 0]
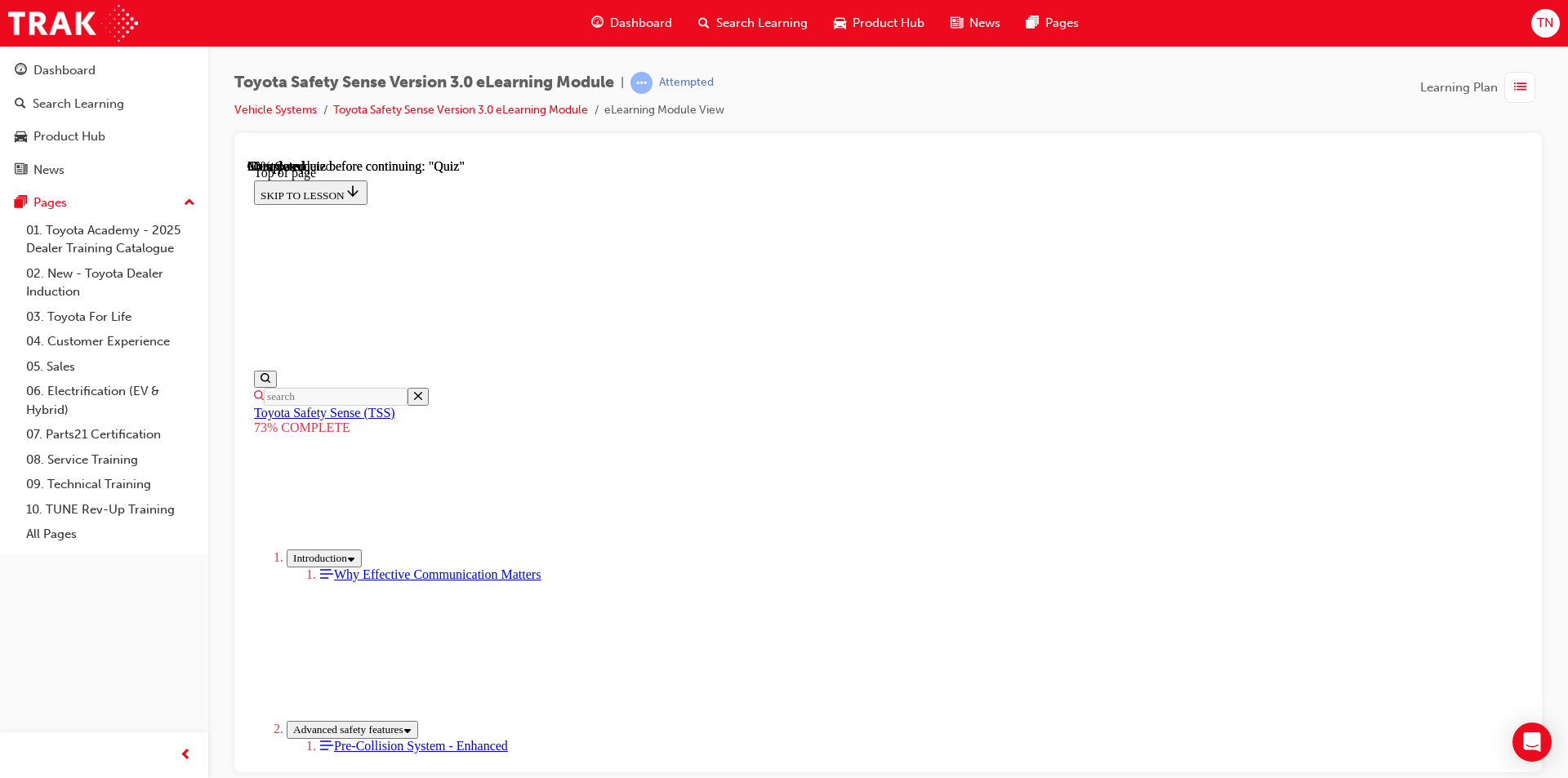
scroll to position [417, 0]
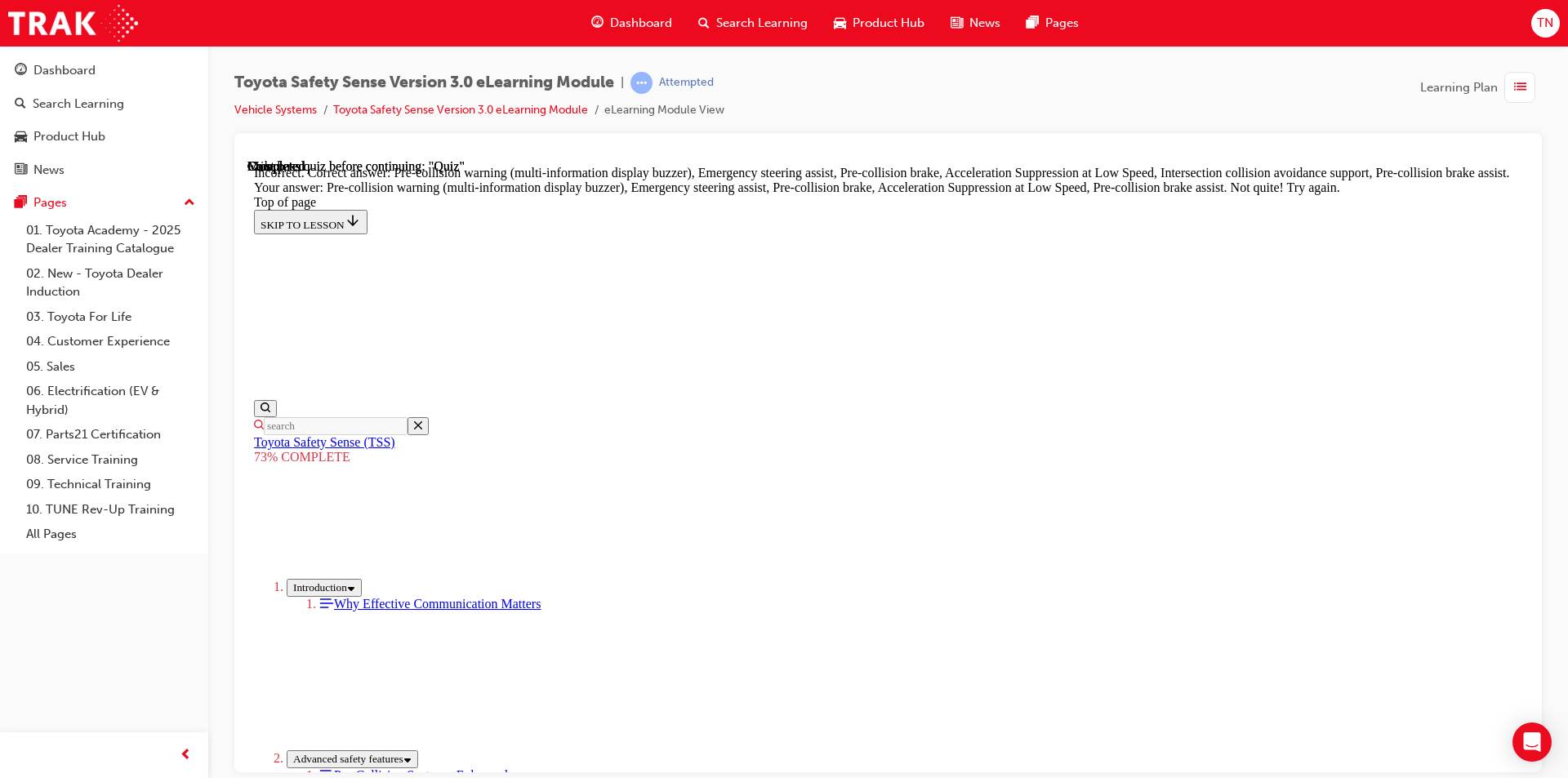
scroll to position [661, 0]
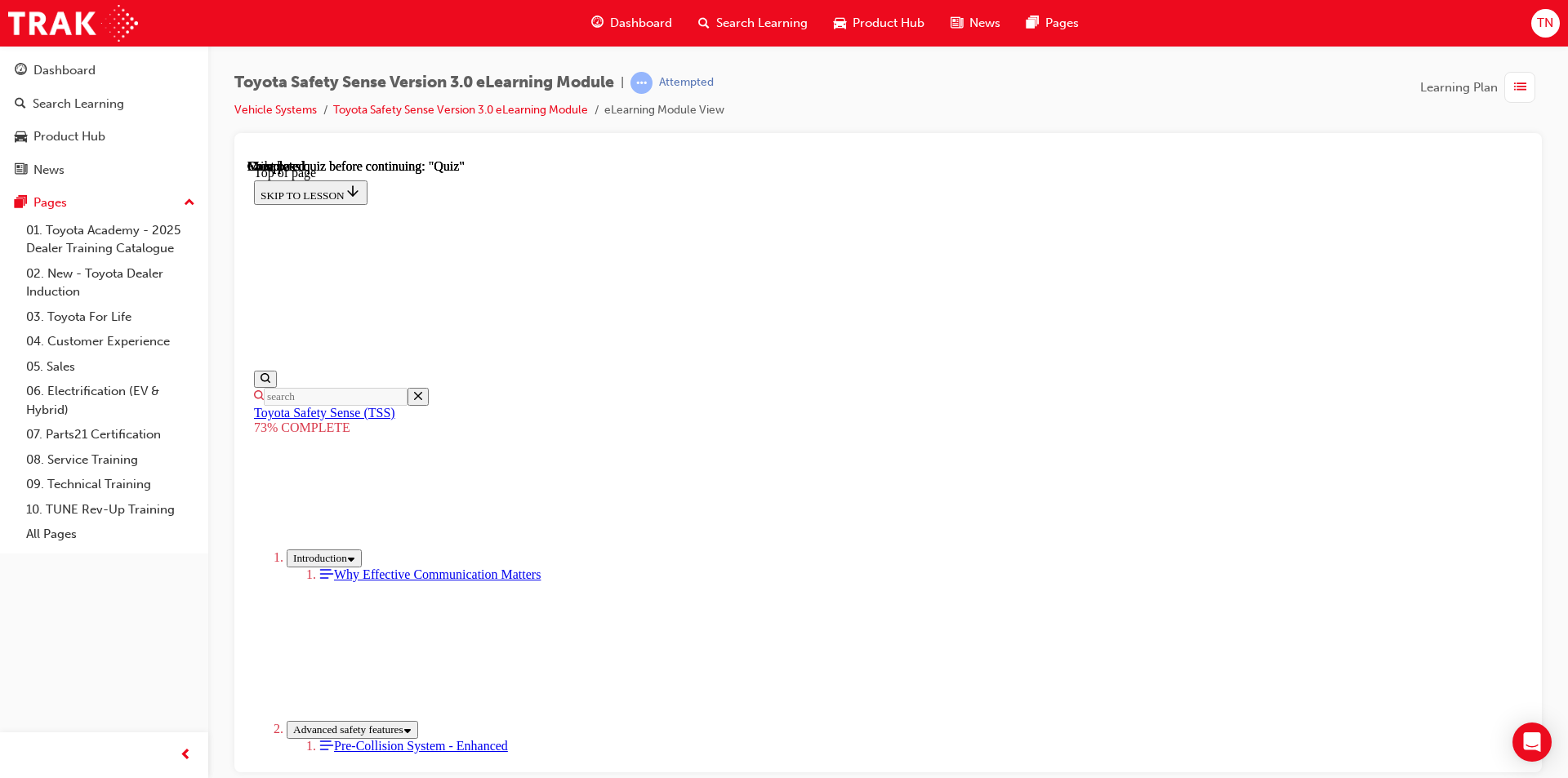
scroll to position [223, 0]
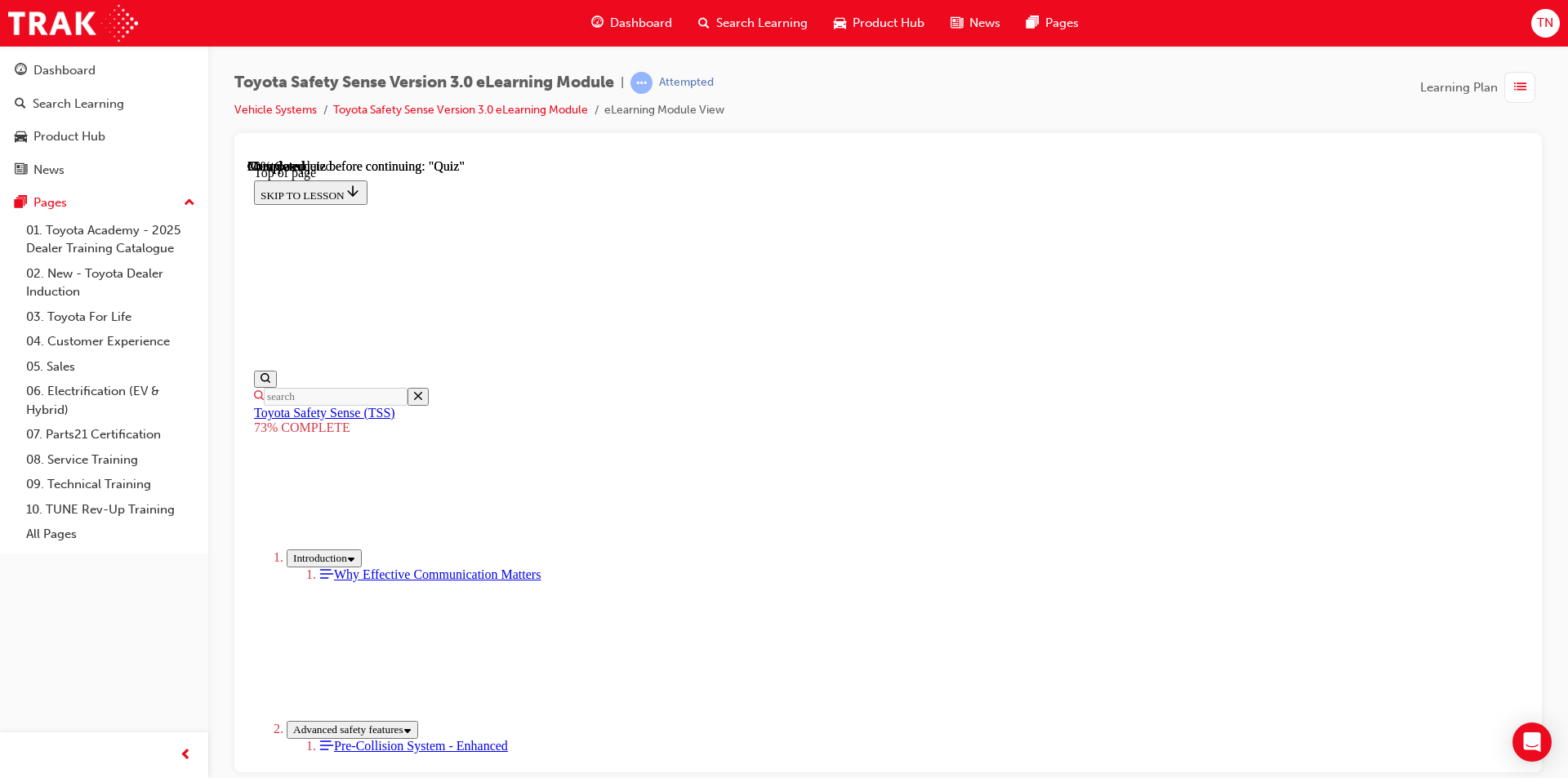
scroll to position [228, 0]
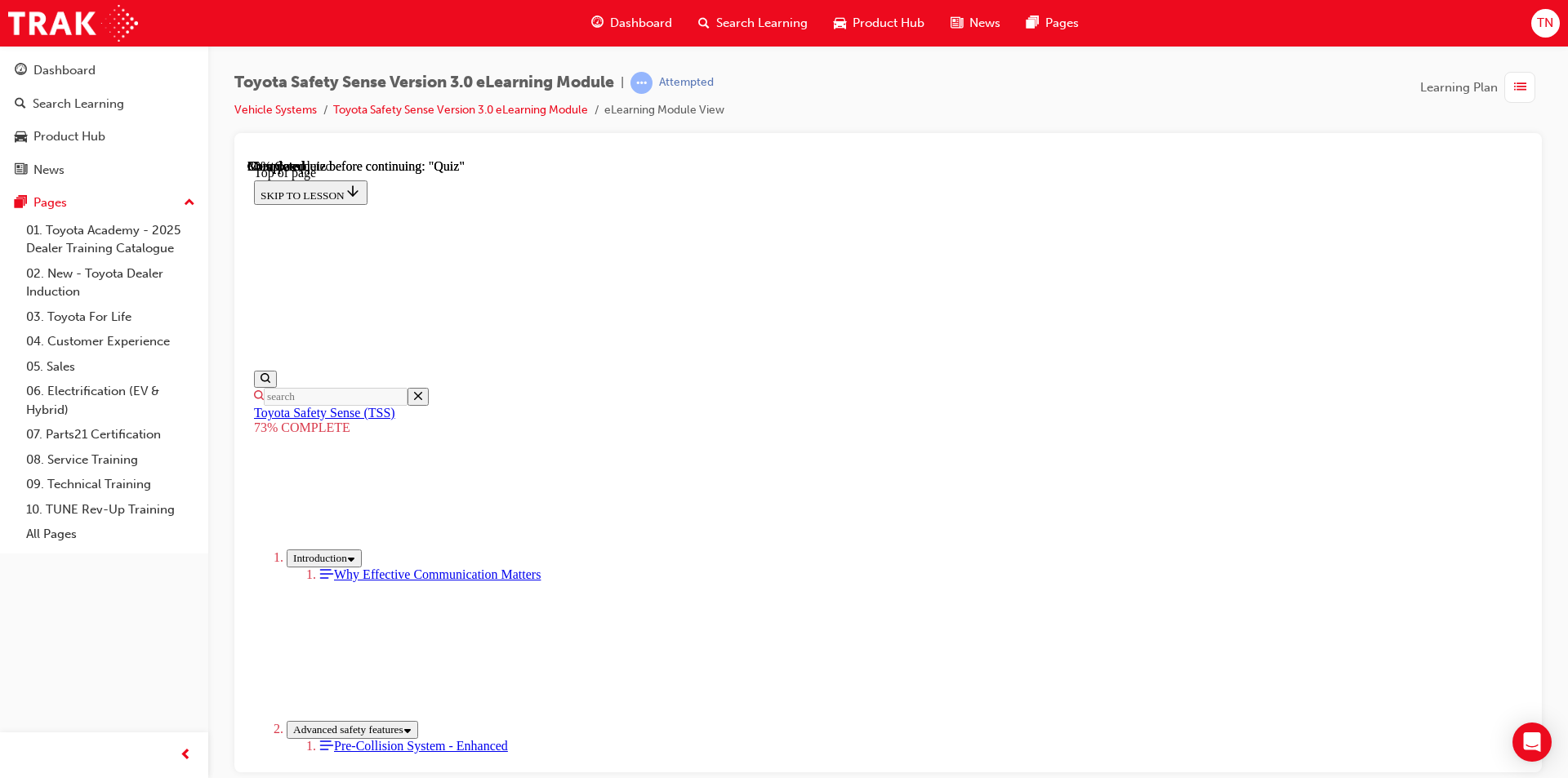
scroll to position [387, 0]
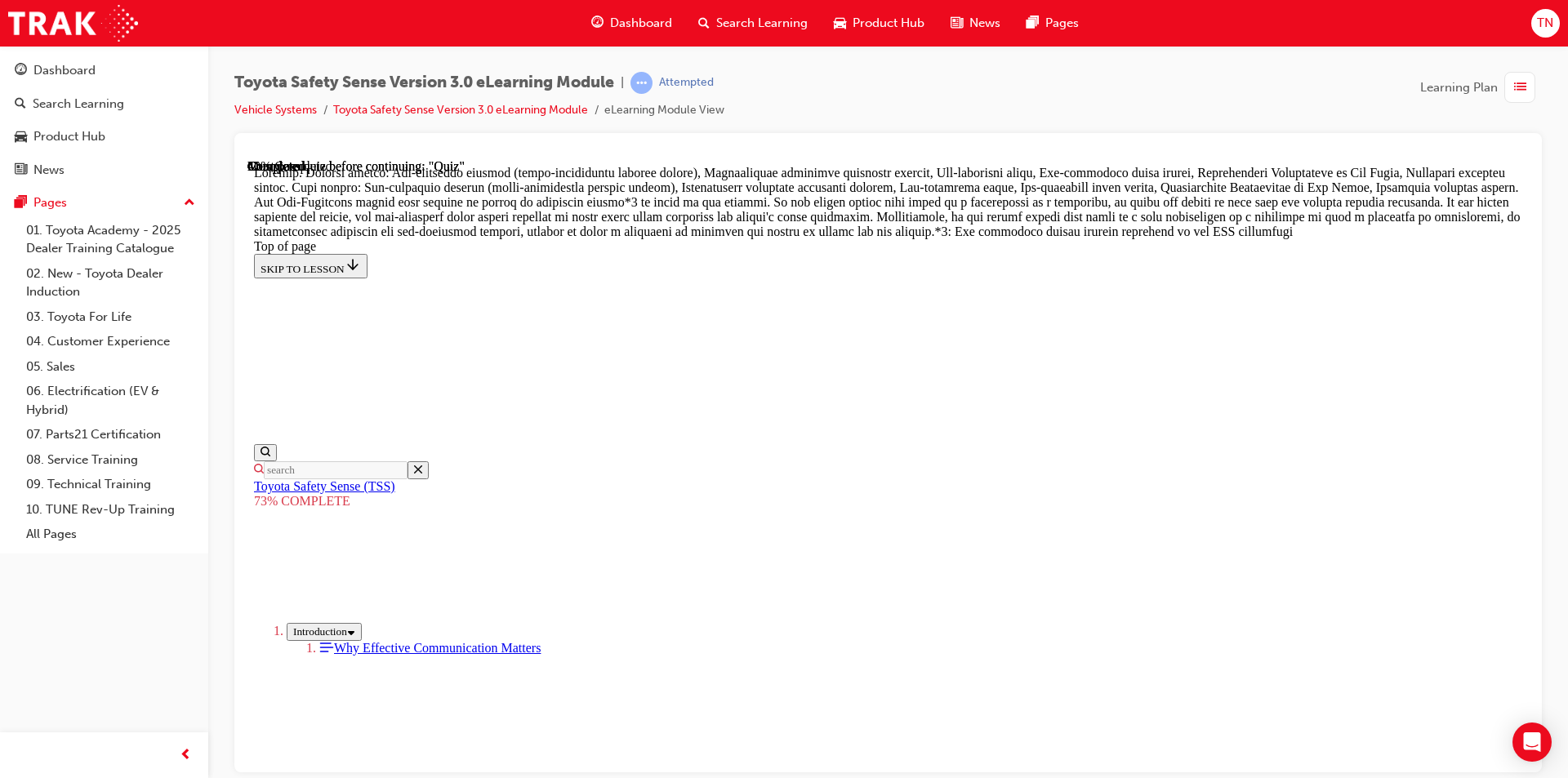
drag, startPoint x: 996, startPoint y: 687, endPoint x: 1018, endPoint y: 695, distance: 23.4
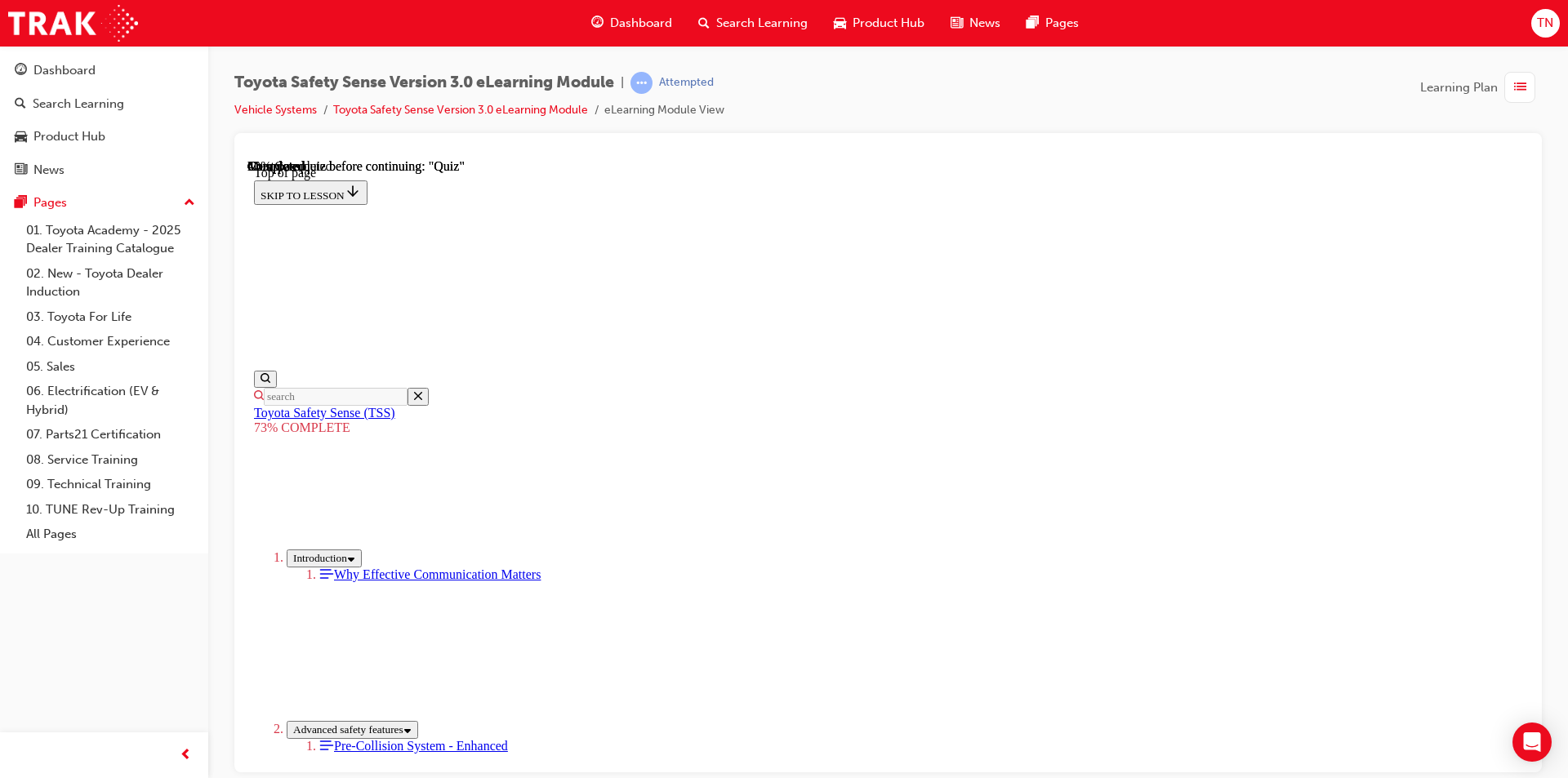
scroll to position [114, 0]
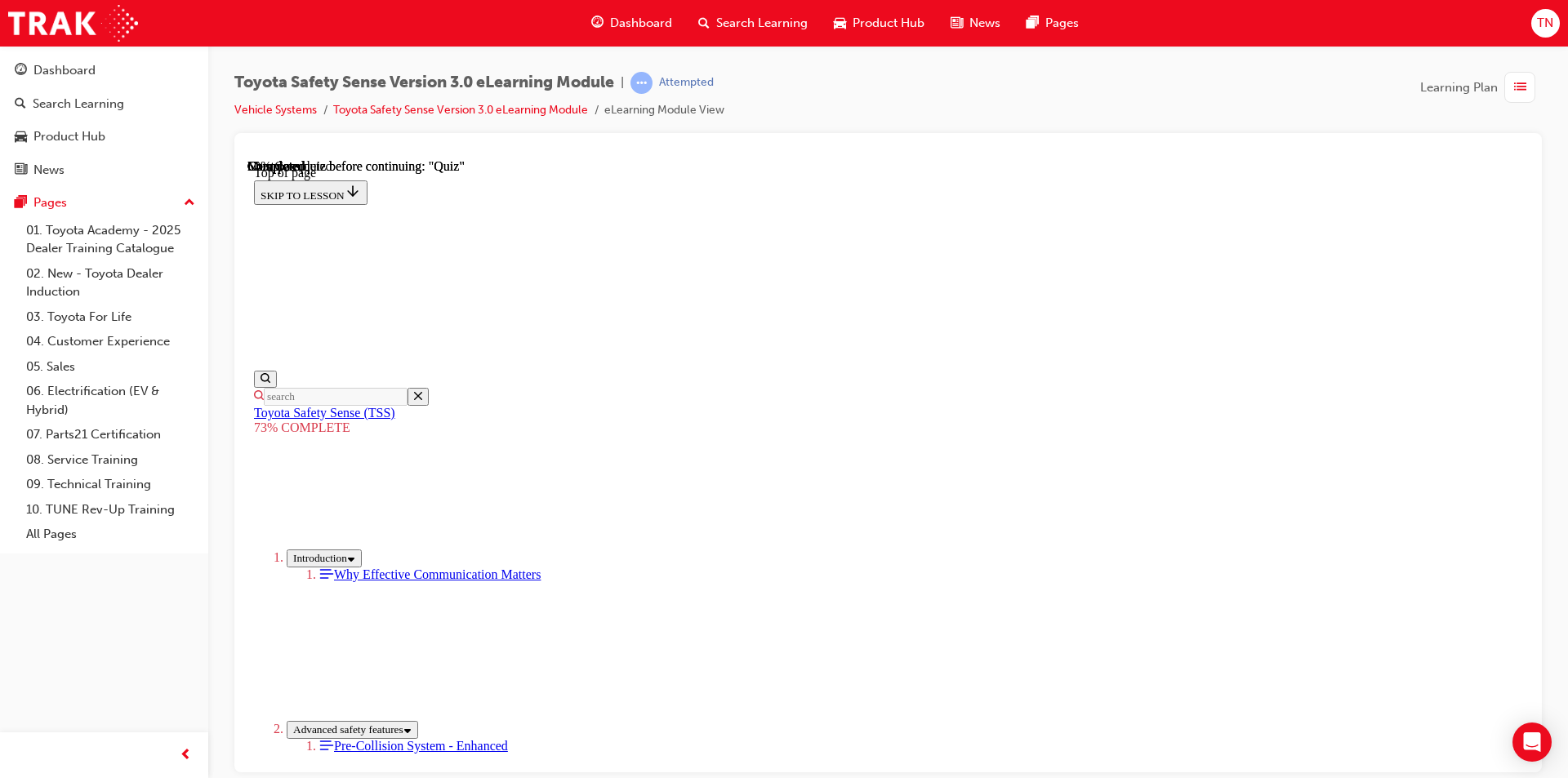
scroll to position [259, 0]
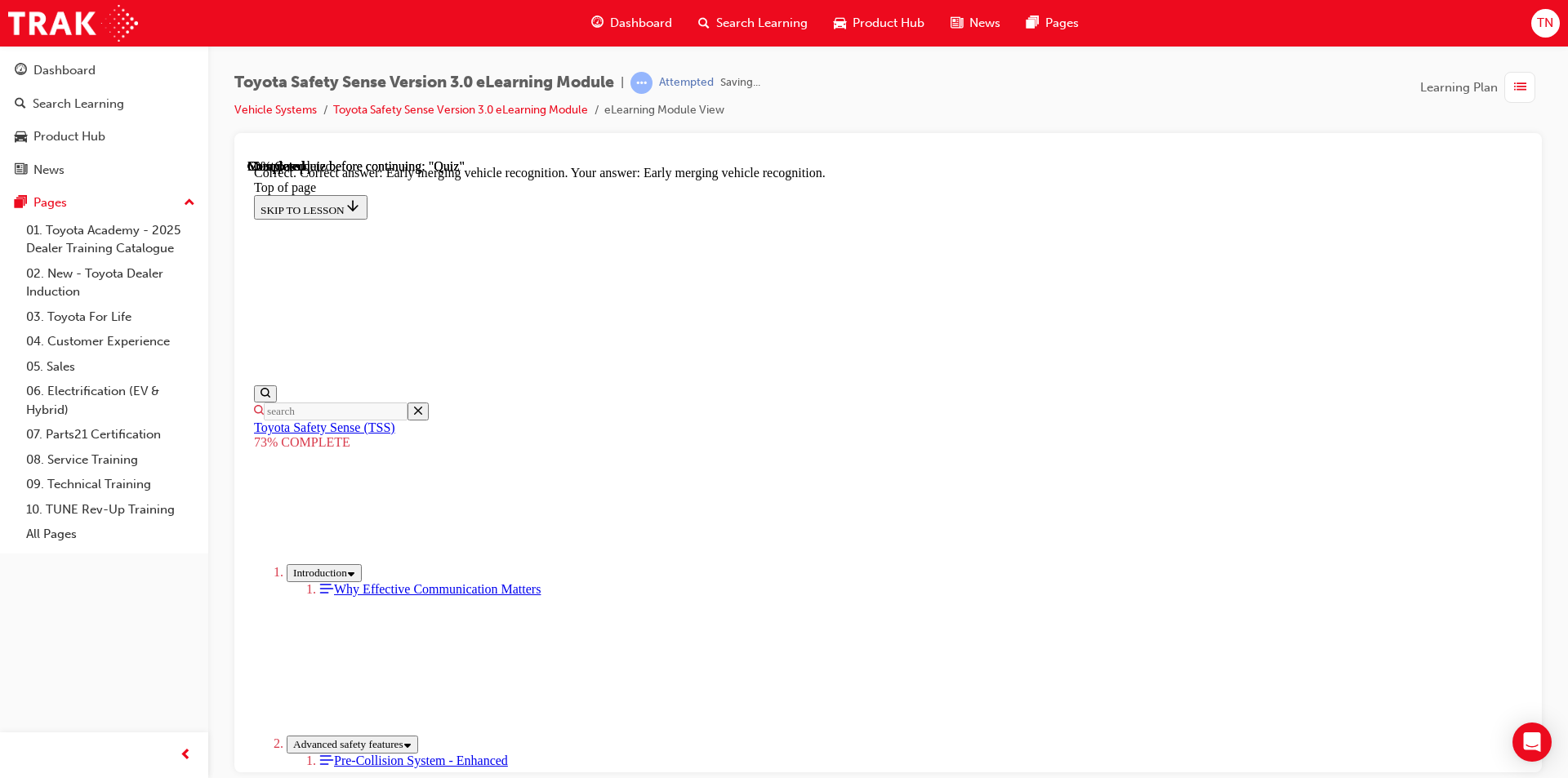
scroll to position [386, 0]
drag, startPoint x: 996, startPoint y: 712, endPoint x: 970, endPoint y: 703, distance: 27.5
drag, startPoint x: 970, startPoint y: 703, endPoint x: 954, endPoint y: 700, distance: 16.3
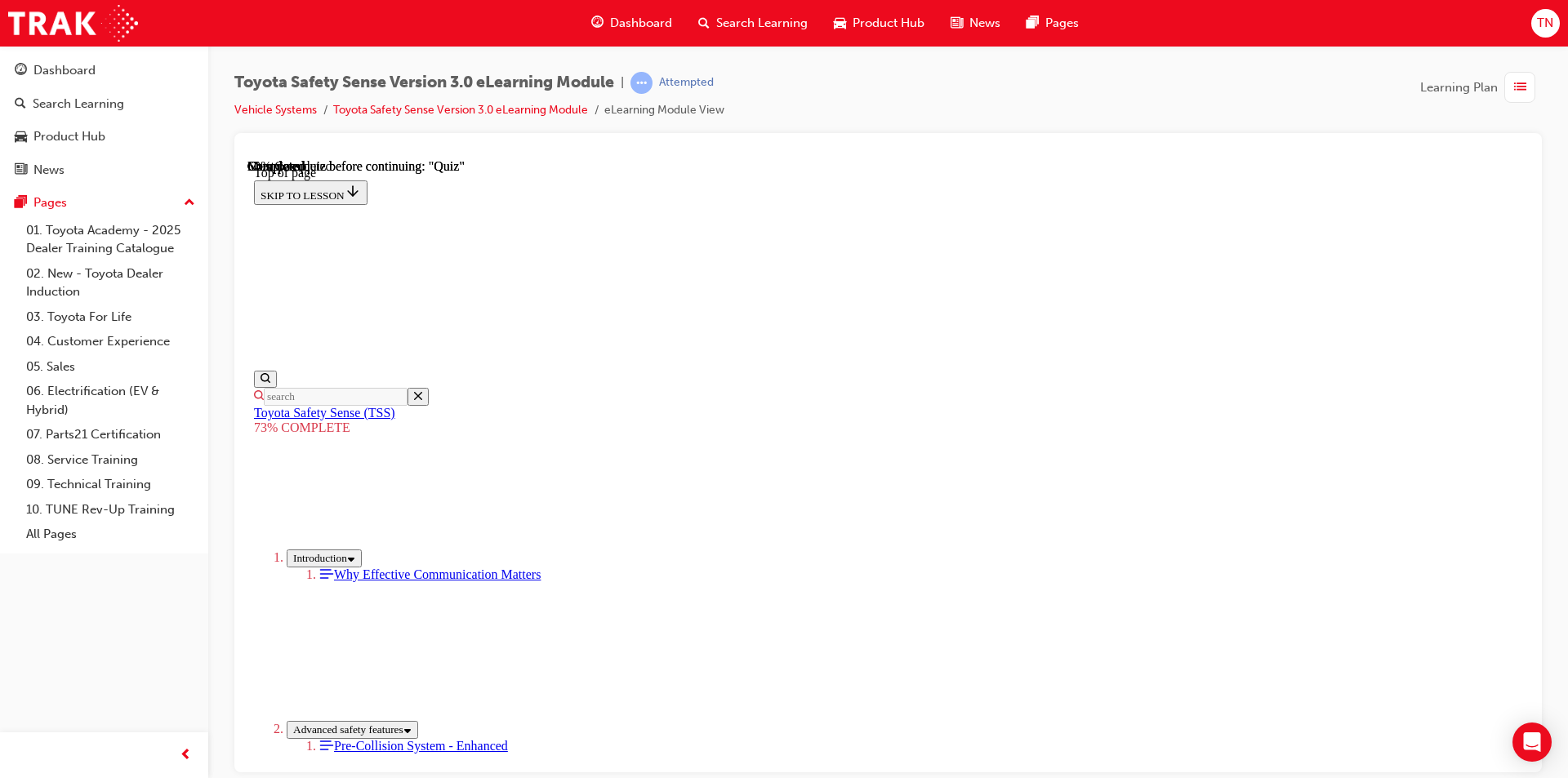
scroll to position [283, 0]
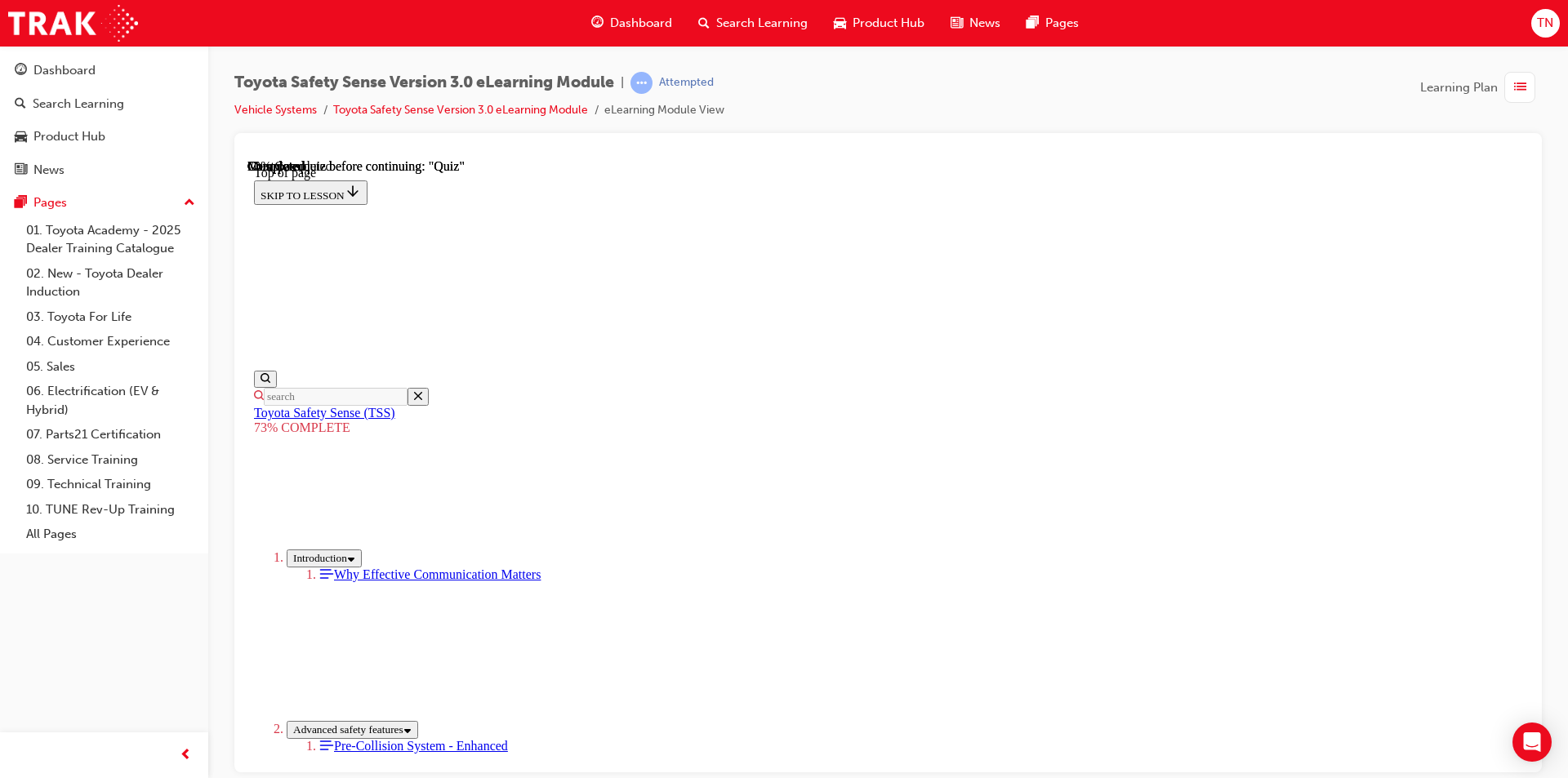
scroll to position [298, 0]
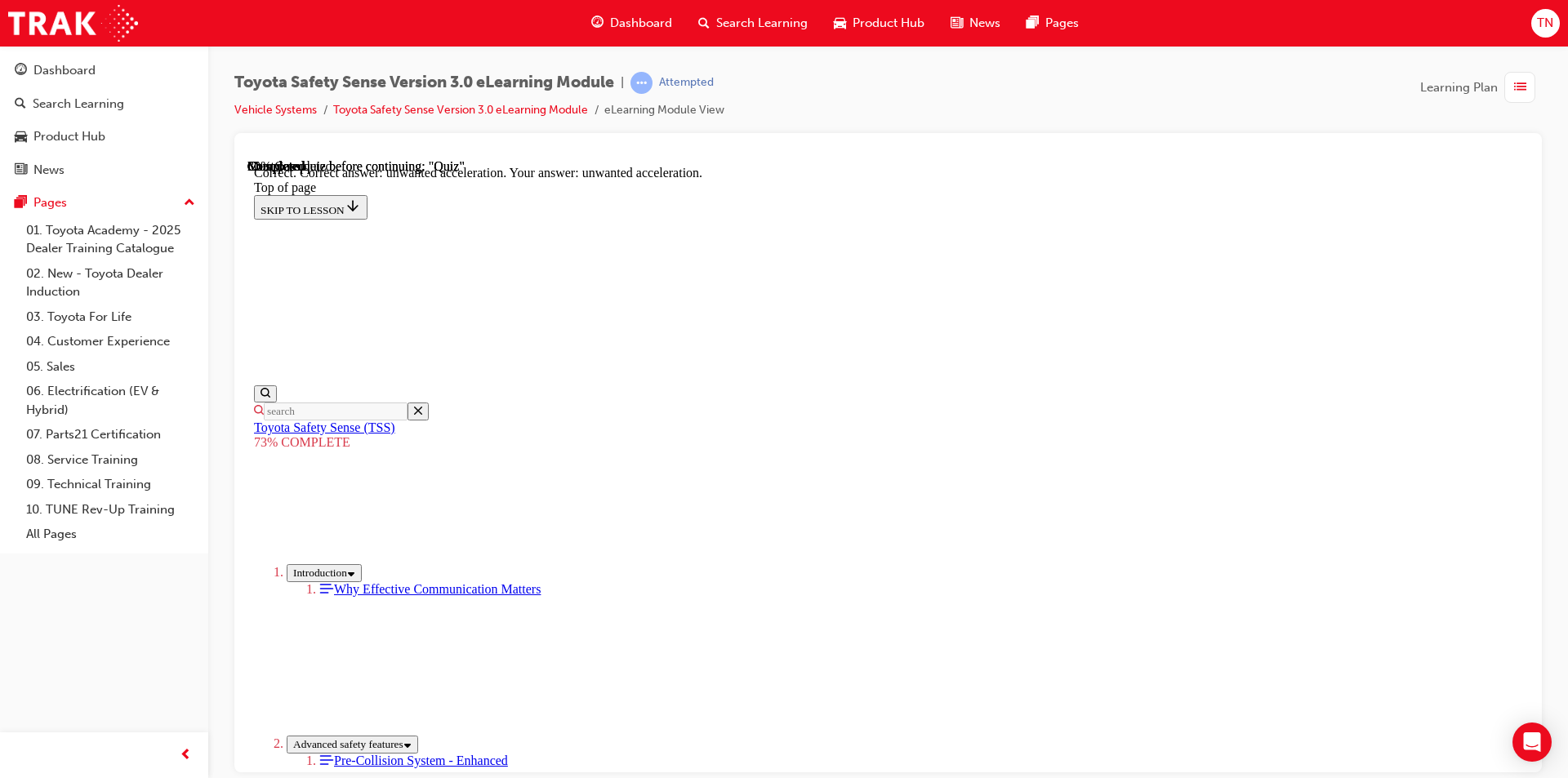
scroll to position [386, 0]
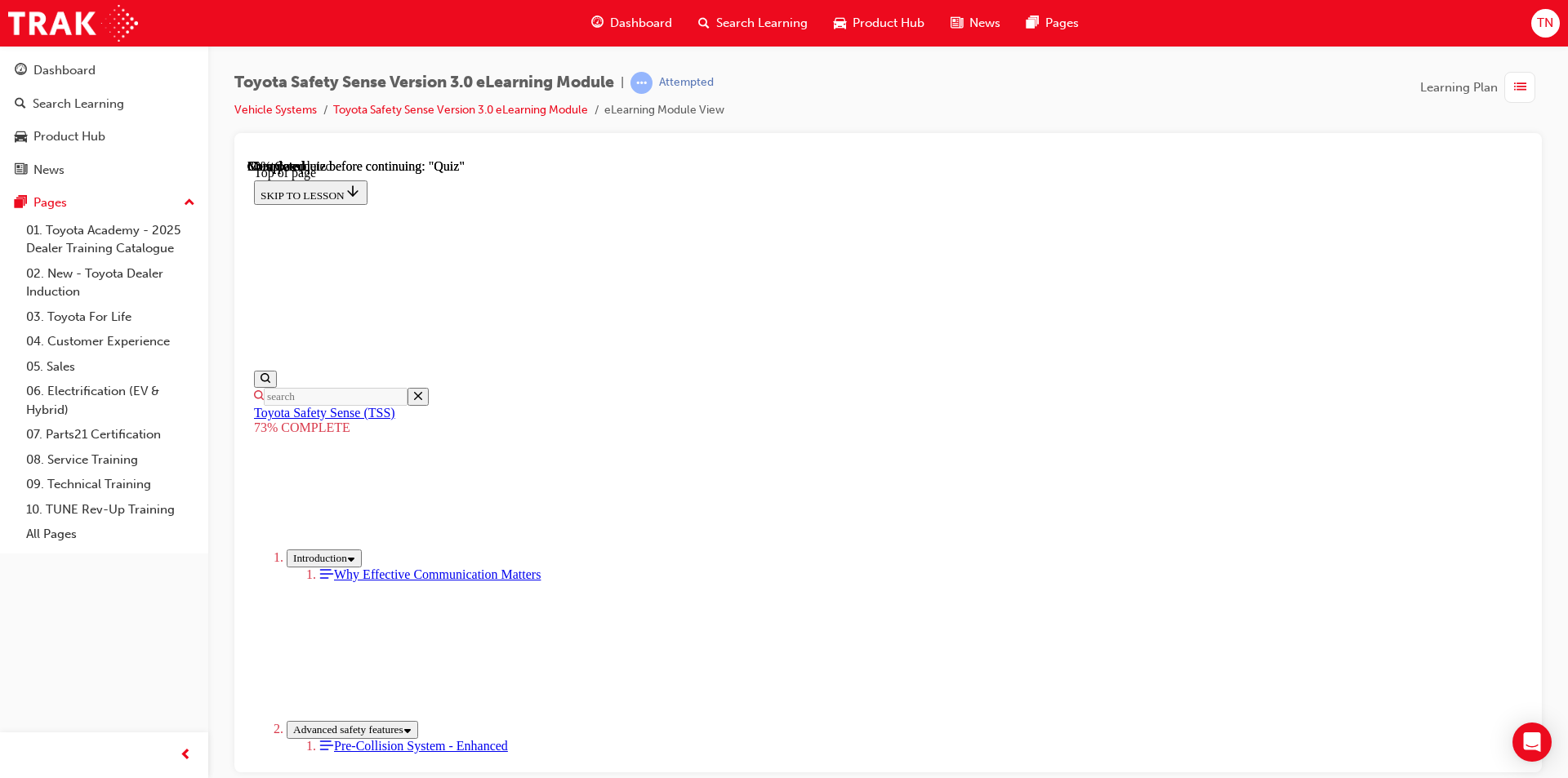
scroll to position [412, 0]
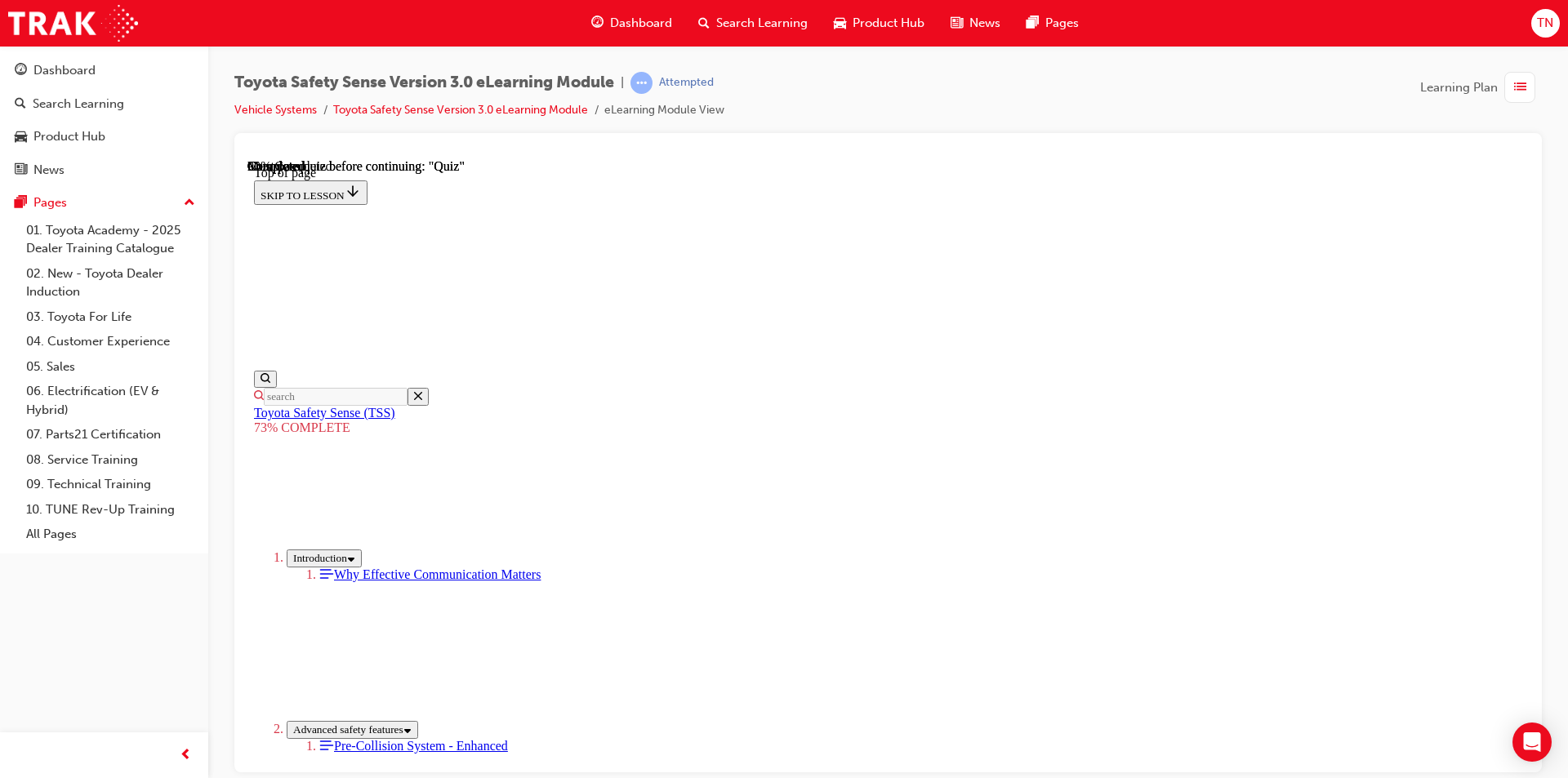
scroll to position [322, 0]
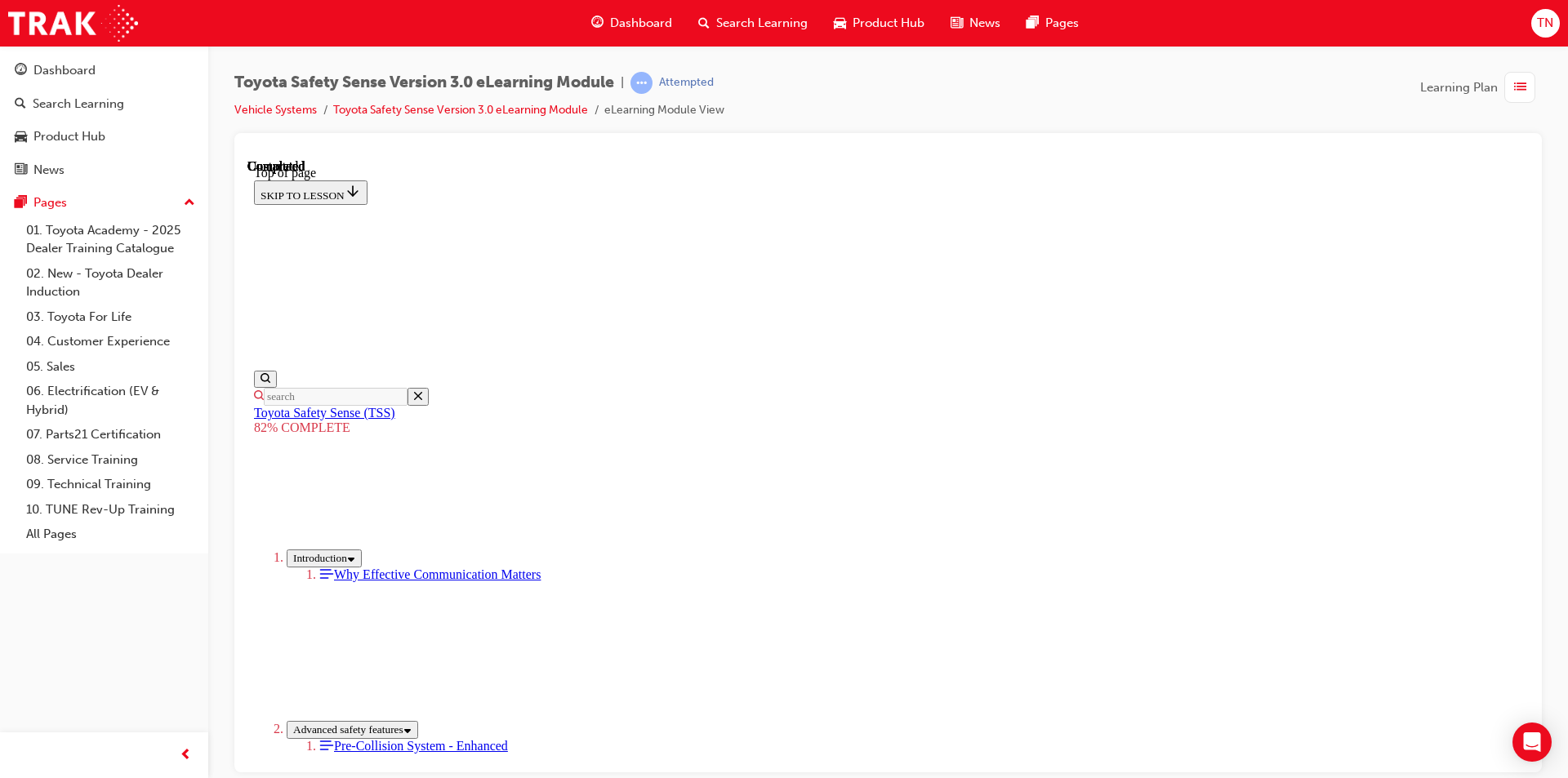
scroll to position [223, 0]
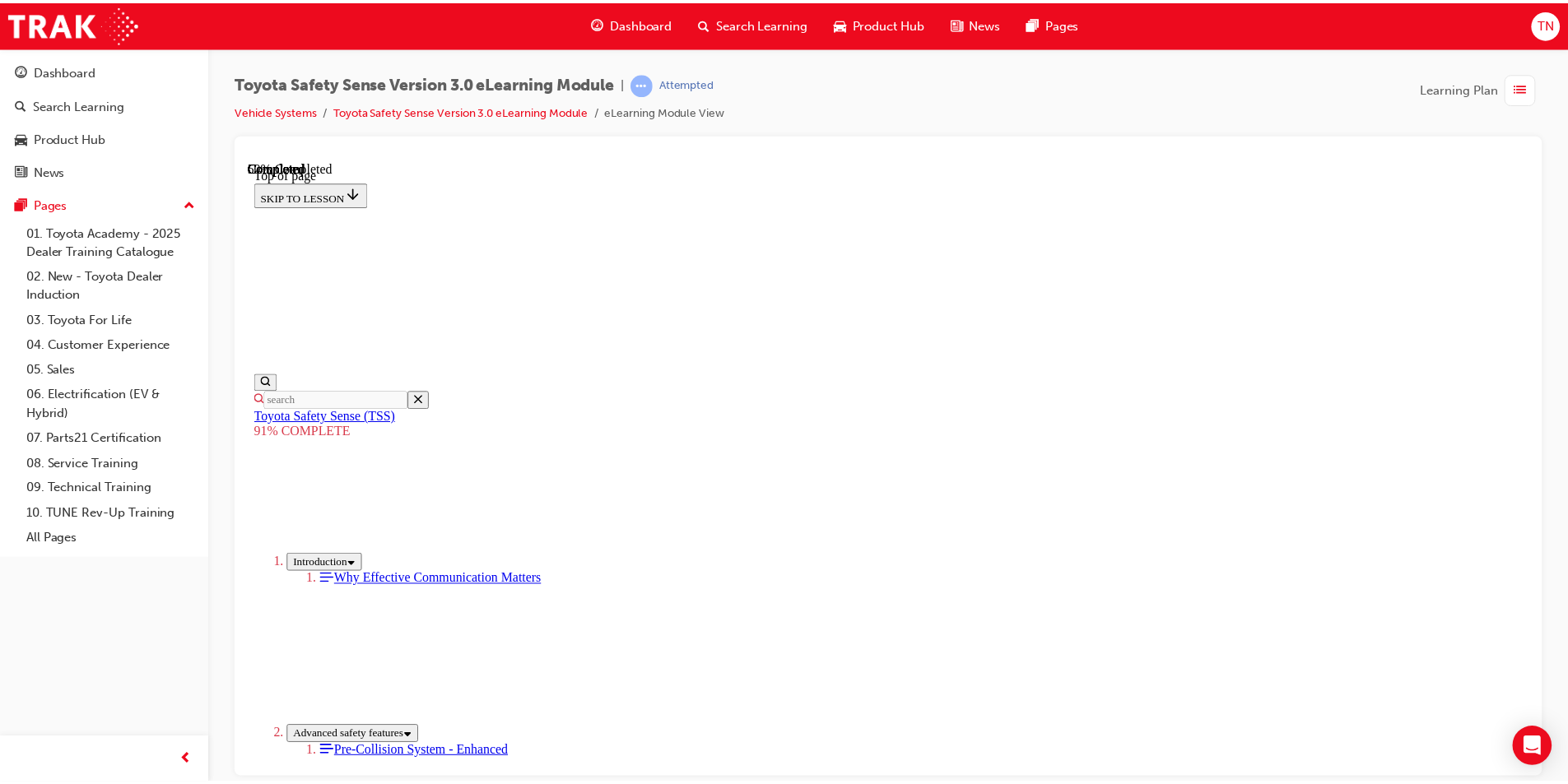
scroll to position [690, 0]
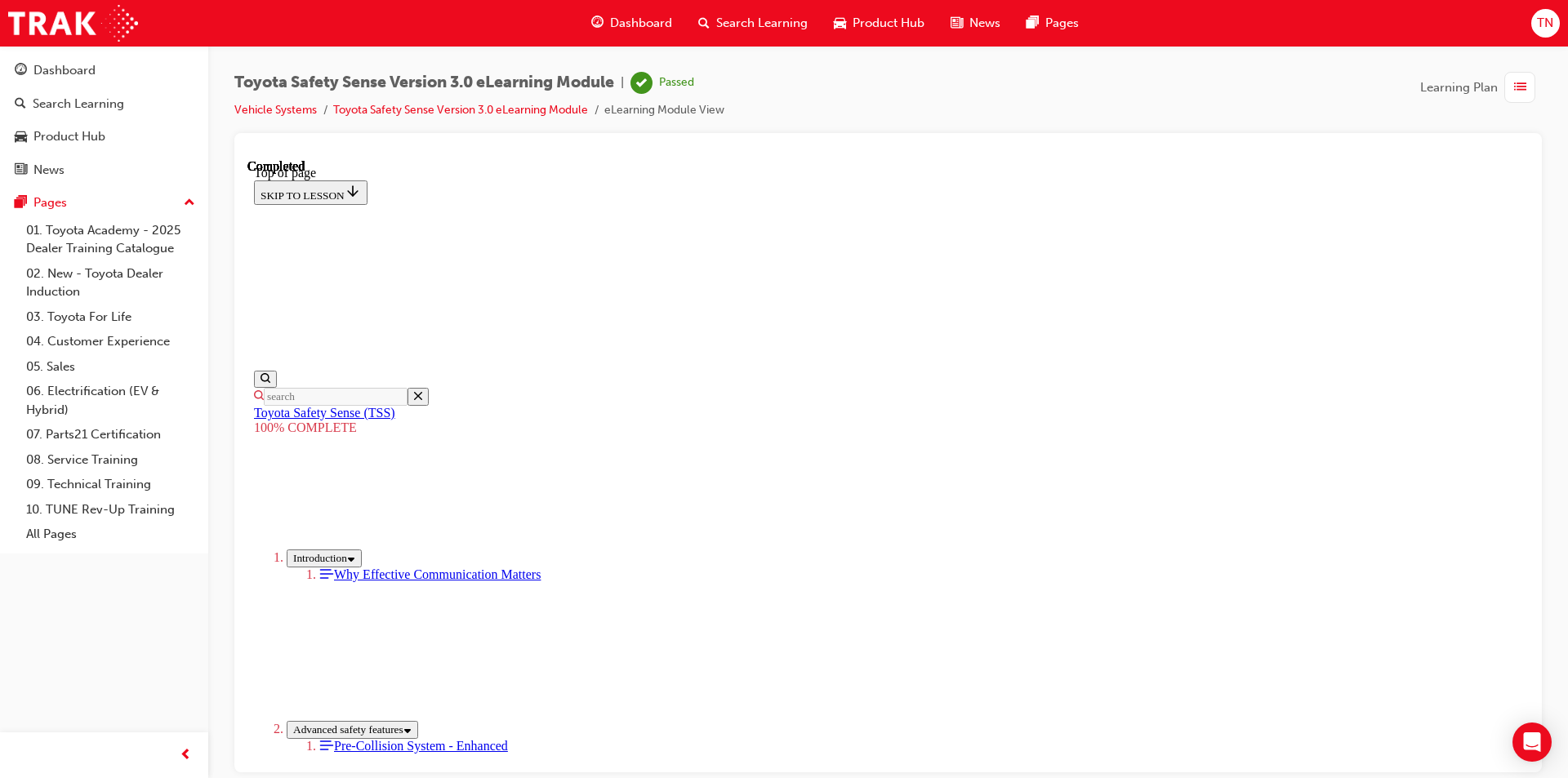
click at [617, 27] on span "Dashboard" at bounding box center [641, 22] width 62 height 19
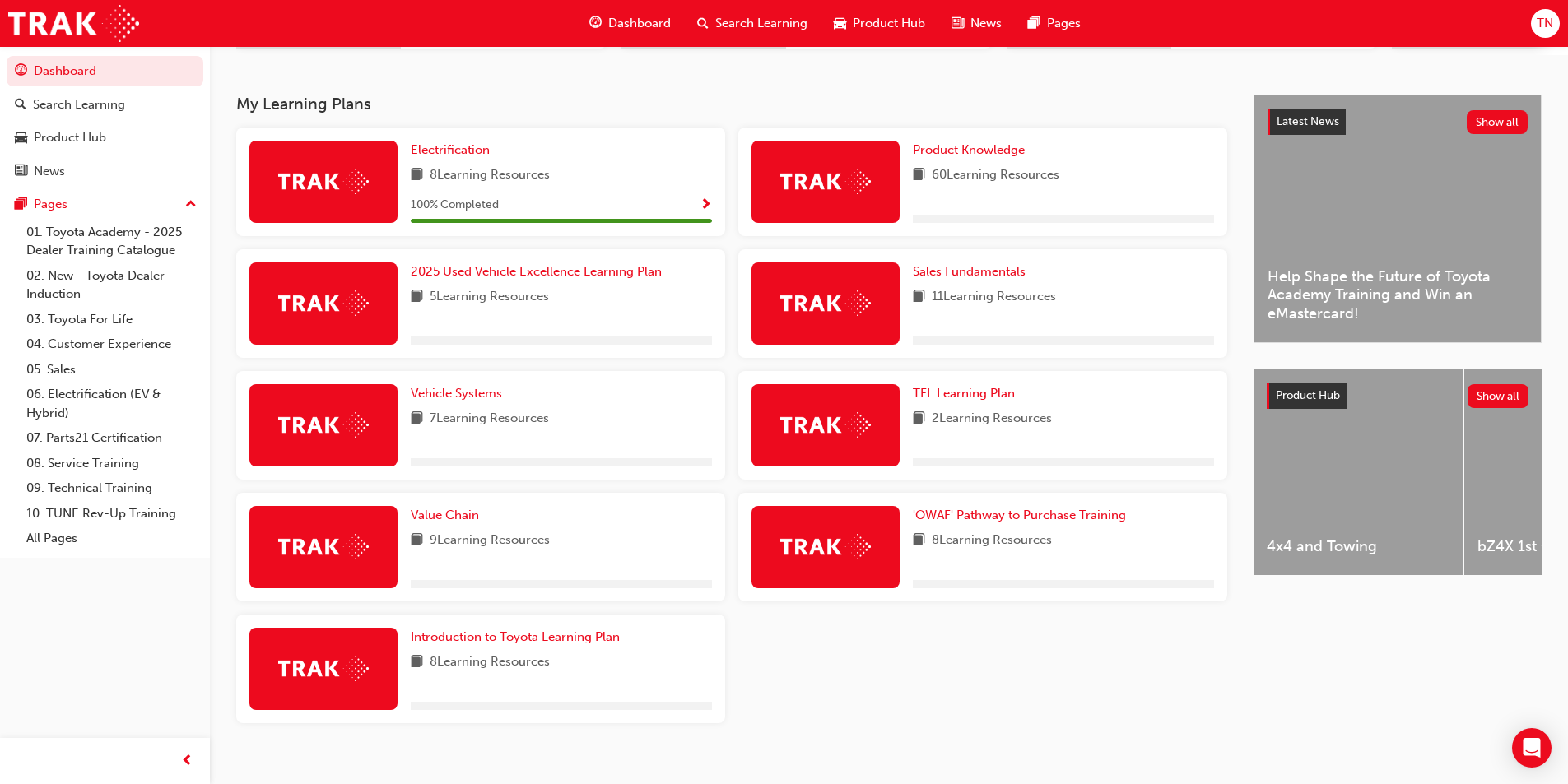
scroll to position [351, 0]
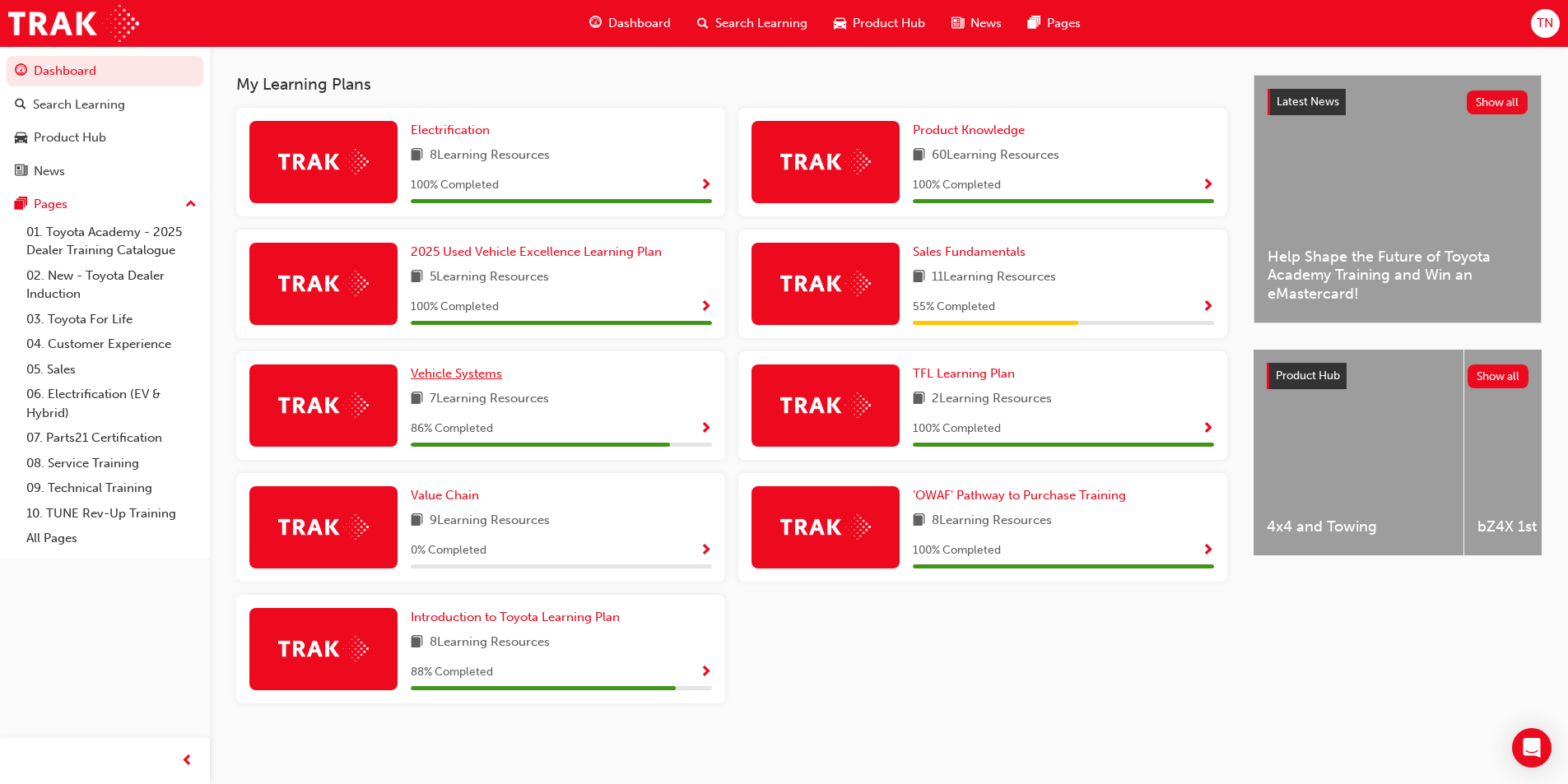
click at [485, 372] on span "Vehicle Systems" at bounding box center [456, 373] width 91 height 14
